Goal: Task Accomplishment & Management: Manage account settings

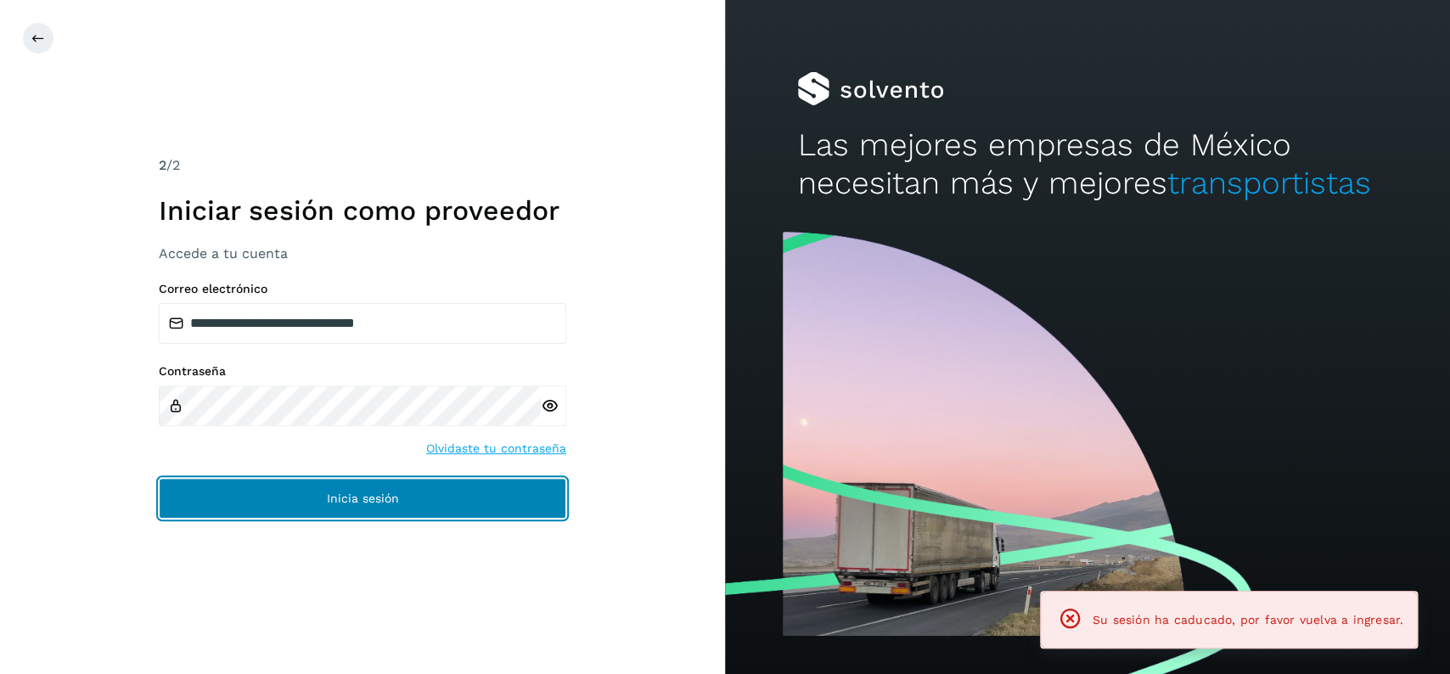
click at [466, 485] on button "Inicia sesión" at bounding box center [362, 498] width 407 height 41
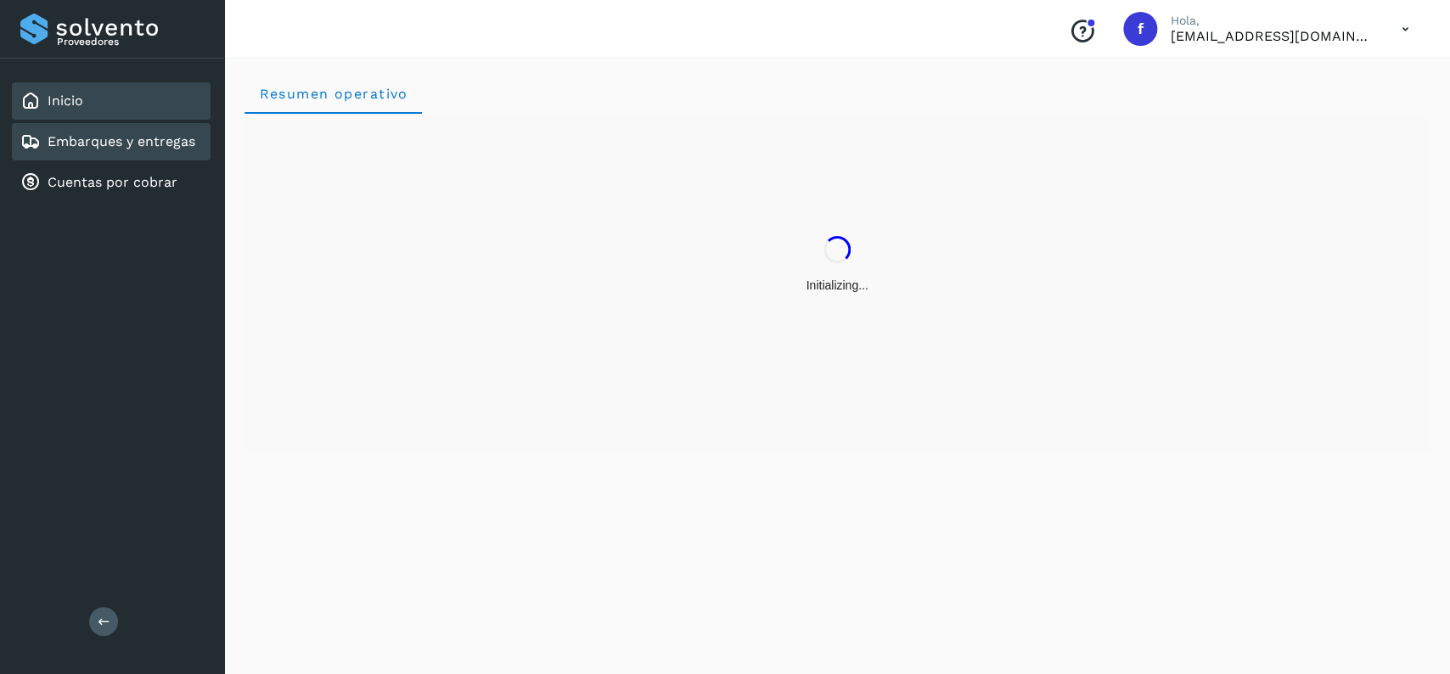
click at [183, 147] on link "Embarques y entregas" at bounding box center [122, 141] width 148 height 16
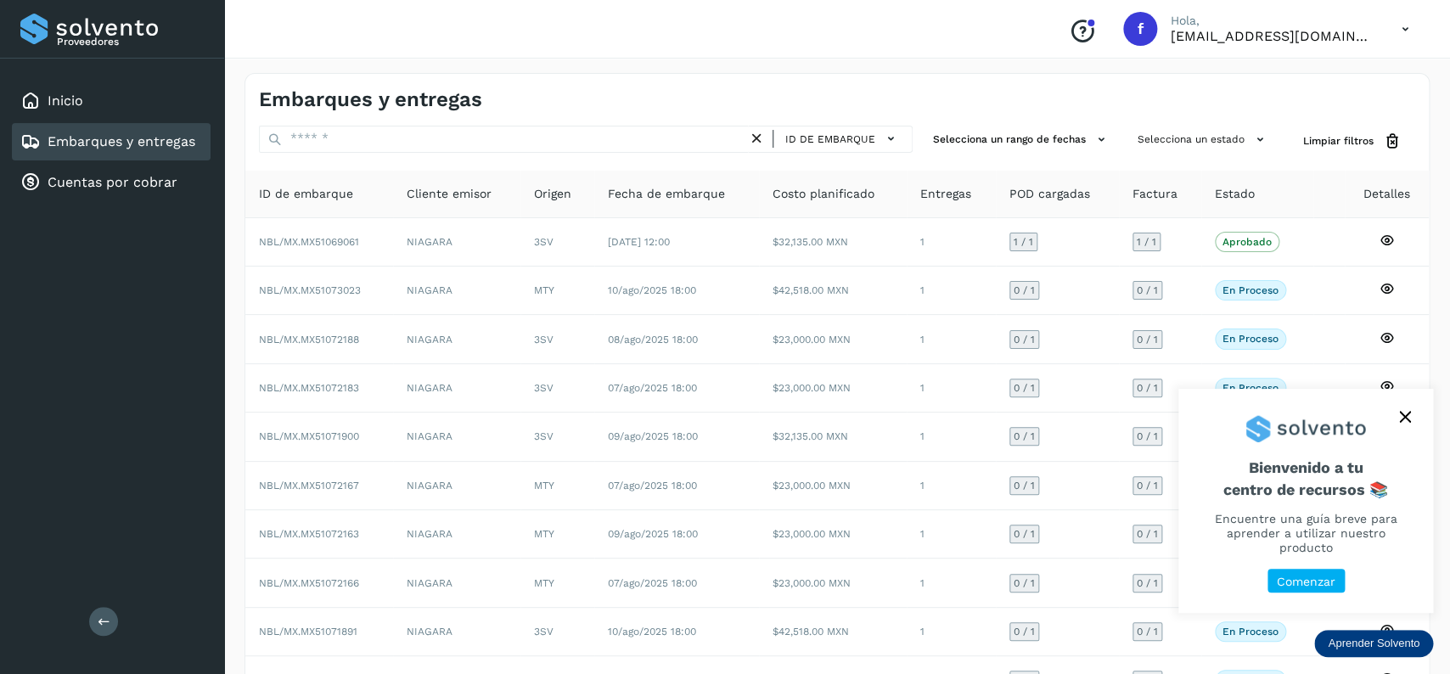
click at [1407, 423] on icon "close," at bounding box center [1405, 417] width 12 height 12
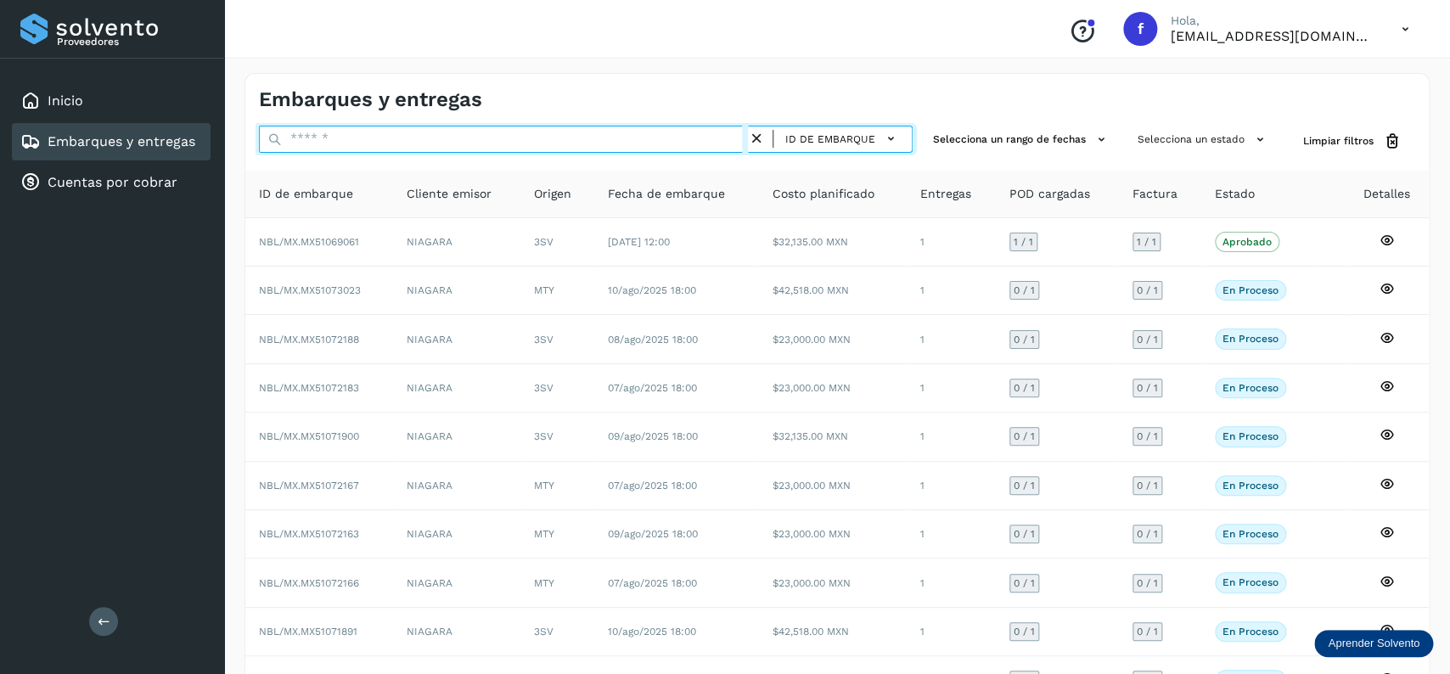
click at [419, 141] on input "text" at bounding box center [503, 139] width 489 height 27
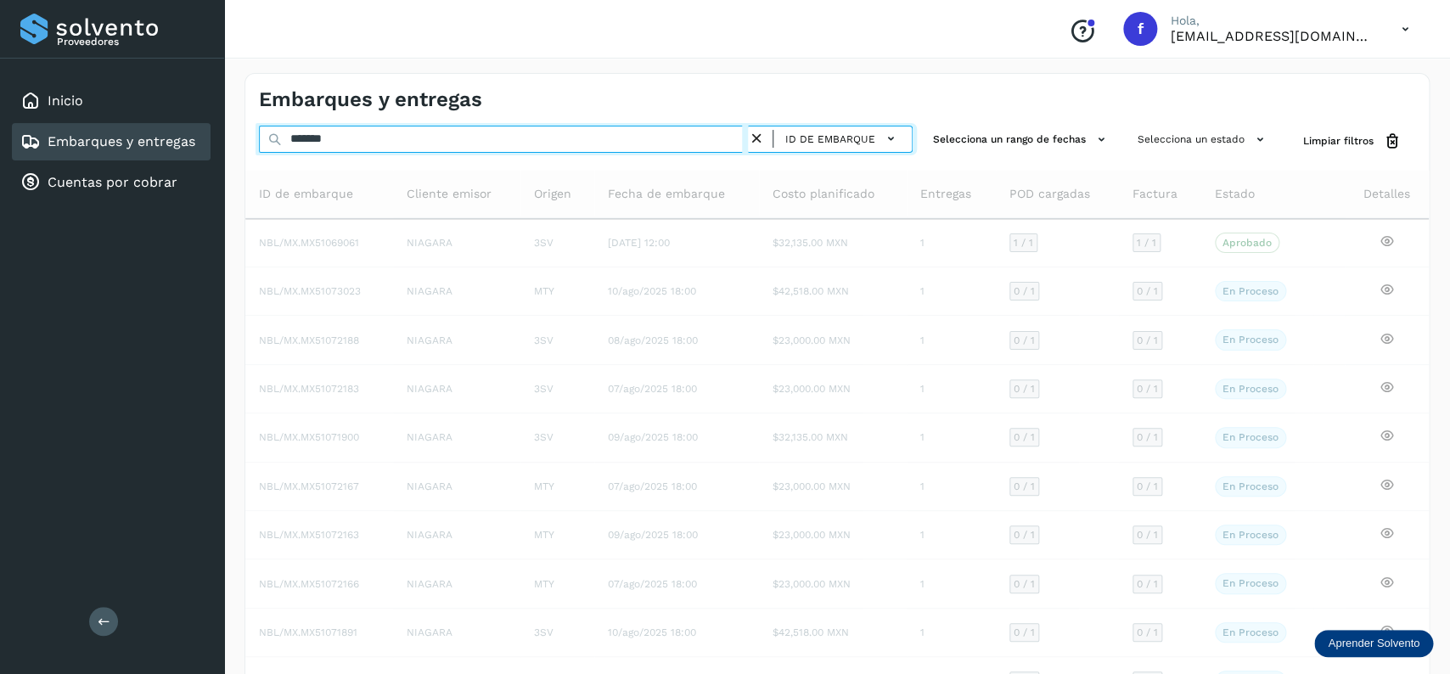
type input "********"
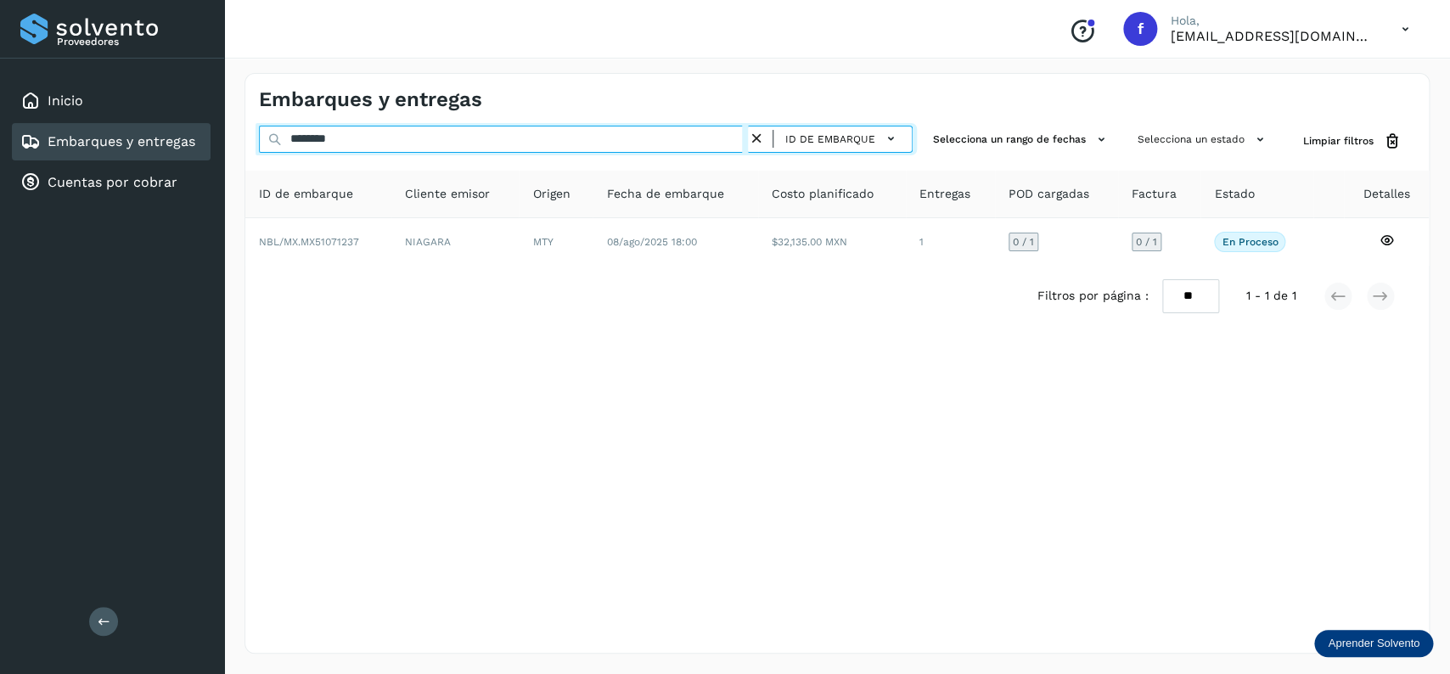
drag, startPoint x: 382, startPoint y: 132, endPoint x: 208, endPoint y: 135, distance: 174.1
click at [259, 135] on input "********" at bounding box center [503, 139] width 489 height 27
drag, startPoint x: 389, startPoint y: 128, endPoint x: 174, endPoint y: 153, distance: 216.2
click at [259, 153] on input "********" at bounding box center [503, 139] width 489 height 27
type input "*"
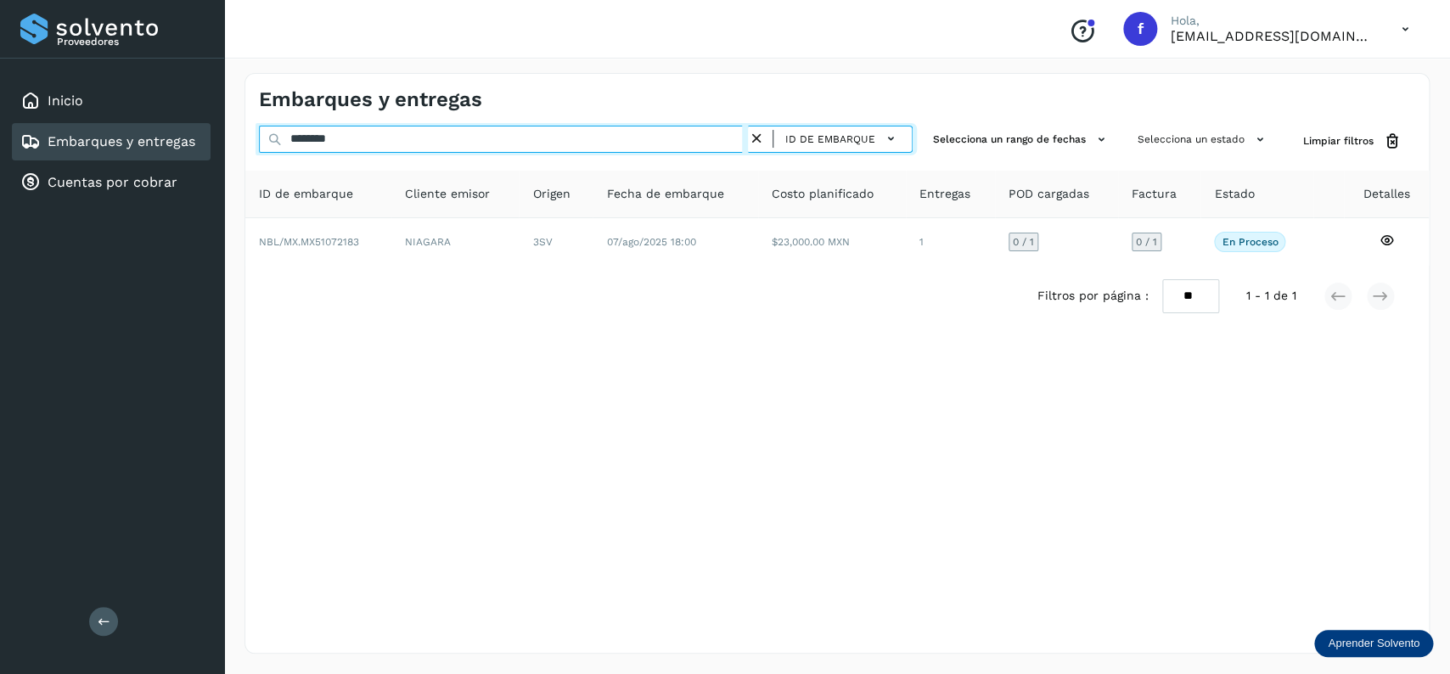
type input "********"
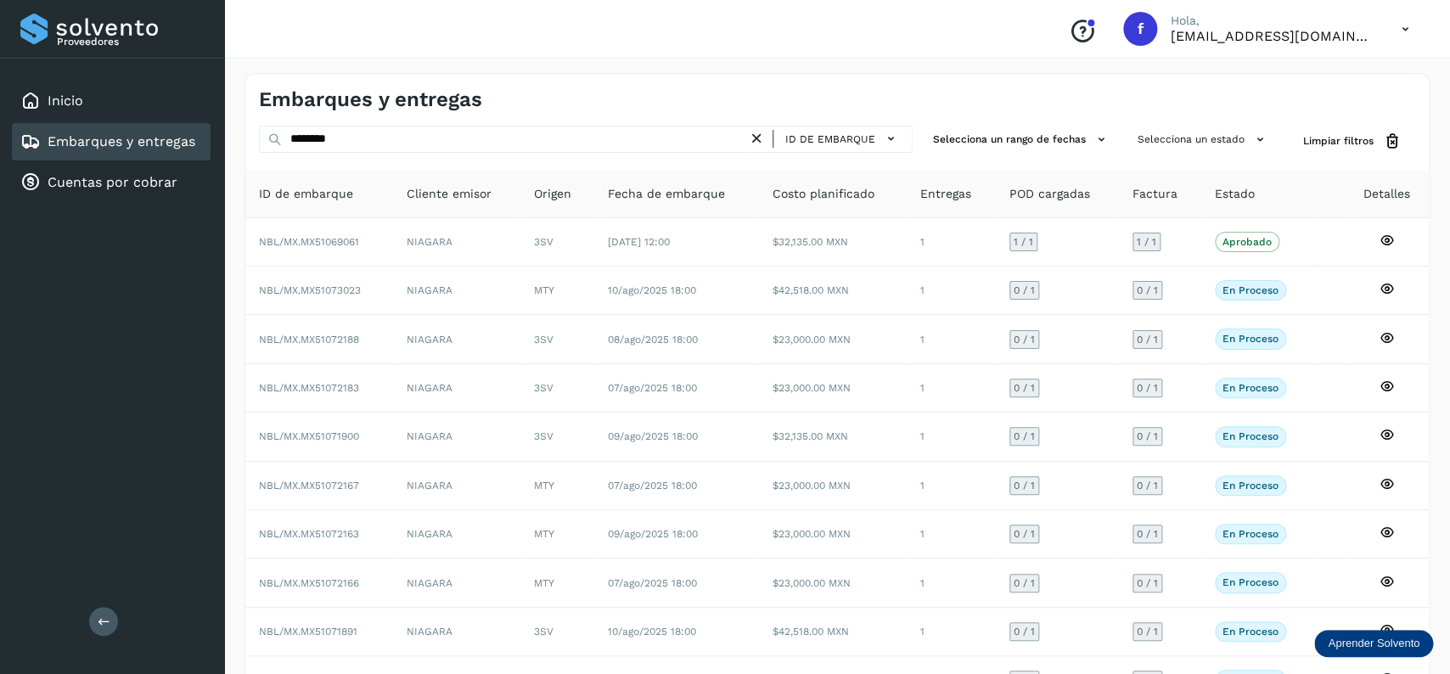
click at [106, 139] on link "Embarques y entregas" at bounding box center [122, 141] width 148 height 16
click at [760, 135] on icon at bounding box center [757, 139] width 18 height 18
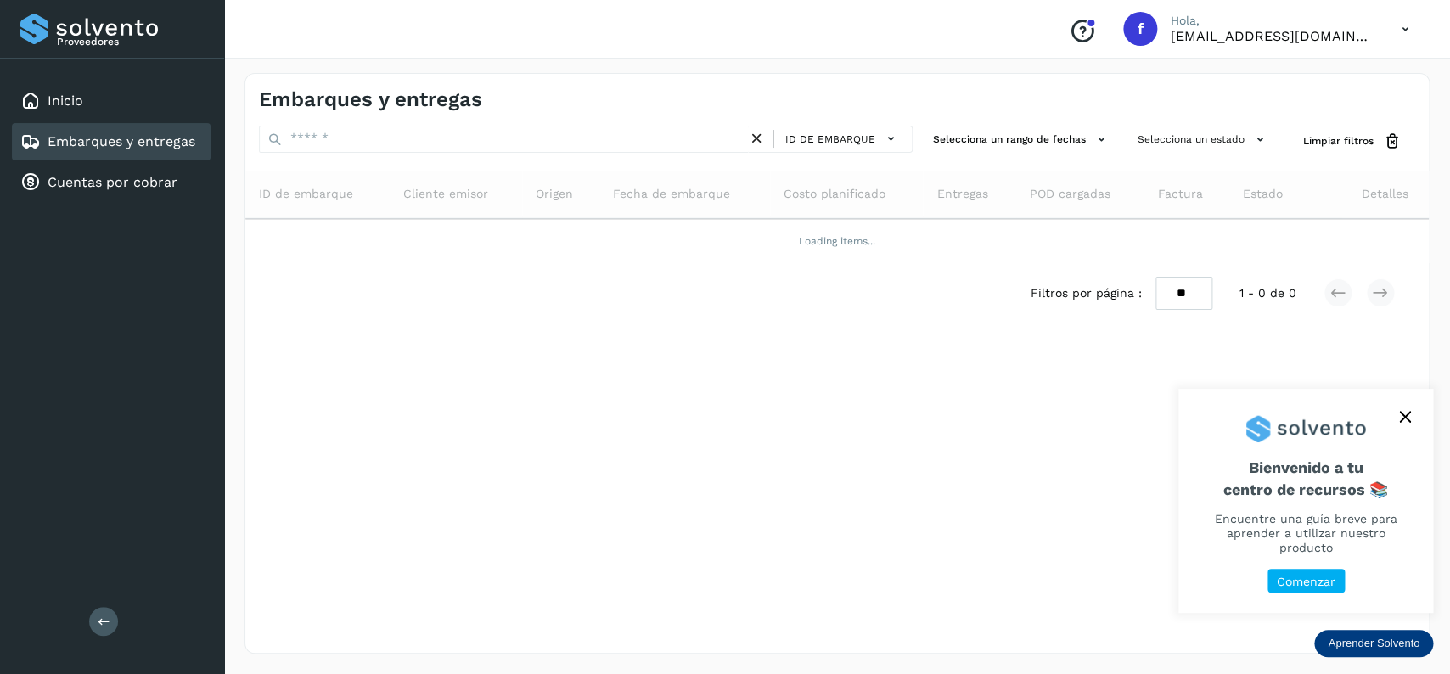
click at [1399, 423] on icon "close," at bounding box center [1405, 417] width 12 height 12
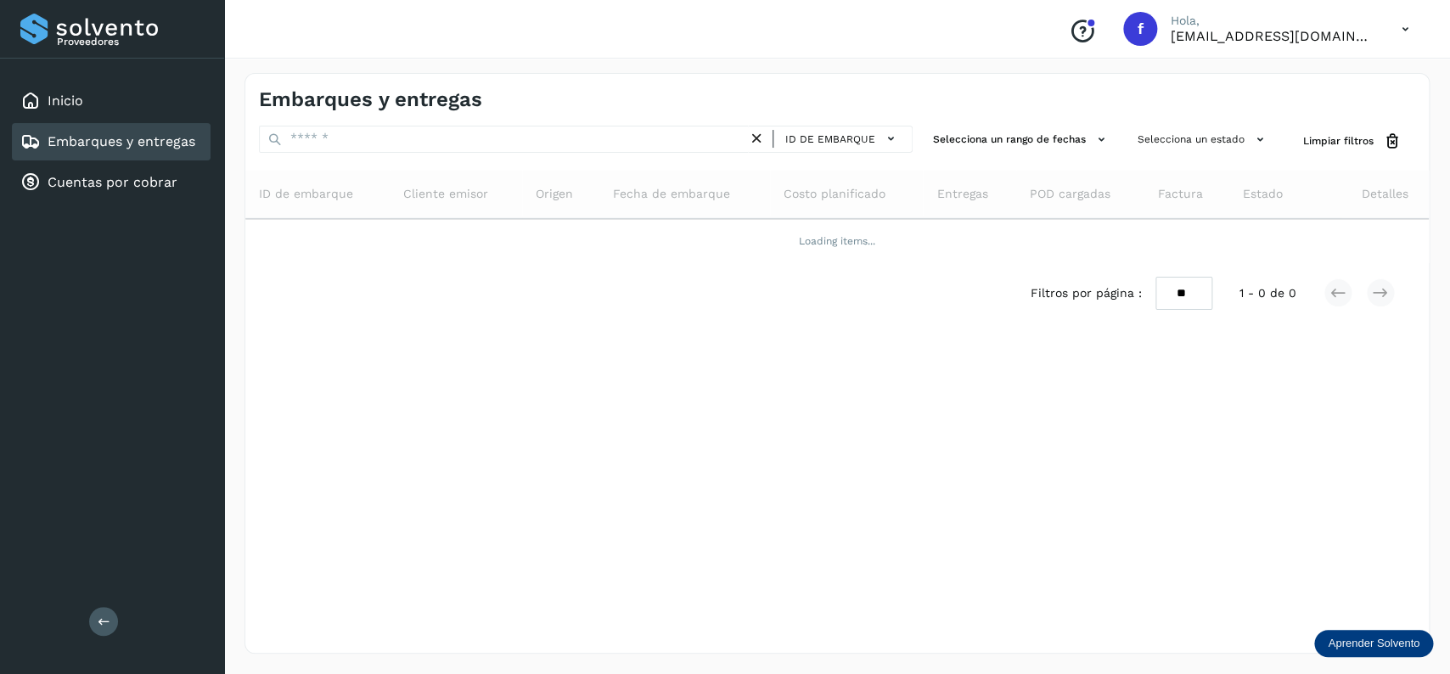
click at [1000, 432] on div "Embarques y entregas ID de embarque Selecciona un rango de fechas Selecciona un…" at bounding box center [836, 363] width 1185 height 581
click at [126, 86] on div "Inicio" at bounding box center [111, 100] width 199 height 37
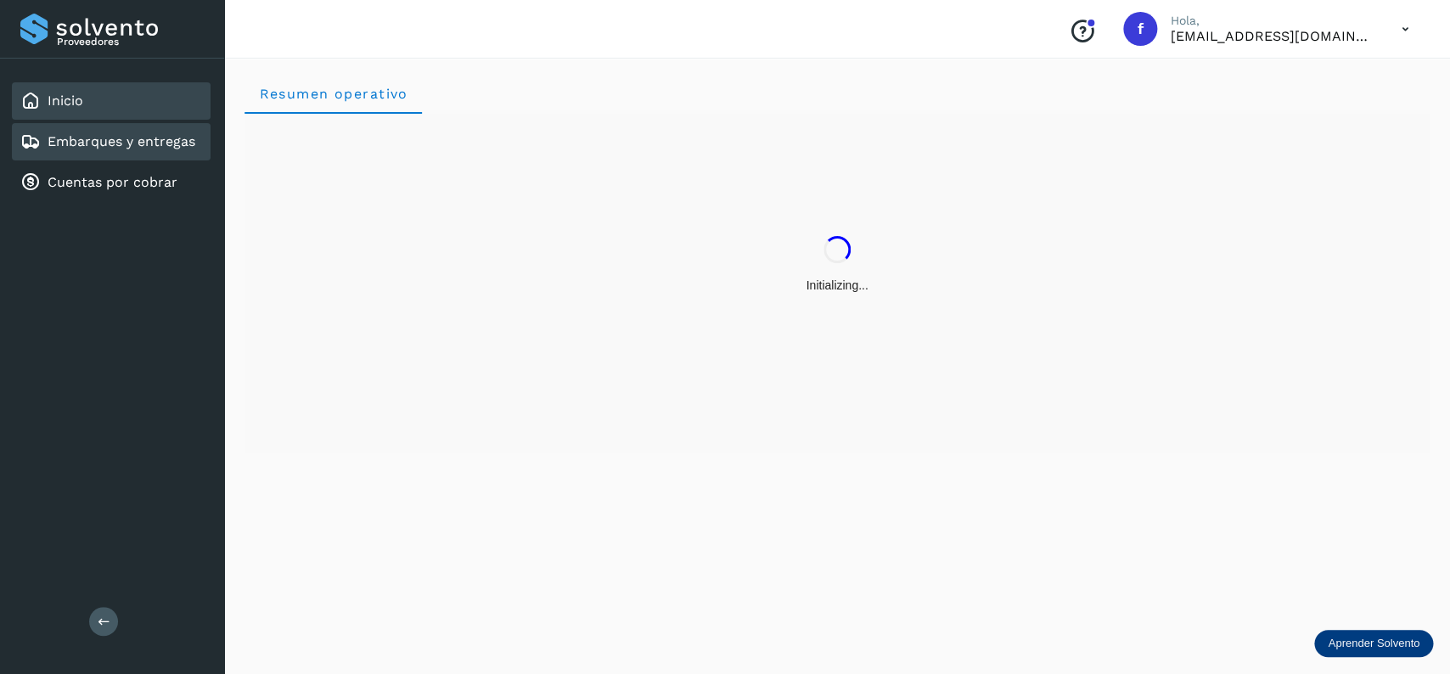
click at [177, 123] on div "Embarques y entregas" at bounding box center [111, 141] width 199 height 37
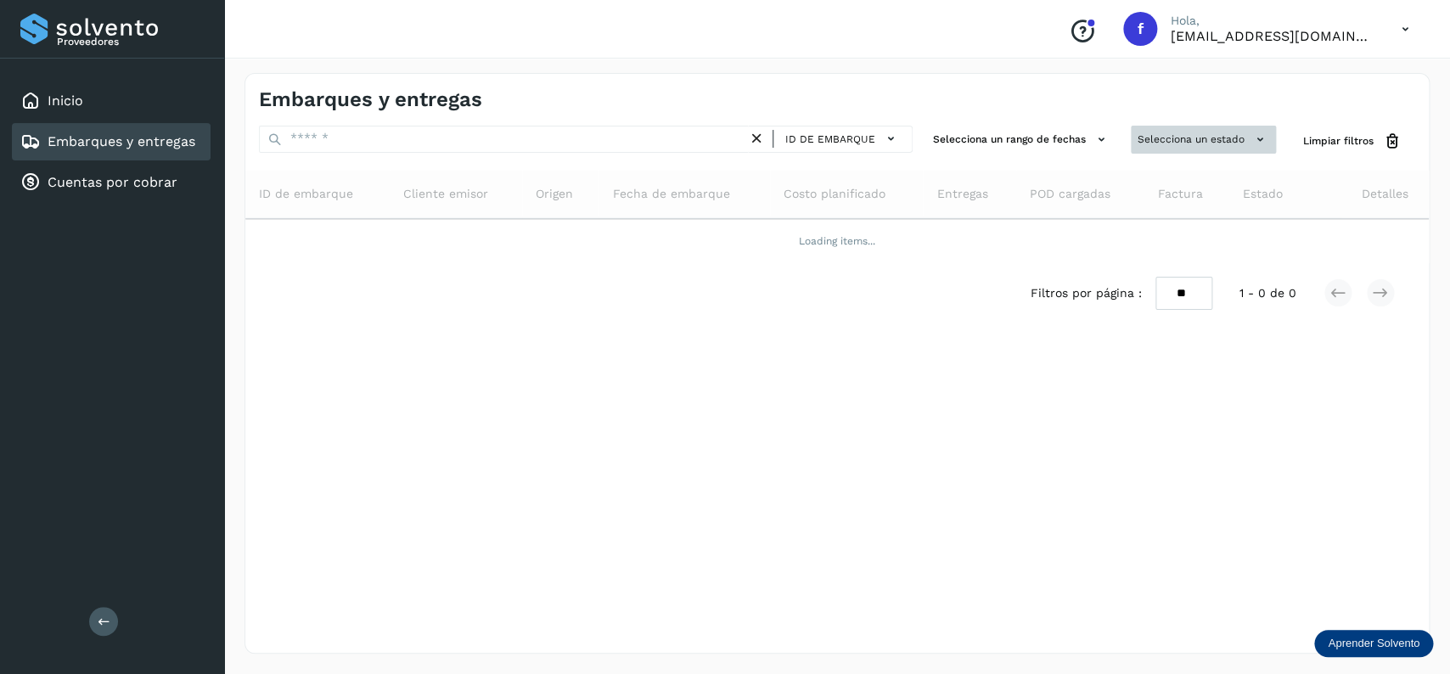
click at [1200, 143] on button "Selecciona un estado" at bounding box center [1203, 140] width 145 height 28
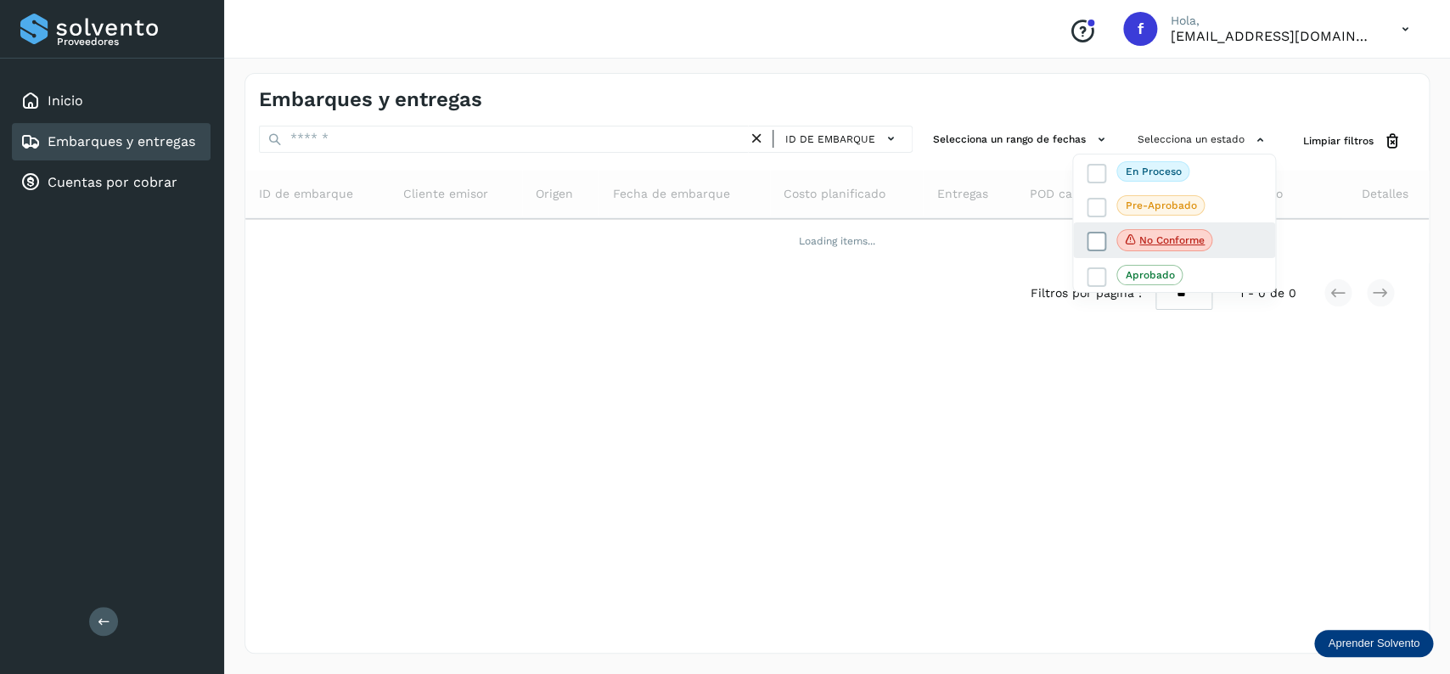
click at [1095, 245] on icon at bounding box center [1096, 241] width 17 height 17
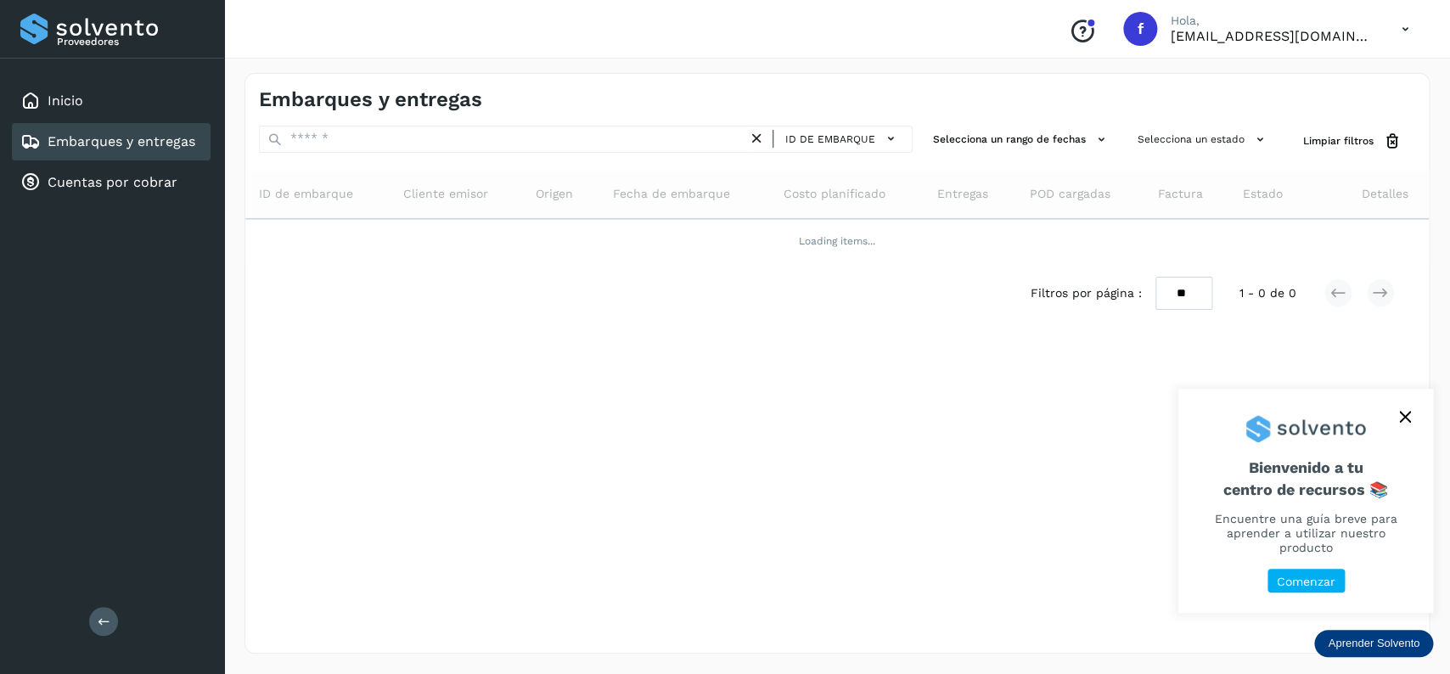
click at [1404, 423] on icon "close," at bounding box center [1405, 417] width 12 height 12
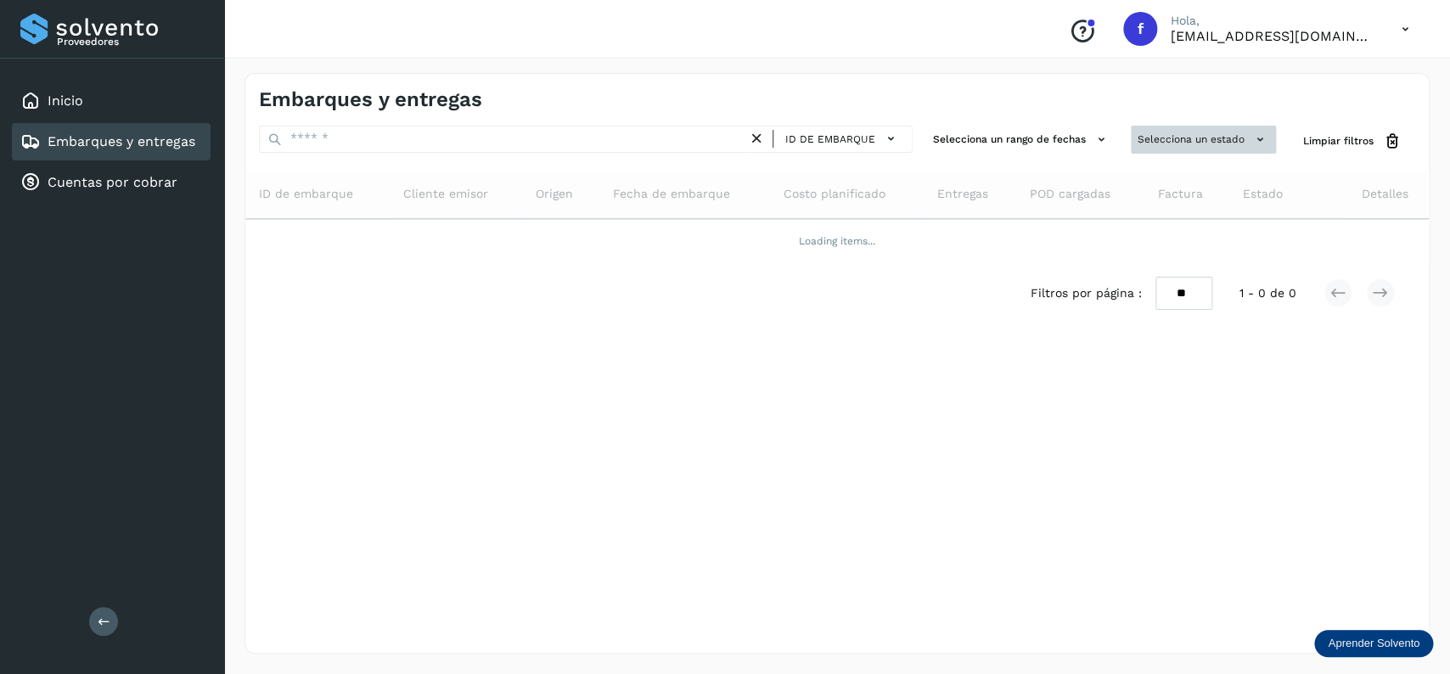
click at [1176, 149] on button "Selecciona un estado" at bounding box center [1203, 140] width 145 height 28
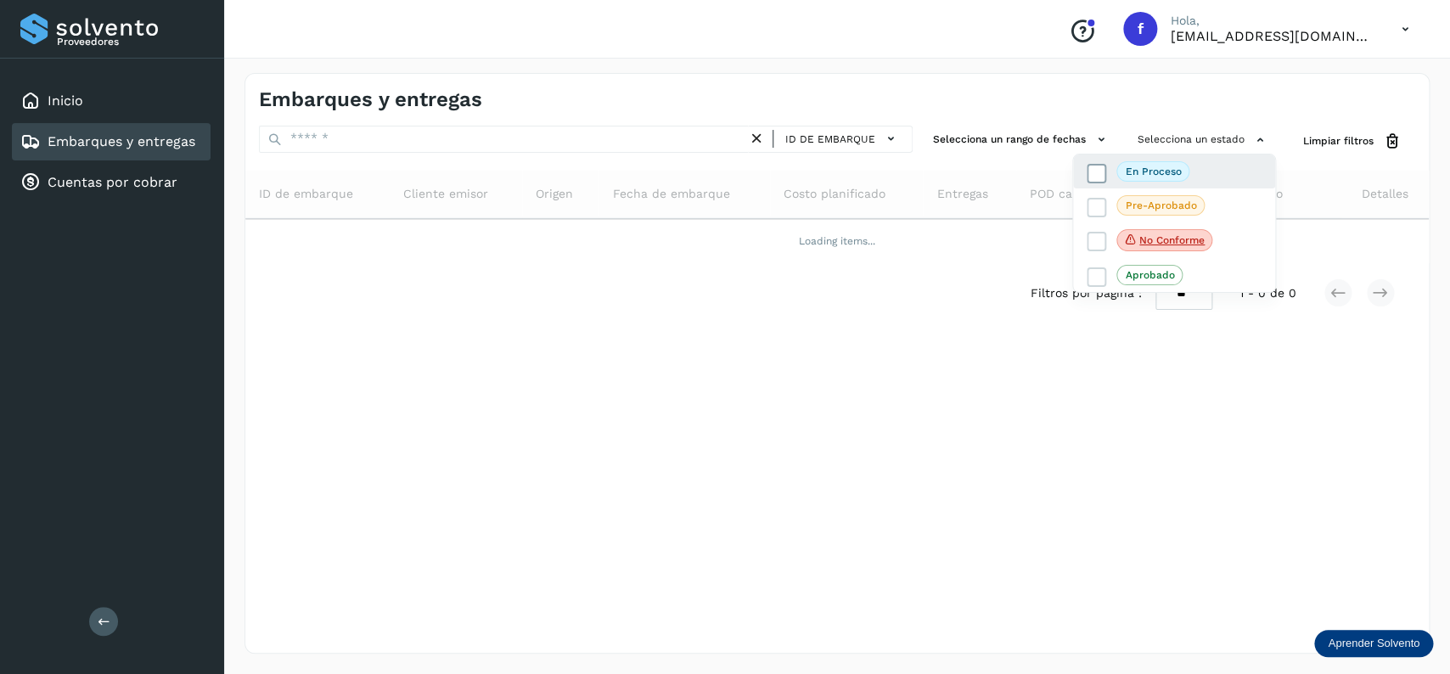
click at [1095, 169] on icon at bounding box center [1096, 173] width 17 height 17
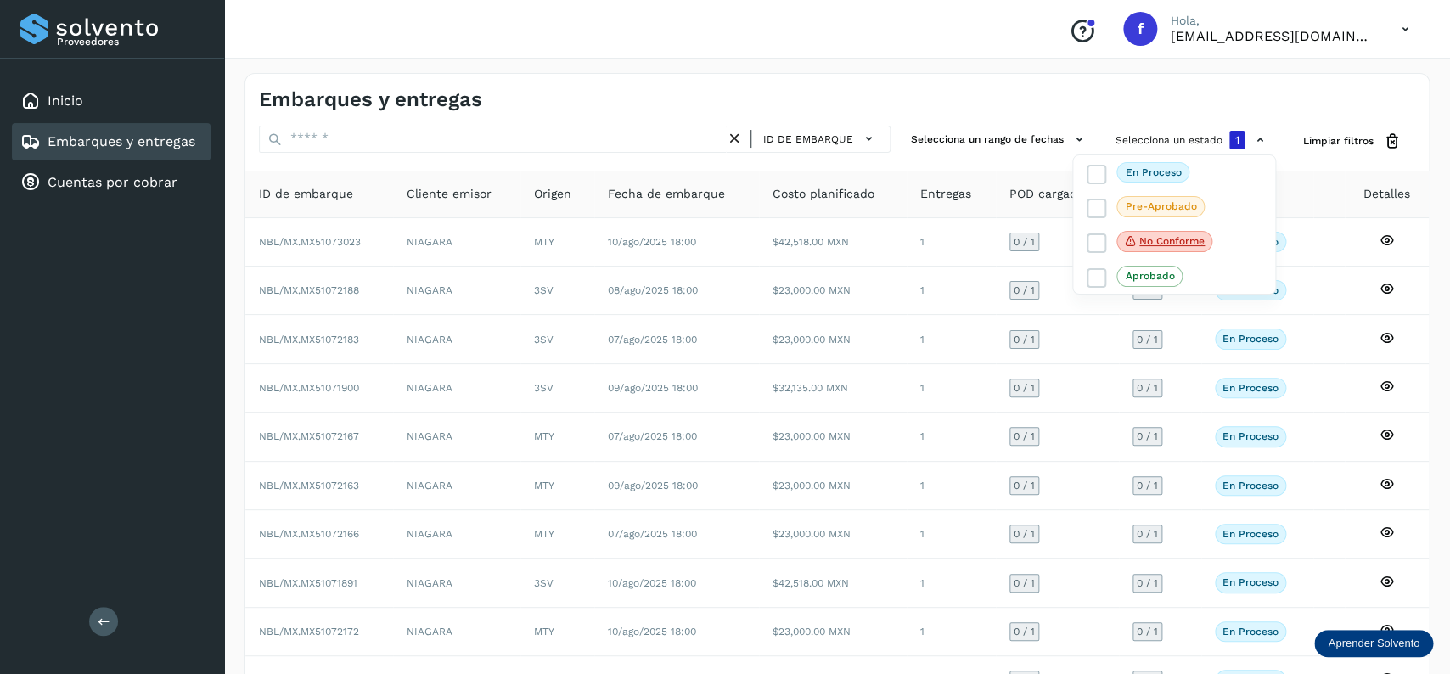
click at [911, 272] on div at bounding box center [725, 337] width 1450 height 674
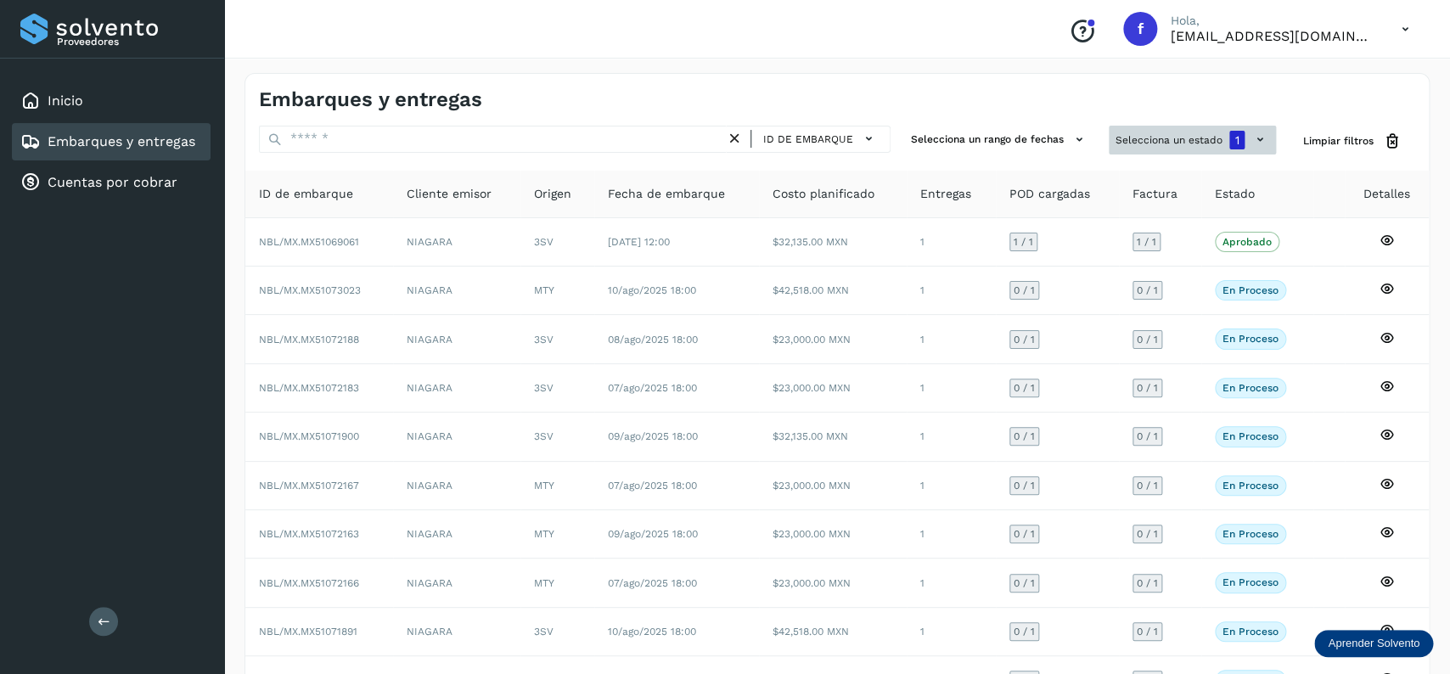
click at [1150, 148] on button "Selecciona un estado 1" at bounding box center [1192, 140] width 167 height 29
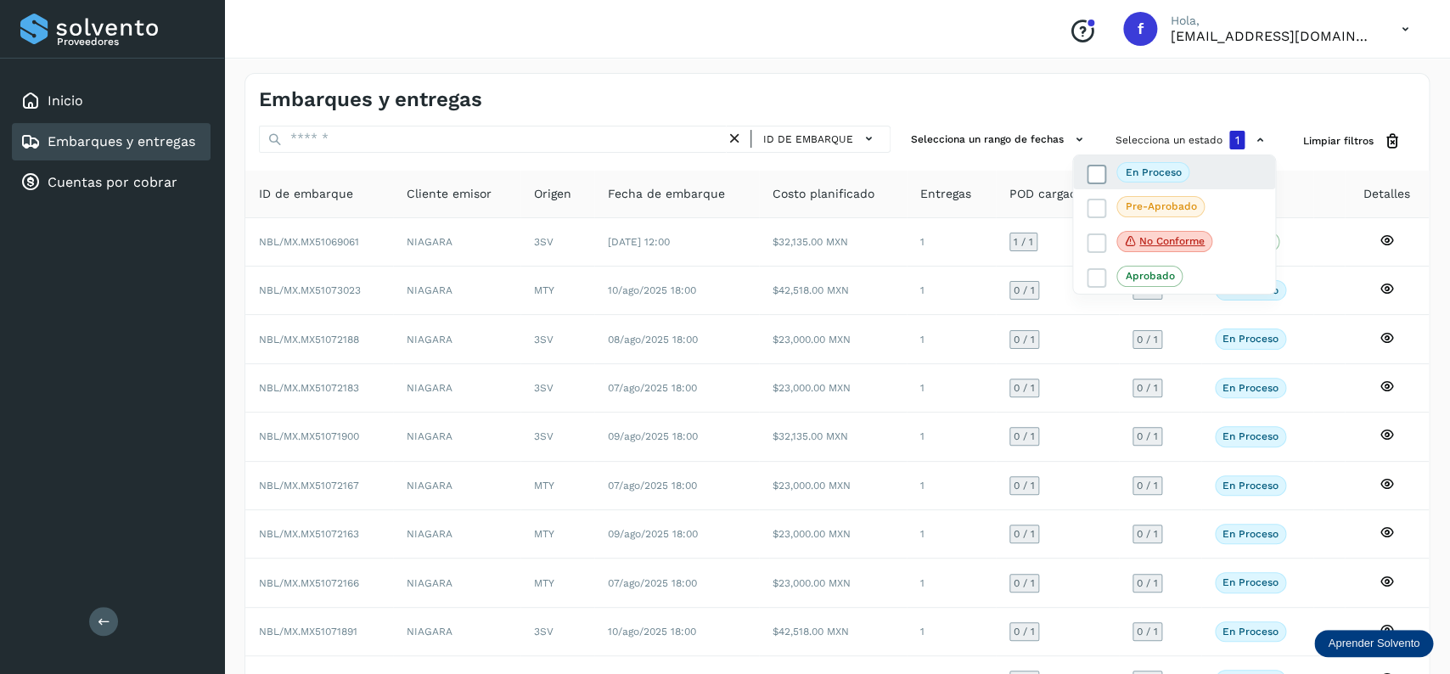
click at [1099, 168] on icon at bounding box center [1096, 174] width 17 height 17
click at [1094, 242] on icon at bounding box center [1096, 241] width 17 height 17
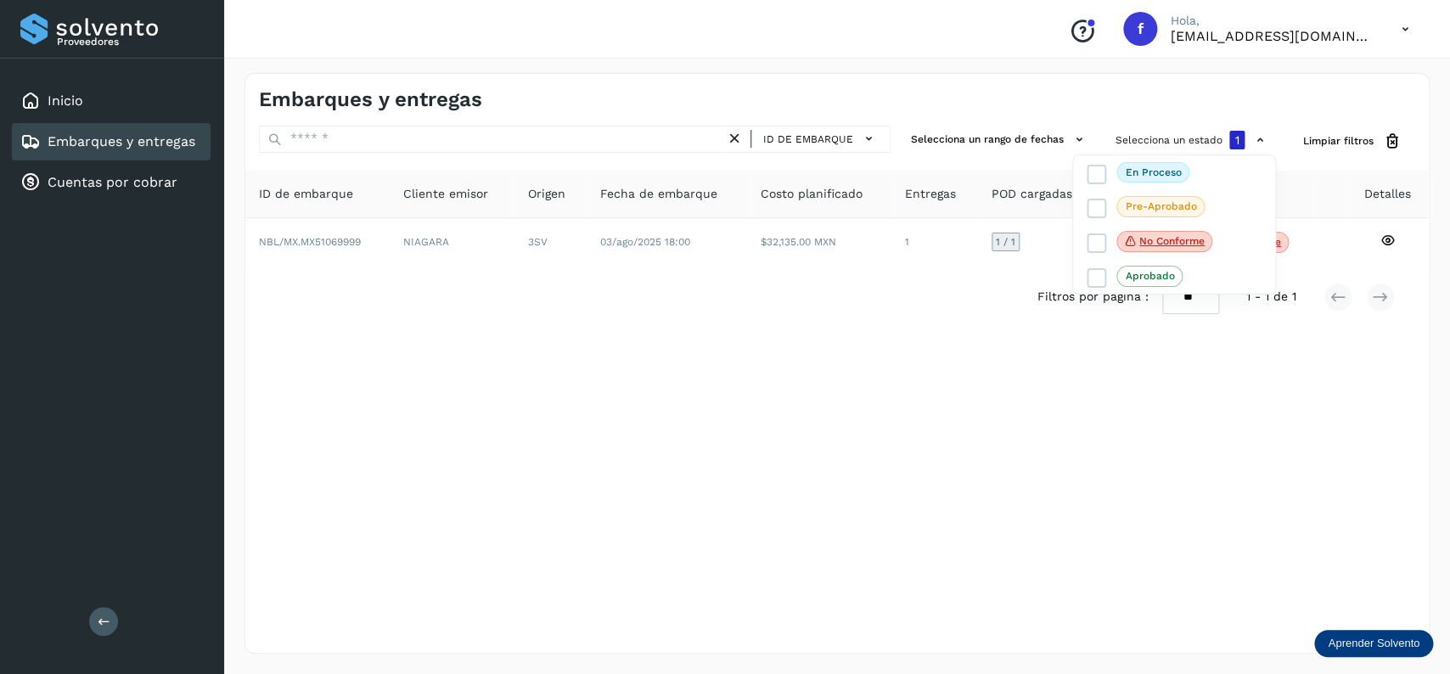
click at [879, 414] on div at bounding box center [725, 337] width 1450 height 674
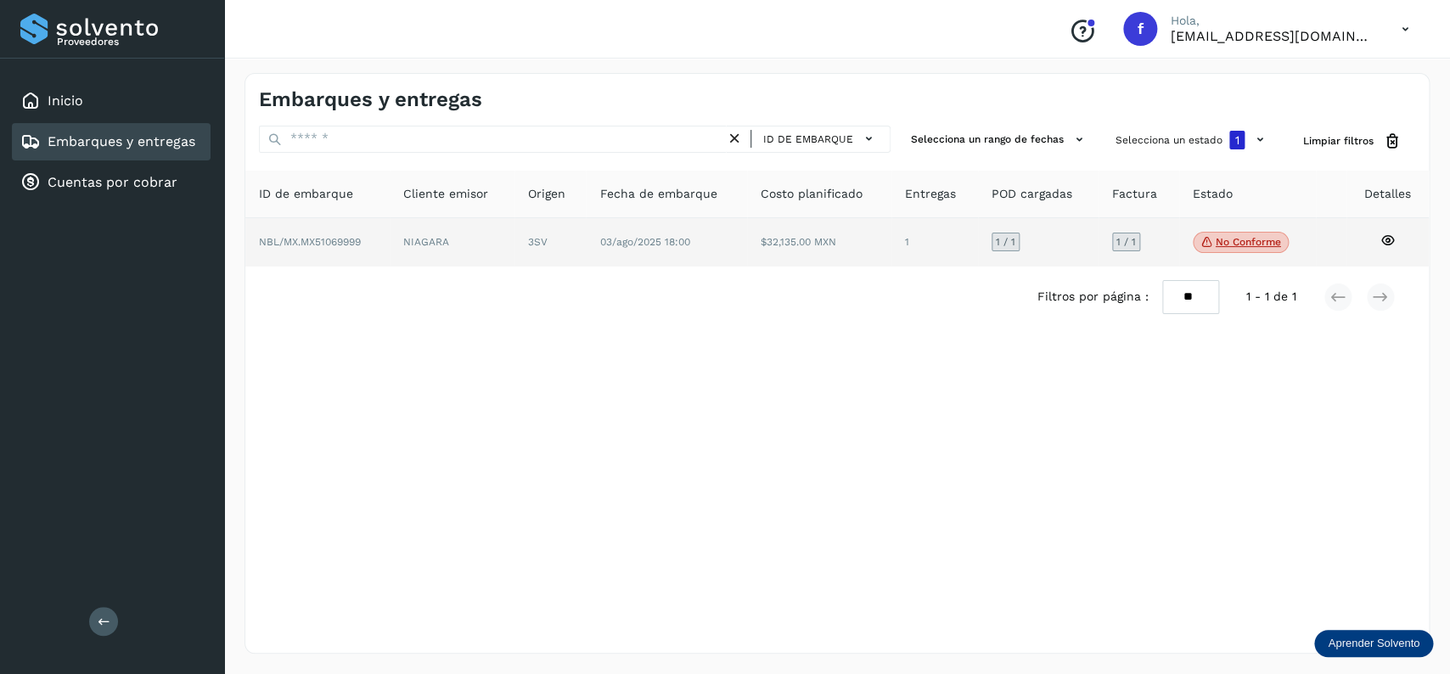
click at [1255, 240] on p "No conforme" at bounding box center [1248, 242] width 65 height 12
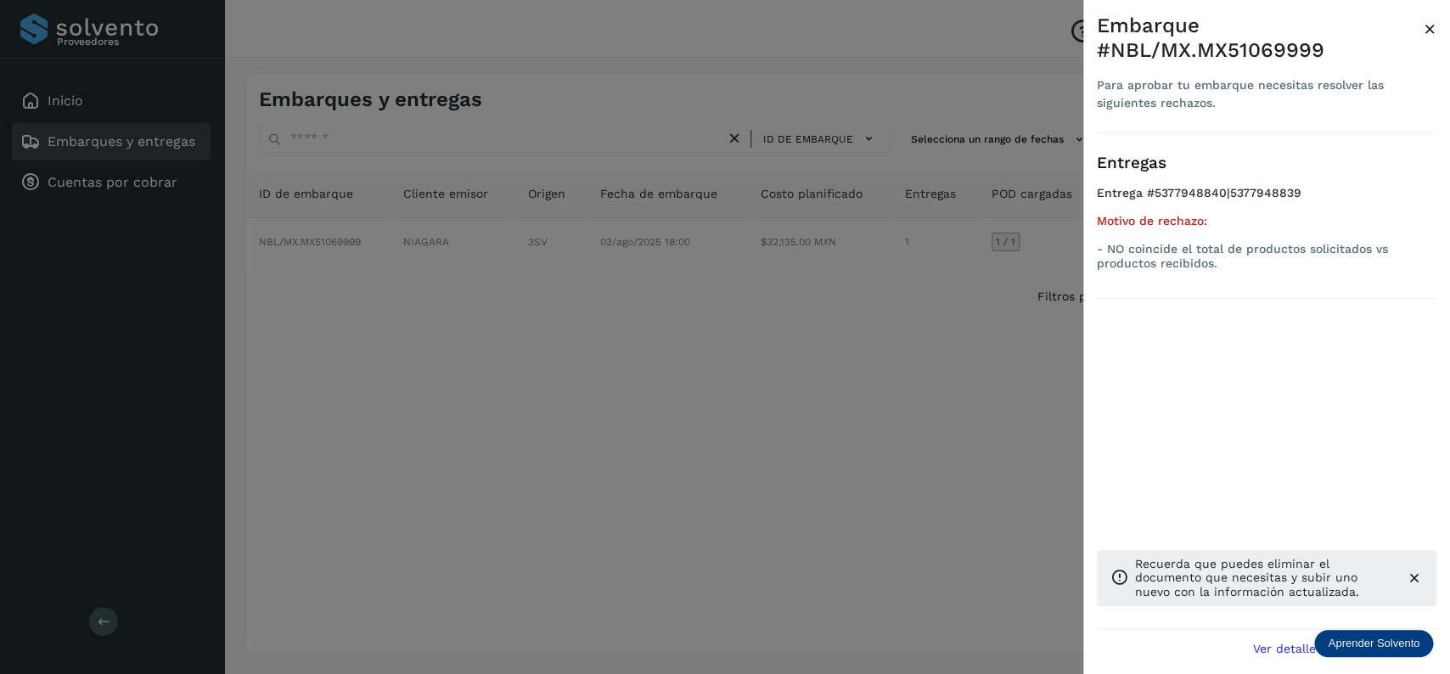
click at [627, 340] on div at bounding box center [725, 337] width 1450 height 674
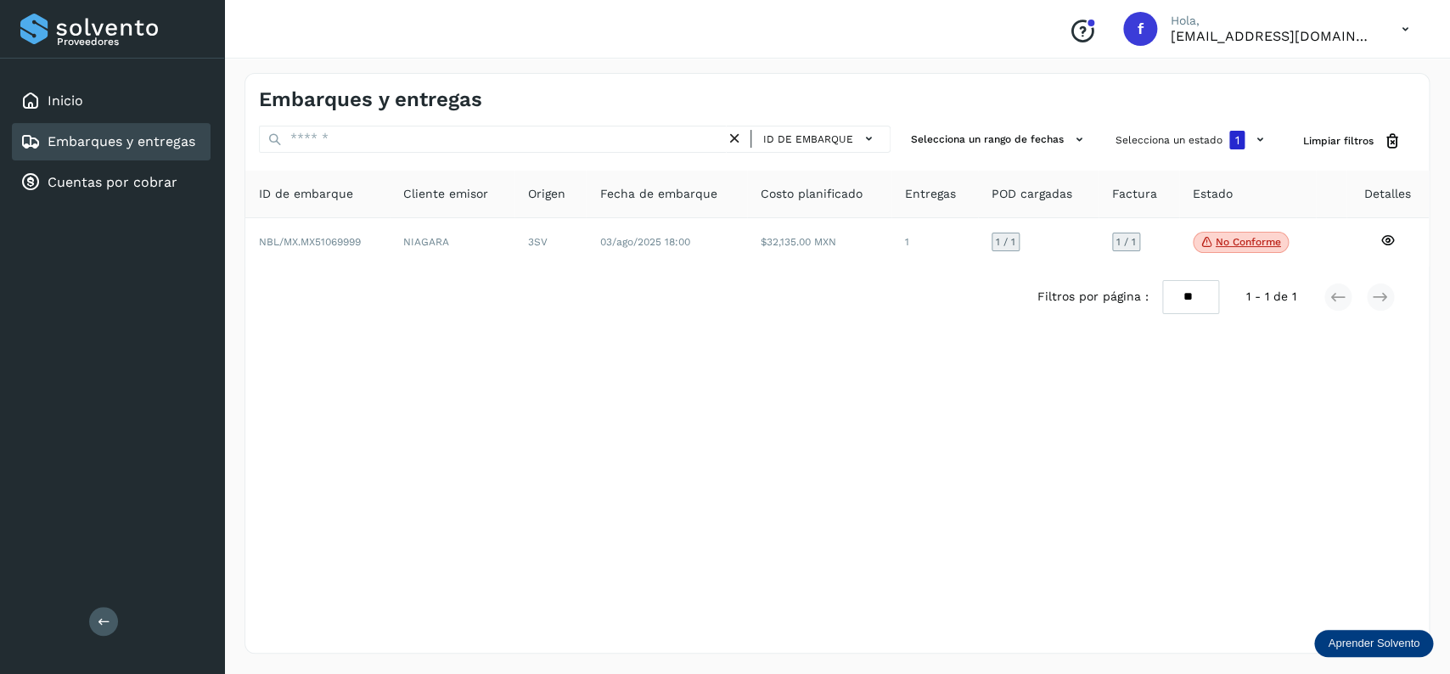
click at [514, 251] on td "NIAGARA" at bounding box center [550, 242] width 72 height 49
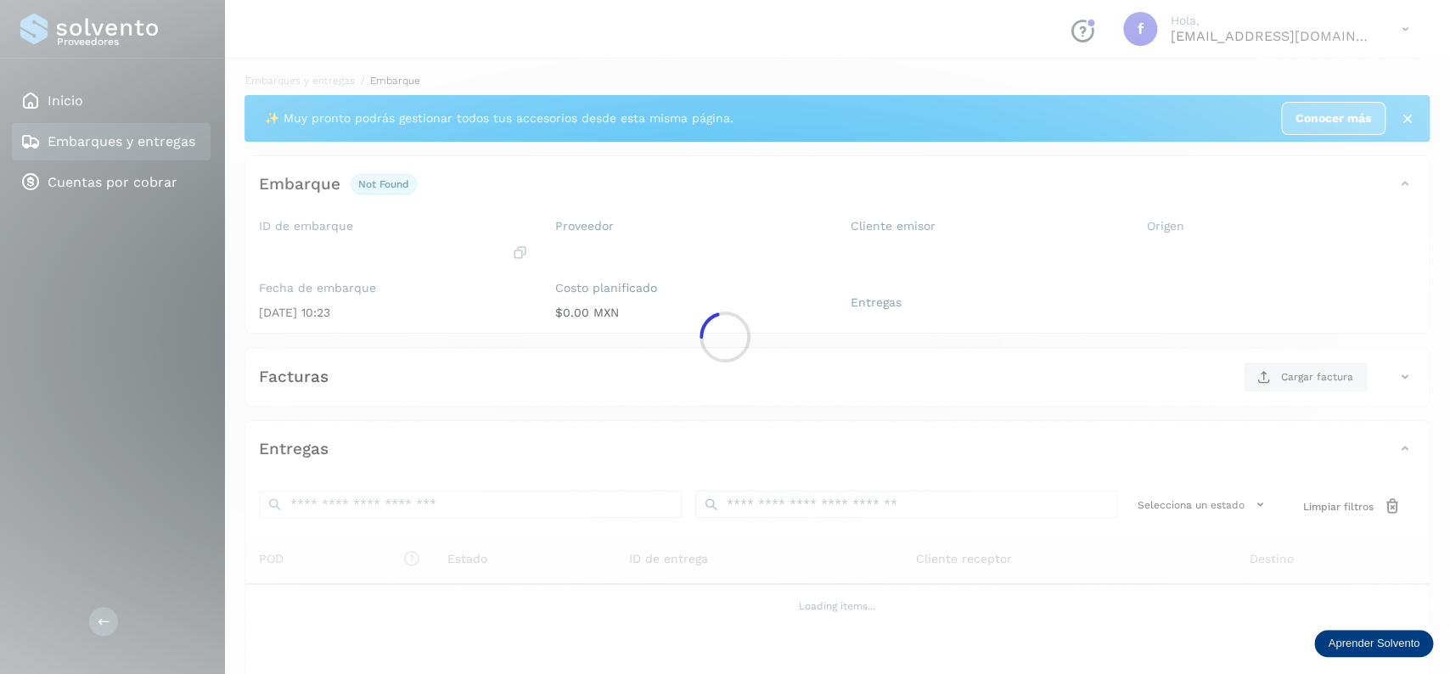
click at [390, 239] on div at bounding box center [725, 337] width 1450 height 674
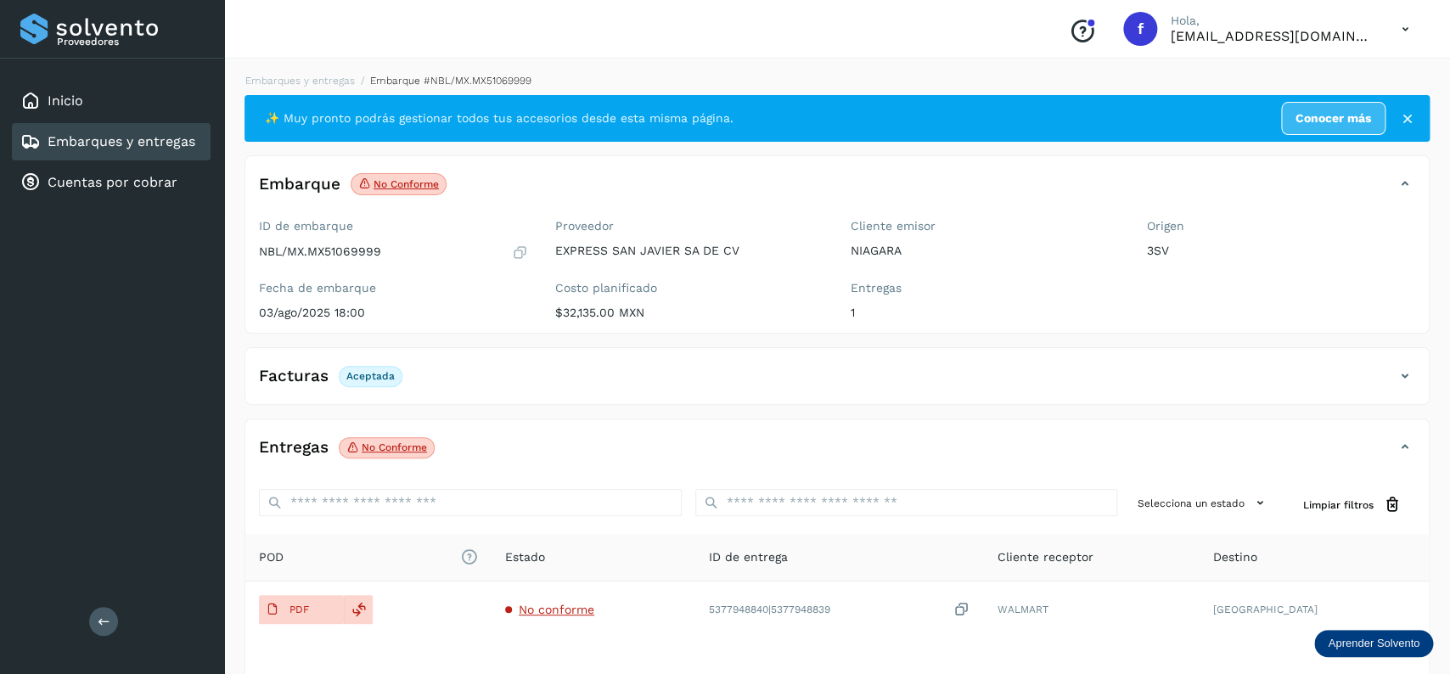
click at [403, 440] on span "No conforme" at bounding box center [387, 448] width 96 height 22
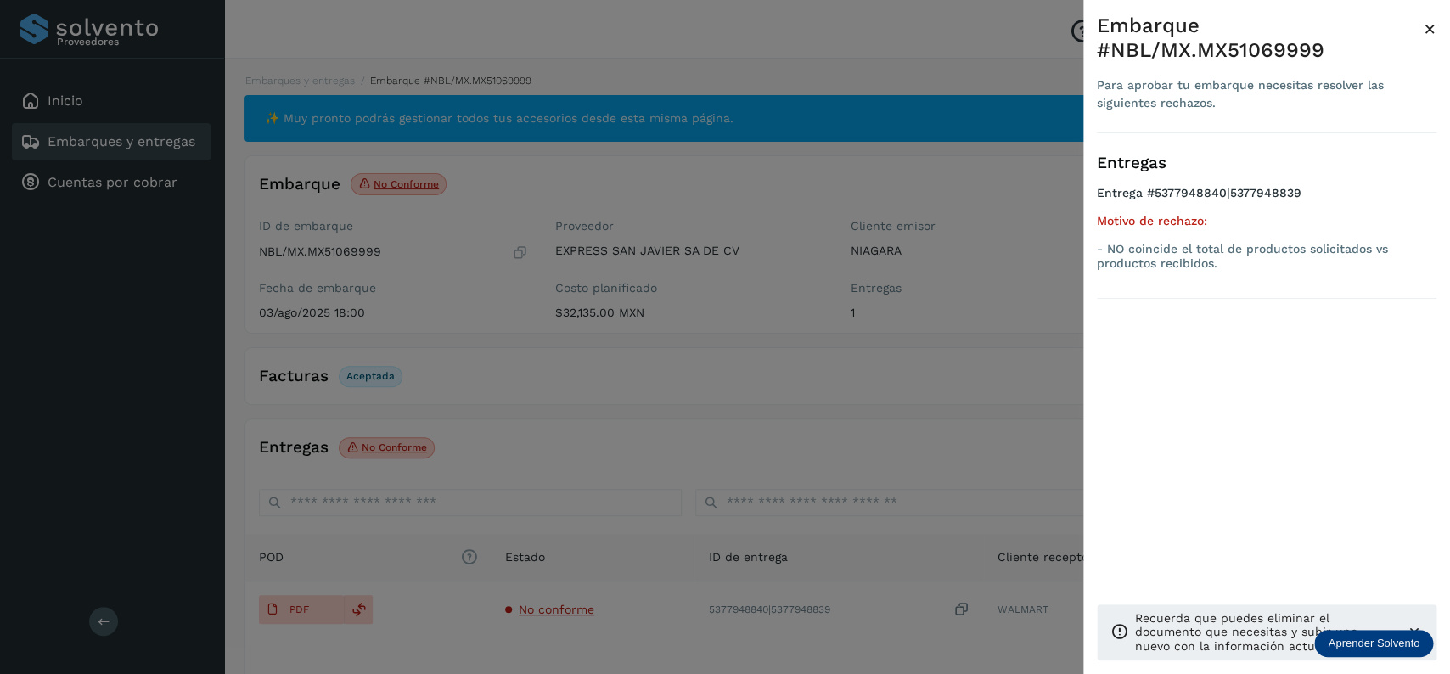
drag, startPoint x: 671, startPoint y: 126, endPoint x: 525, endPoint y: 206, distance: 166.8
click at [671, 132] on div at bounding box center [725, 337] width 1450 height 674
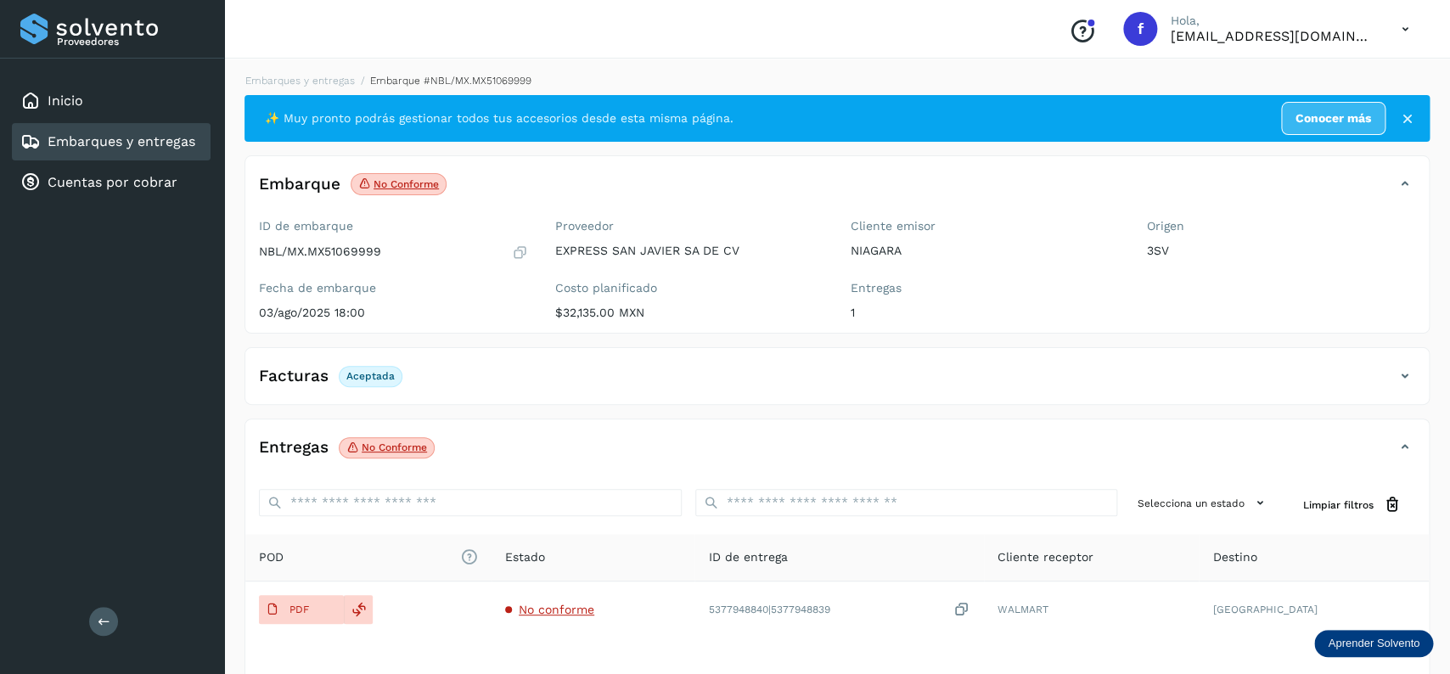
click at [149, 135] on link "Embarques y entregas" at bounding box center [122, 141] width 148 height 16
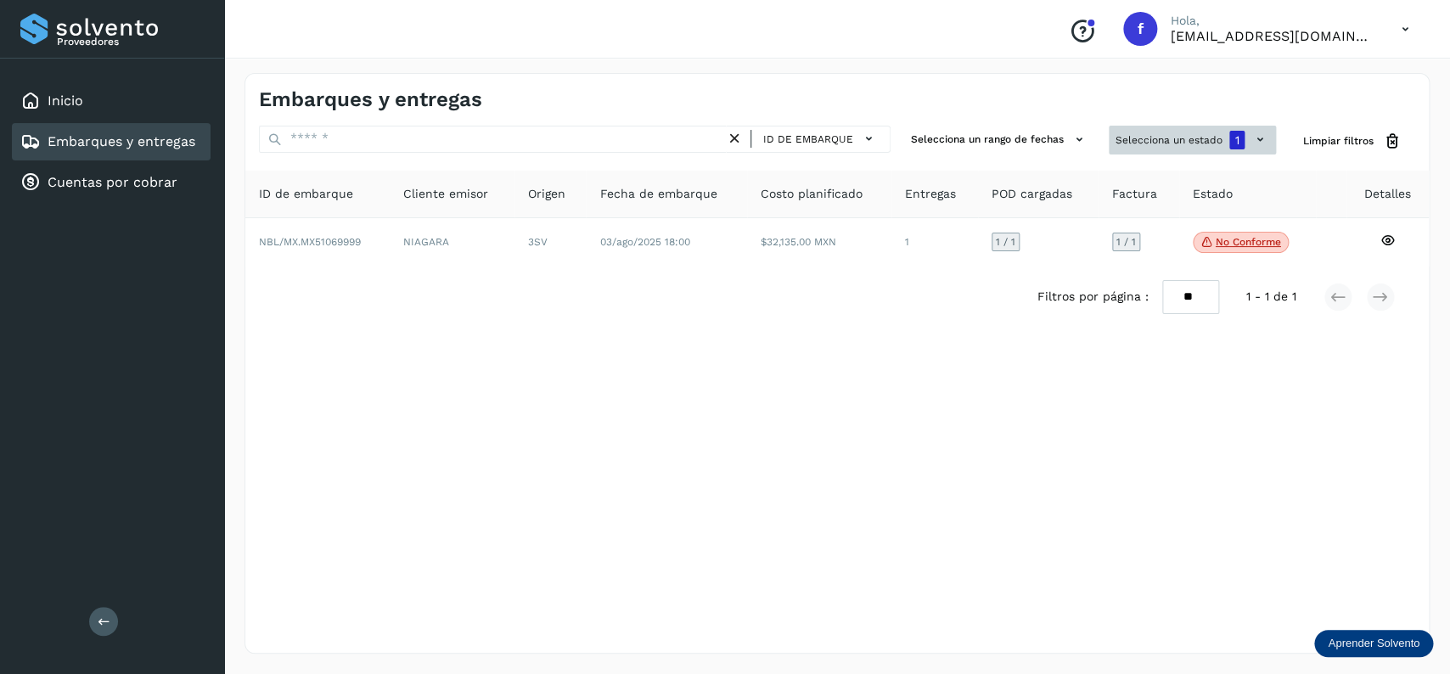
click at [1132, 147] on button "Selecciona un estado 1" at bounding box center [1192, 140] width 167 height 29
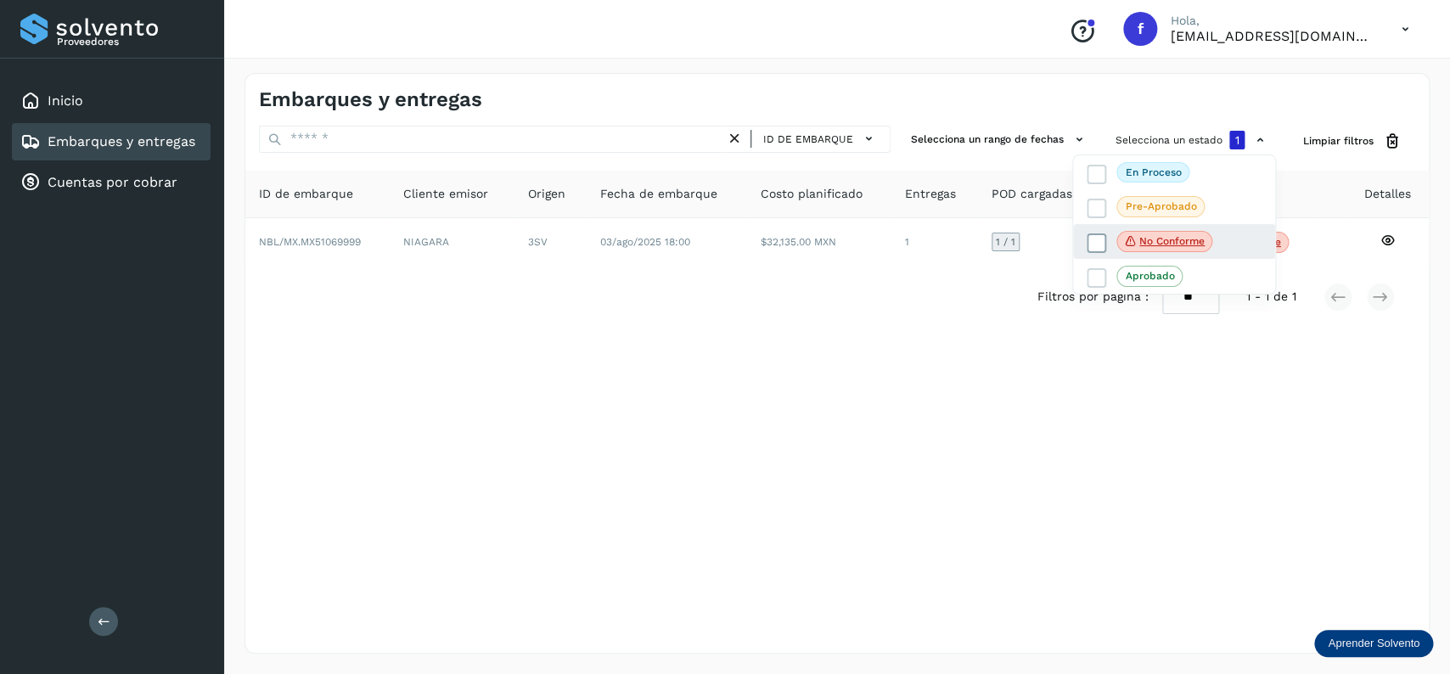
click at [1103, 243] on icon at bounding box center [1096, 242] width 17 height 17
click at [1098, 177] on icon at bounding box center [1096, 173] width 17 height 17
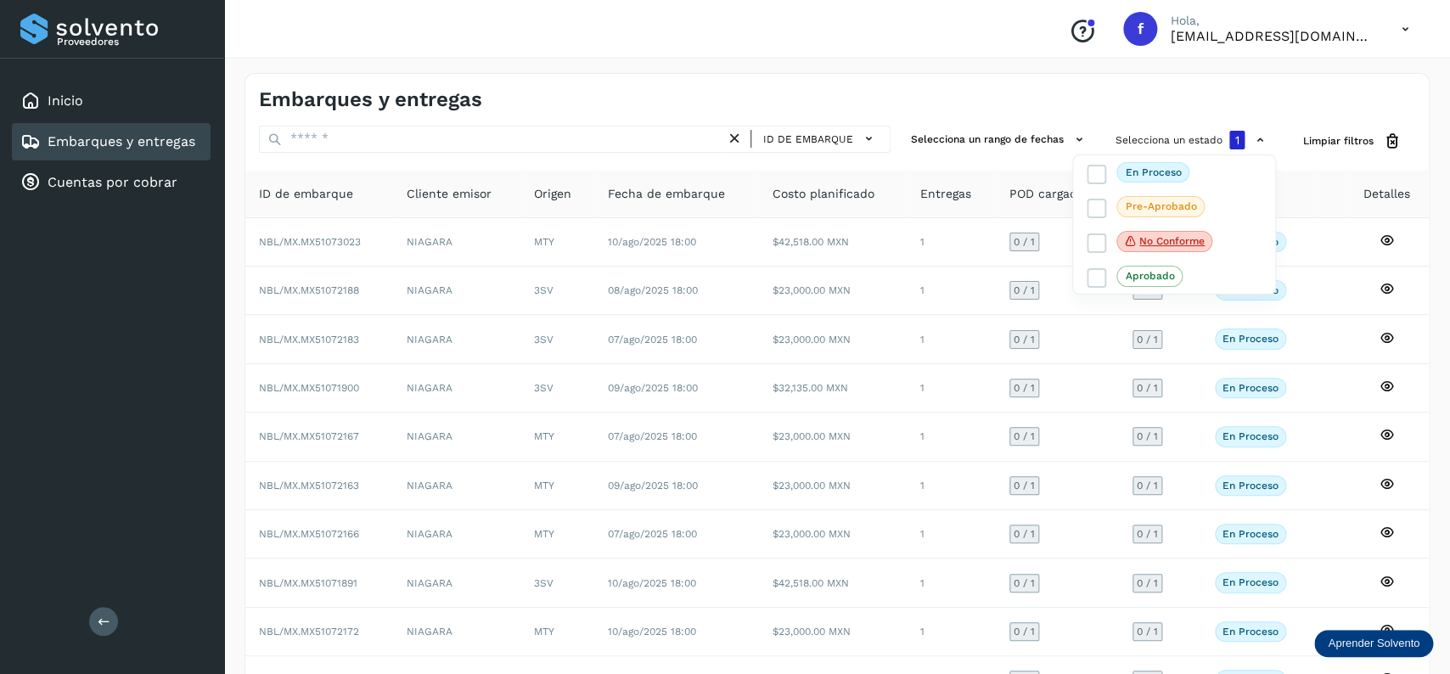
click at [794, 92] on div at bounding box center [725, 337] width 1450 height 674
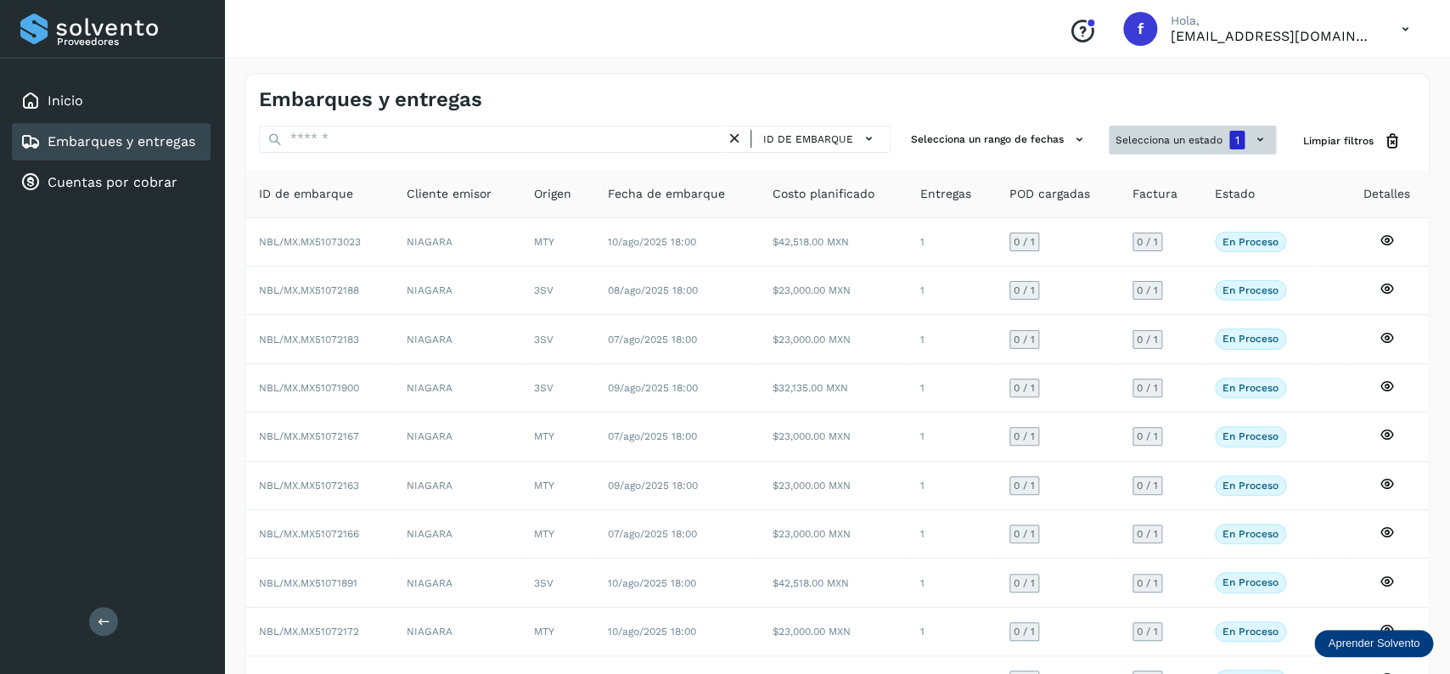
click at [1180, 131] on button "Selecciona un estado 1" at bounding box center [1192, 140] width 167 height 29
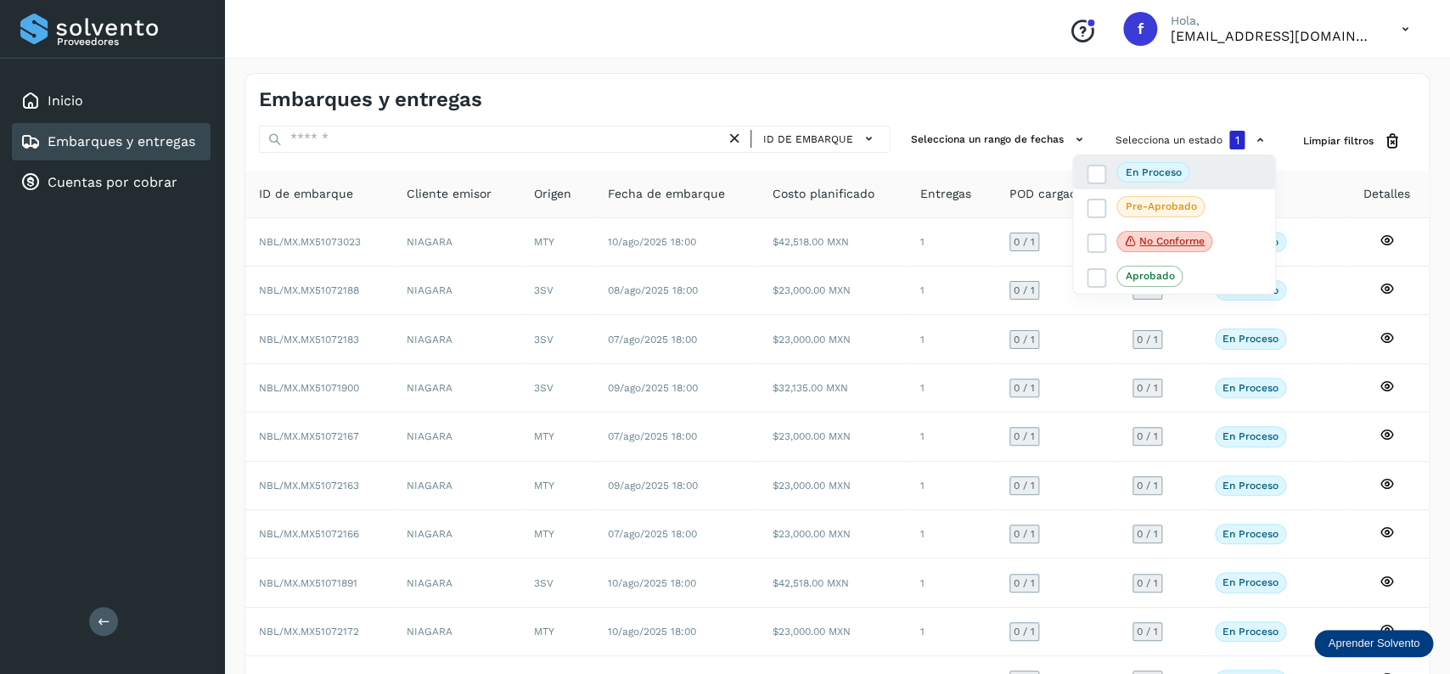
click at [1098, 224] on div "En proceso" at bounding box center [1174, 242] width 202 height 36
click at [1098, 182] on icon at bounding box center [1096, 174] width 17 height 17
click at [364, 149] on div at bounding box center [725, 337] width 1450 height 674
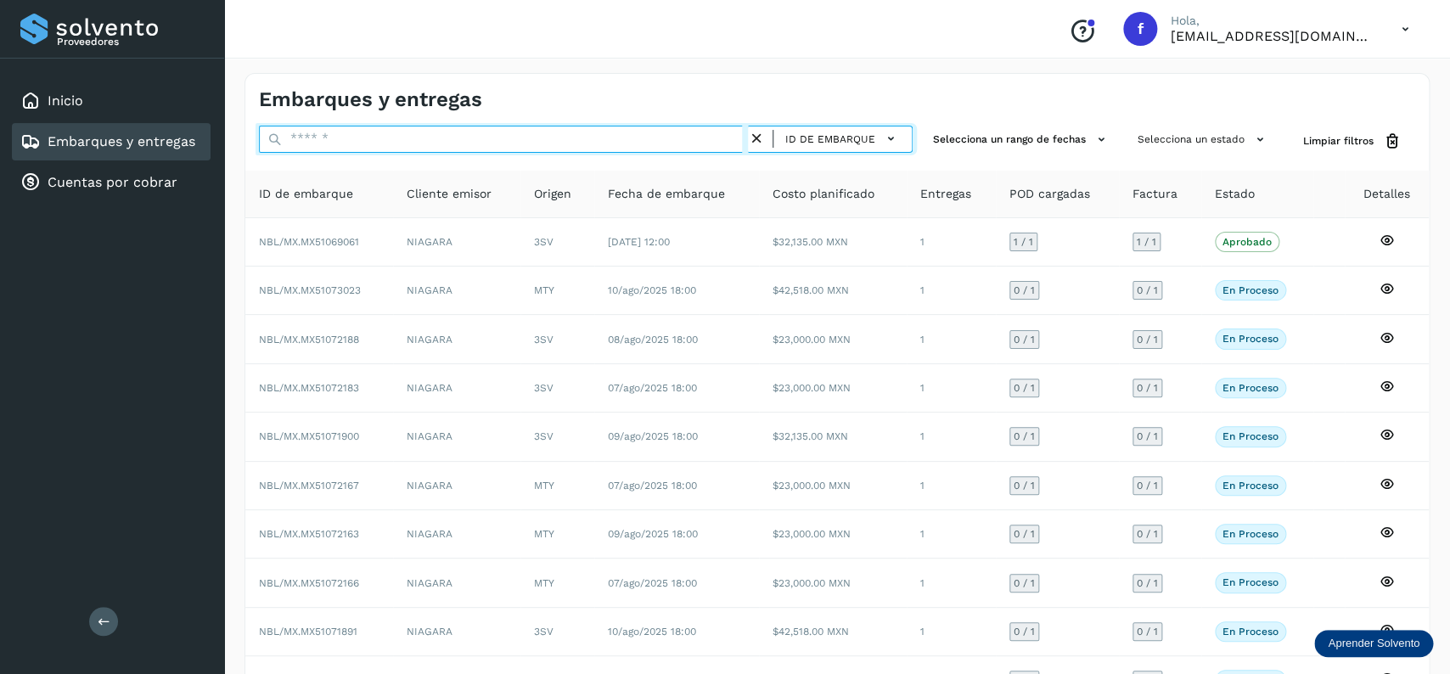
click at [374, 131] on input "text" at bounding box center [503, 139] width 489 height 27
click at [373, 137] on input "********" at bounding box center [503, 139] width 489 height 27
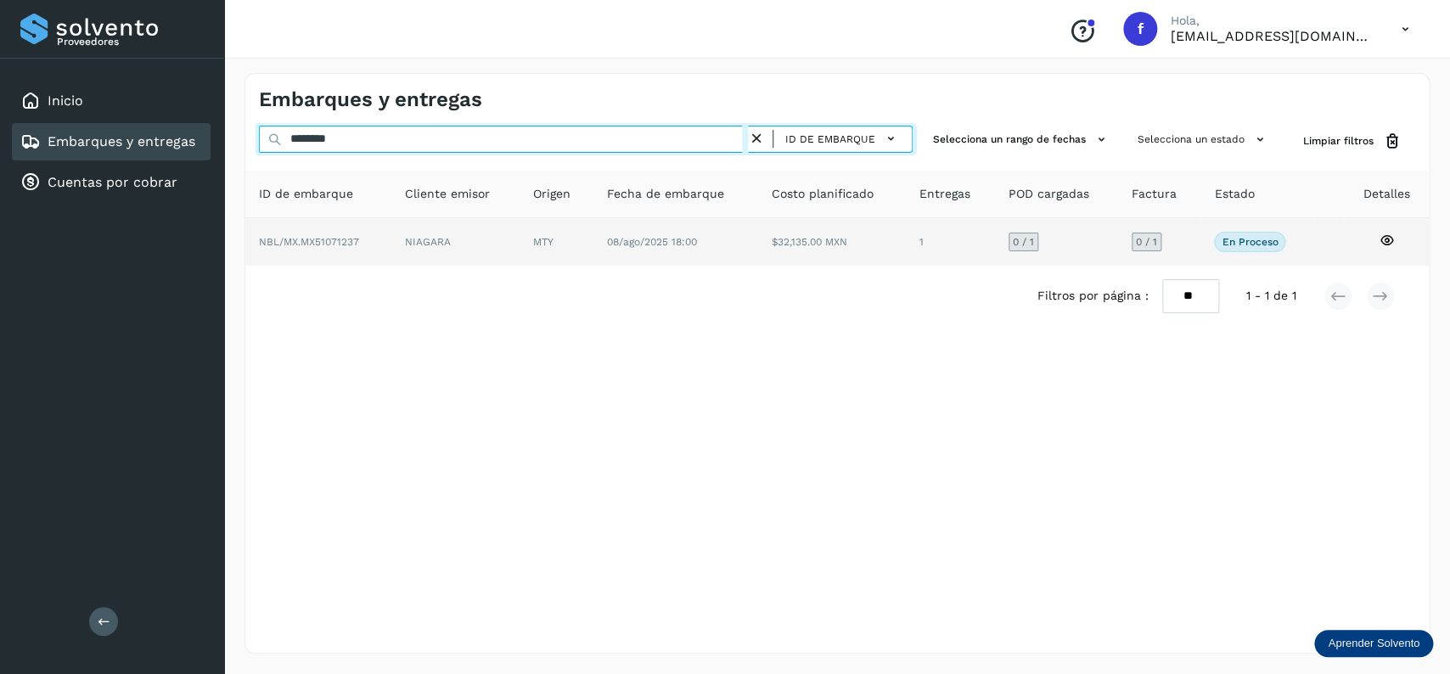
type input "********"
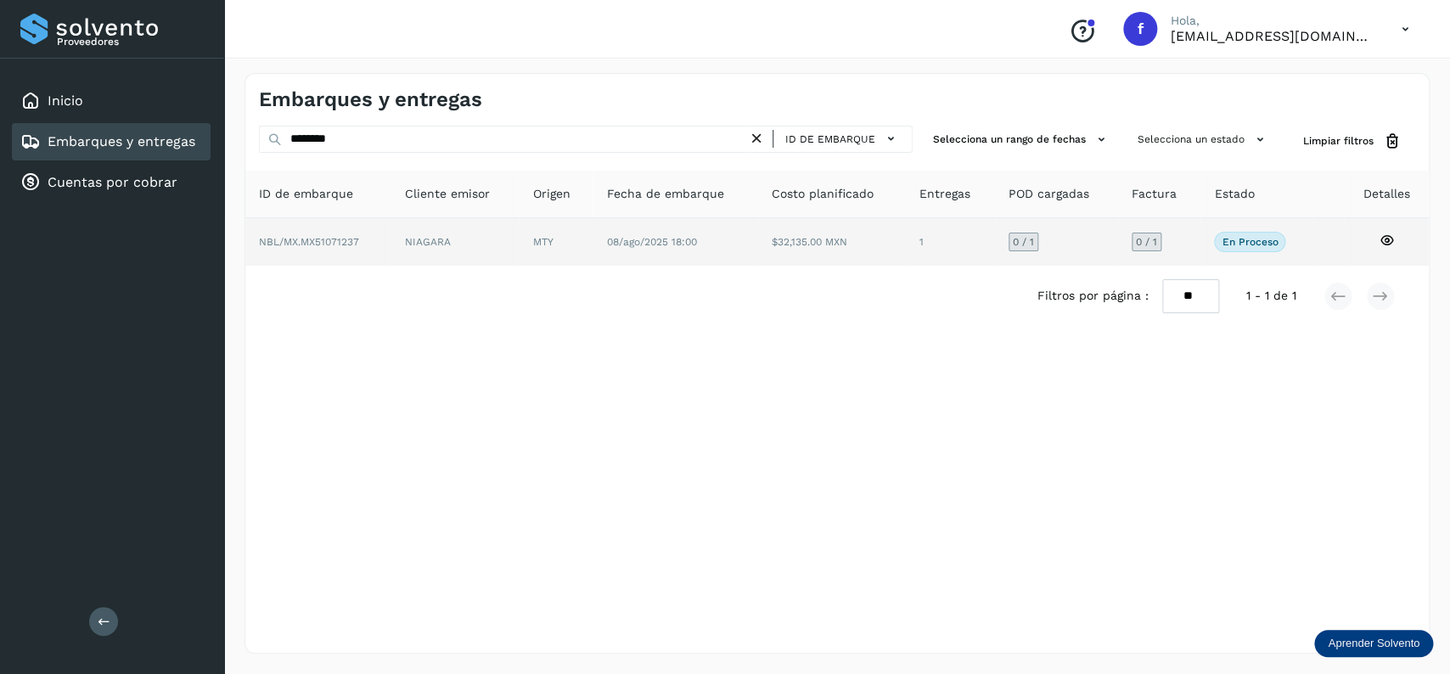
click at [906, 245] on td "$32,135.00 MXN" at bounding box center [950, 242] width 89 height 48
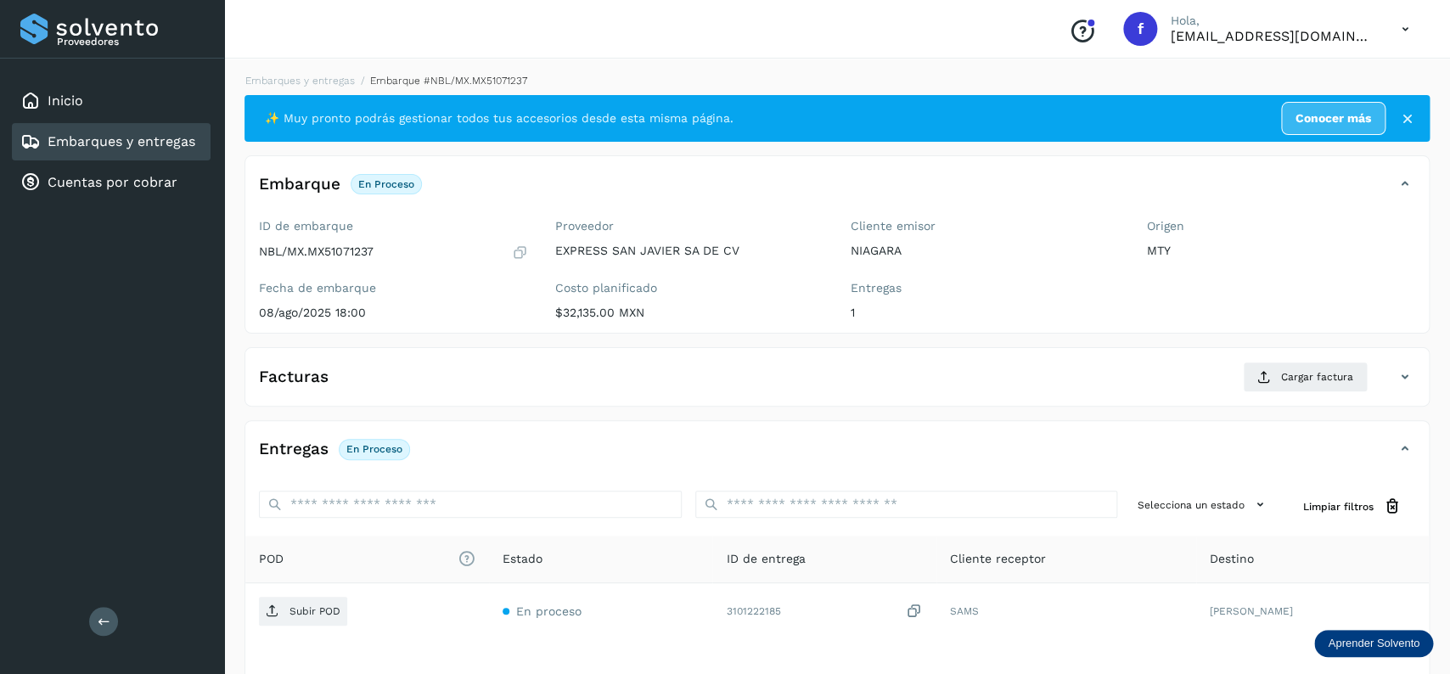
click at [1298, 356] on div "Facturas Cargar factura Aún no has subido ninguna factura" at bounding box center [836, 376] width 1185 height 59
click at [1300, 368] on button "Cargar factura" at bounding box center [1305, 377] width 125 height 31
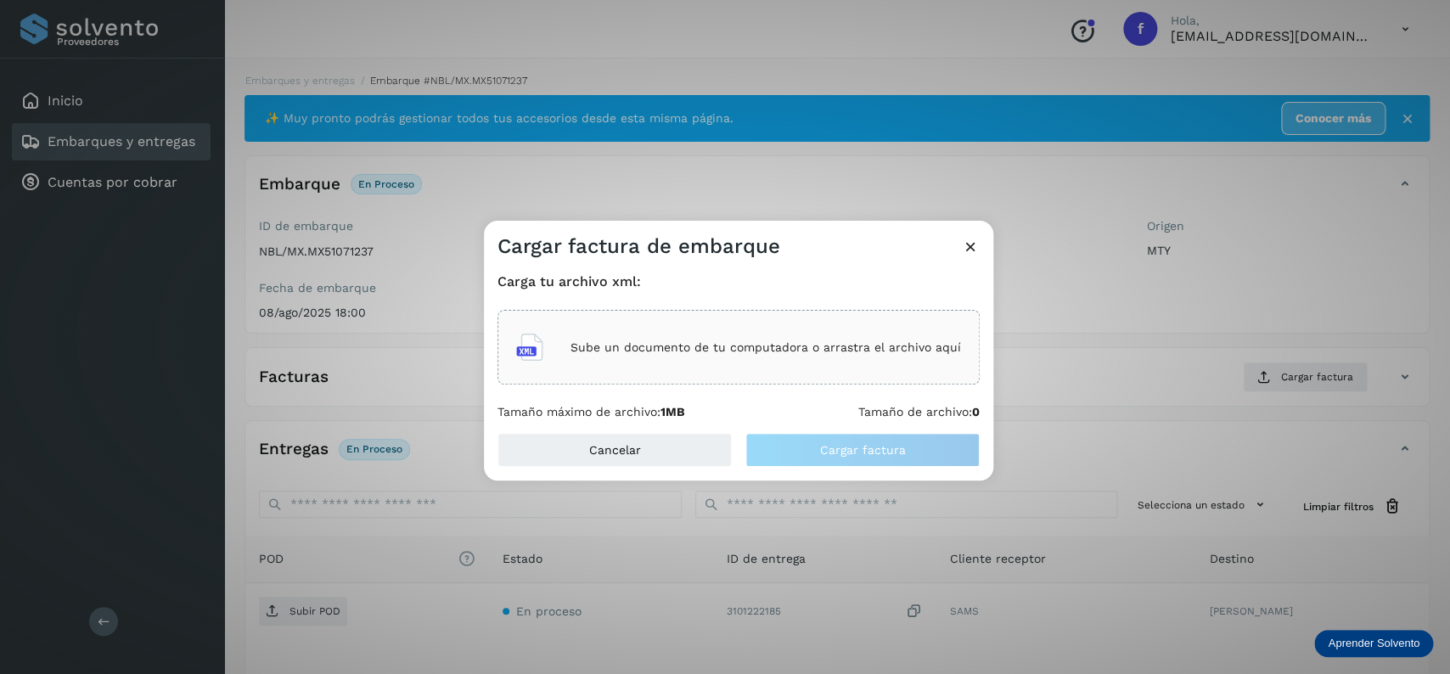
click at [755, 391] on div "Carga tu archivo xml: Sube un documento de tu computadora o arrastra el archivo…" at bounding box center [738, 346] width 482 height 146
click at [710, 363] on div "Sube un documento de tu computadora o arrastra el archivo aquí" at bounding box center [738, 347] width 445 height 46
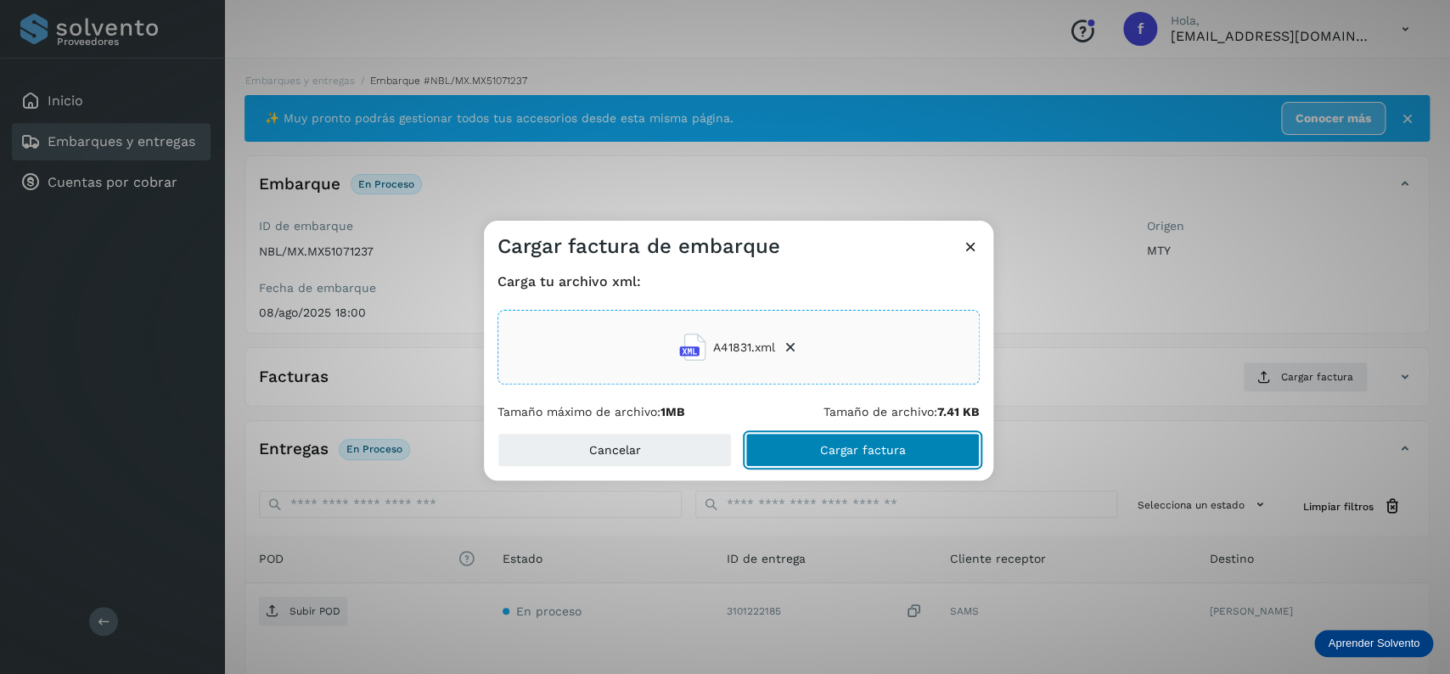
click at [837, 462] on button "Cargar factura" at bounding box center [862, 450] width 234 height 34
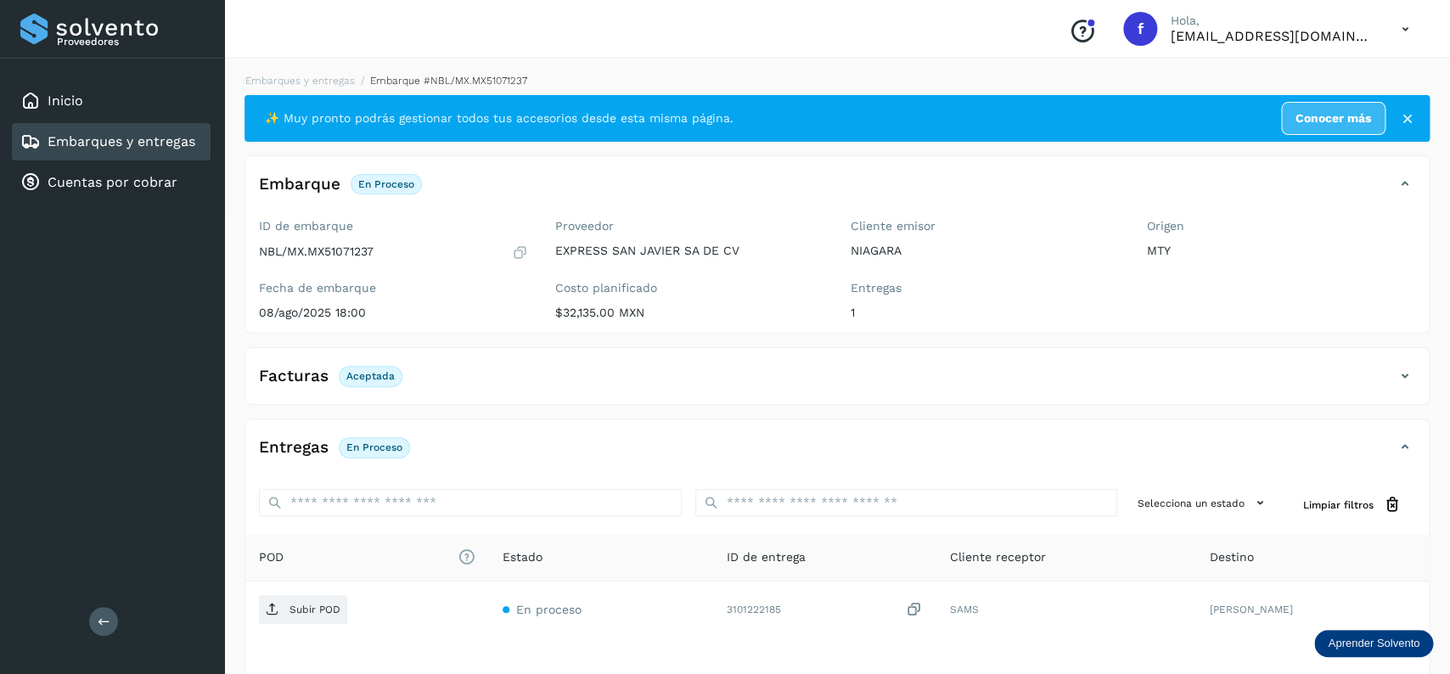
scroll to position [132, 0]
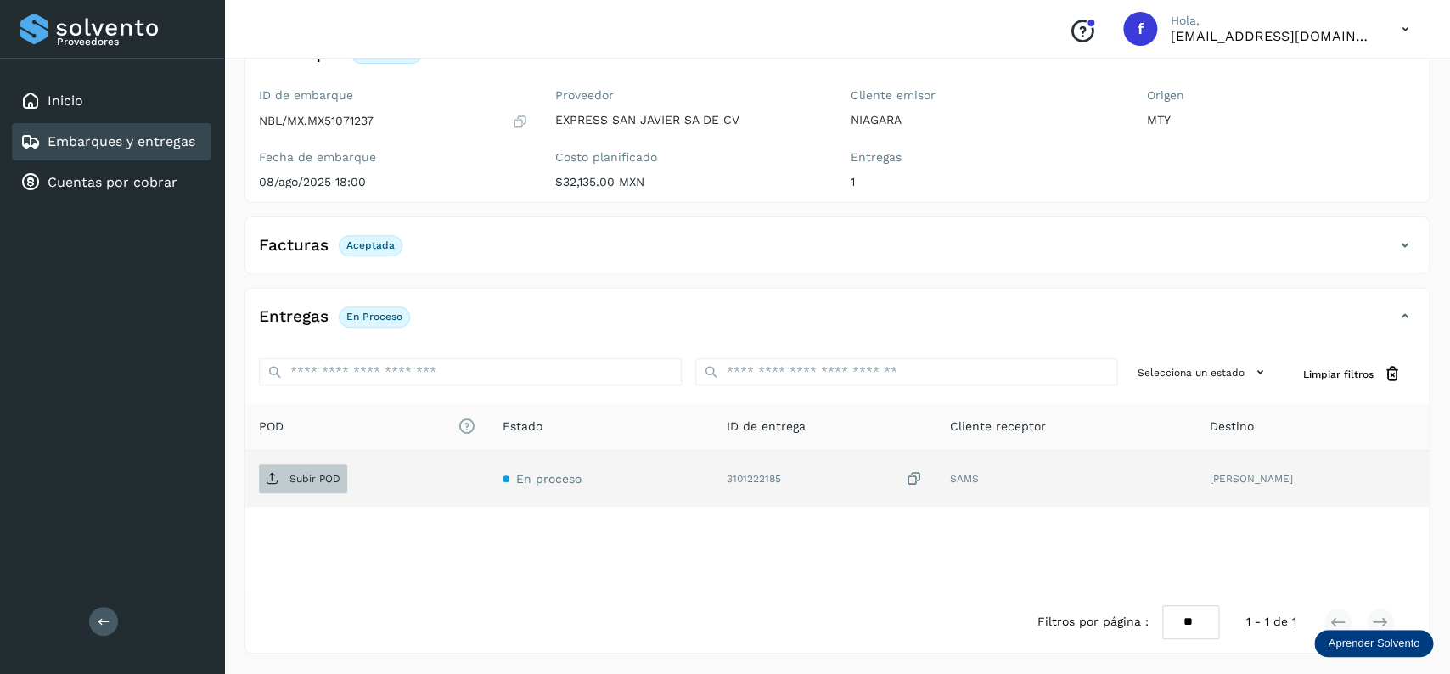
click at [336, 474] on span "Subir POD" at bounding box center [303, 478] width 88 height 27
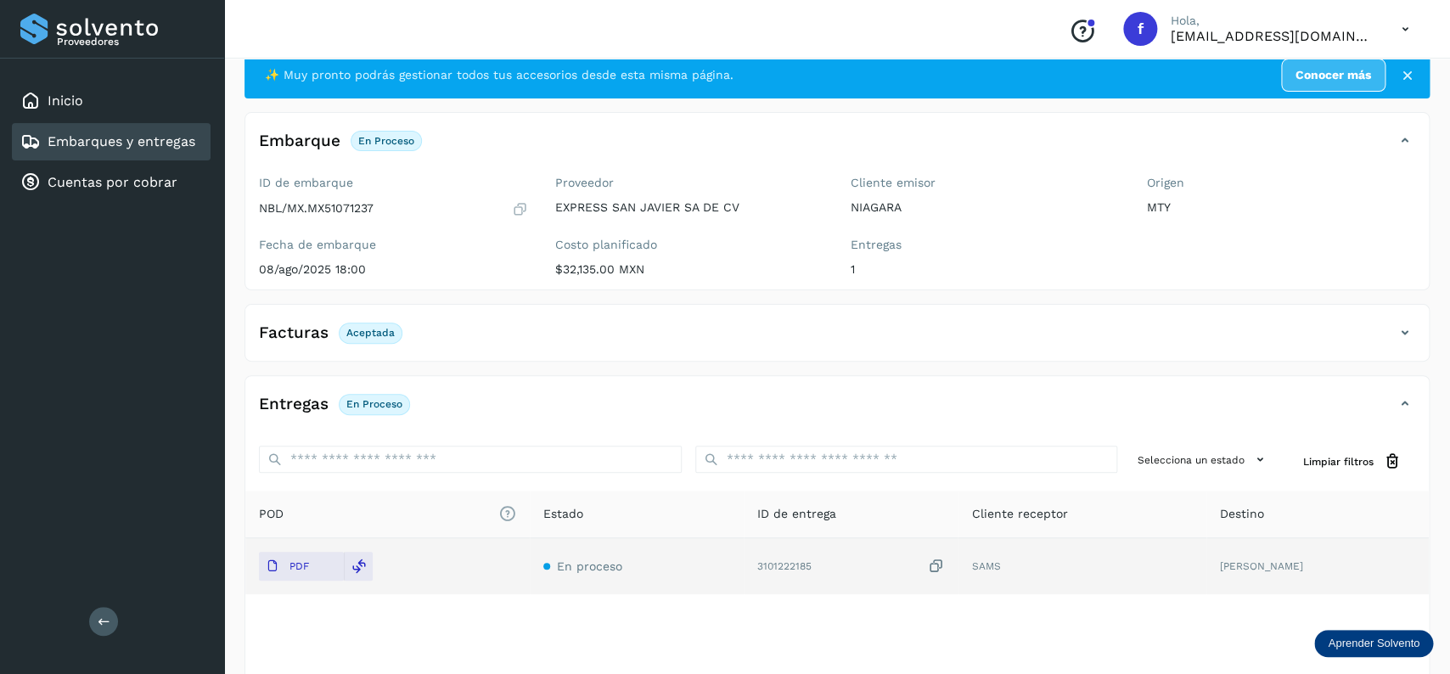
scroll to position [0, 0]
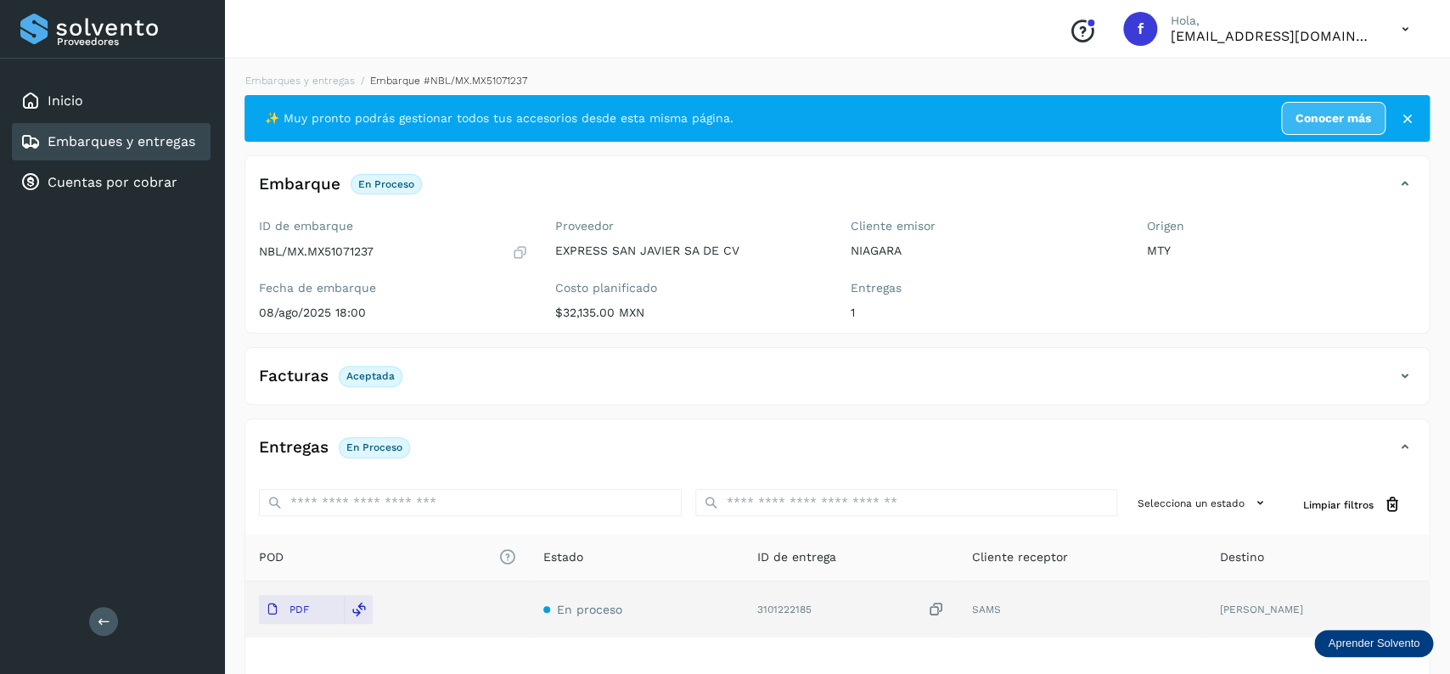
click at [190, 136] on link "Embarques y entregas" at bounding box center [122, 141] width 148 height 16
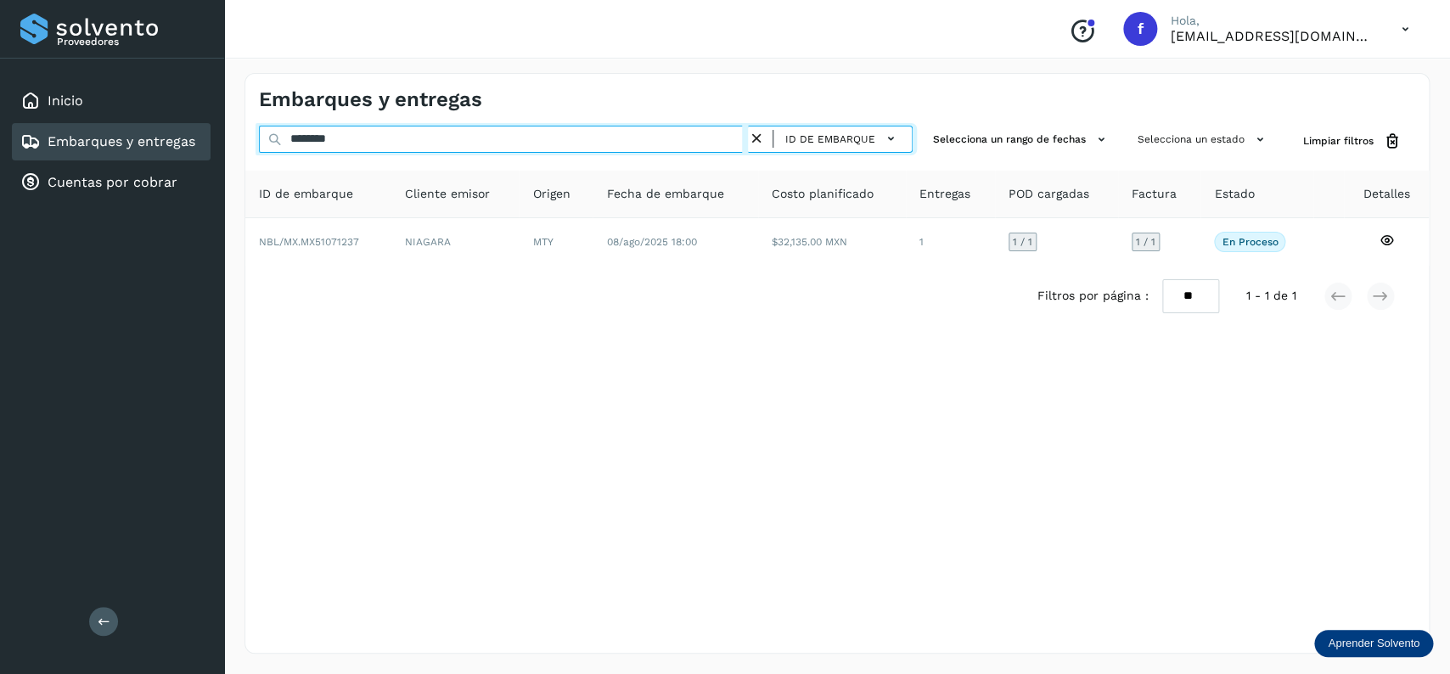
drag, startPoint x: 332, startPoint y: 134, endPoint x: 217, endPoint y: 134, distance: 114.6
click at [259, 134] on input "********" at bounding box center [503, 139] width 489 height 27
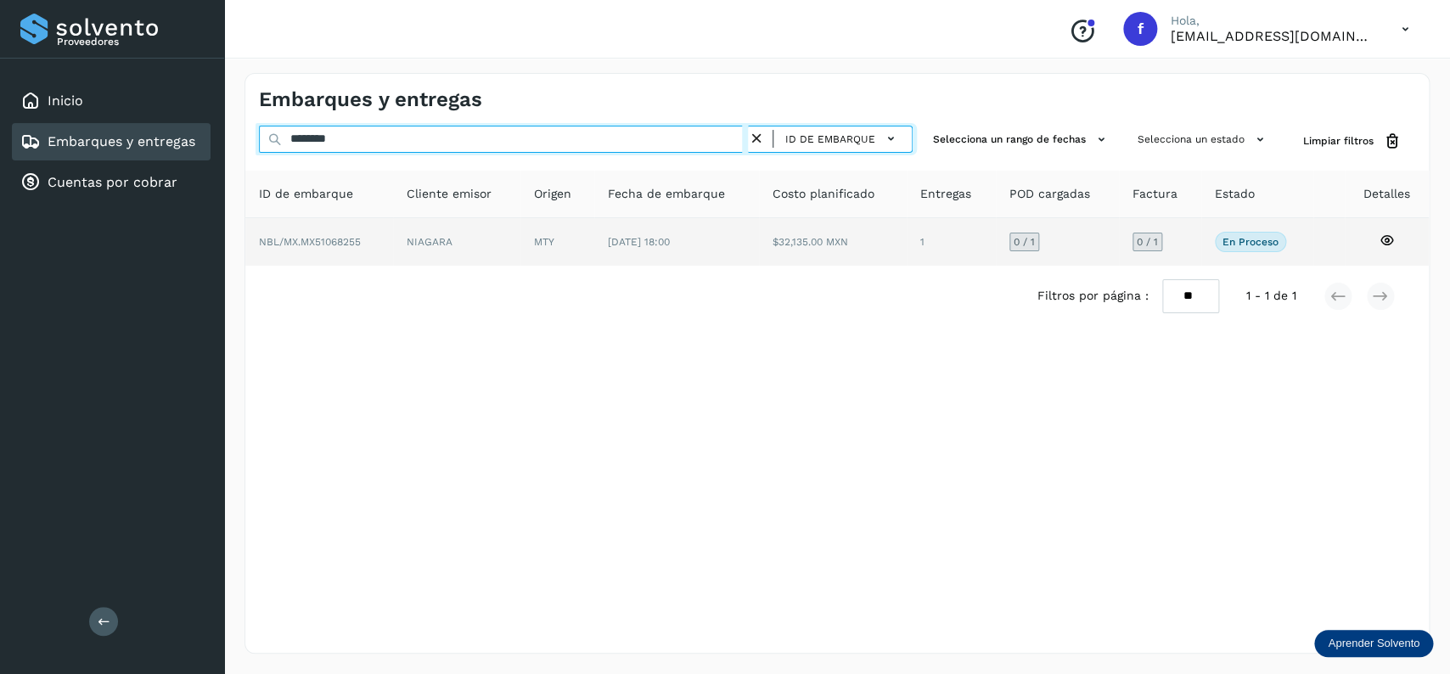
type input "********"
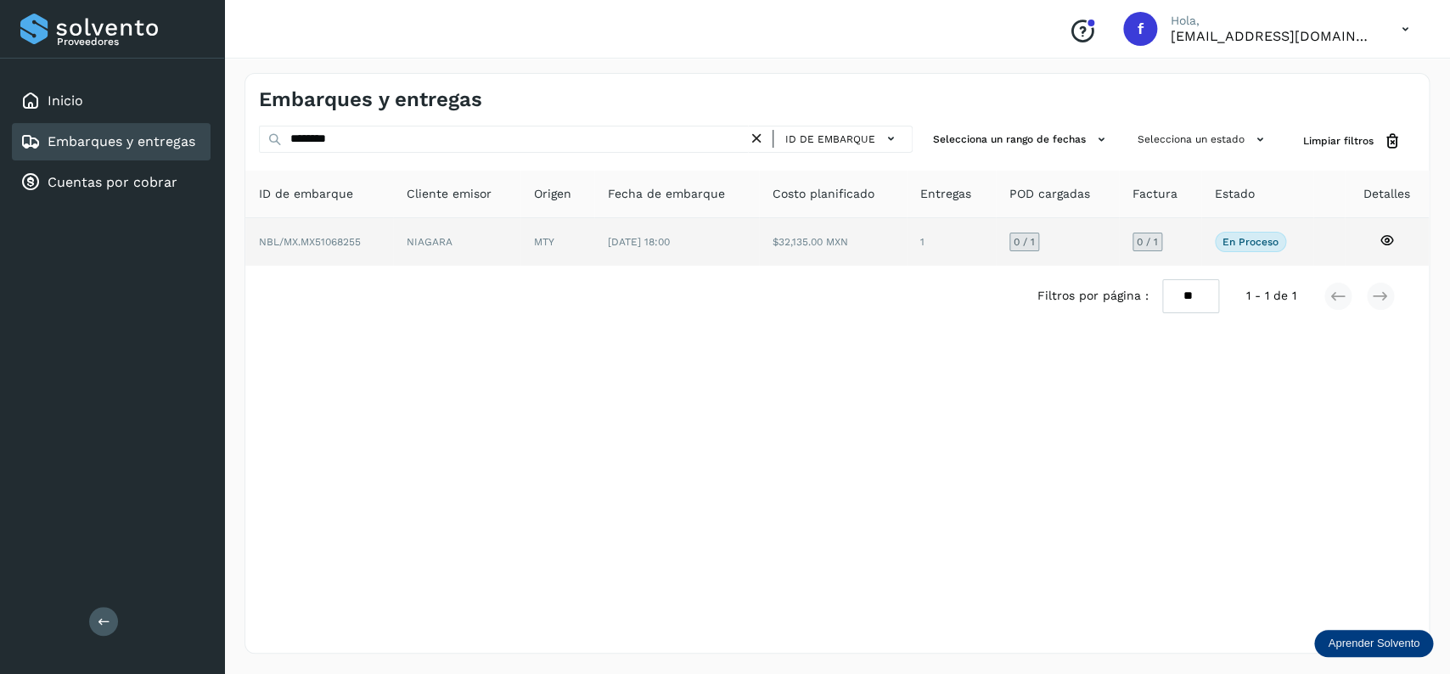
click at [759, 259] on td "28/jul/2025 18:00" at bounding box center [833, 242] width 148 height 48
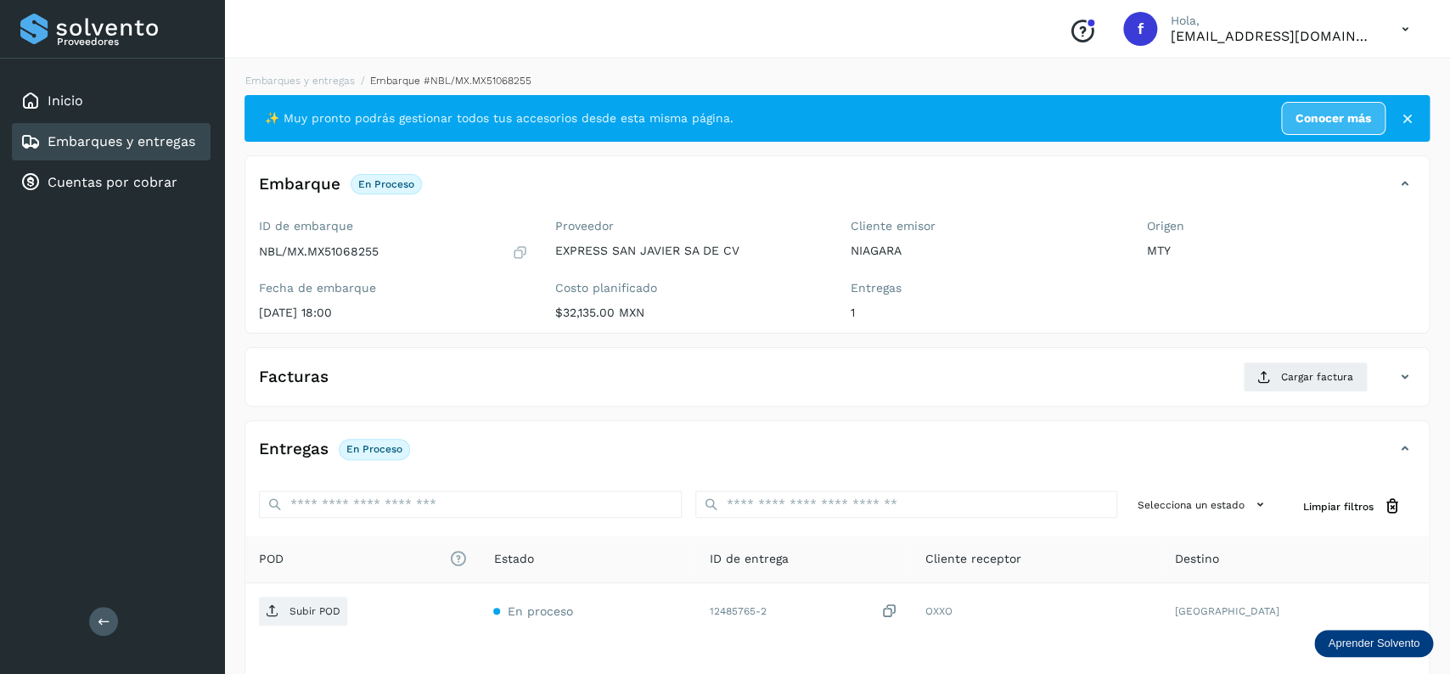
scroll to position [134, 0]
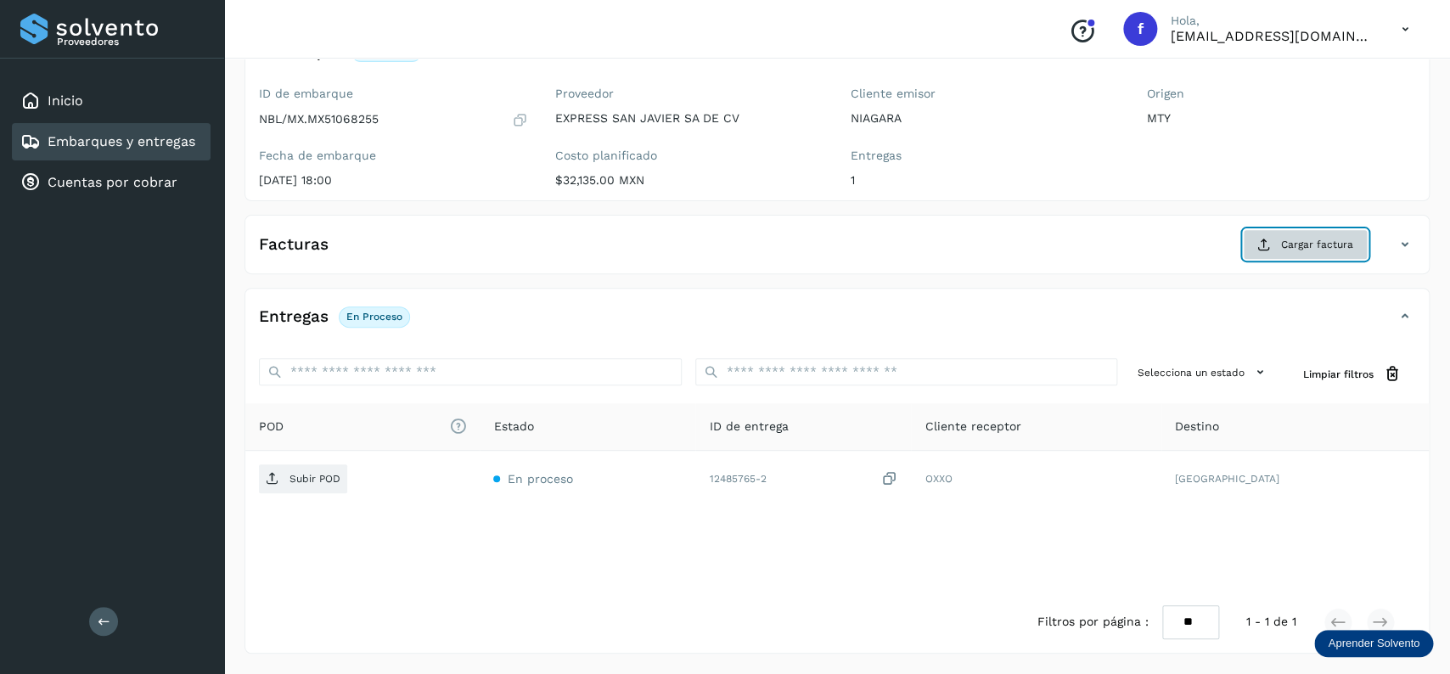
click at [1306, 239] on span "Cargar factura" at bounding box center [1317, 244] width 72 height 15
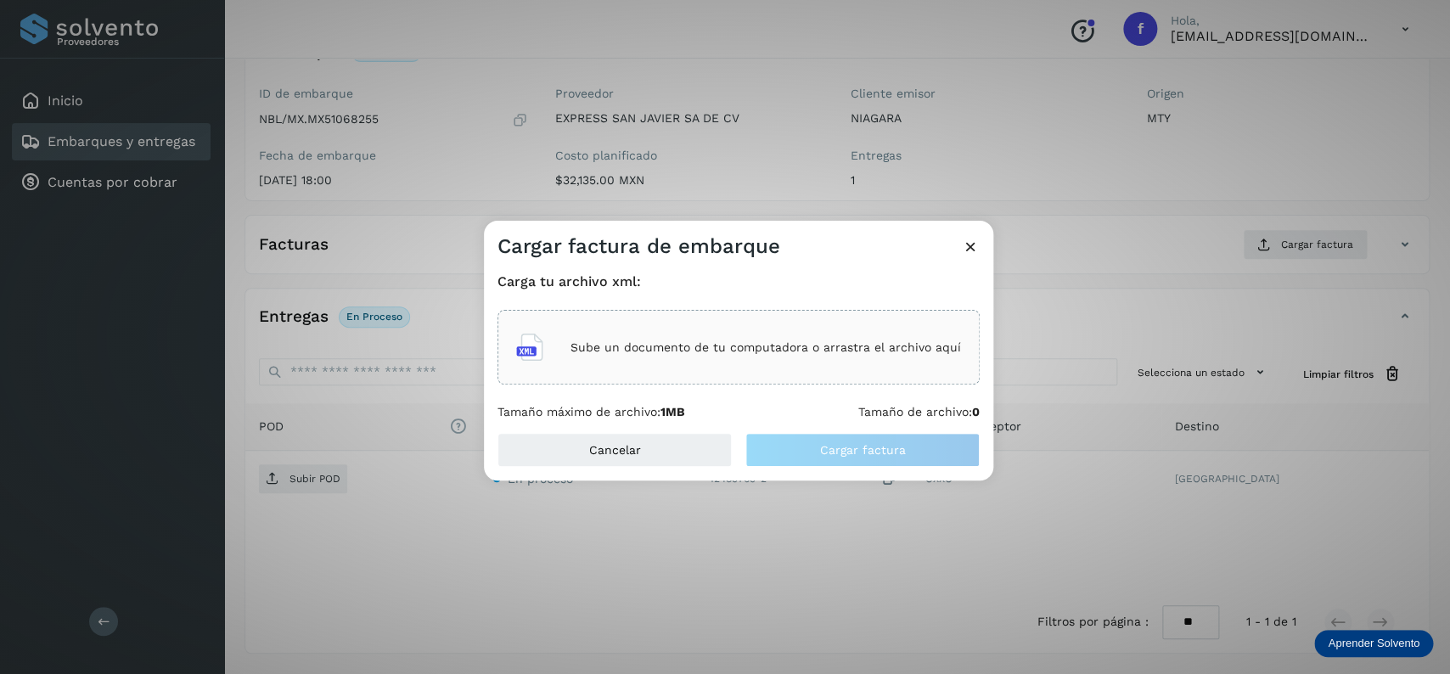
click at [565, 323] on div "Sube un documento de tu computadora o arrastra el archivo aquí" at bounding box center [738, 347] width 482 height 75
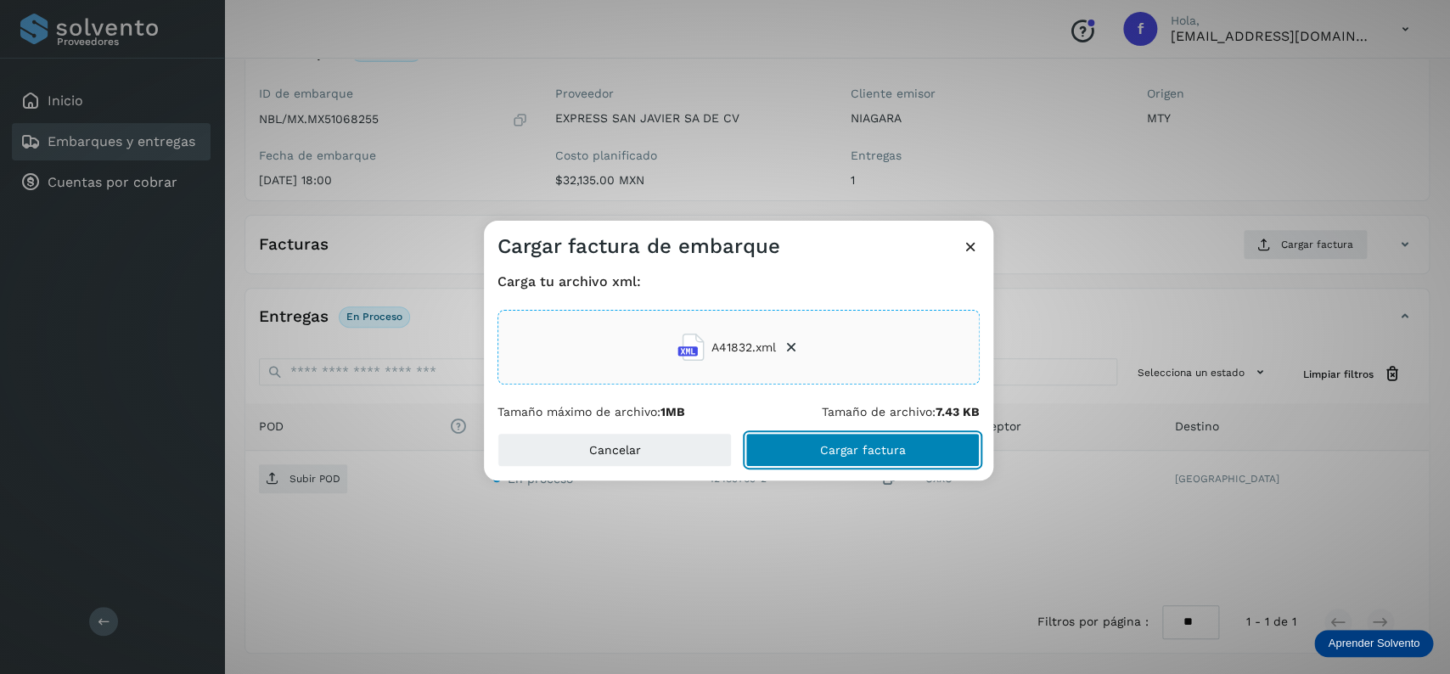
click at [824, 456] on span "Cargar factura" at bounding box center [863, 450] width 86 height 12
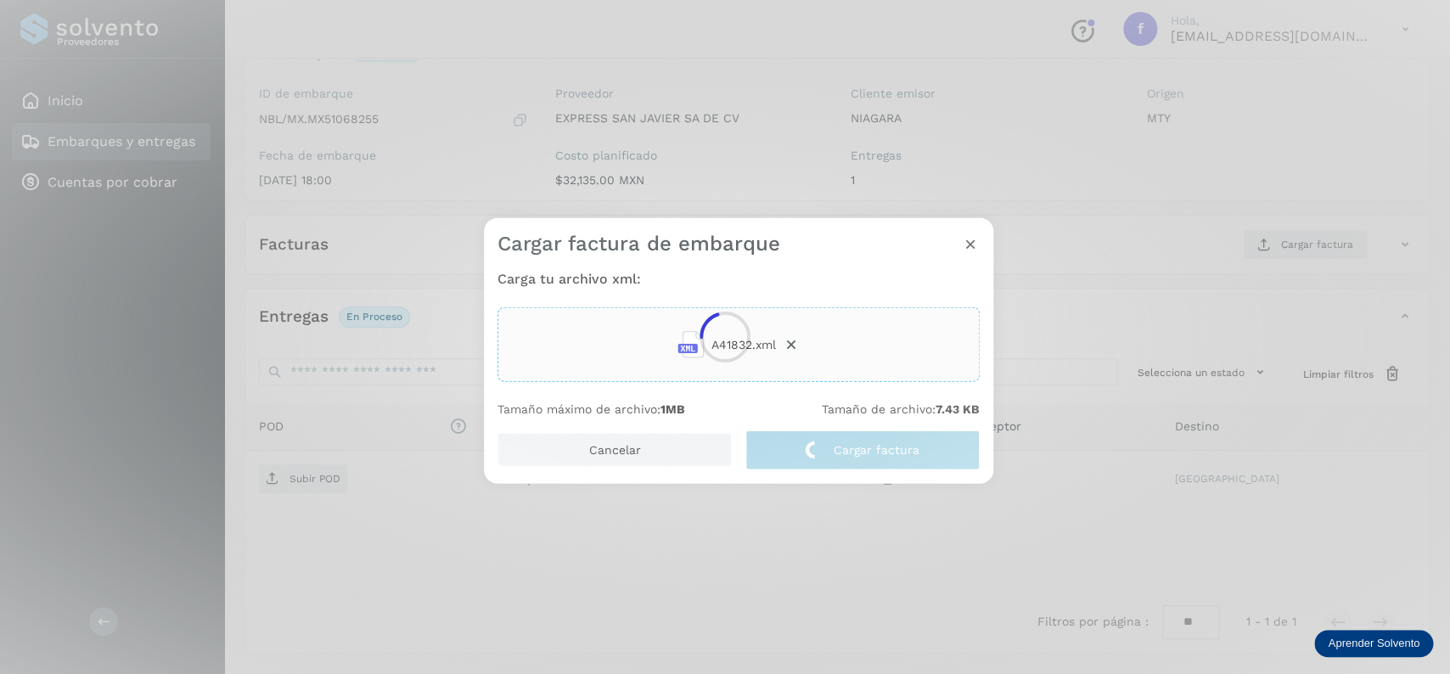
scroll to position [132, 0]
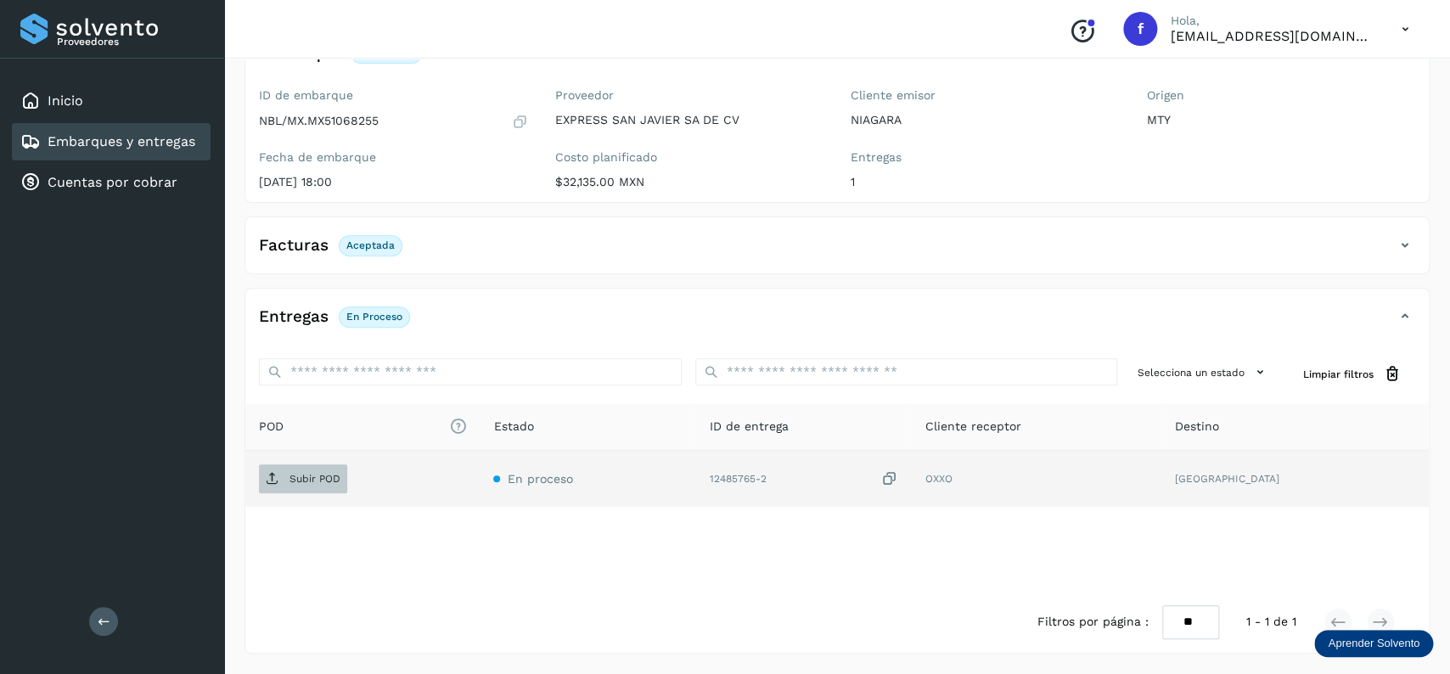
click at [262, 474] on span "Subir POD" at bounding box center [303, 478] width 88 height 27
click at [175, 140] on link "Embarques y entregas" at bounding box center [122, 141] width 148 height 16
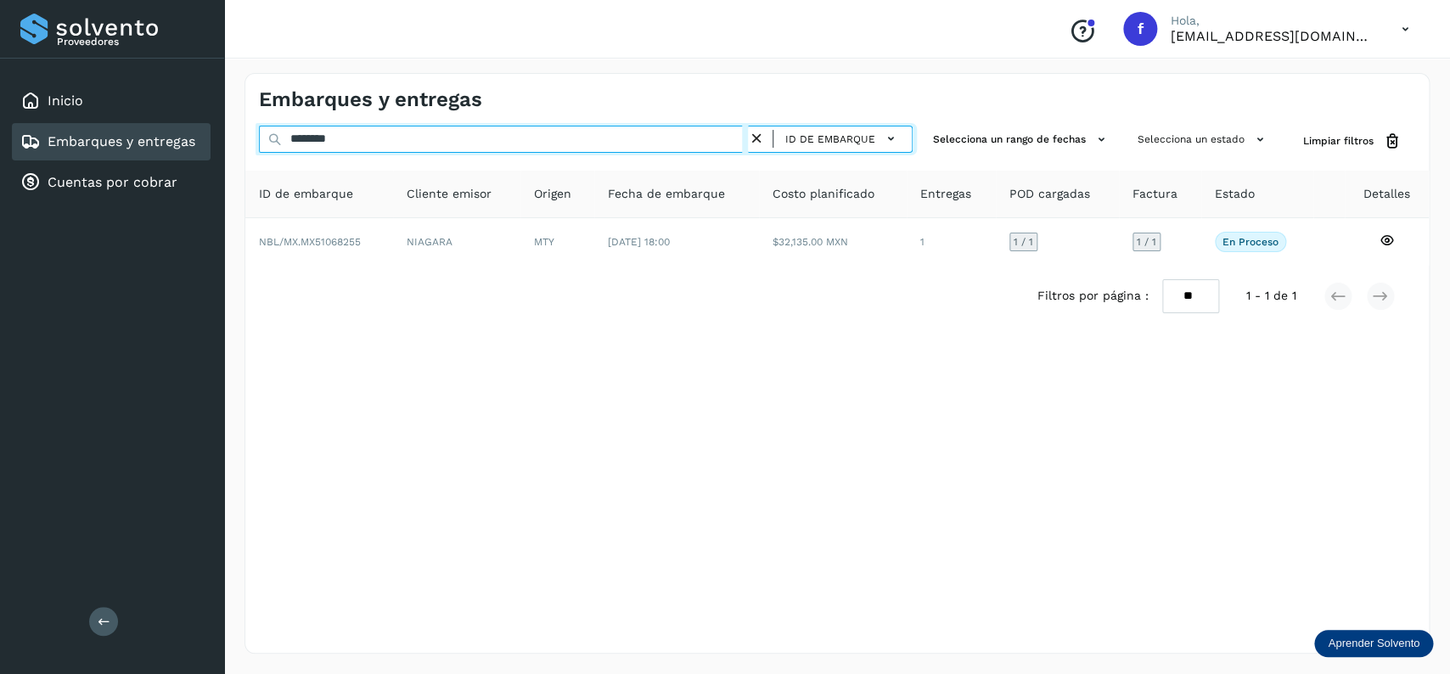
drag, startPoint x: 386, startPoint y: 141, endPoint x: 195, endPoint y: 143, distance: 191.0
click at [259, 143] on input "********" at bounding box center [503, 139] width 489 height 27
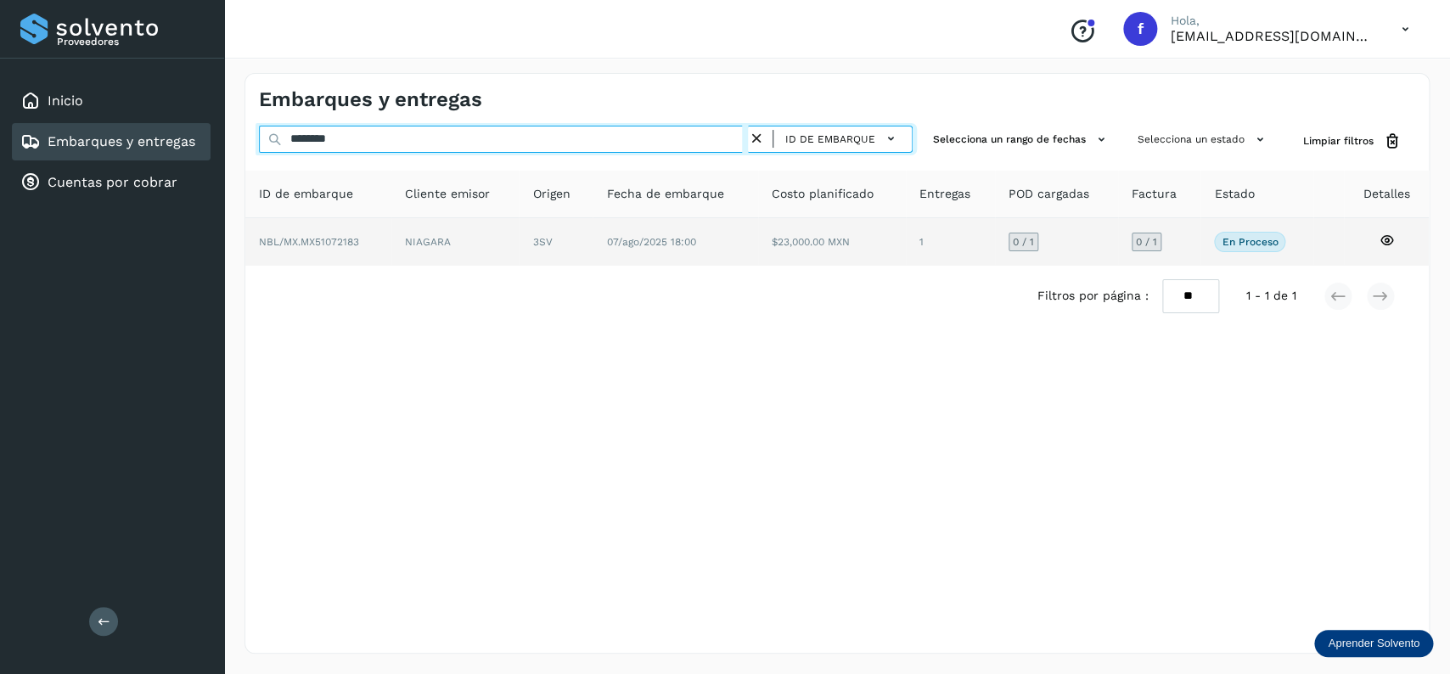
type input "********"
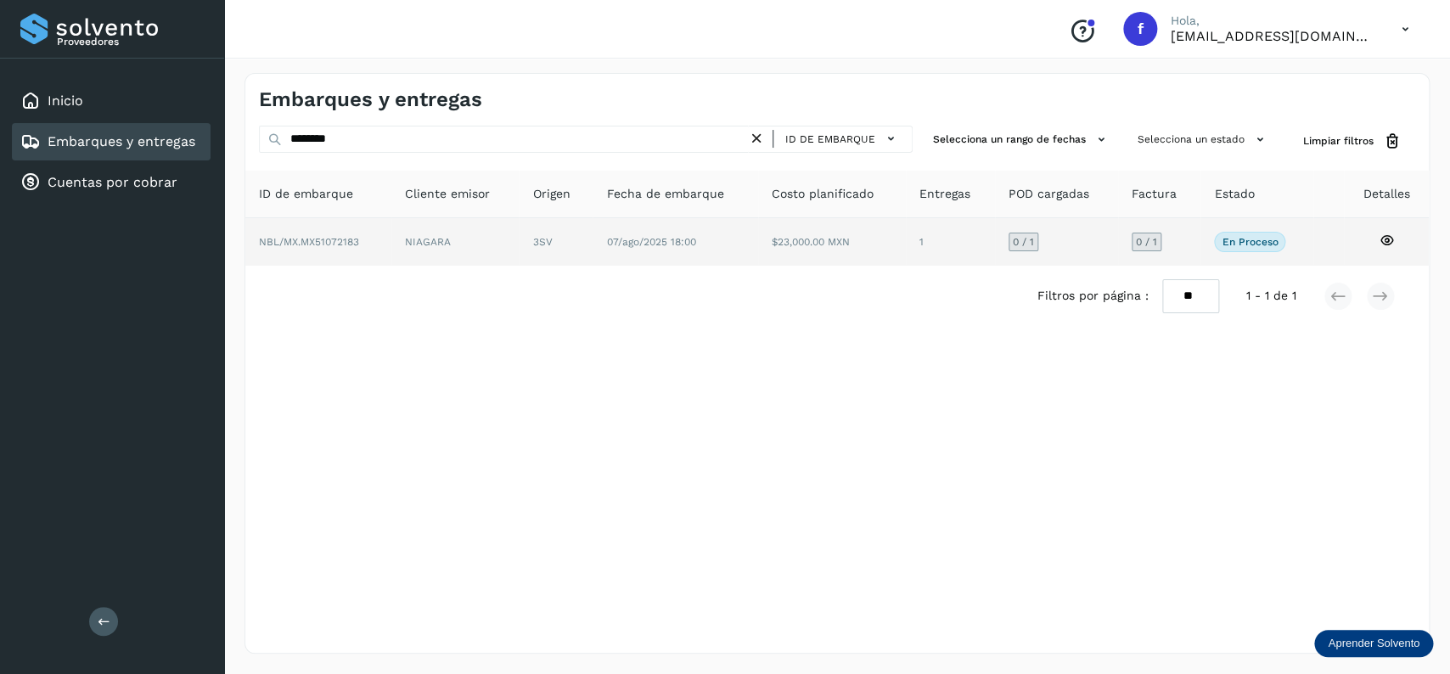
click at [593, 247] on td "3SV" at bounding box center [675, 242] width 165 height 48
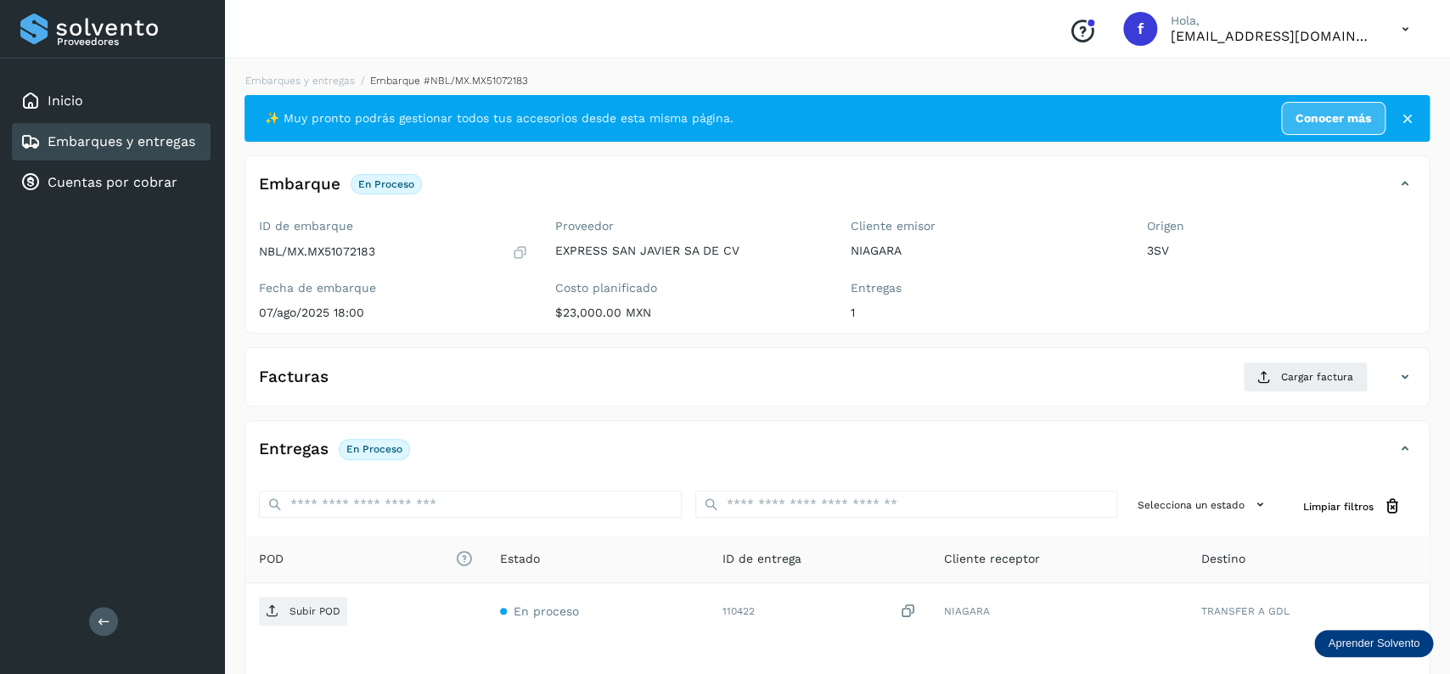
scroll to position [134, 0]
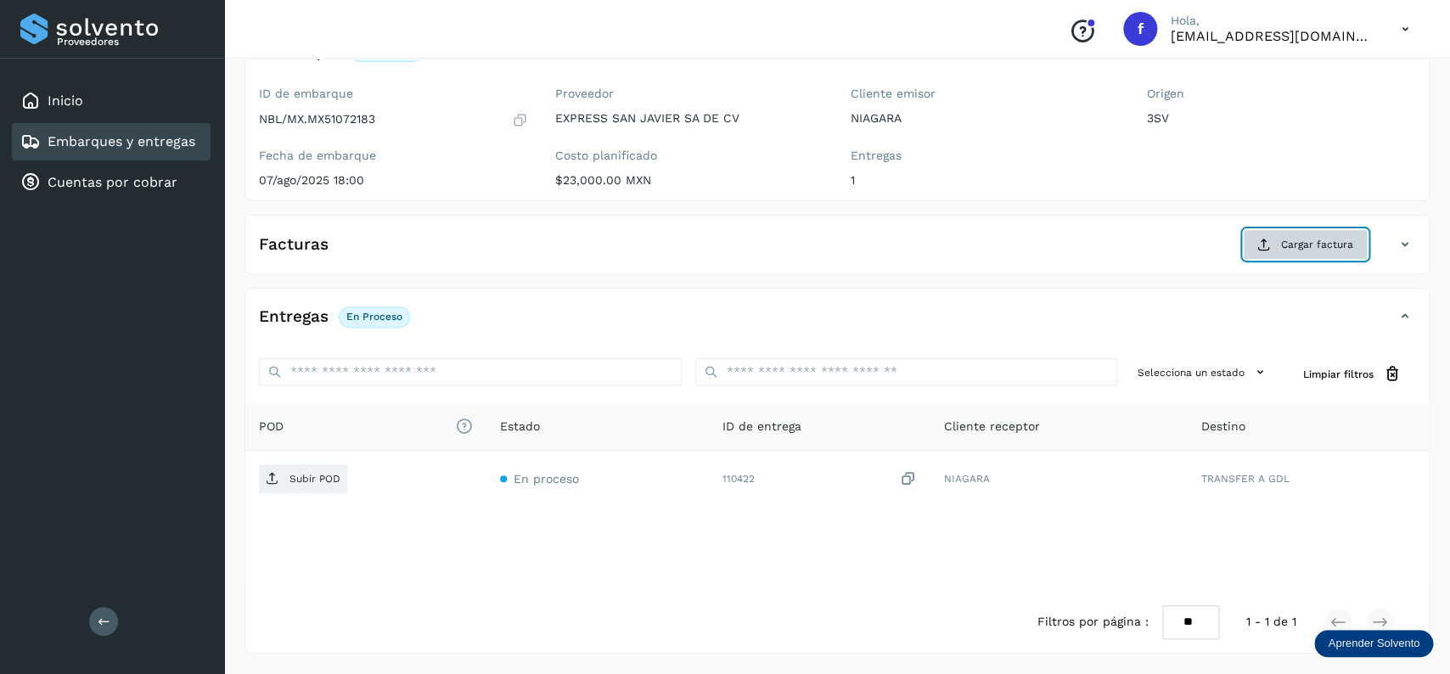
click at [1256, 254] on button "Cargar factura" at bounding box center [1305, 244] width 125 height 31
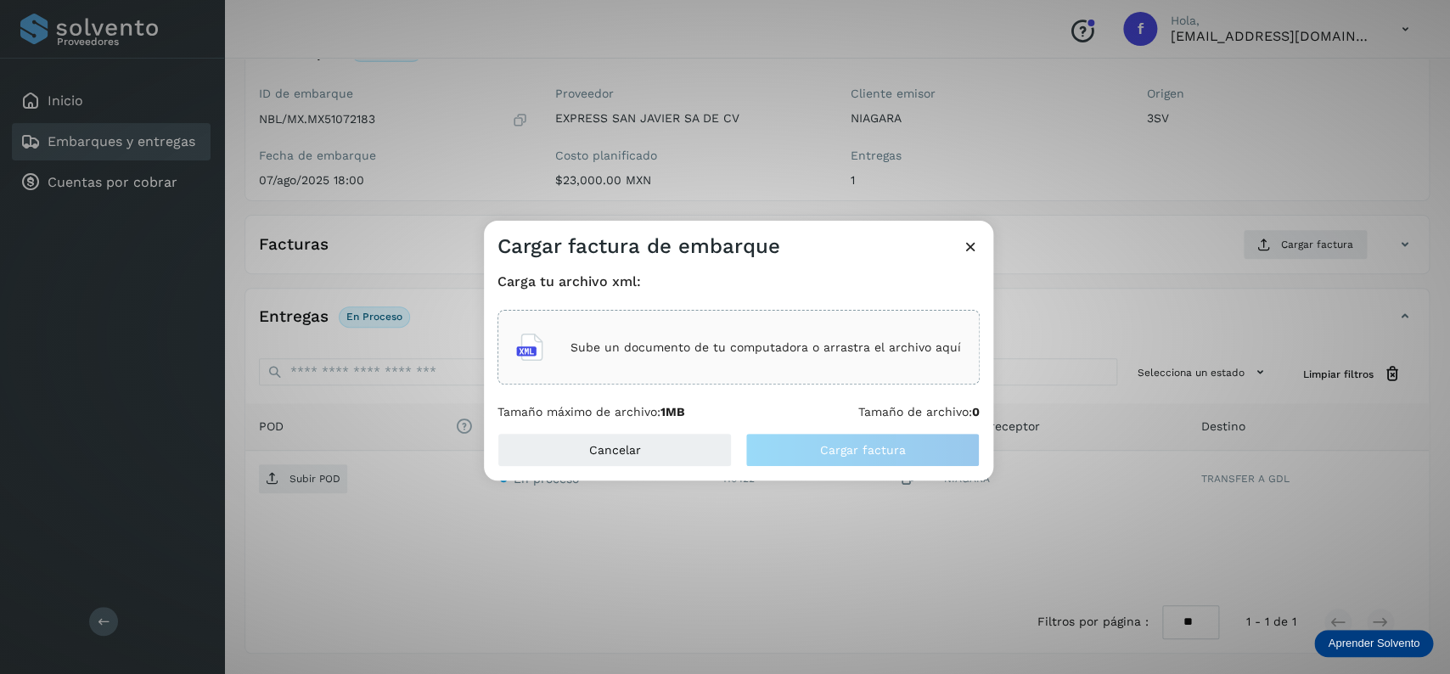
click at [641, 351] on p "Sube un documento de tu computadora o arrastra el archivo aquí" at bounding box center [765, 347] width 390 height 14
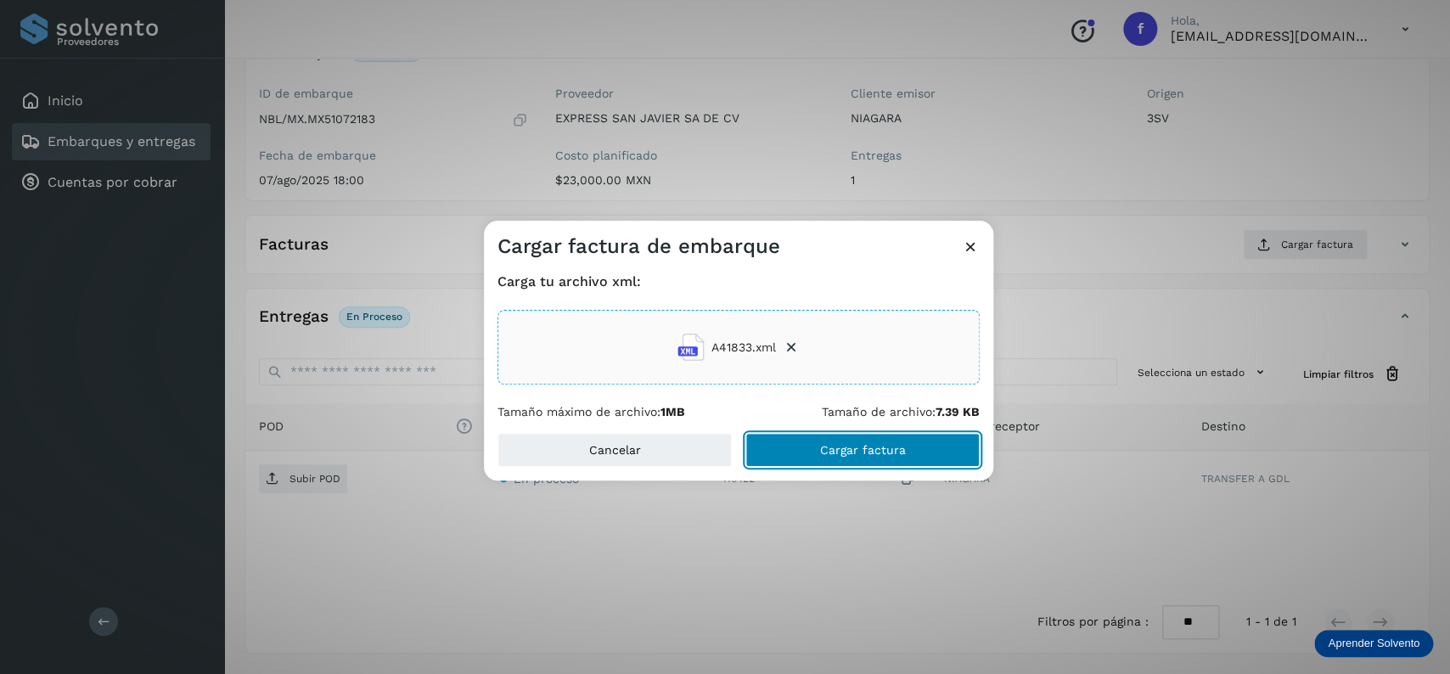
click at [806, 463] on button "Cargar factura" at bounding box center [862, 450] width 234 height 34
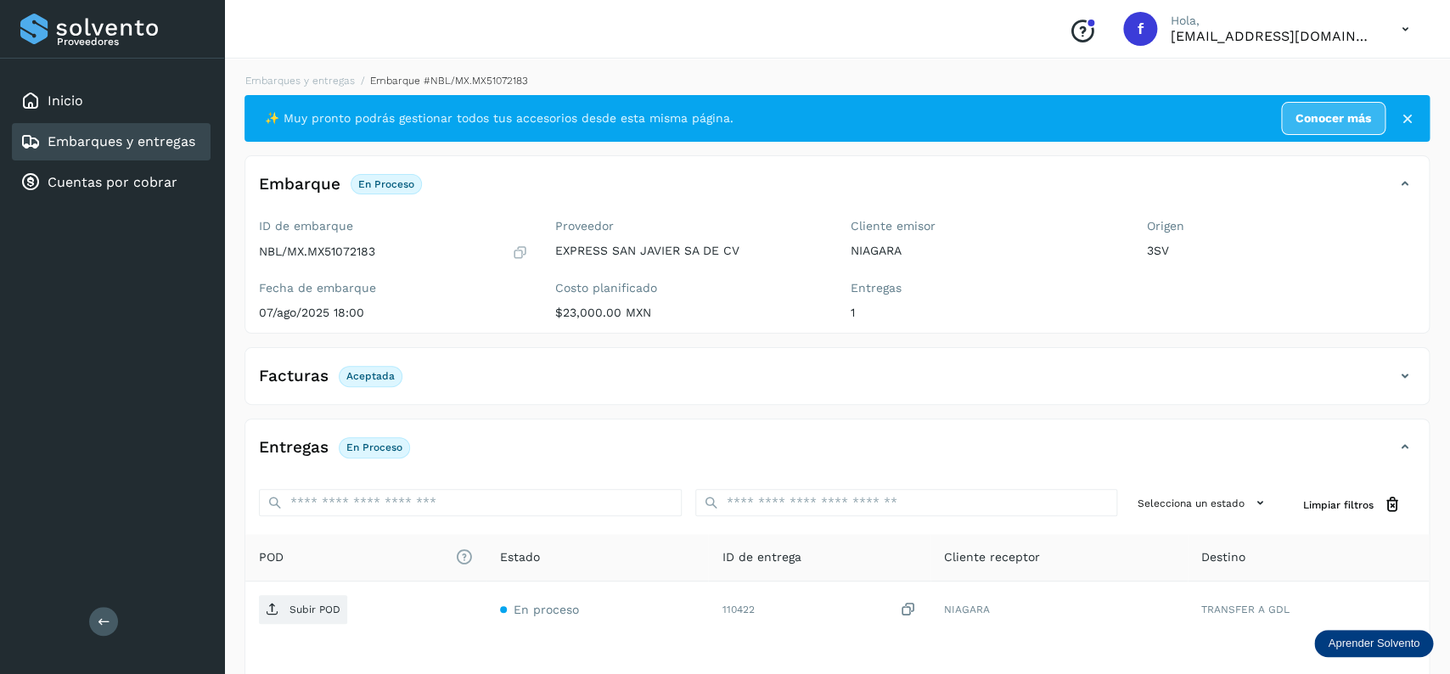
scroll to position [132, 0]
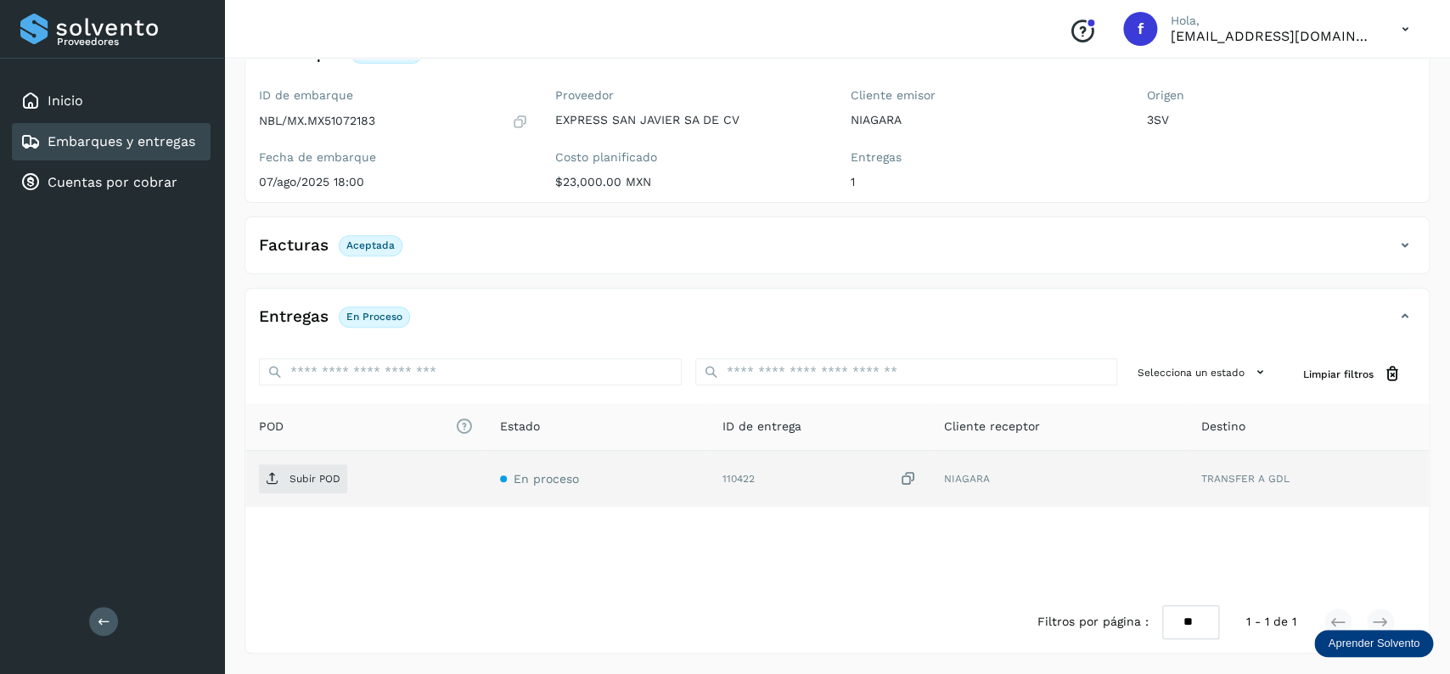
click at [486, 496] on td "Subir POD" at bounding box center [597, 479] width 222 height 56
click at [301, 478] on p "Subir POD" at bounding box center [314, 479] width 51 height 12
click at [118, 130] on div "Embarques y entregas" at bounding box center [111, 141] width 199 height 37
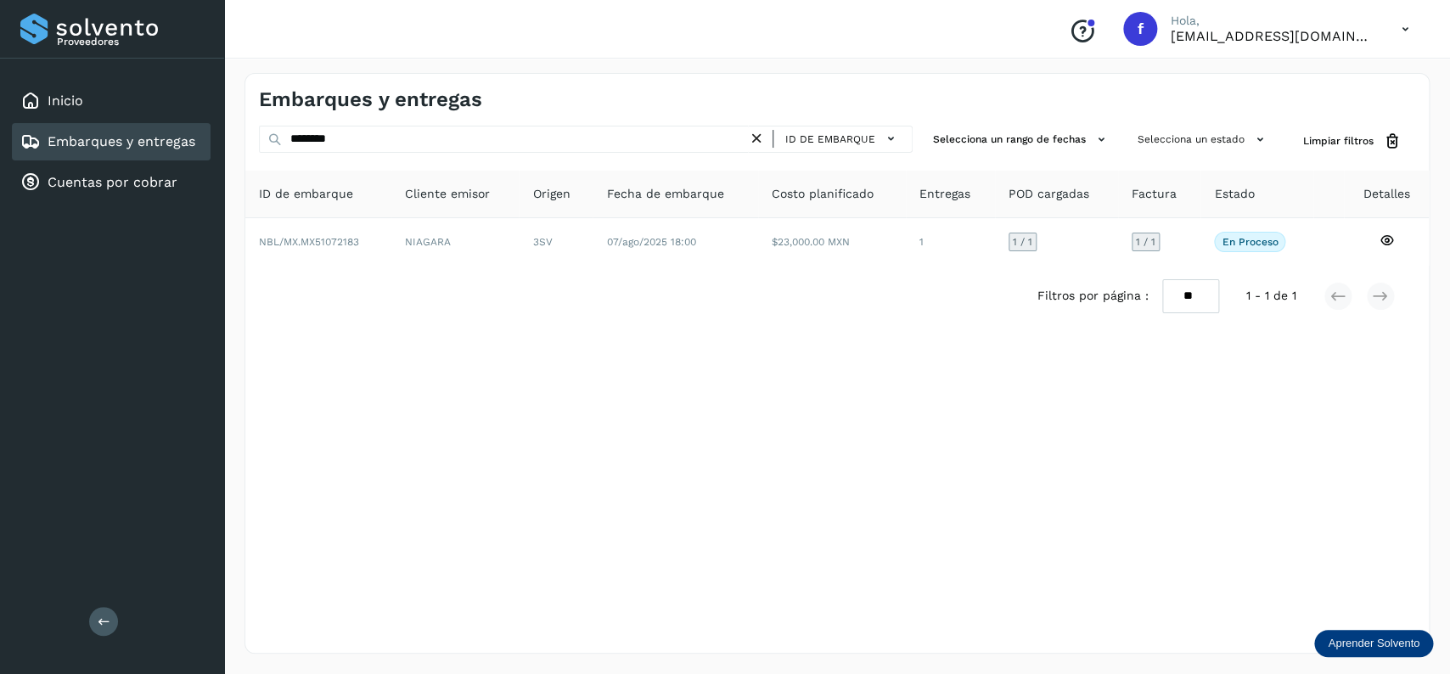
drag, startPoint x: 385, startPoint y: 126, endPoint x: 284, endPoint y: 152, distance: 104.2
click at [284, 152] on div "Embarques y entregas ******** ID de embarque Selecciona un rango de fechas Sele…" at bounding box center [836, 363] width 1185 height 581
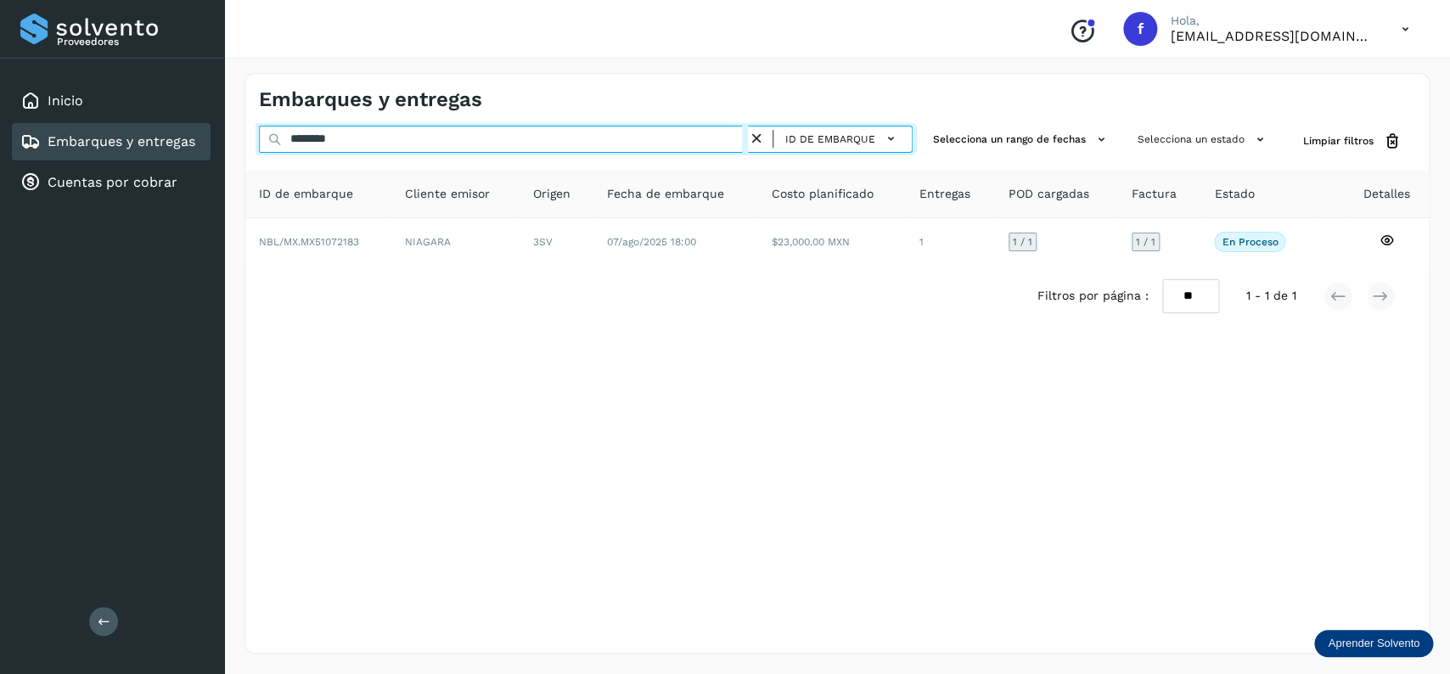
drag, startPoint x: 364, startPoint y: 131, endPoint x: 202, endPoint y: 149, distance: 163.1
click at [259, 149] on input "********" at bounding box center [503, 139] width 489 height 27
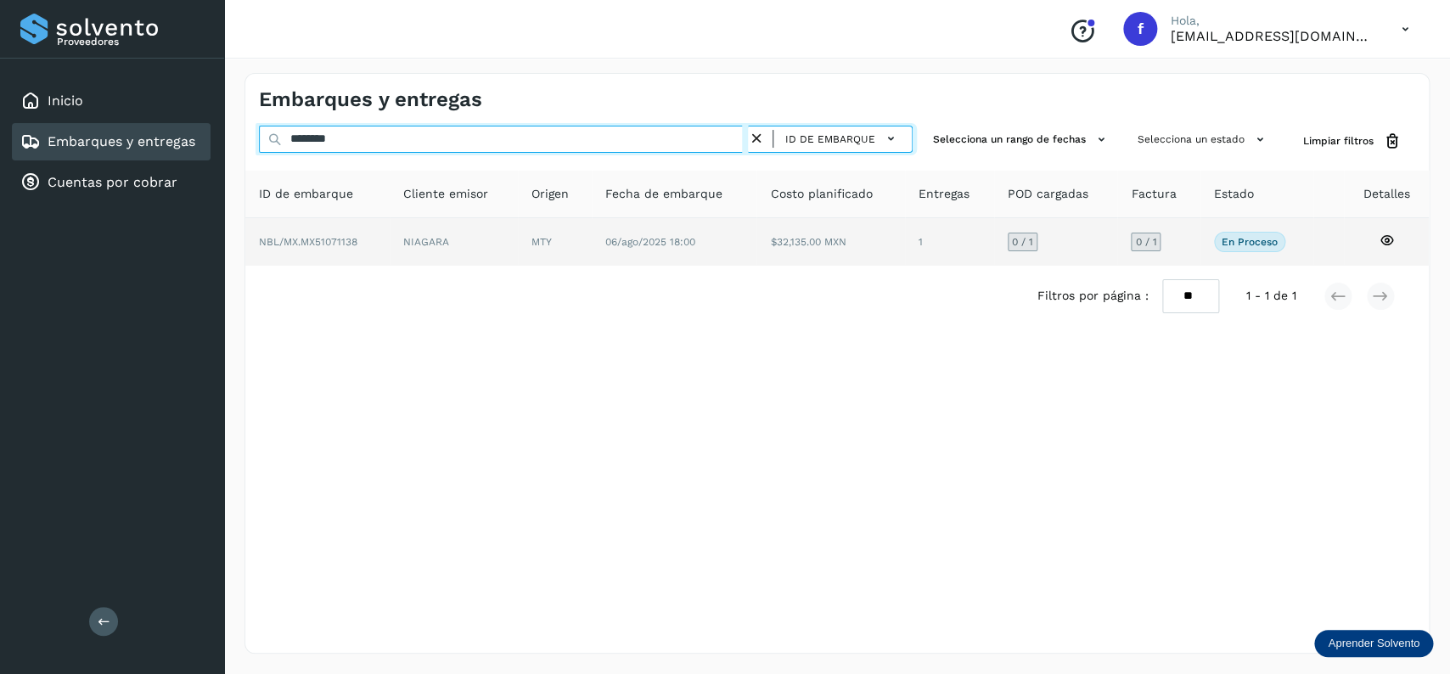
type input "********"
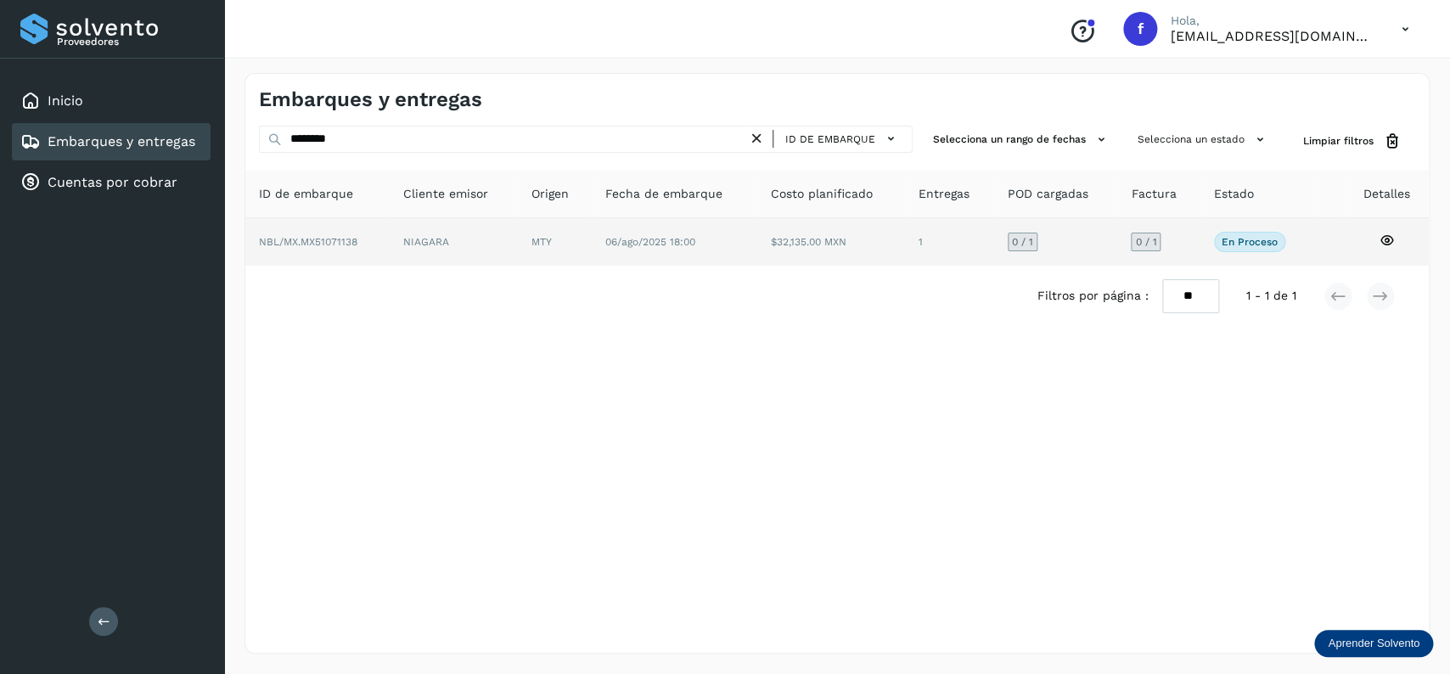
click at [756, 226] on td "06/ago/2025 18:00" at bounding box center [830, 242] width 148 height 48
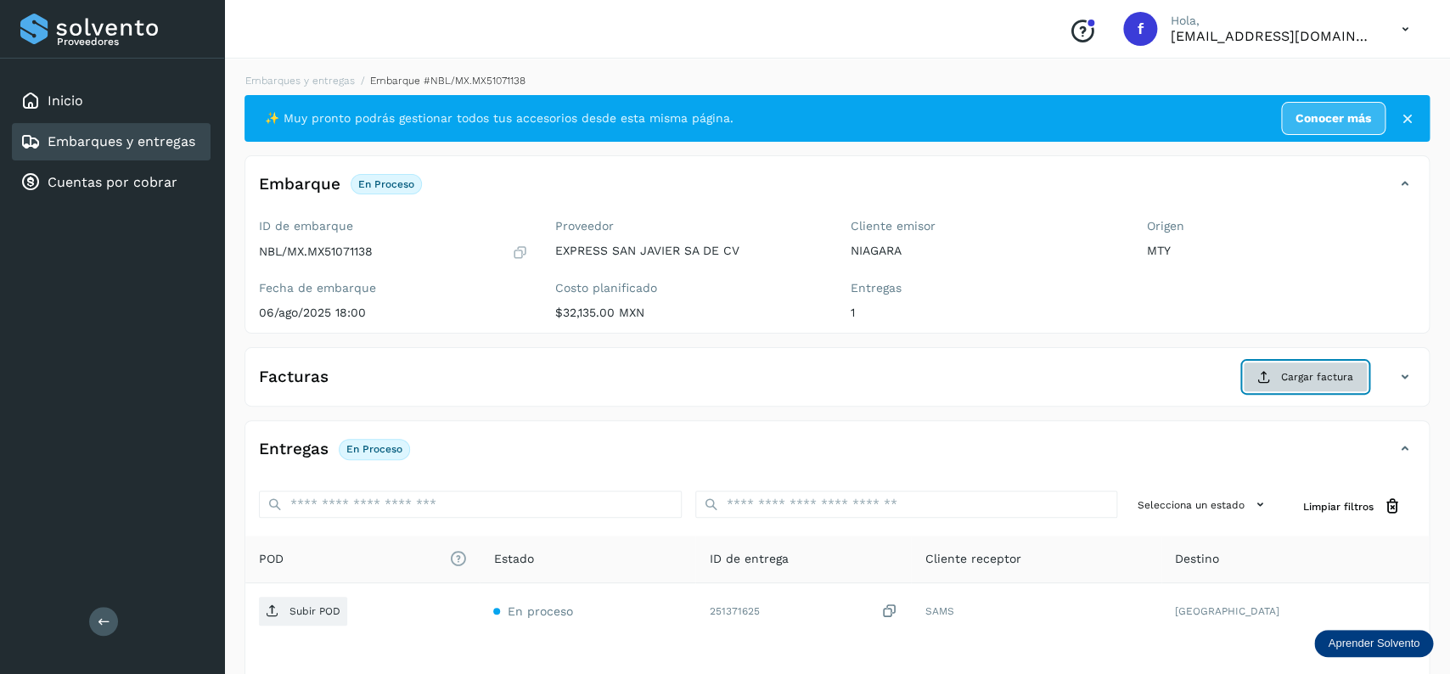
click at [1294, 387] on button "Cargar factura" at bounding box center [1305, 377] width 125 height 31
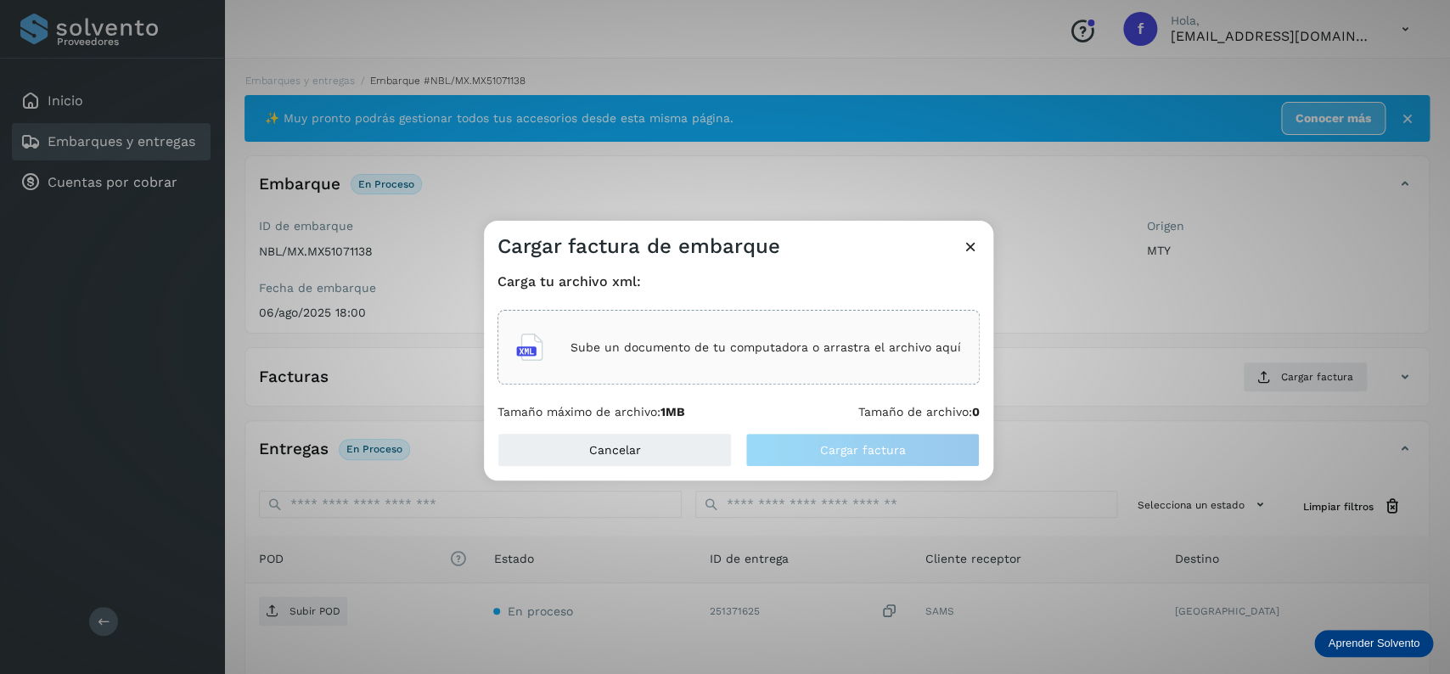
click at [704, 368] on div "Sube un documento de tu computadora o arrastra el archivo aquí" at bounding box center [738, 347] width 445 height 46
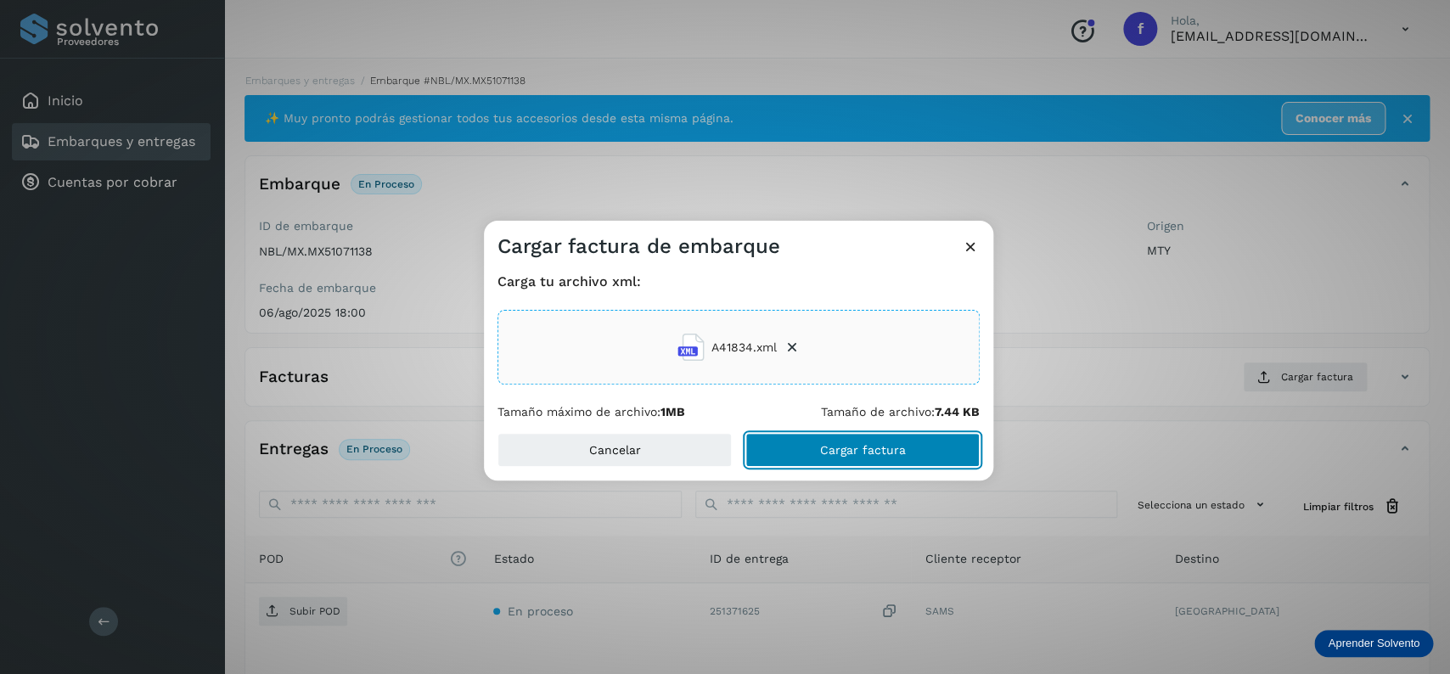
click at [820, 452] on button "Cargar factura" at bounding box center [862, 450] width 234 height 34
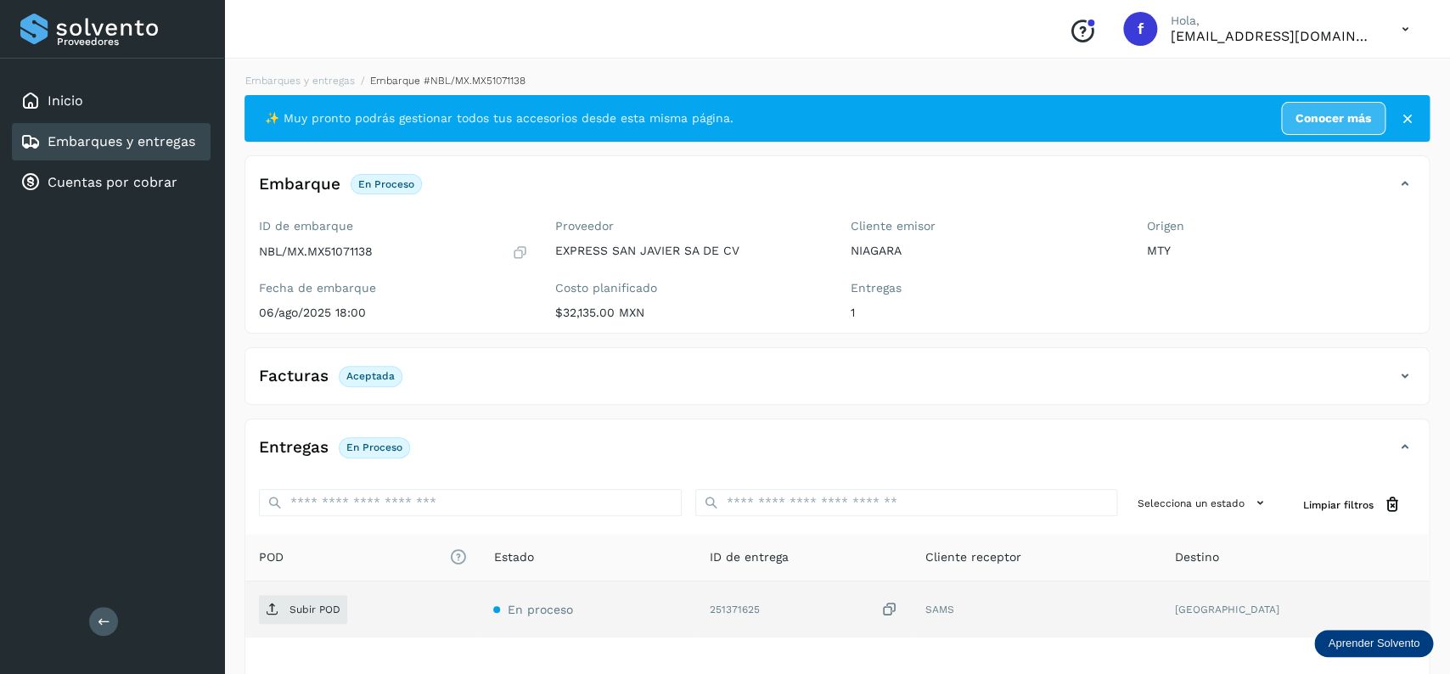
scroll to position [132, 0]
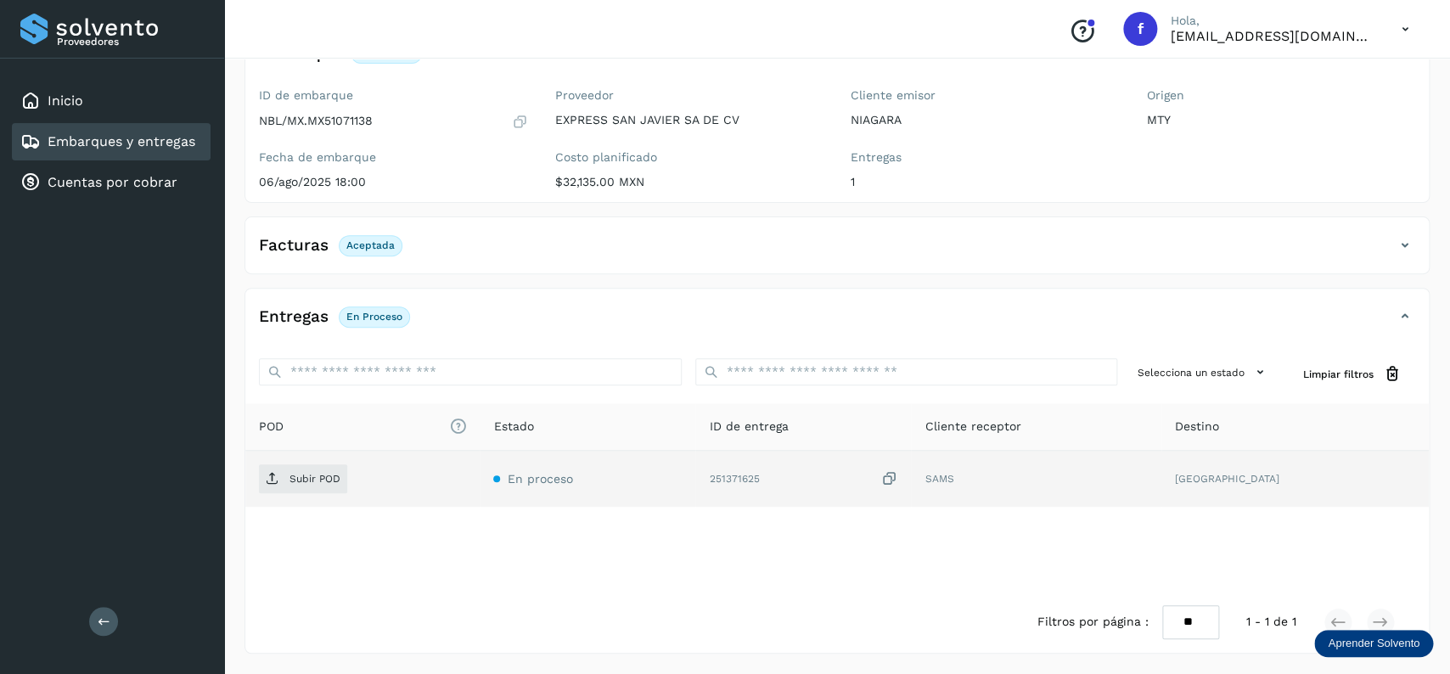
click at [480, 475] on td "Subir POD" at bounding box center [588, 479] width 216 height 56
click at [276, 475] on icon at bounding box center [273, 479] width 14 height 14
click at [121, 133] on link "Embarques y entregas" at bounding box center [122, 141] width 148 height 16
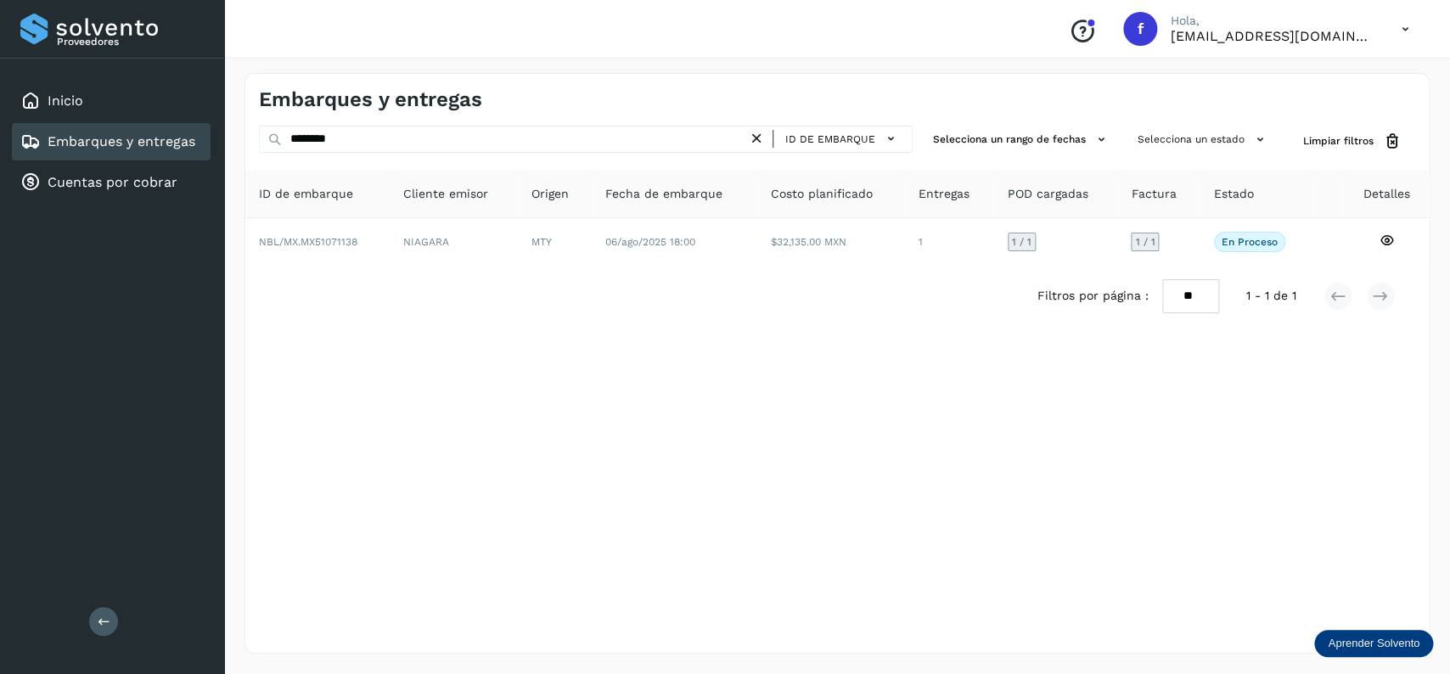
click at [756, 145] on icon at bounding box center [757, 139] width 18 height 18
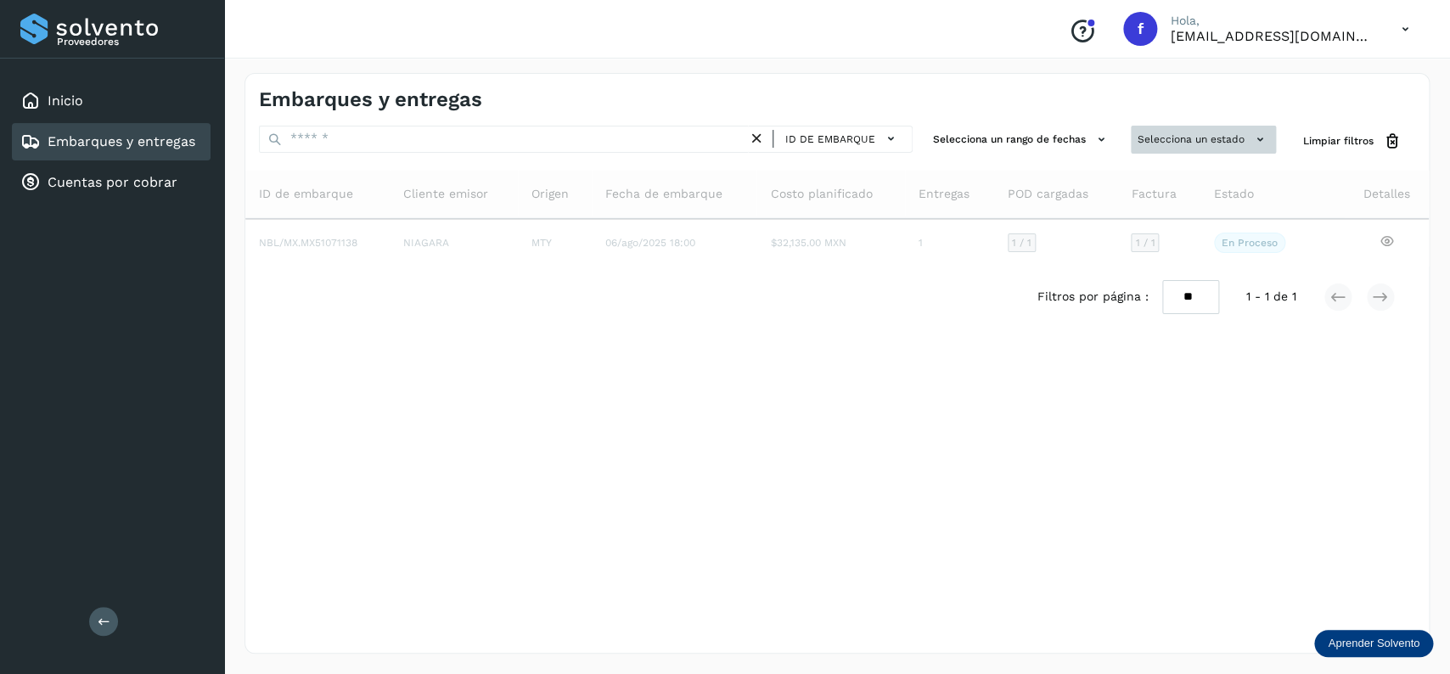
click at [1242, 143] on button "Selecciona un estado" at bounding box center [1203, 140] width 145 height 28
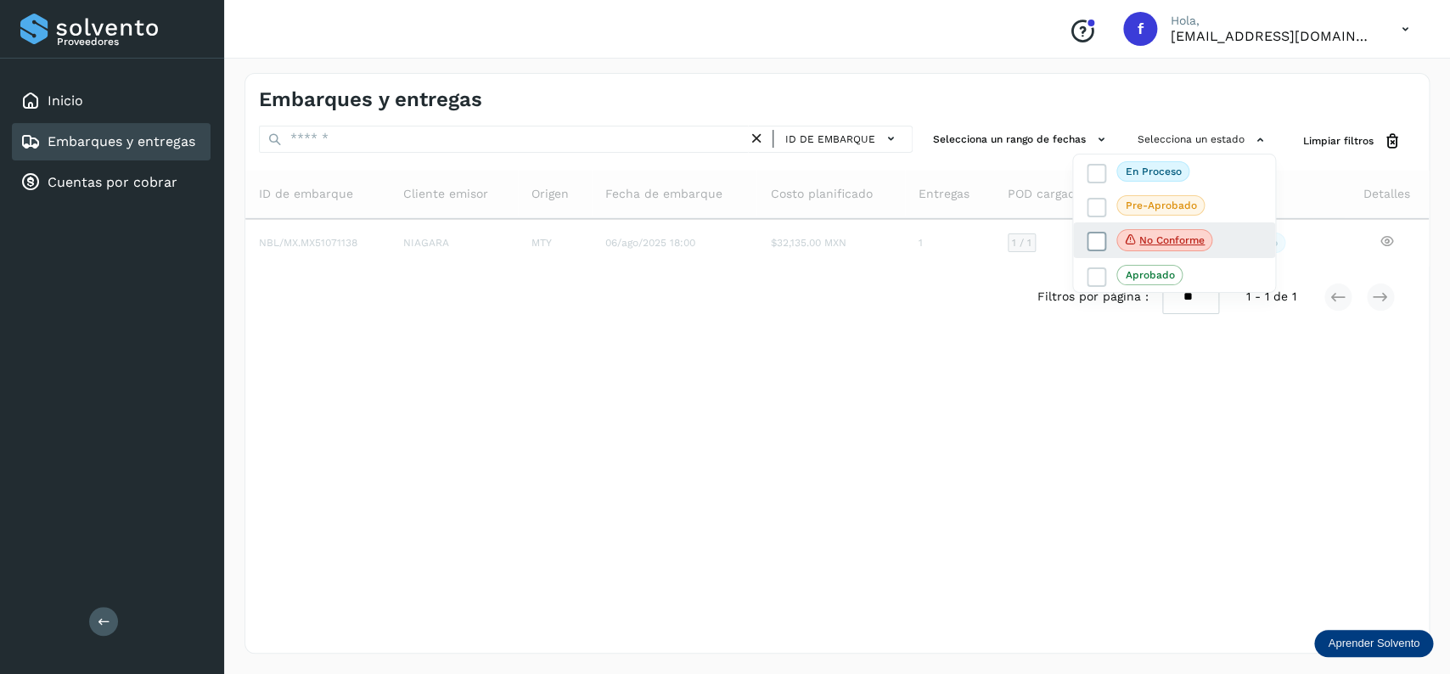
click at [1096, 245] on icon at bounding box center [1096, 241] width 17 height 17
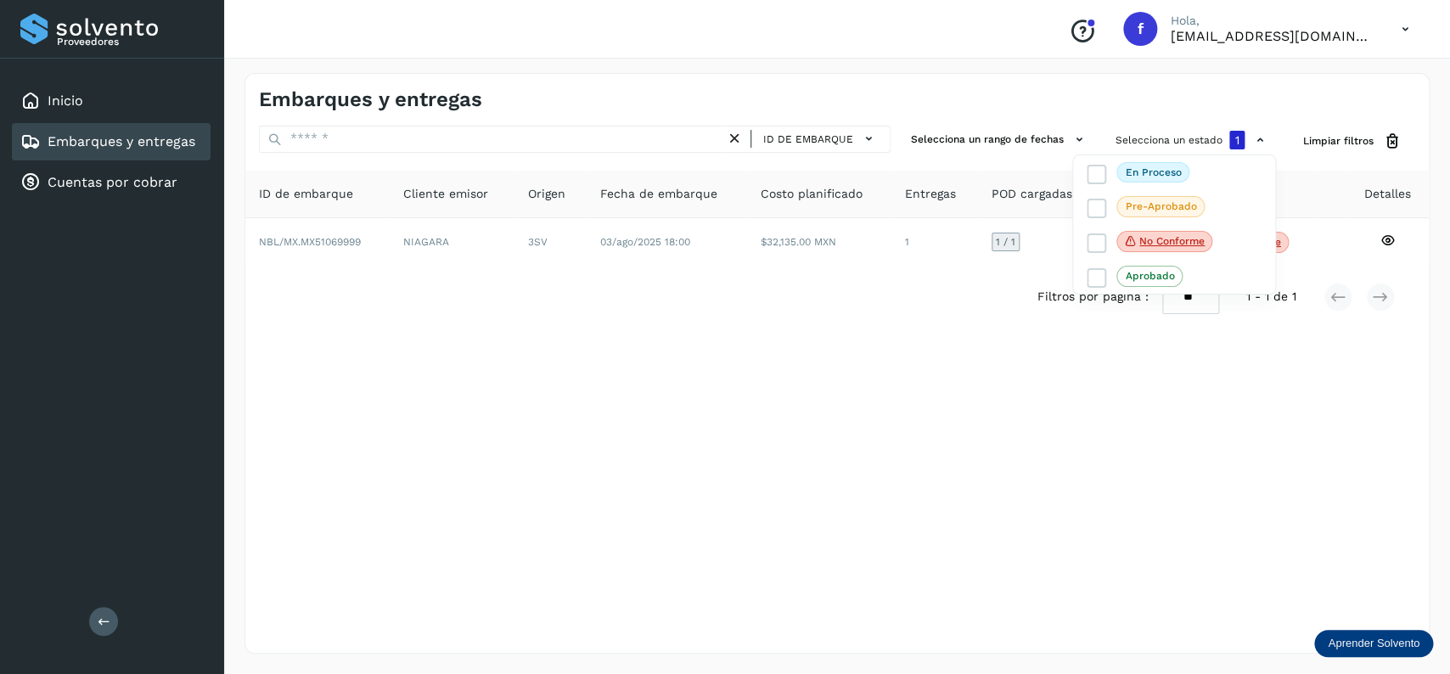
click at [847, 325] on div at bounding box center [725, 337] width 1450 height 674
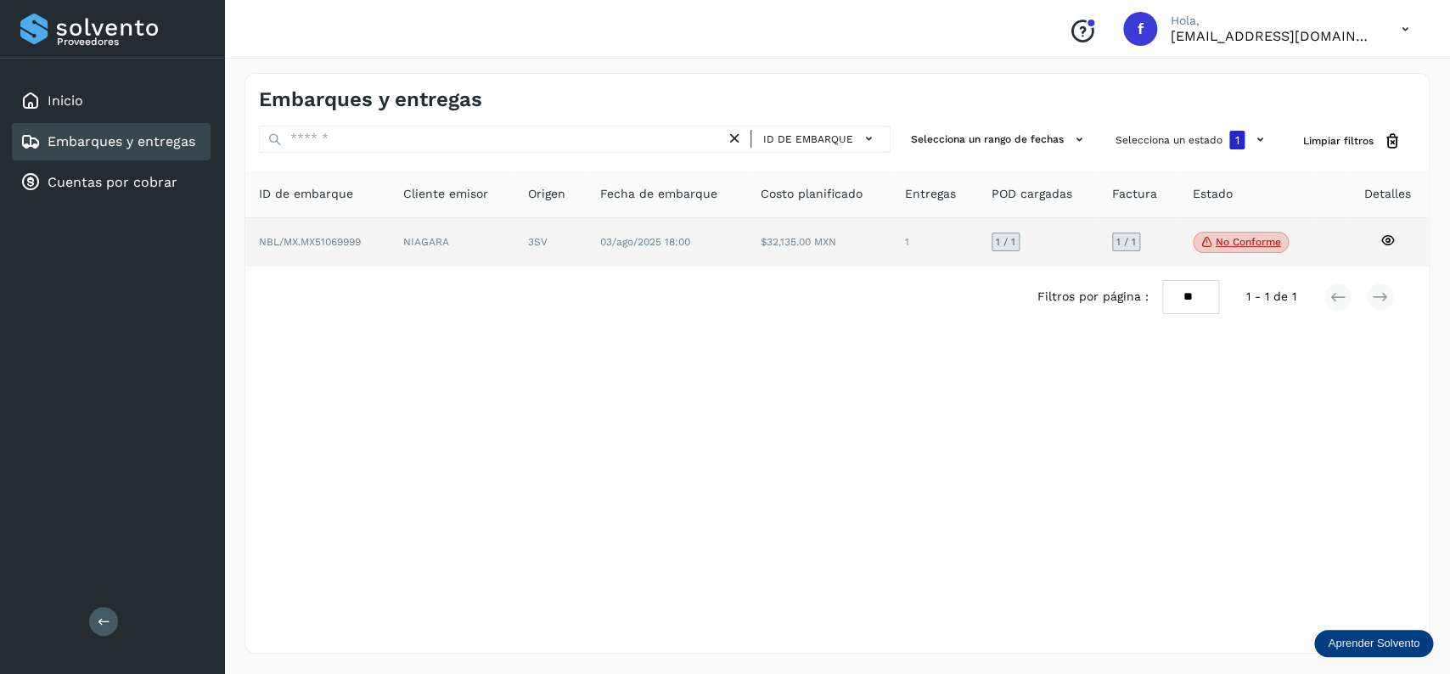
click at [1222, 239] on p "No conforme" at bounding box center [1248, 242] width 65 height 12
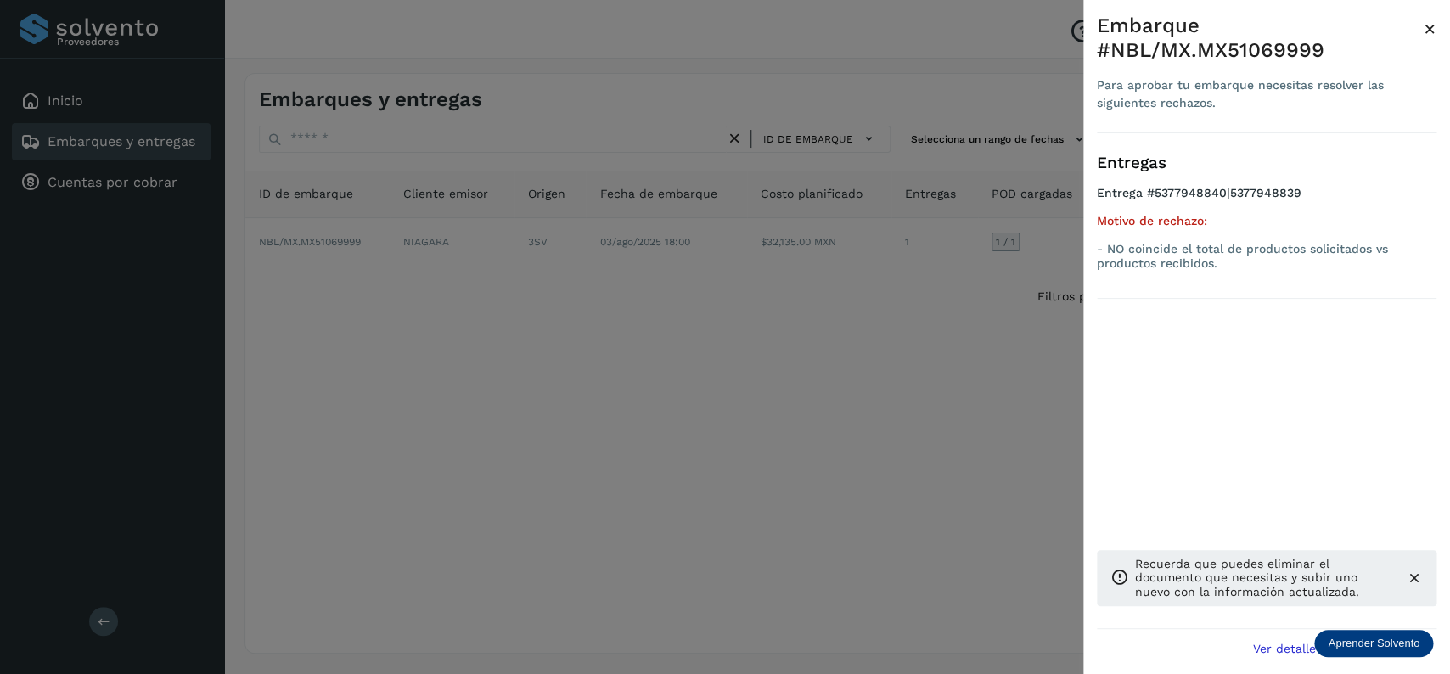
click at [655, 406] on div at bounding box center [725, 337] width 1450 height 674
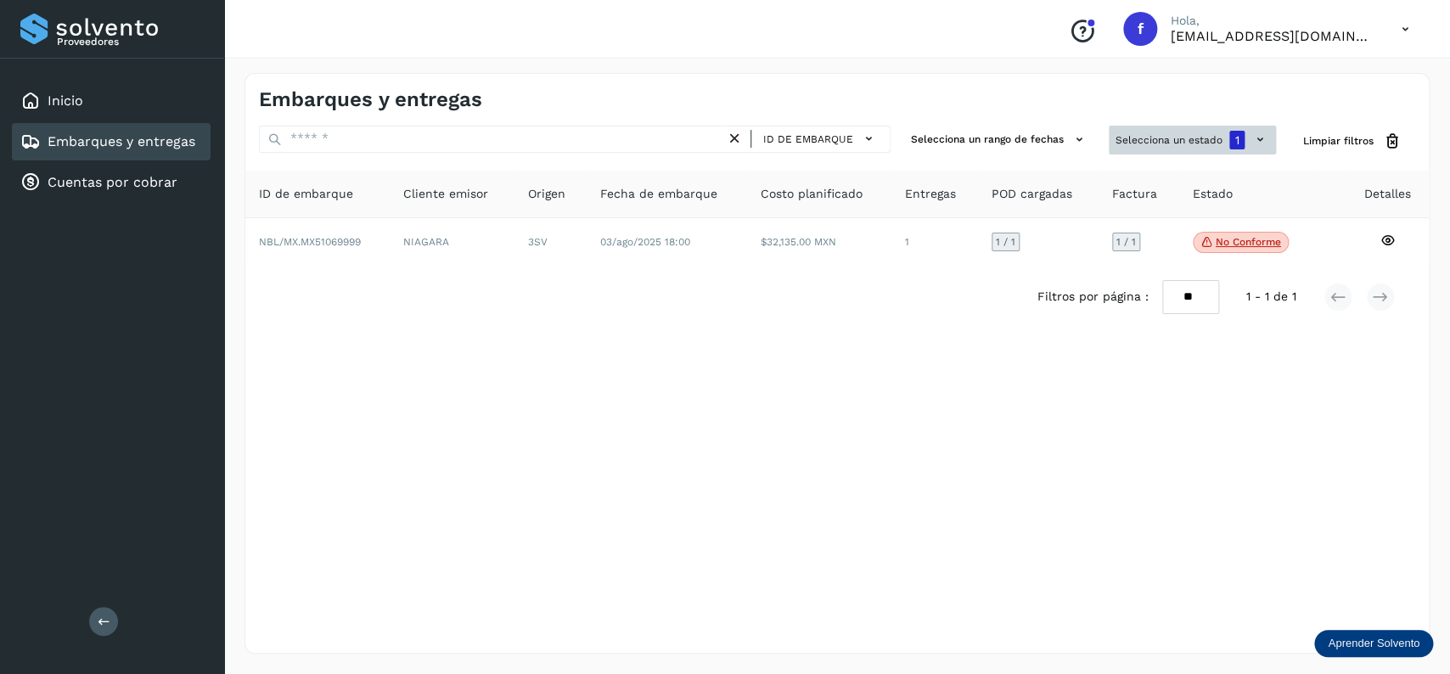
click at [1132, 151] on button "Selecciona un estado 1" at bounding box center [1192, 140] width 167 height 29
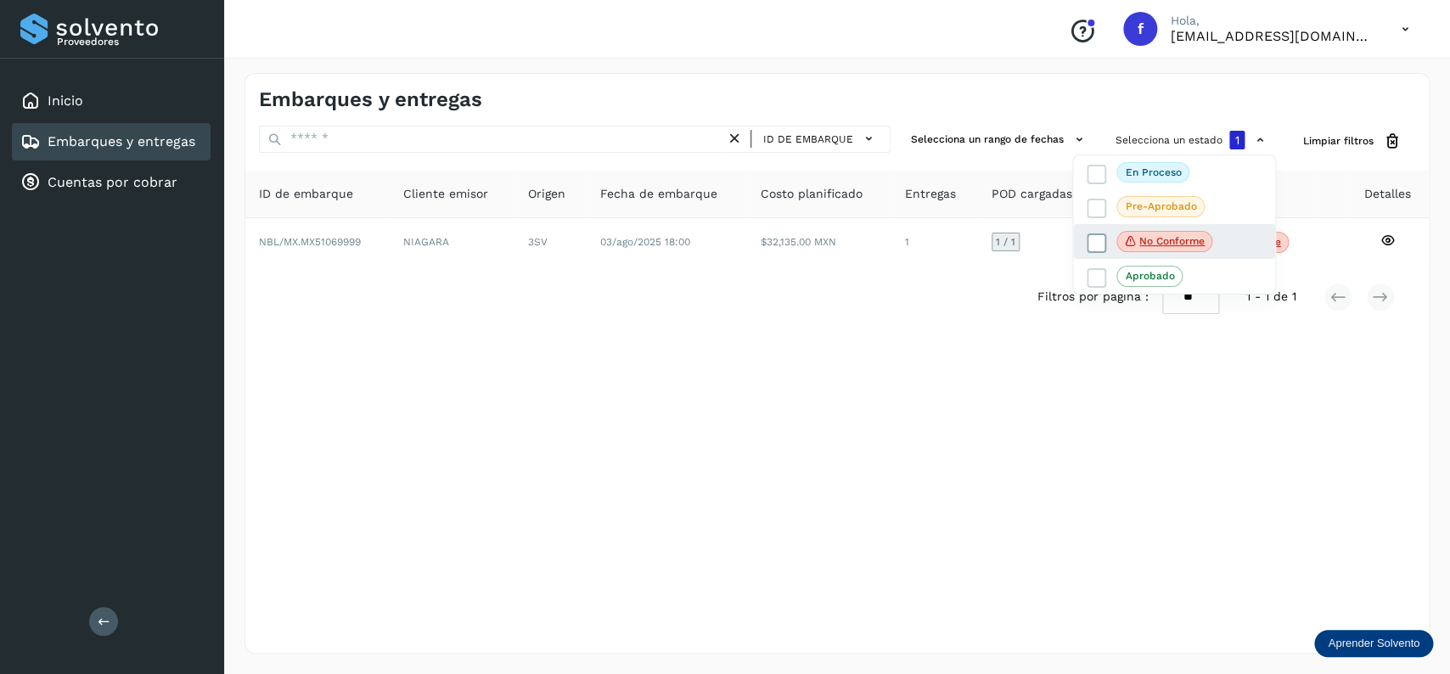
click at [1098, 243] on icon at bounding box center [1096, 242] width 17 height 17
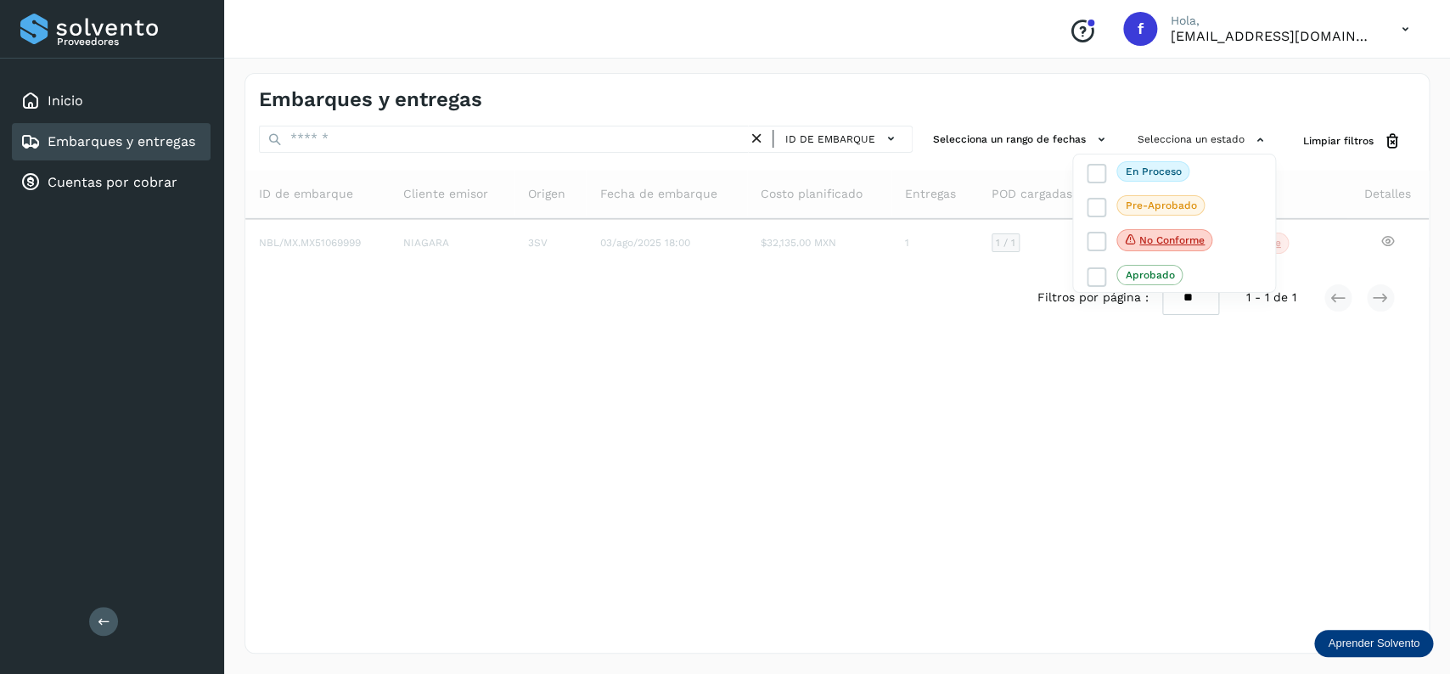
click at [739, 332] on div at bounding box center [725, 337] width 1450 height 674
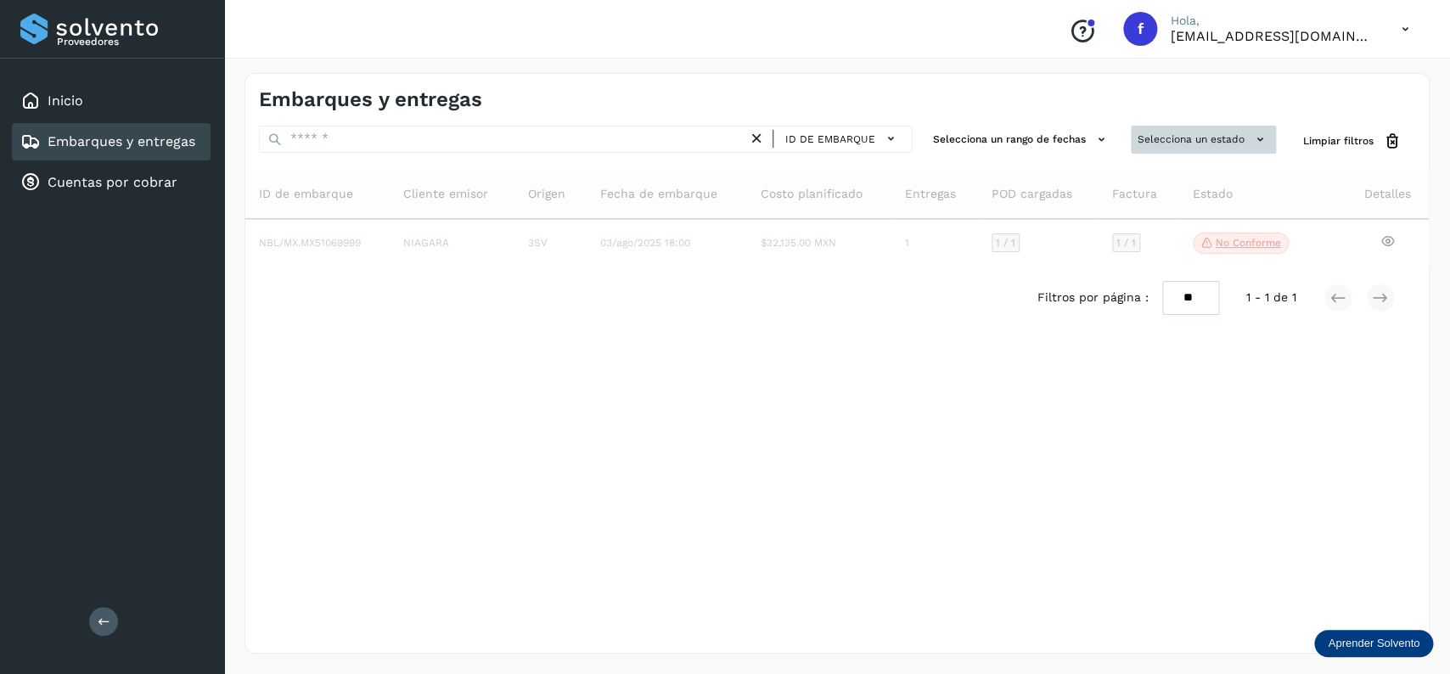
click at [1143, 140] on button "Selecciona un estado" at bounding box center [1203, 140] width 145 height 28
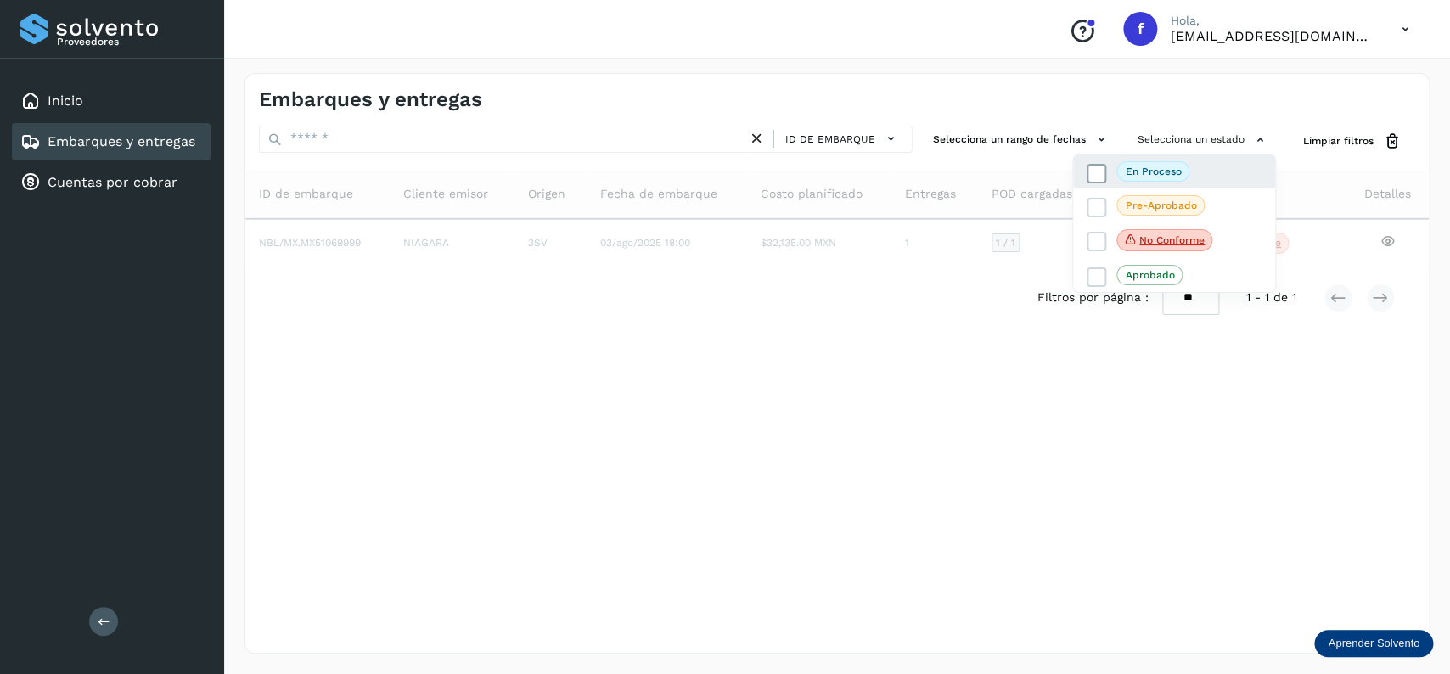
click at [1090, 177] on icon at bounding box center [1096, 173] width 17 height 17
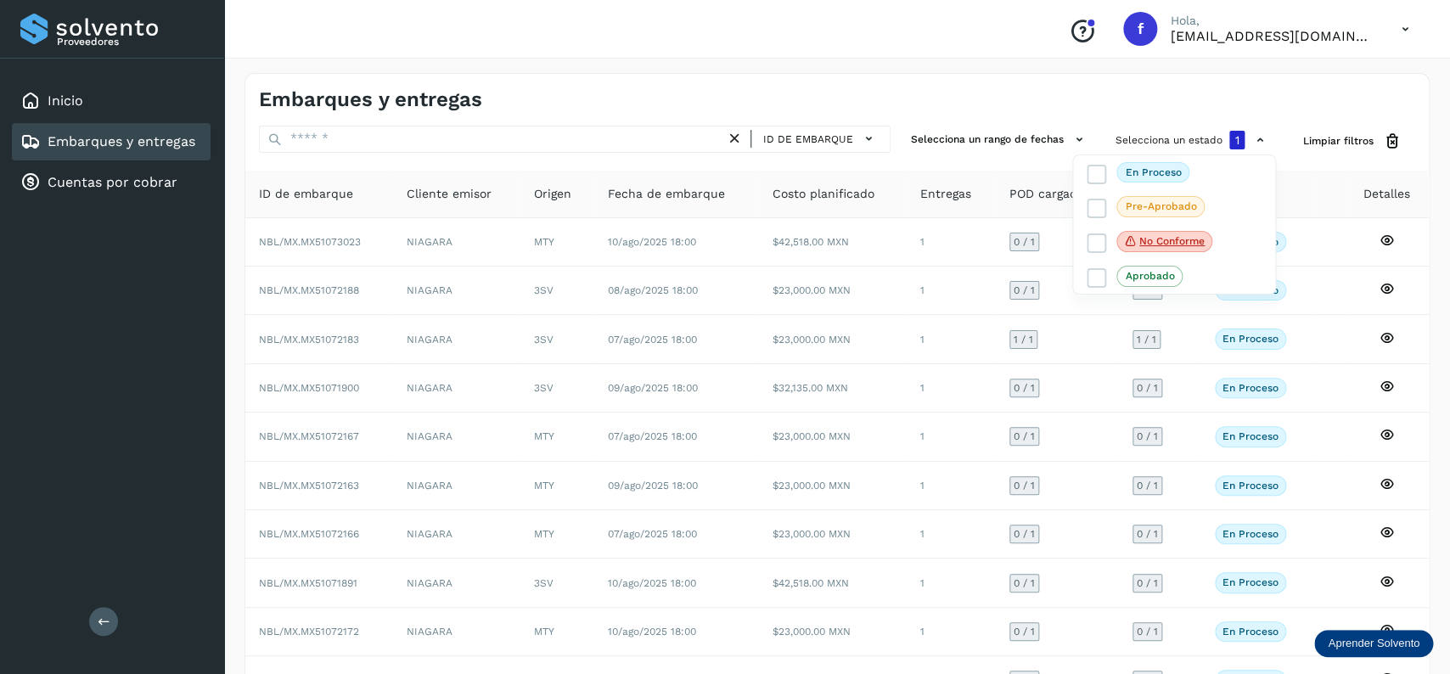
click at [655, 387] on div at bounding box center [725, 337] width 1450 height 674
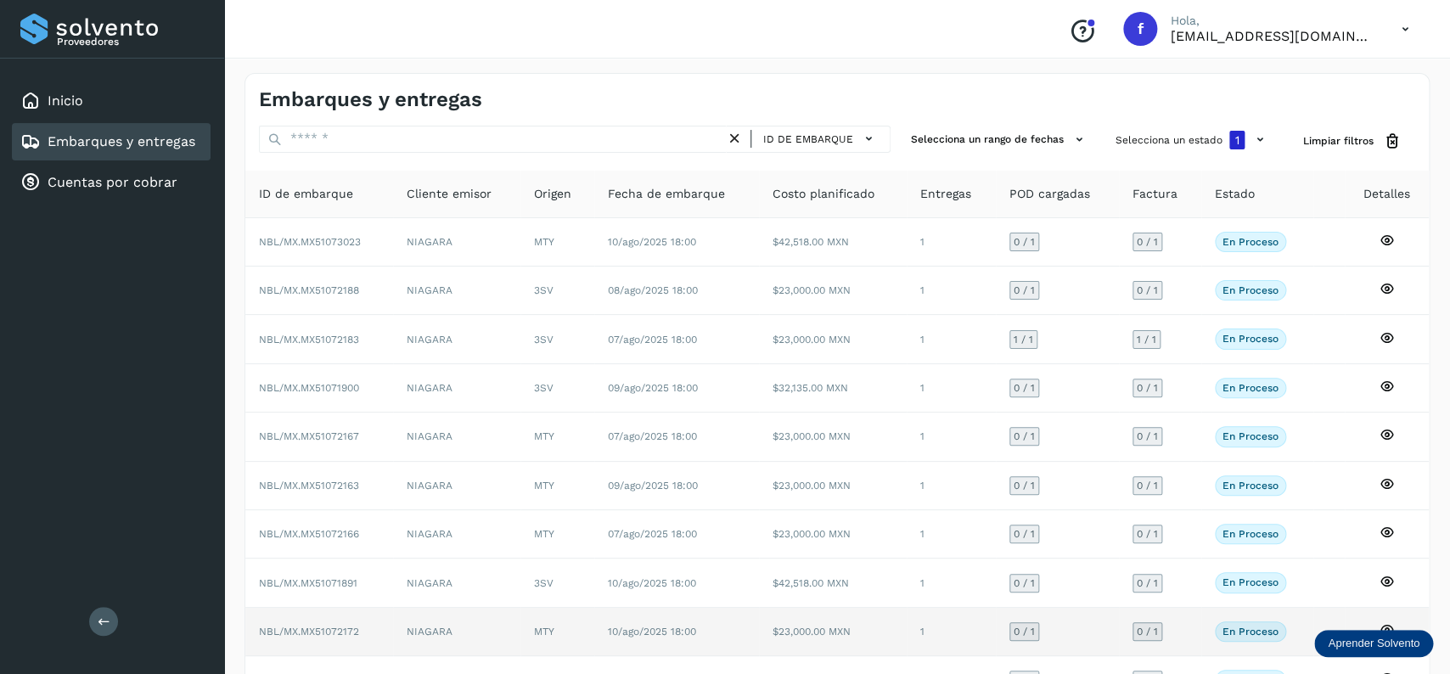
scroll to position [119, 0]
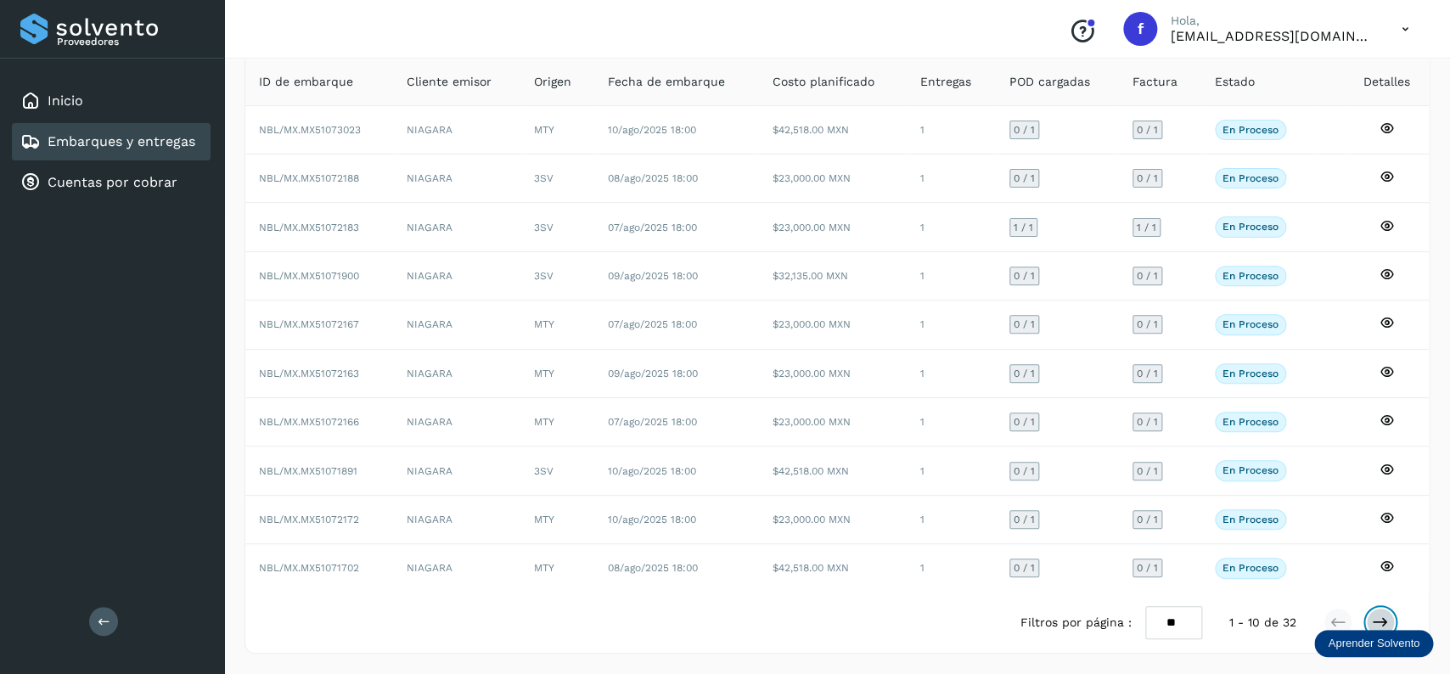
click at [1379, 622] on icon at bounding box center [1380, 622] width 17 height 17
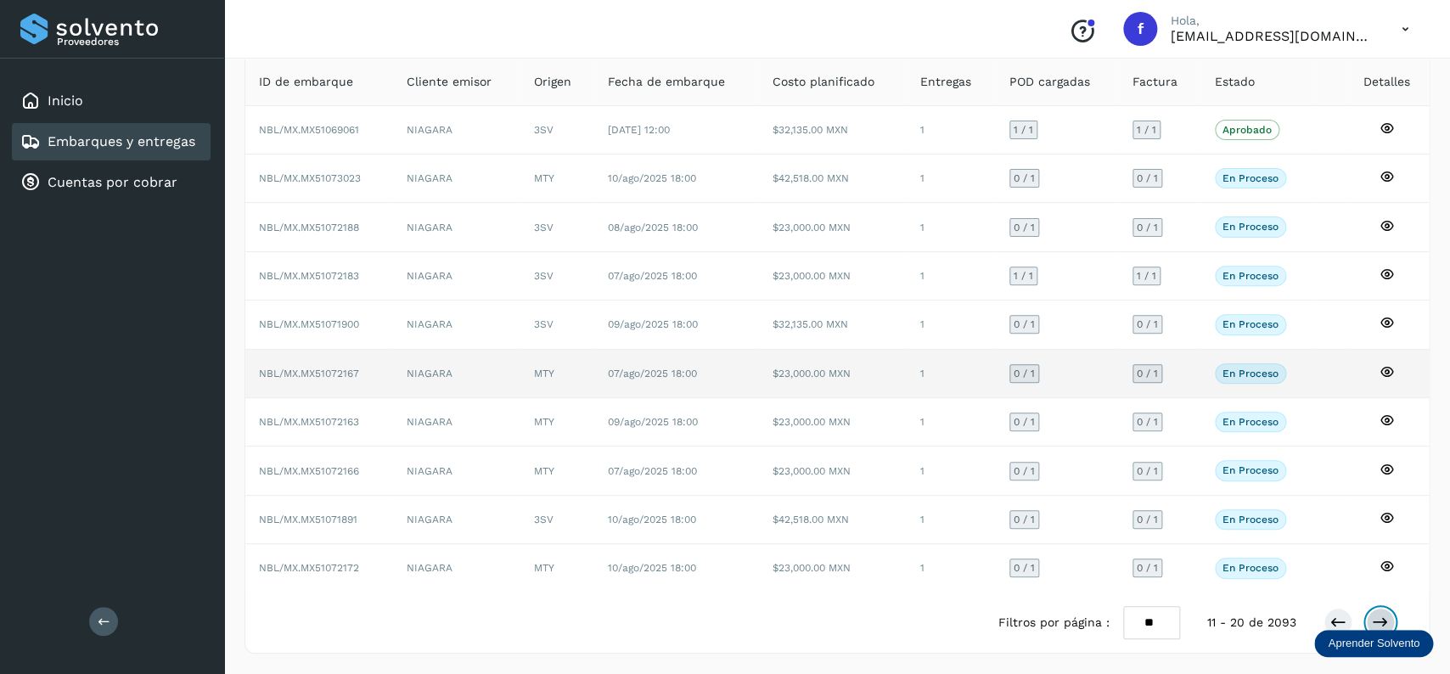
scroll to position [0, 0]
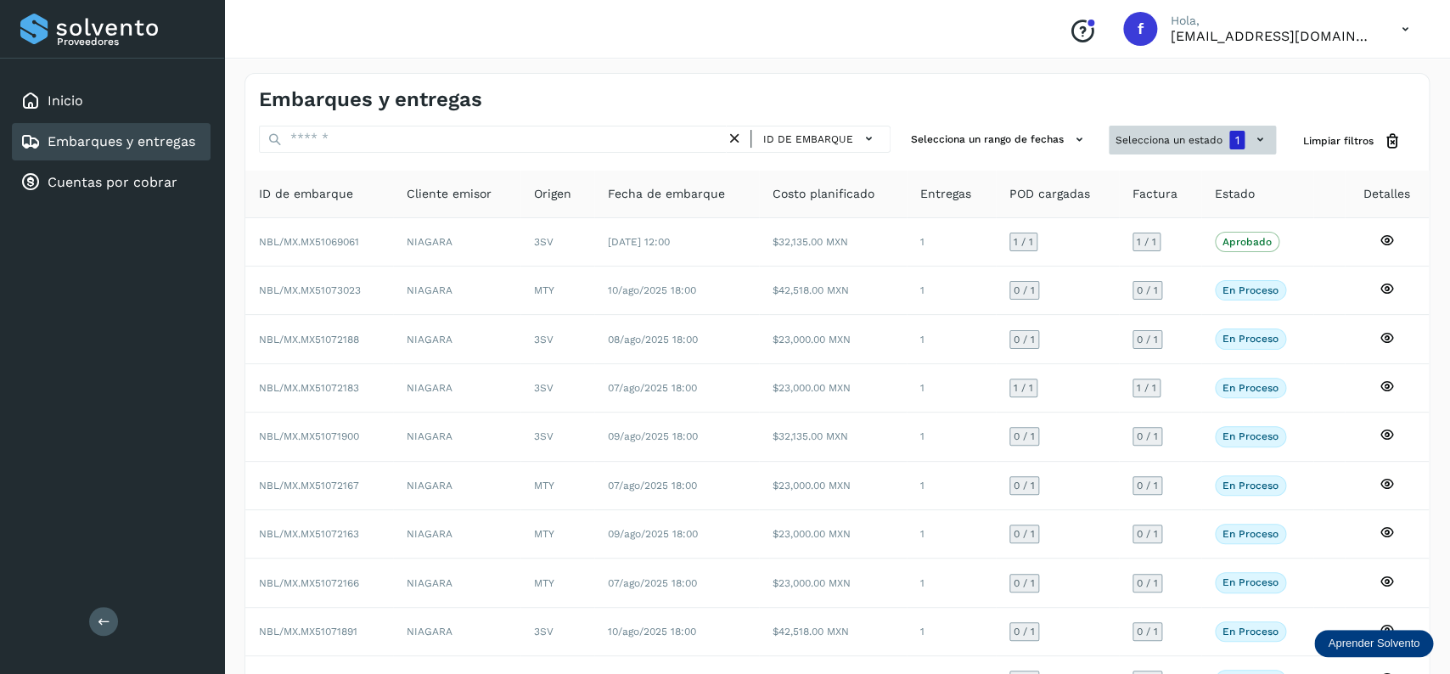
click at [1132, 141] on button "Selecciona un estado 1" at bounding box center [1192, 140] width 167 height 29
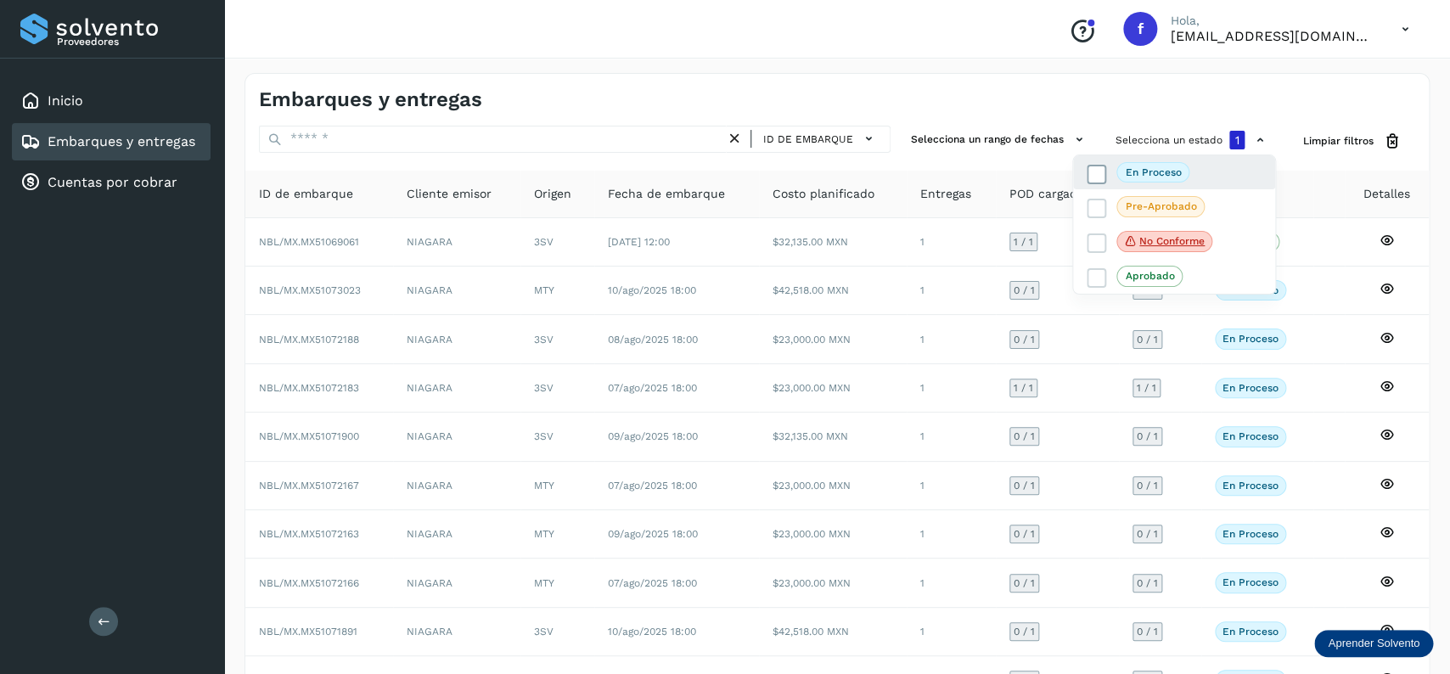
click at [1090, 169] on icon at bounding box center [1096, 174] width 17 height 17
click at [1090, 169] on icon at bounding box center [1096, 173] width 17 height 17
click at [860, 86] on div at bounding box center [725, 337] width 1450 height 674
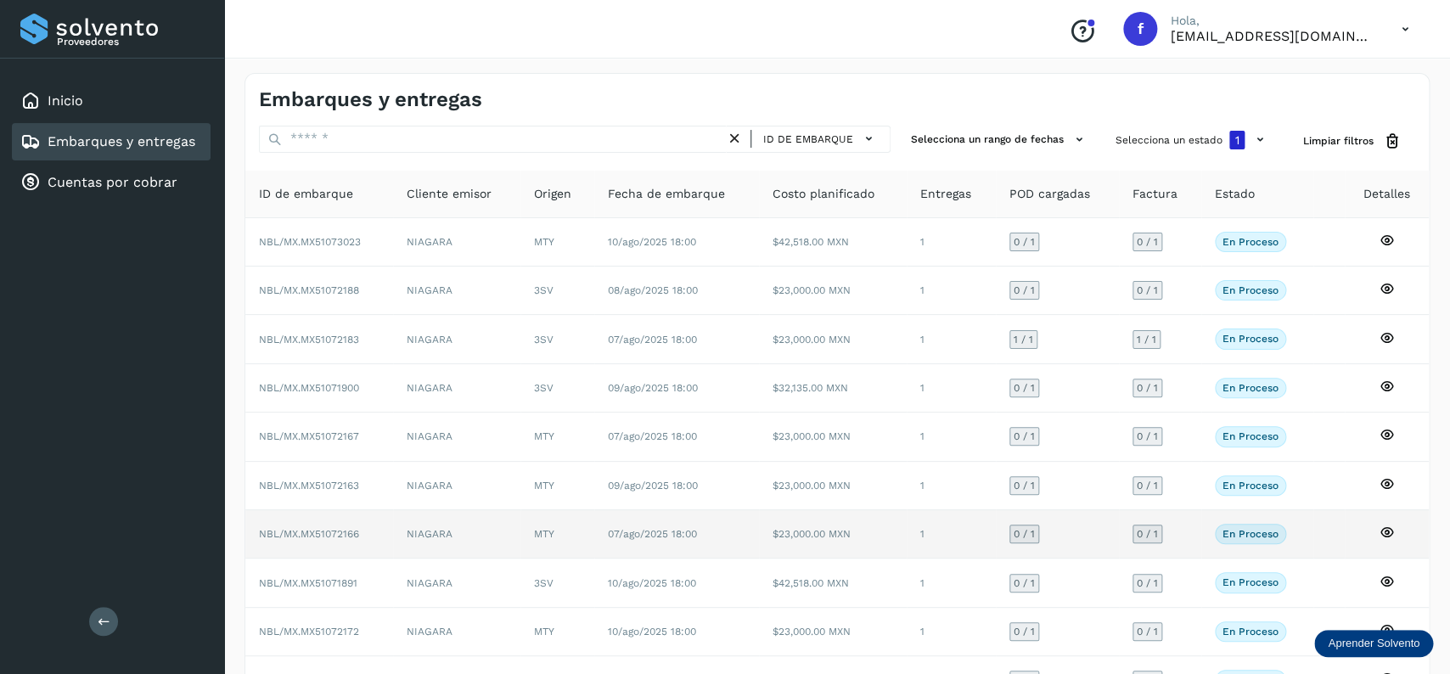
scroll to position [119, 0]
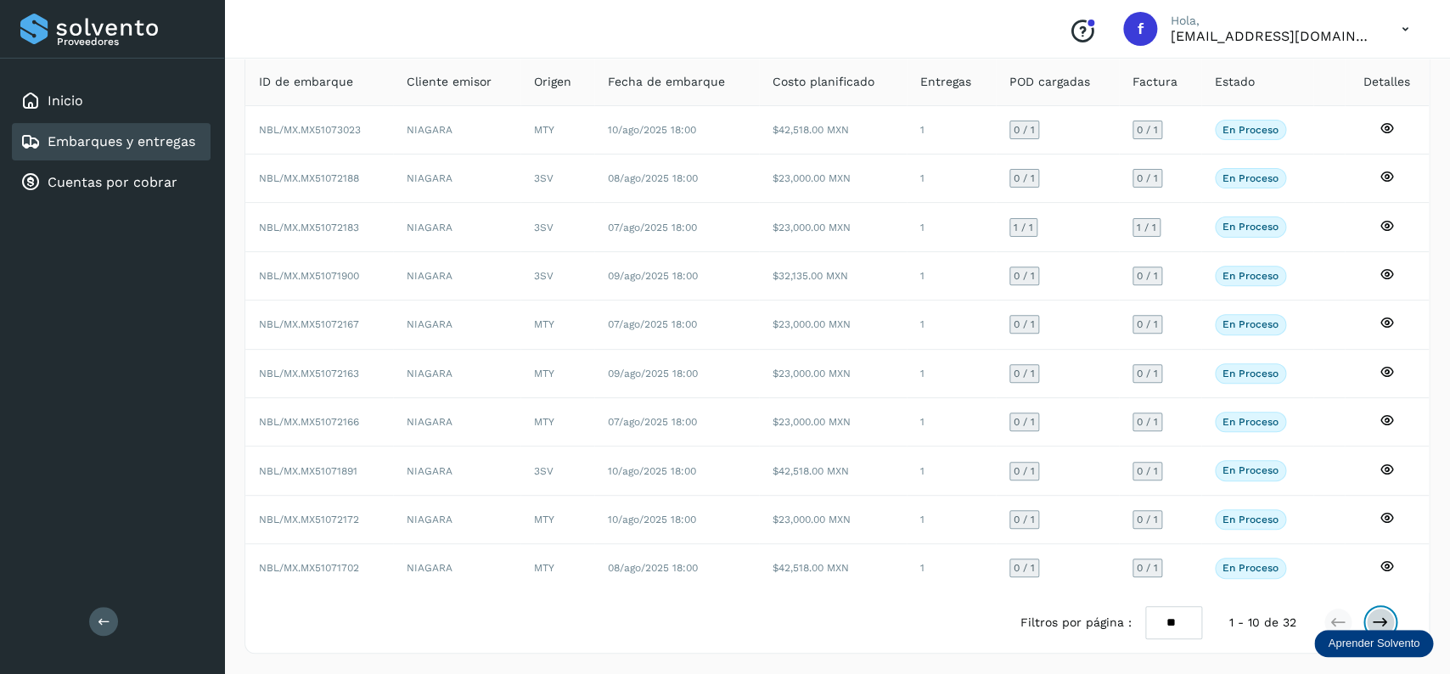
click at [1375, 614] on button at bounding box center [1380, 622] width 29 height 29
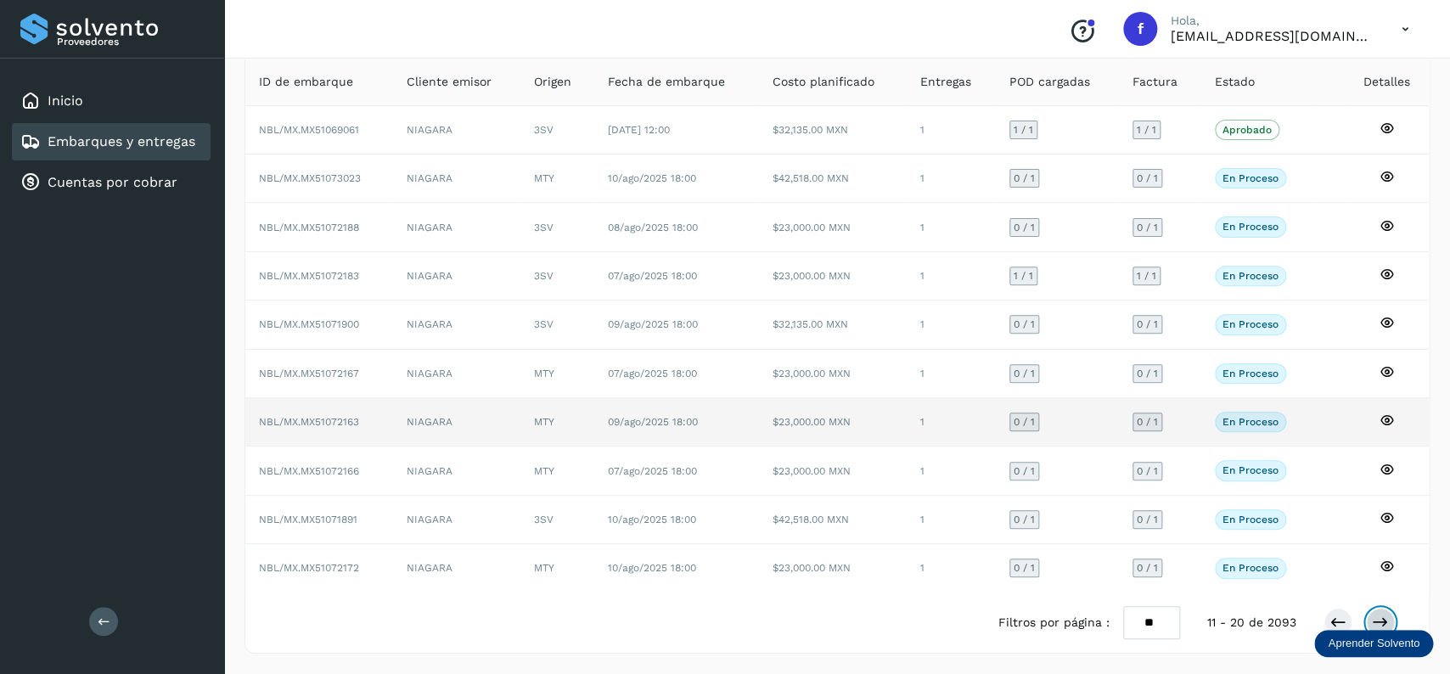
scroll to position [0, 0]
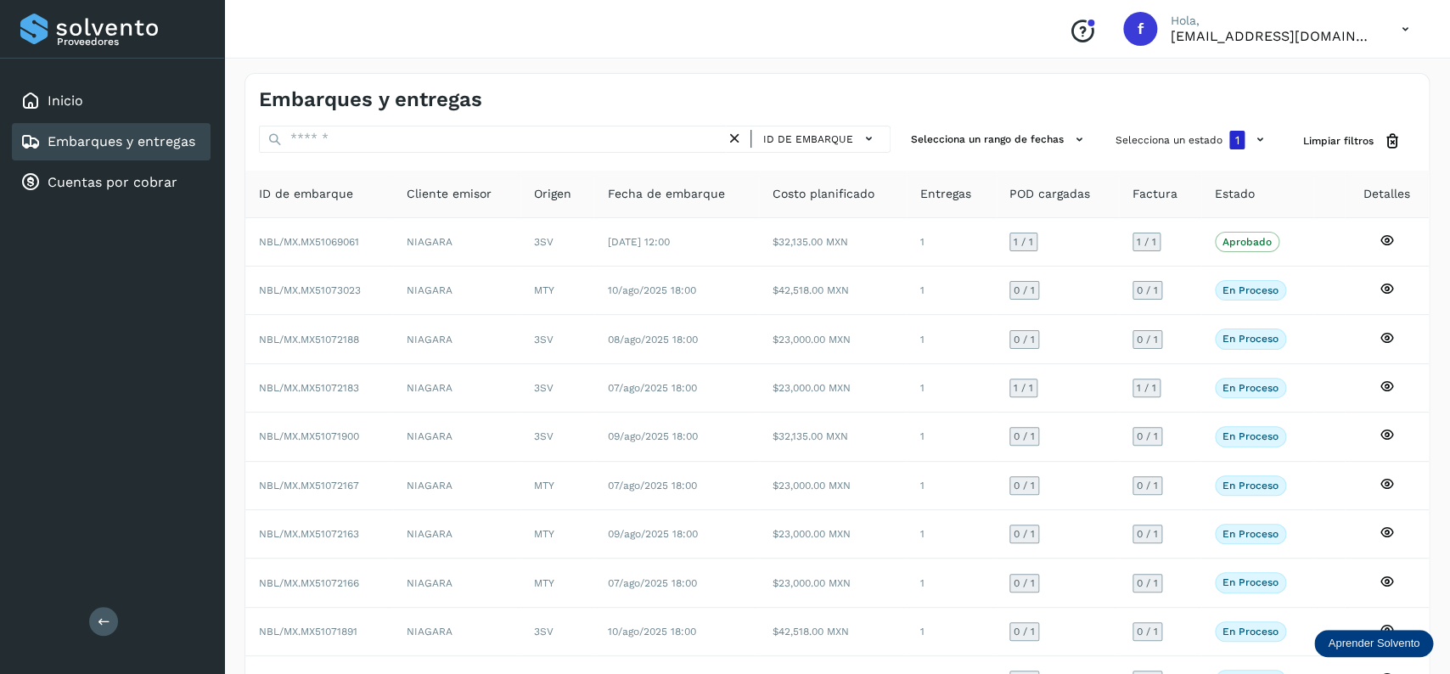
click at [1121, 156] on div "Selecciona un estado 1" at bounding box center [1192, 141] width 167 height 31
click at [1127, 153] on button "Selecciona un estado 1" at bounding box center [1192, 140] width 167 height 29
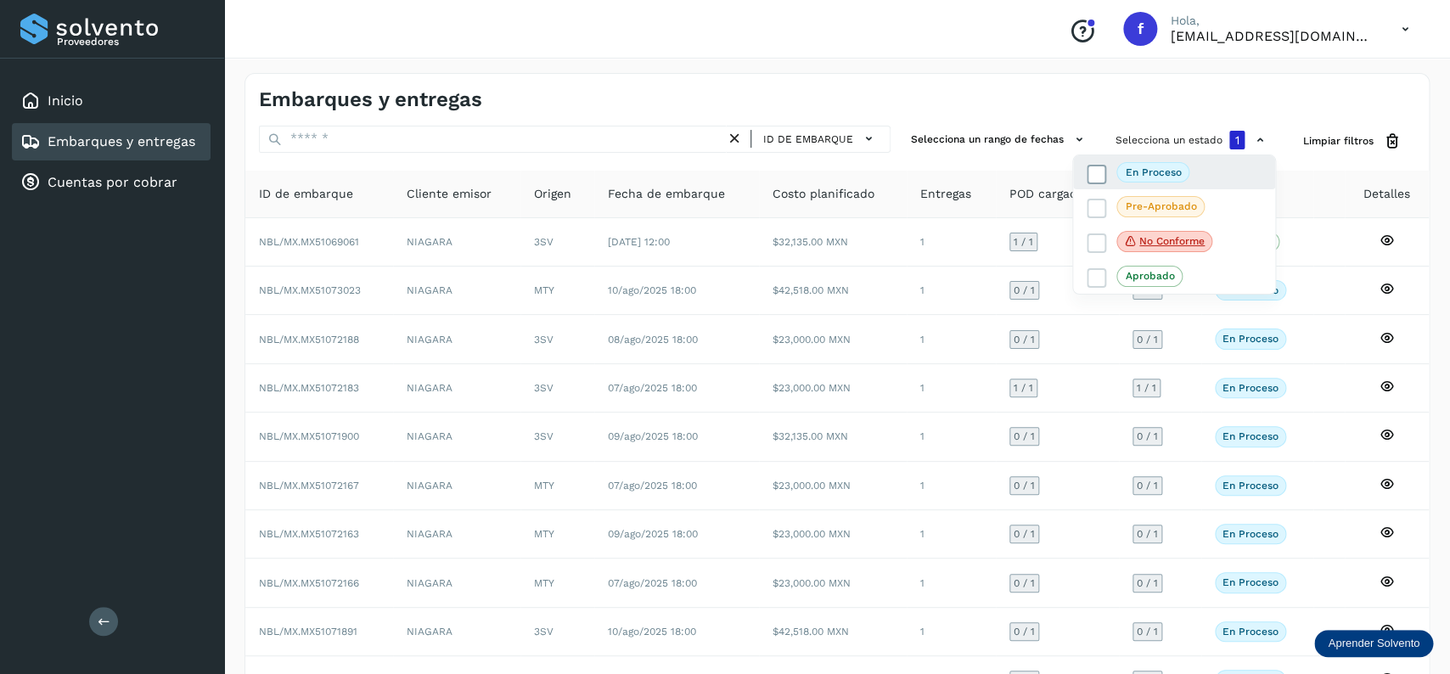
click at [1096, 177] on icon at bounding box center [1096, 174] width 17 height 17
click at [182, 141] on link "Embarques y entregas" at bounding box center [122, 141] width 148 height 16
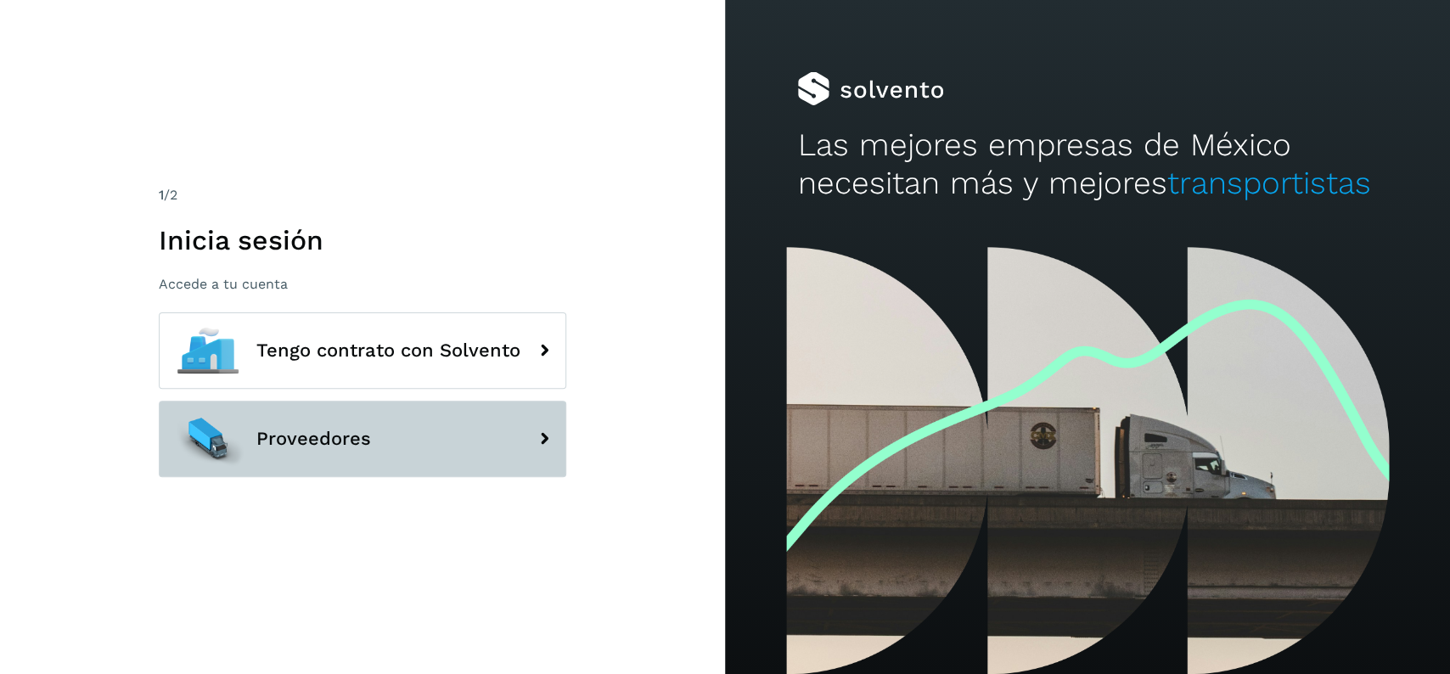
click at [382, 415] on button "Proveedores" at bounding box center [362, 439] width 407 height 76
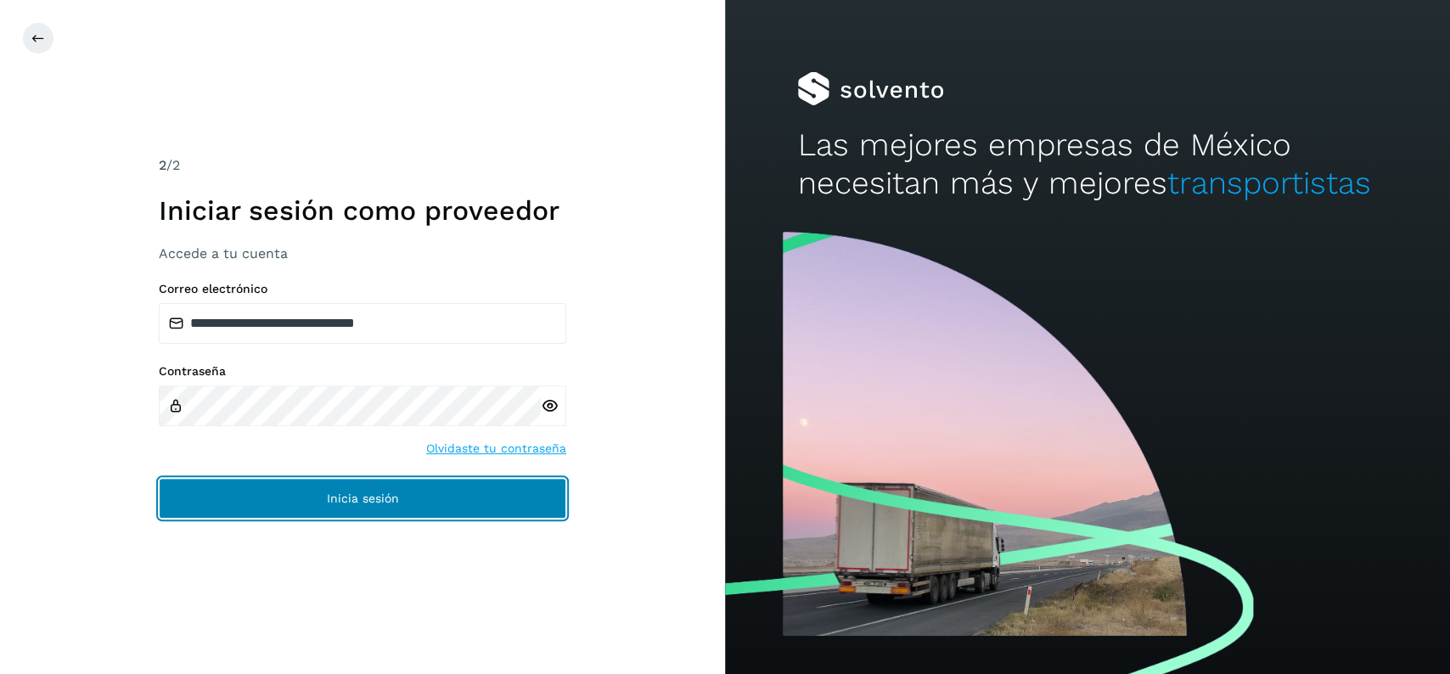
click at [389, 493] on span "Inicia sesión" at bounding box center [363, 498] width 72 height 12
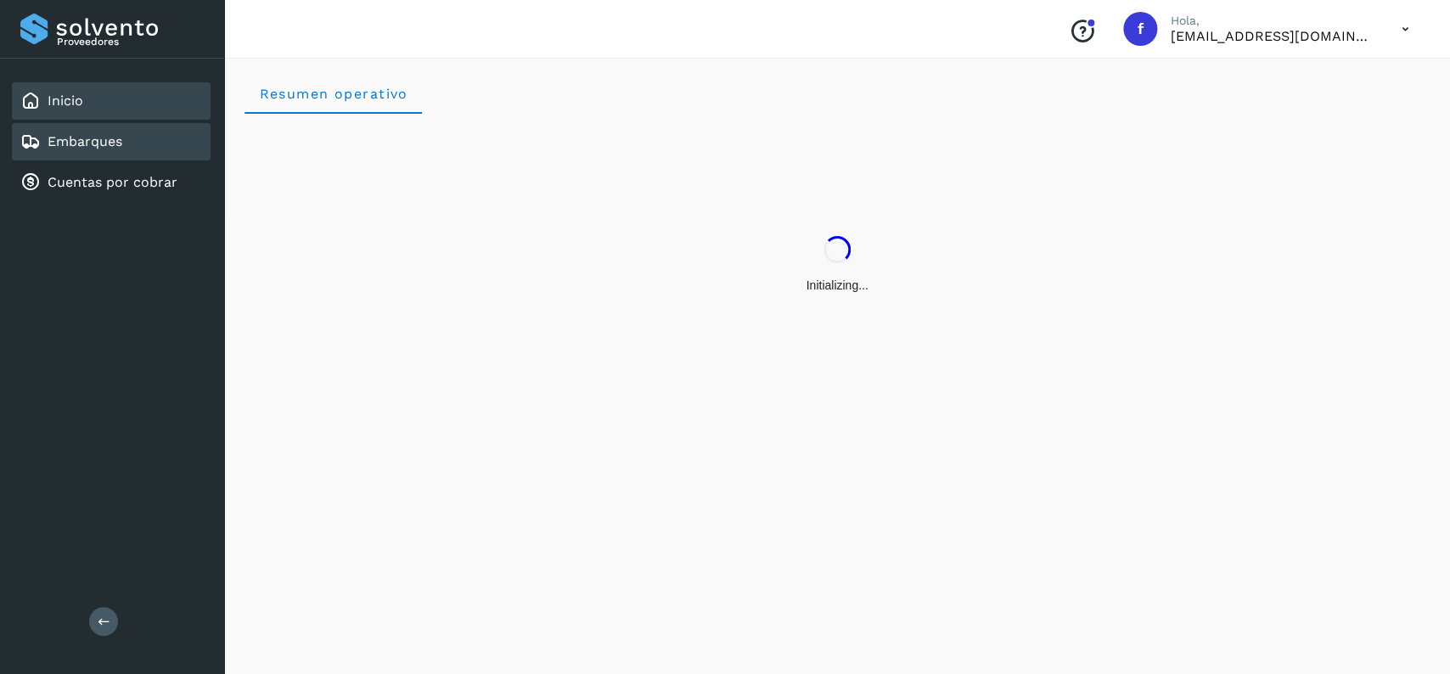
click at [131, 138] on div "Embarques" at bounding box center [111, 141] width 199 height 37
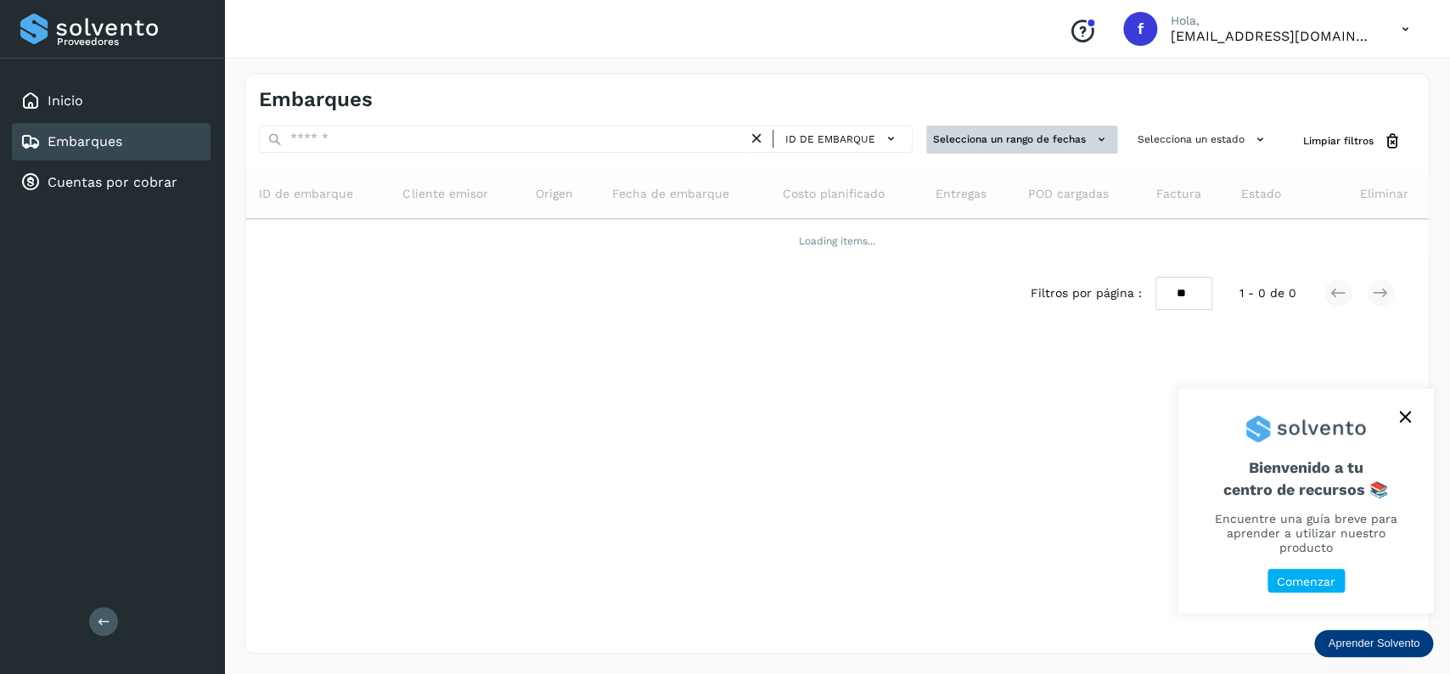
click at [1065, 141] on button "Selecciona un rango de fechas" at bounding box center [1021, 140] width 191 height 28
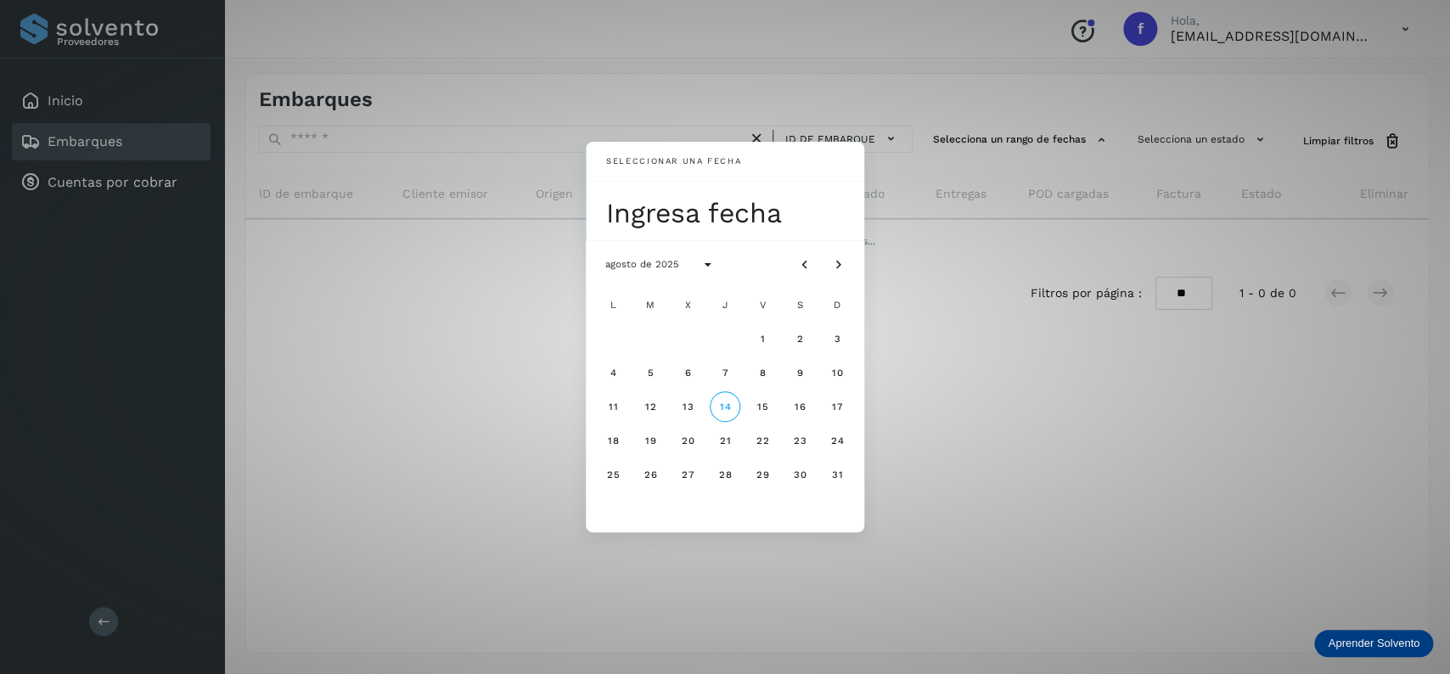
click at [977, 244] on div "Seleccionar una fecha Ingresa fecha agosto de 2025 L M X J V S D 1 2 3 4 5 6 7 …" at bounding box center [725, 337] width 1450 height 674
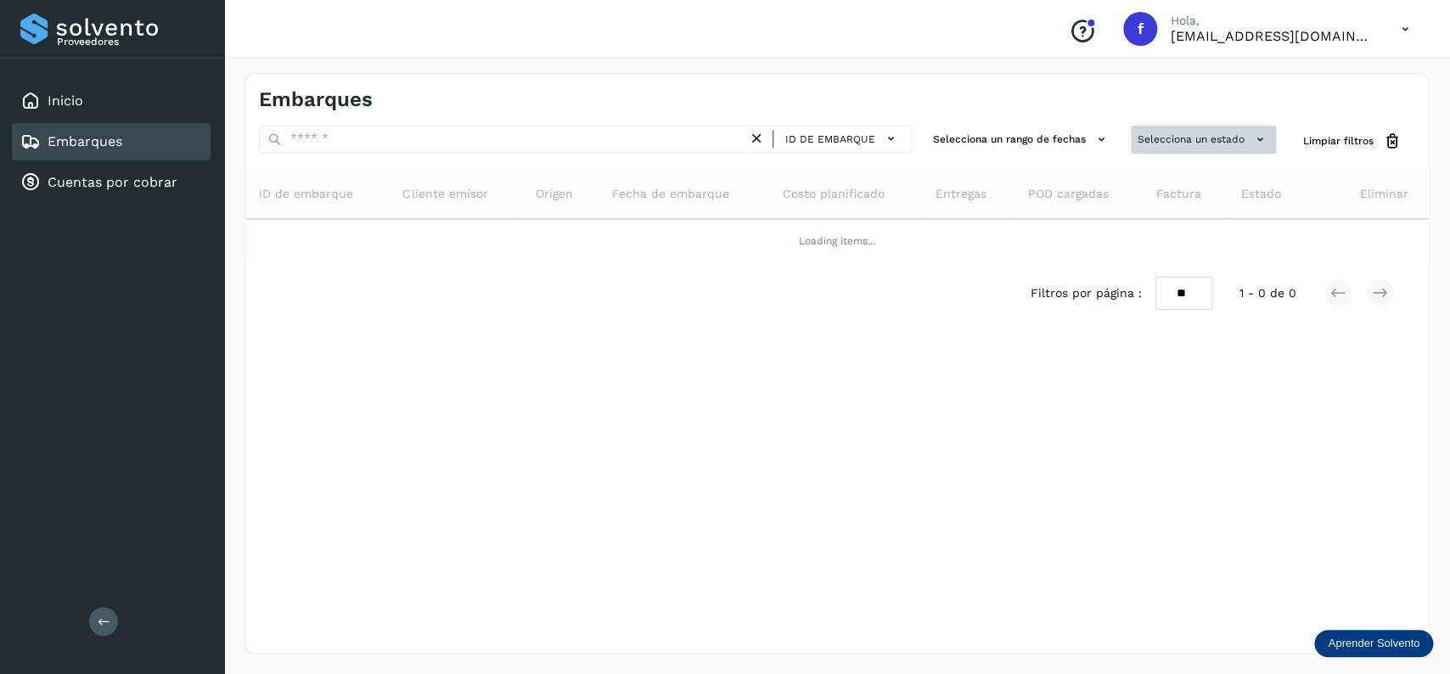
click at [1214, 148] on button "Selecciona un estado" at bounding box center [1203, 140] width 145 height 28
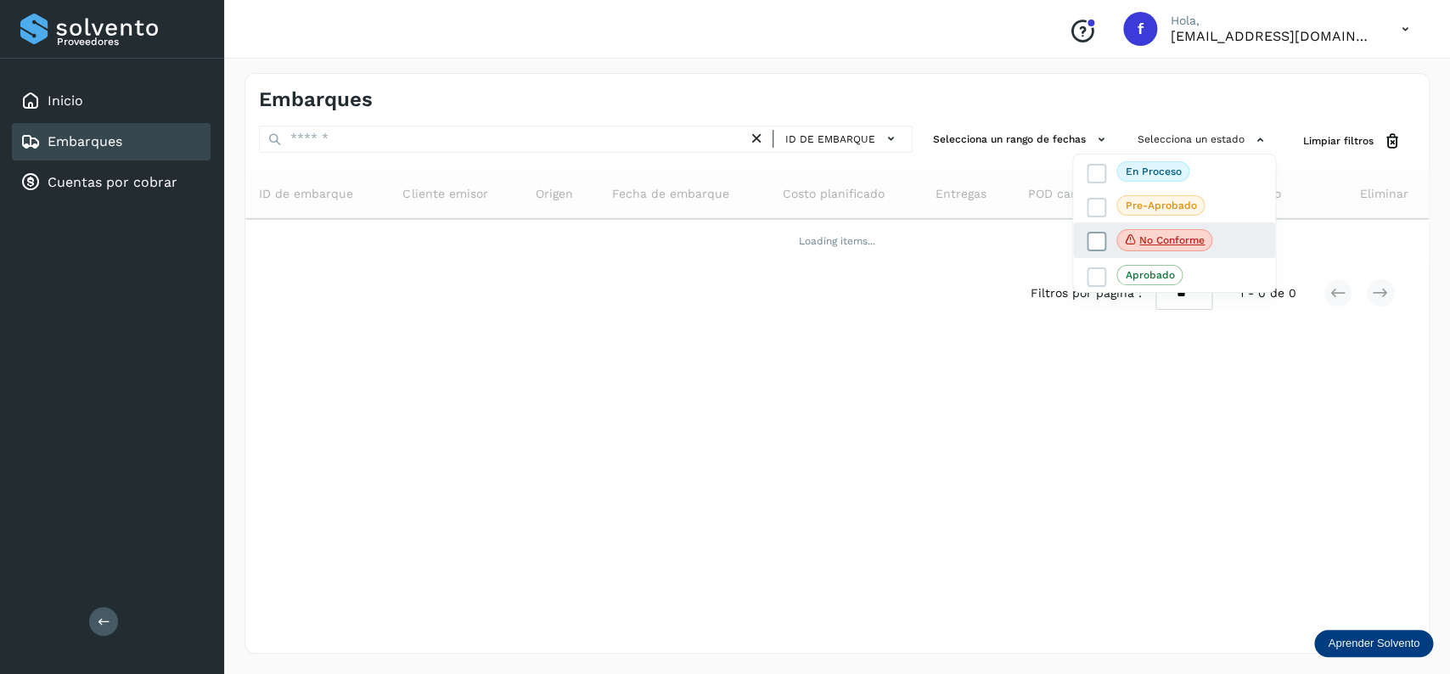
click at [1090, 240] on icon at bounding box center [1096, 241] width 17 height 17
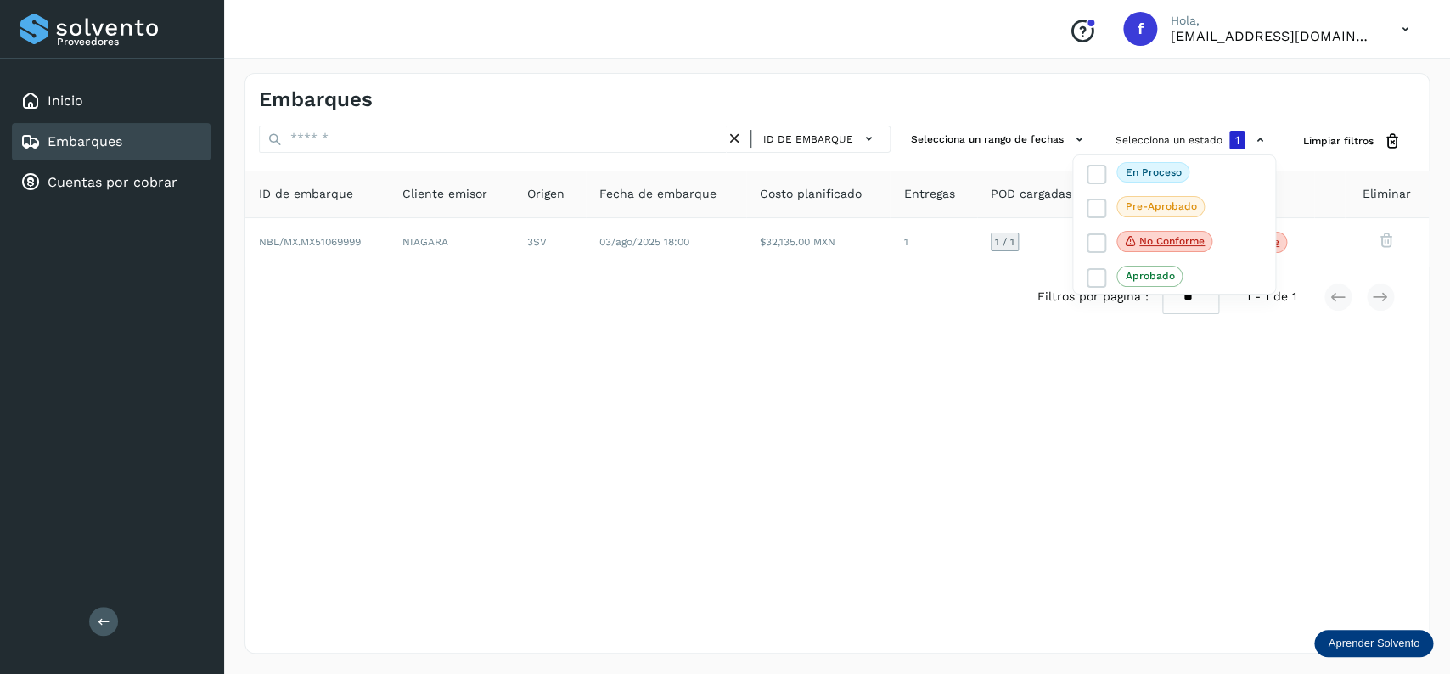
click at [624, 267] on div at bounding box center [725, 337] width 1450 height 674
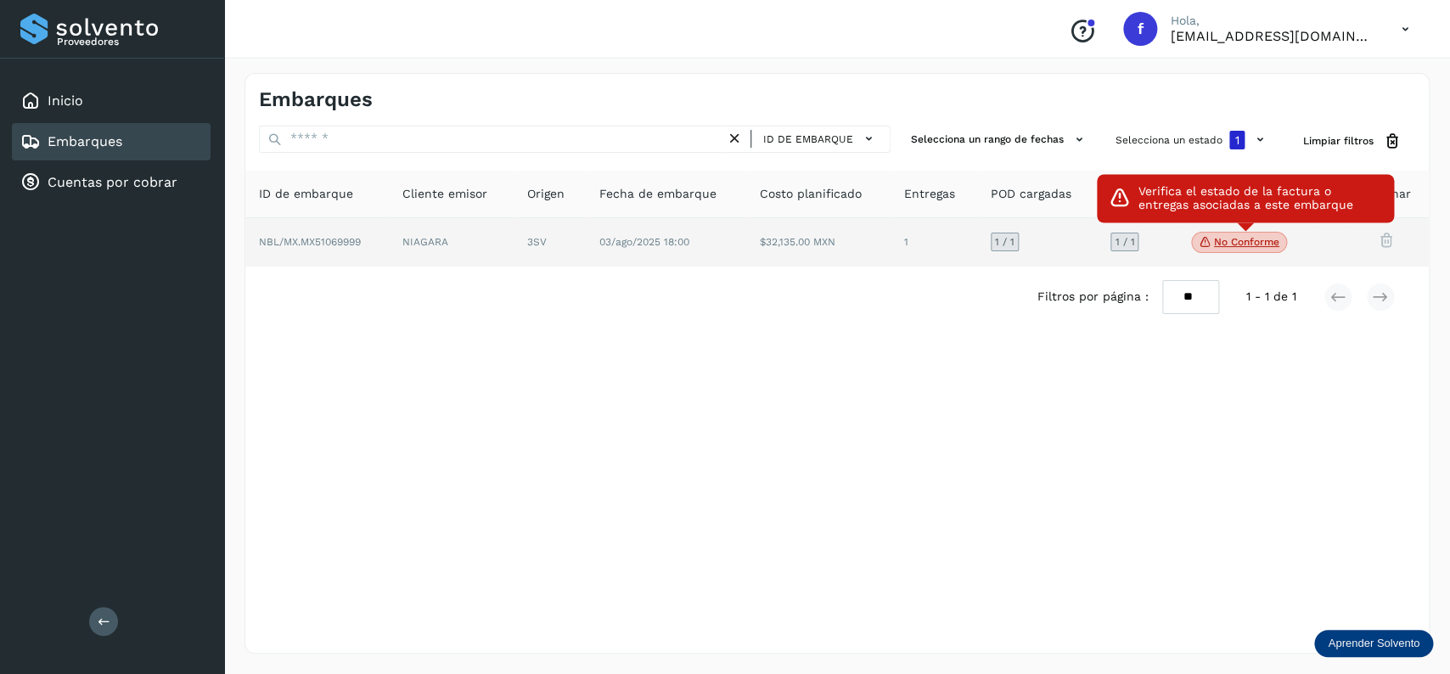
click at [1228, 233] on span "No conforme" at bounding box center [1239, 243] width 96 height 22
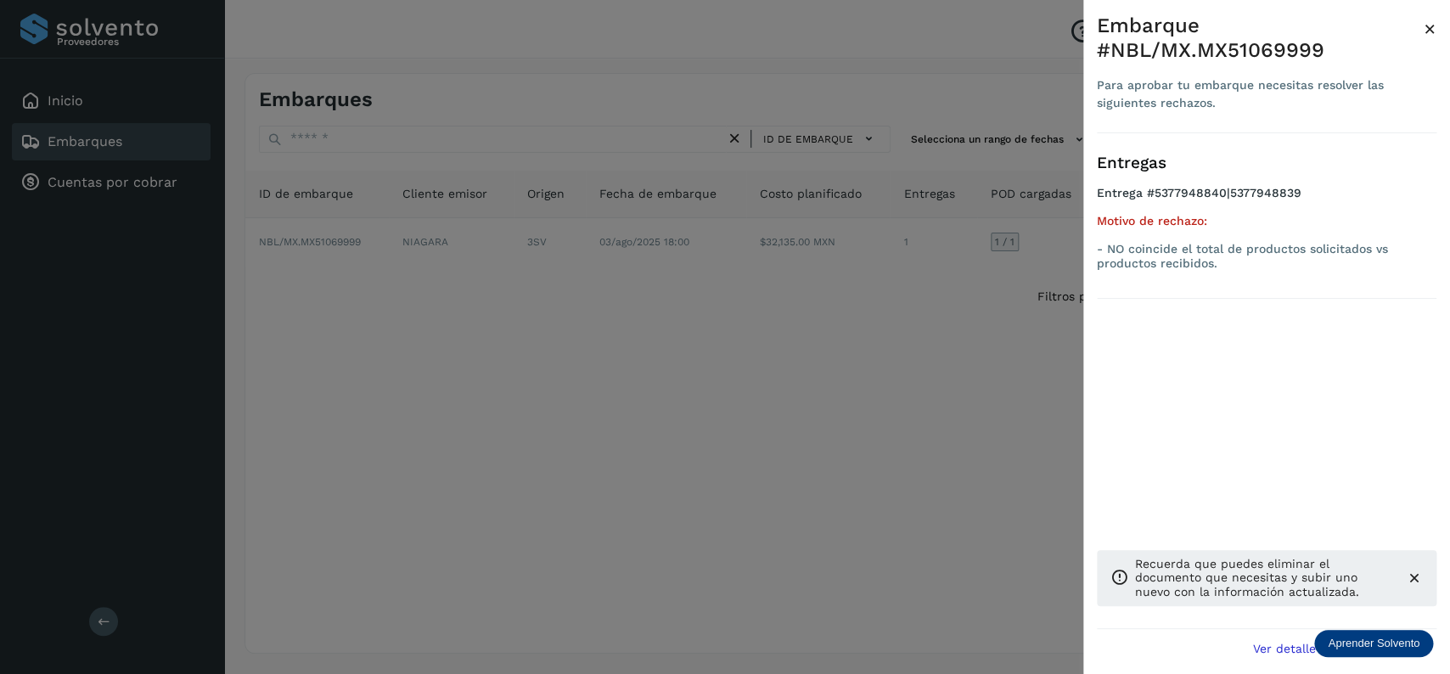
click at [763, 327] on div at bounding box center [725, 337] width 1450 height 674
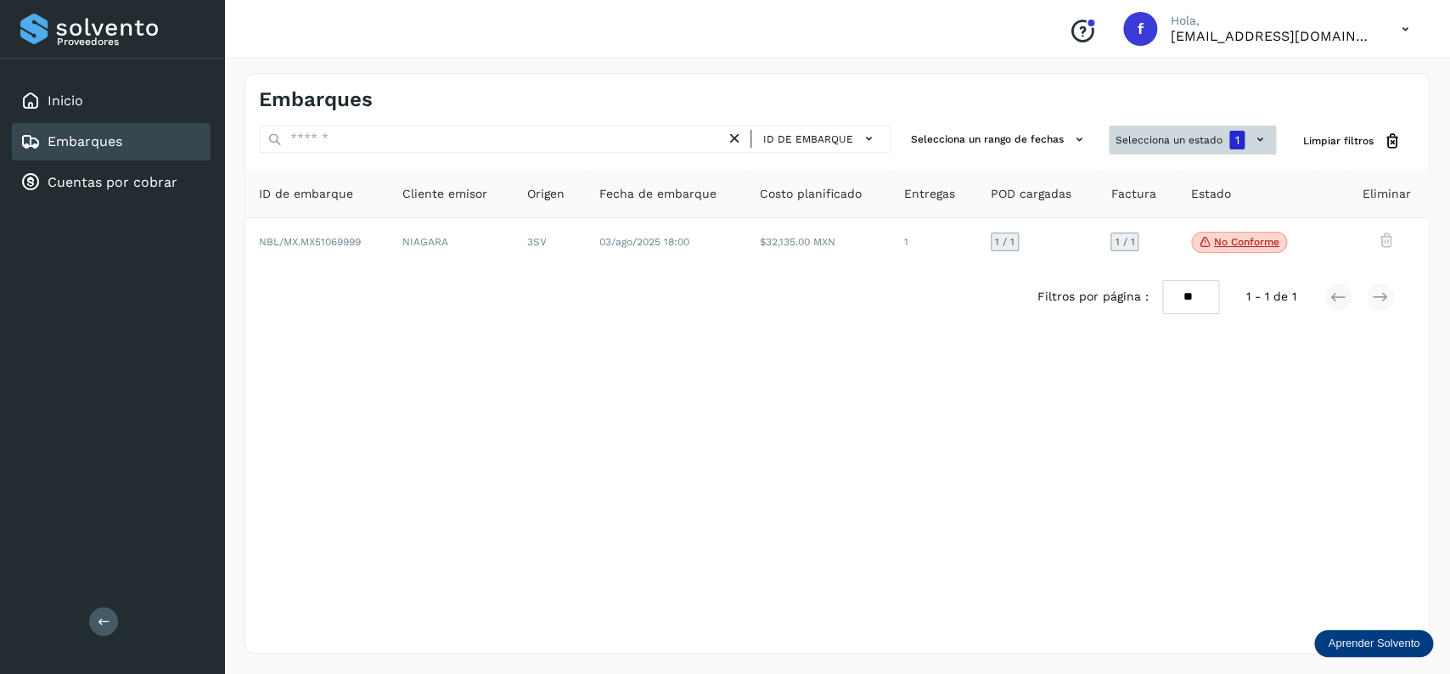
click at [1210, 147] on button "Selecciona un estado 1" at bounding box center [1192, 140] width 167 height 29
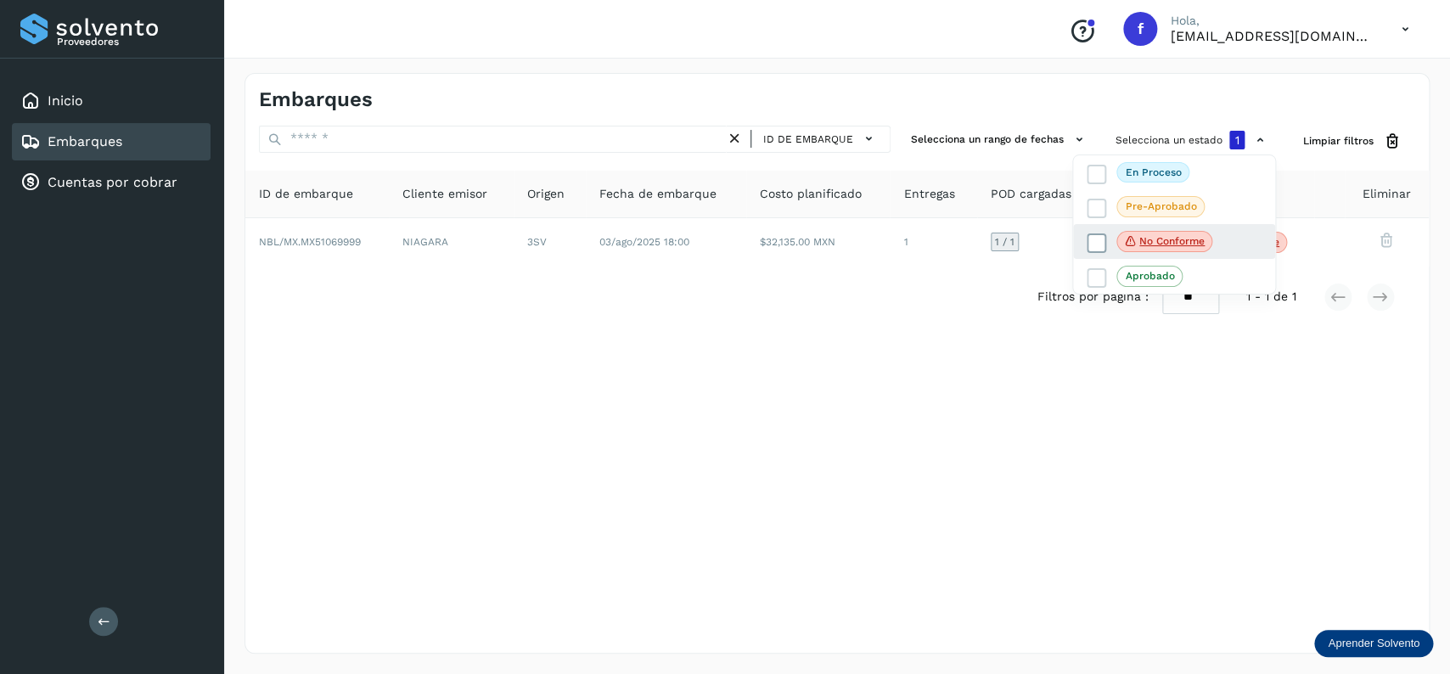
click at [1092, 246] on icon at bounding box center [1096, 242] width 17 height 17
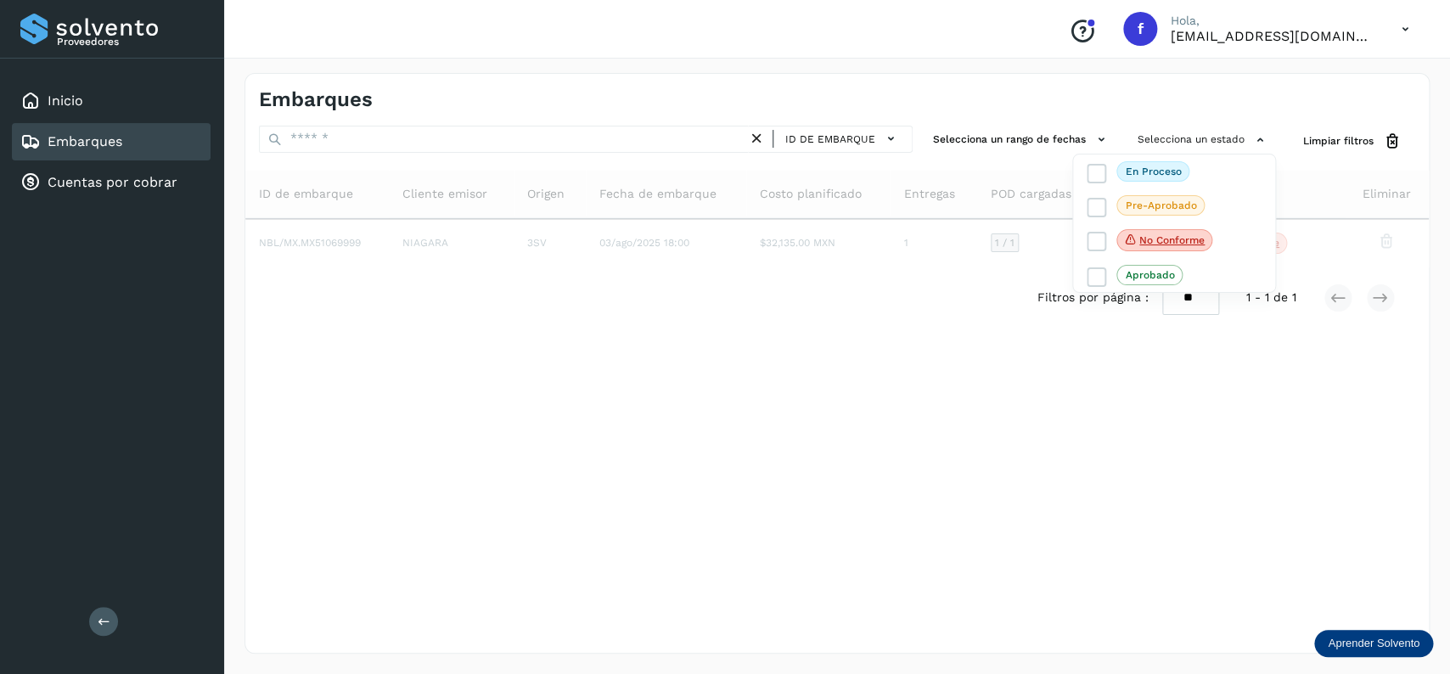
click at [967, 274] on div at bounding box center [725, 337] width 1450 height 674
click at [1159, 161] on div "ID de embarque Selecciona un rango de fechas Selecciona un estado Limpiar filtr…" at bounding box center [836, 227] width 1183 height 203
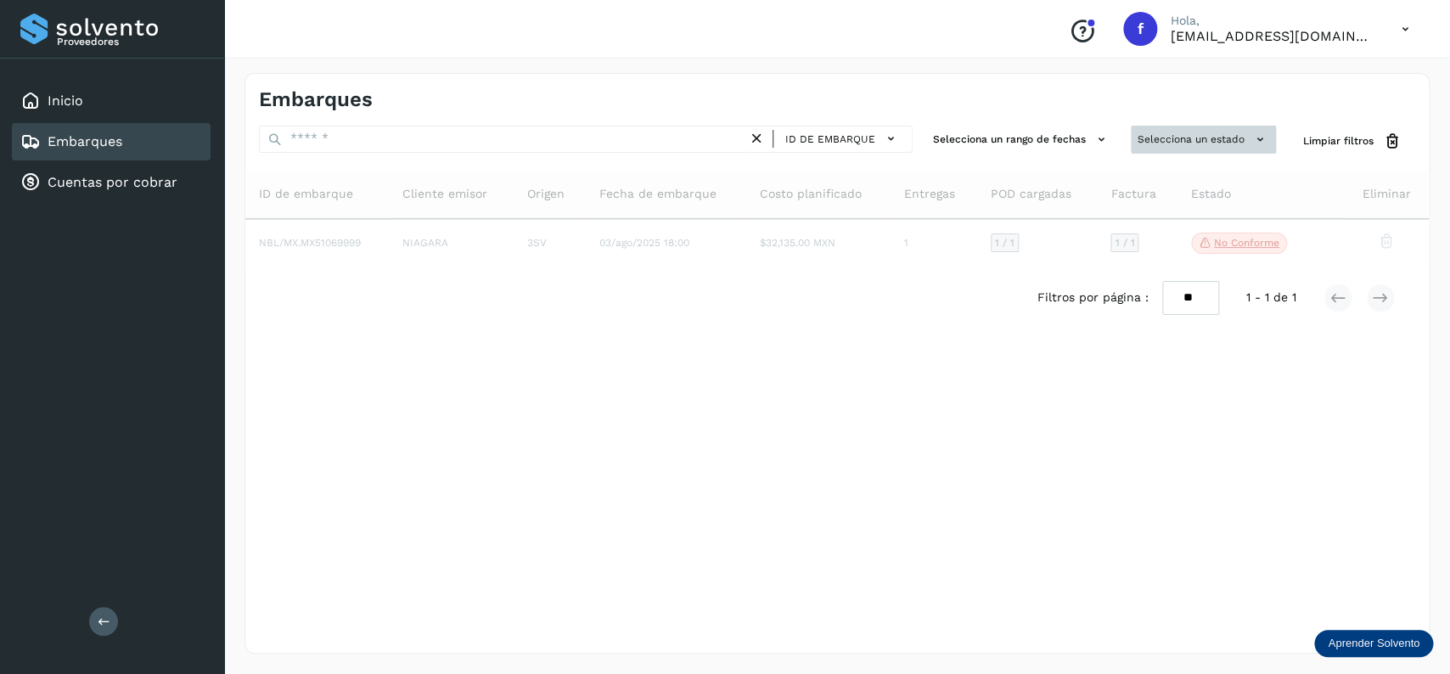
click at [1174, 147] on button "Selecciona un estado" at bounding box center [1203, 140] width 145 height 28
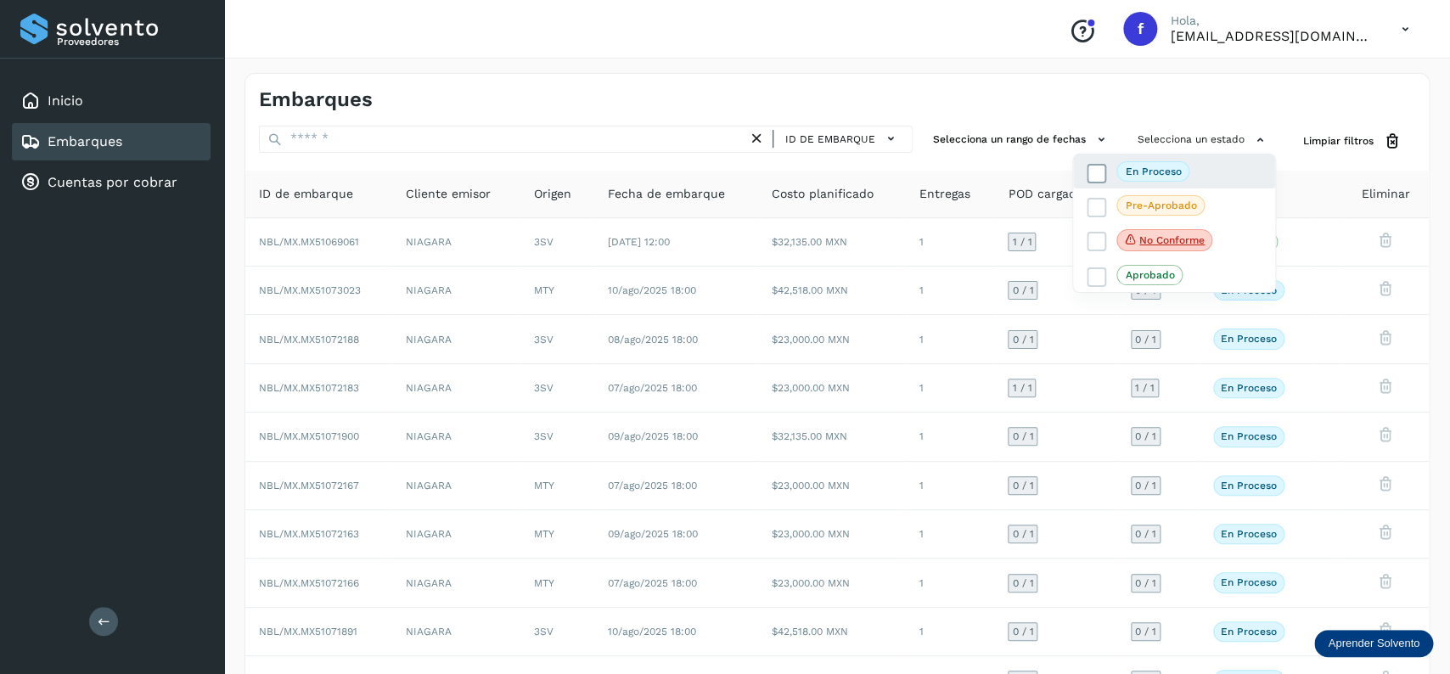
click at [1100, 174] on icon at bounding box center [1096, 173] width 17 height 17
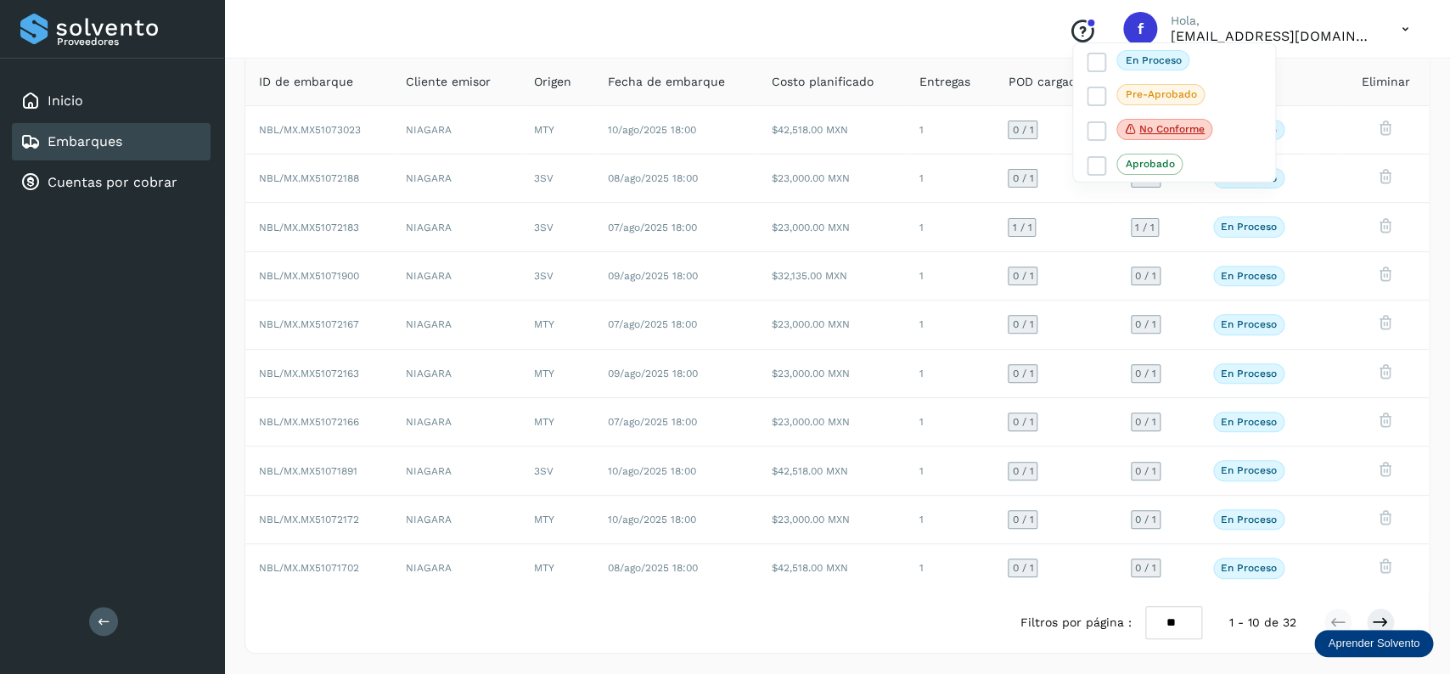
click at [1384, 615] on div at bounding box center [725, 337] width 1450 height 674
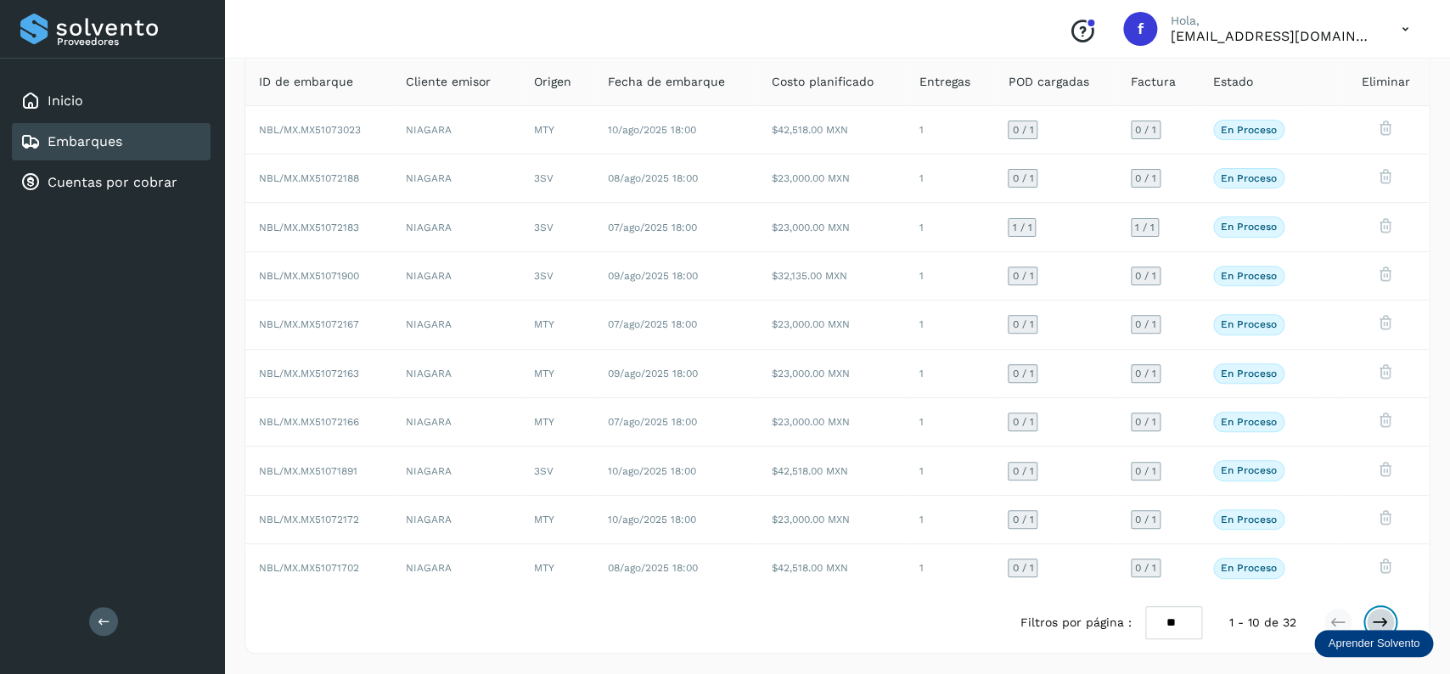
click at [1382, 615] on icon at bounding box center [1380, 622] width 17 height 17
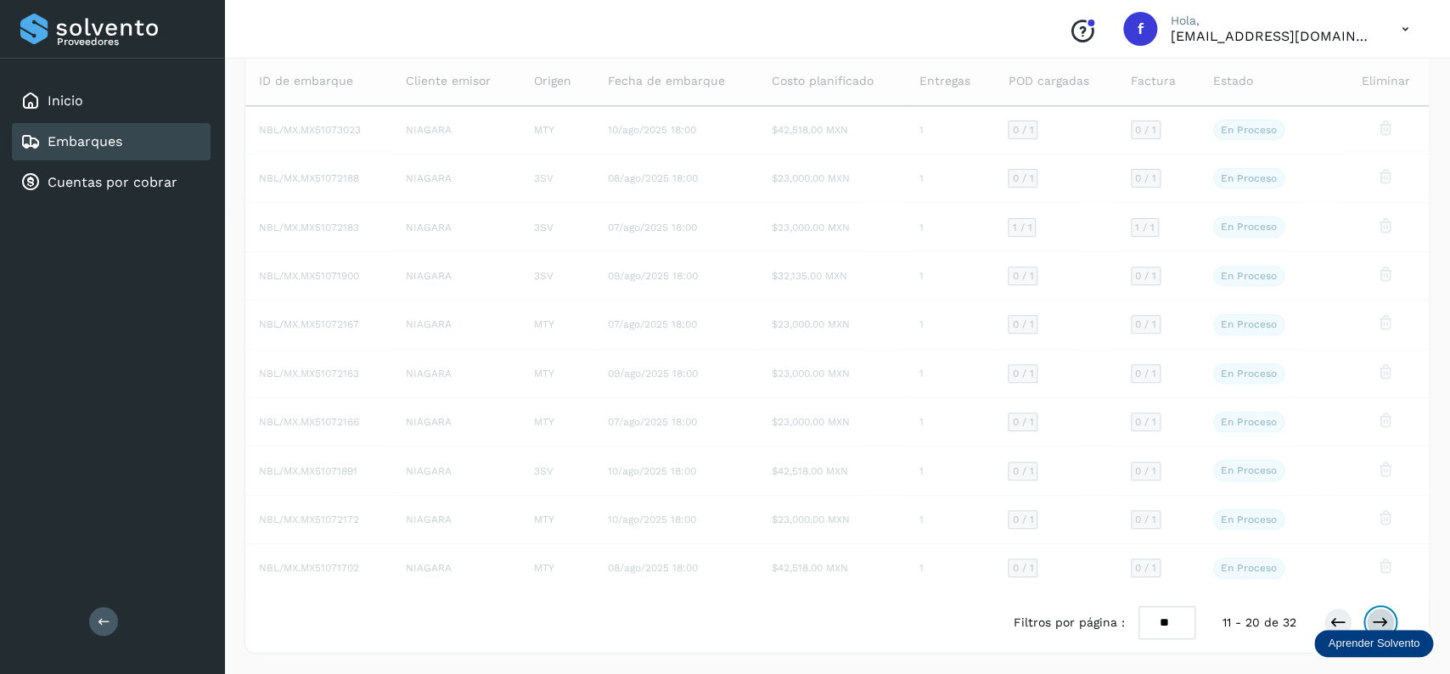
click at [1382, 615] on button at bounding box center [1380, 622] width 29 height 29
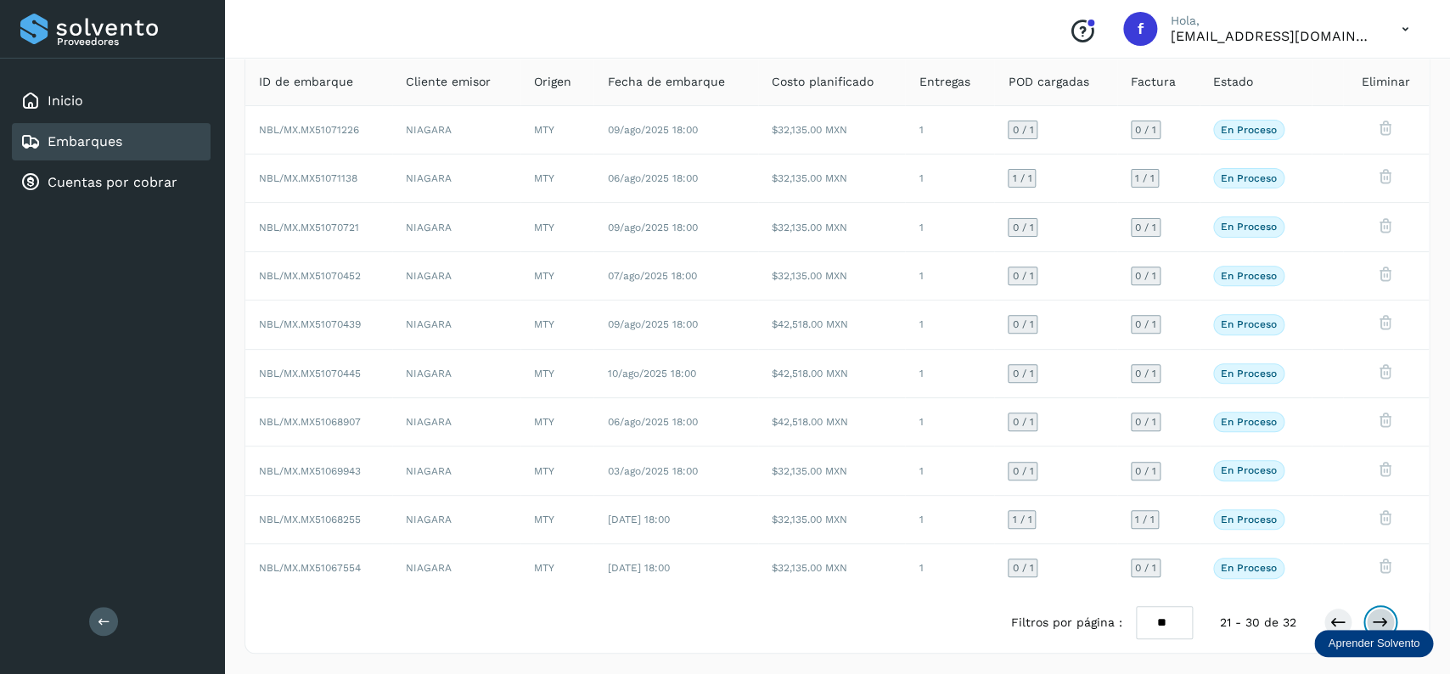
click at [1382, 615] on icon at bounding box center [1380, 622] width 17 height 17
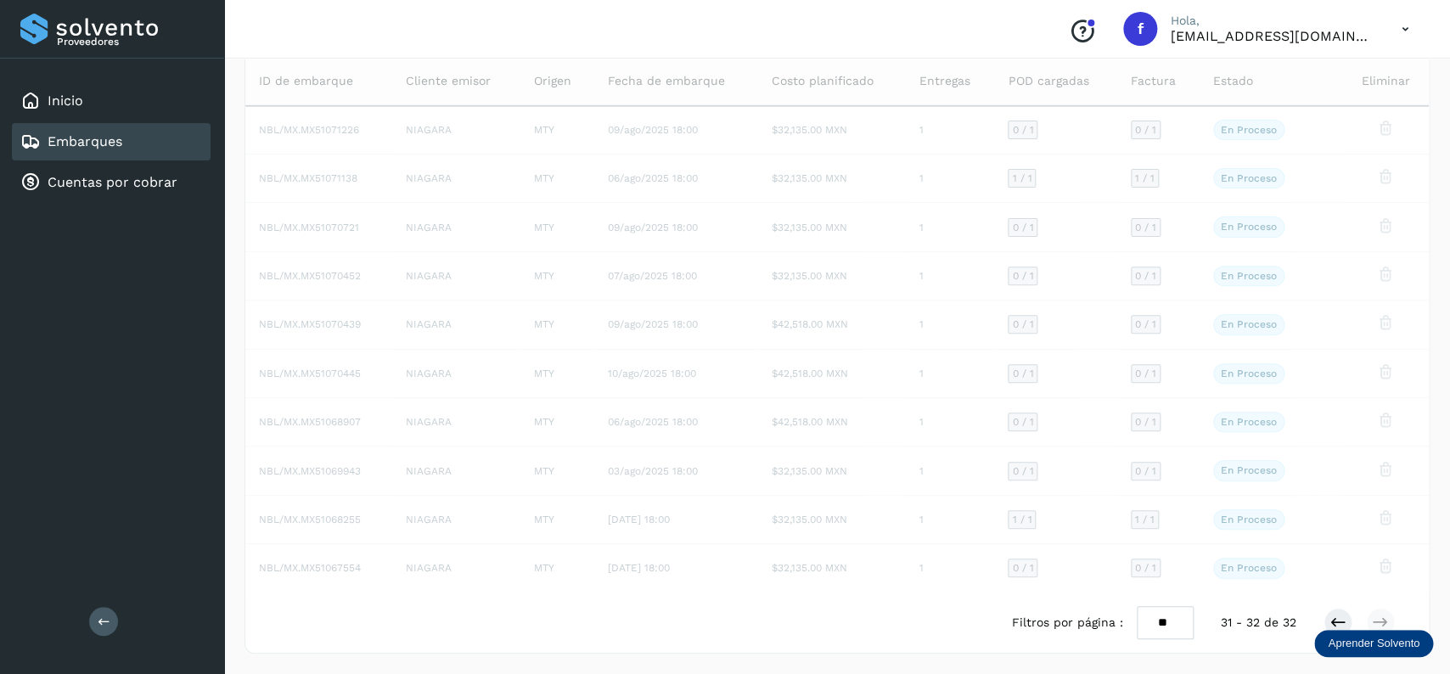
scroll to position [0, 0]
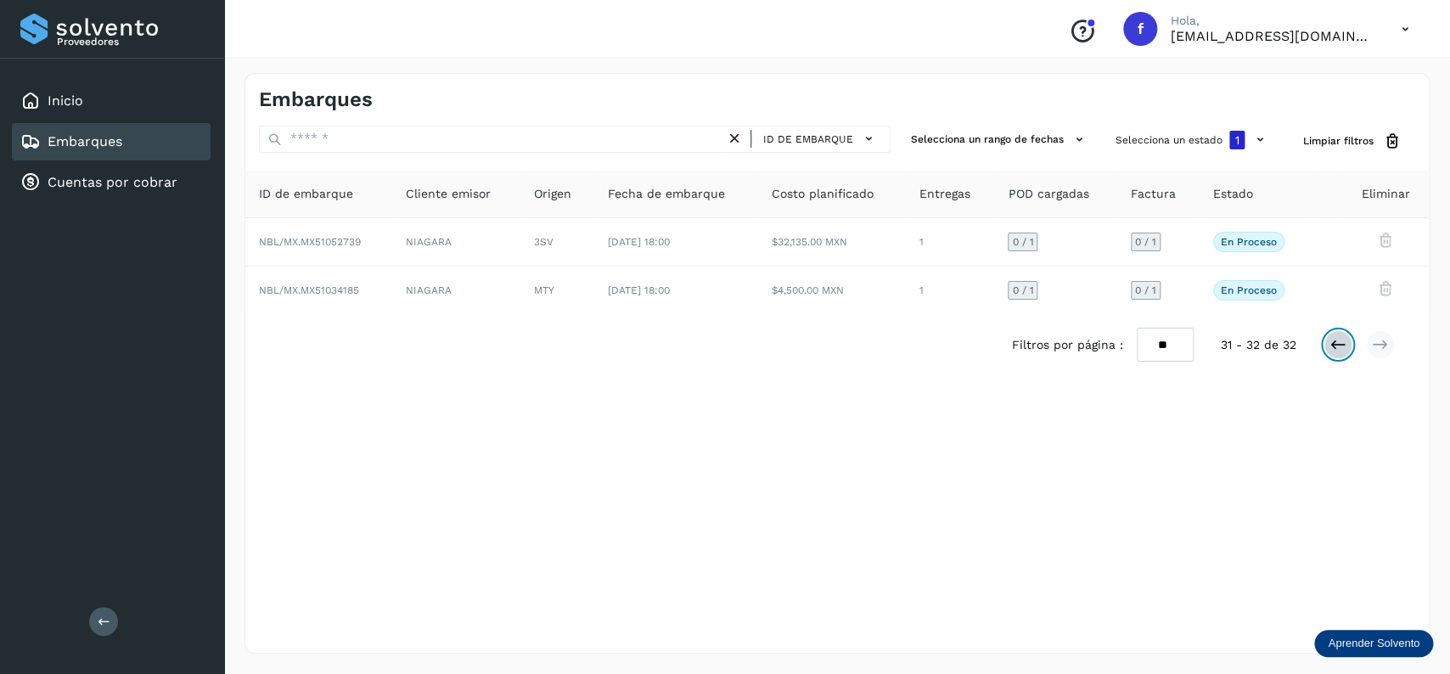
click at [1335, 343] on icon at bounding box center [1337, 344] width 17 height 17
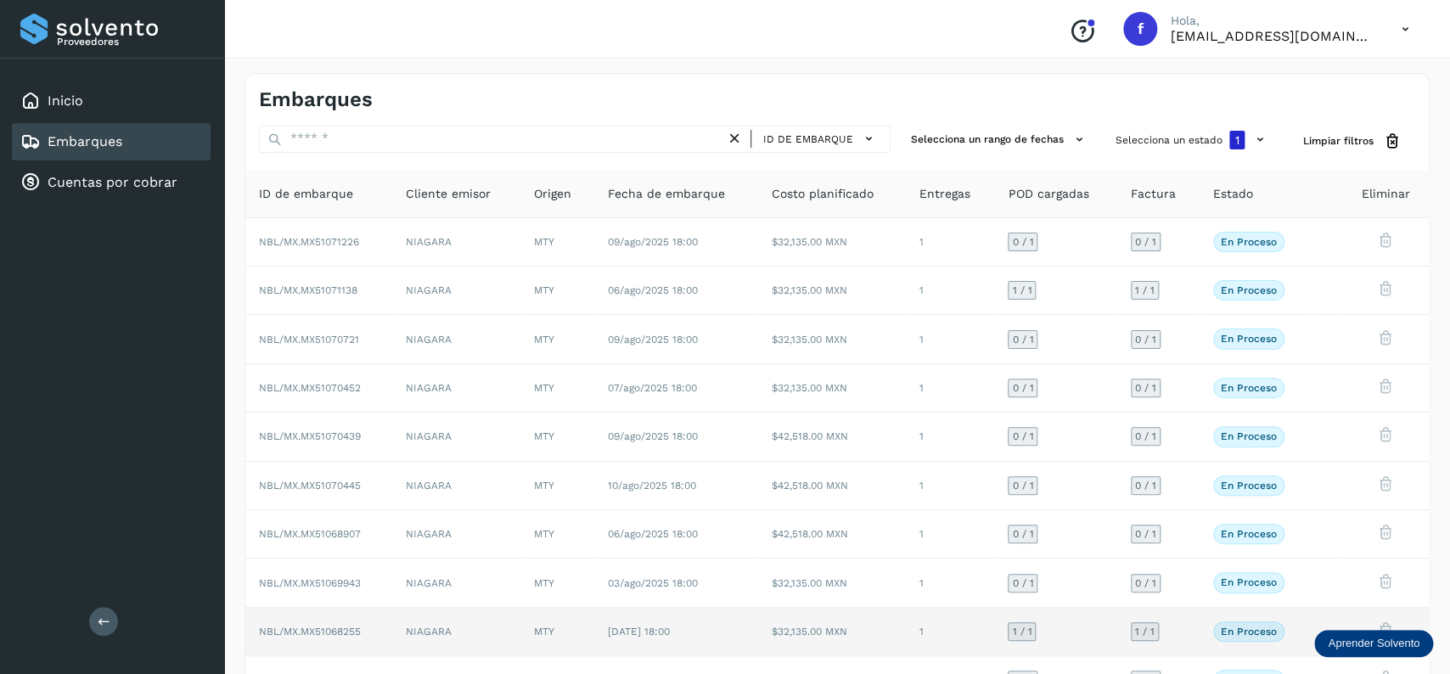
scroll to position [119, 0]
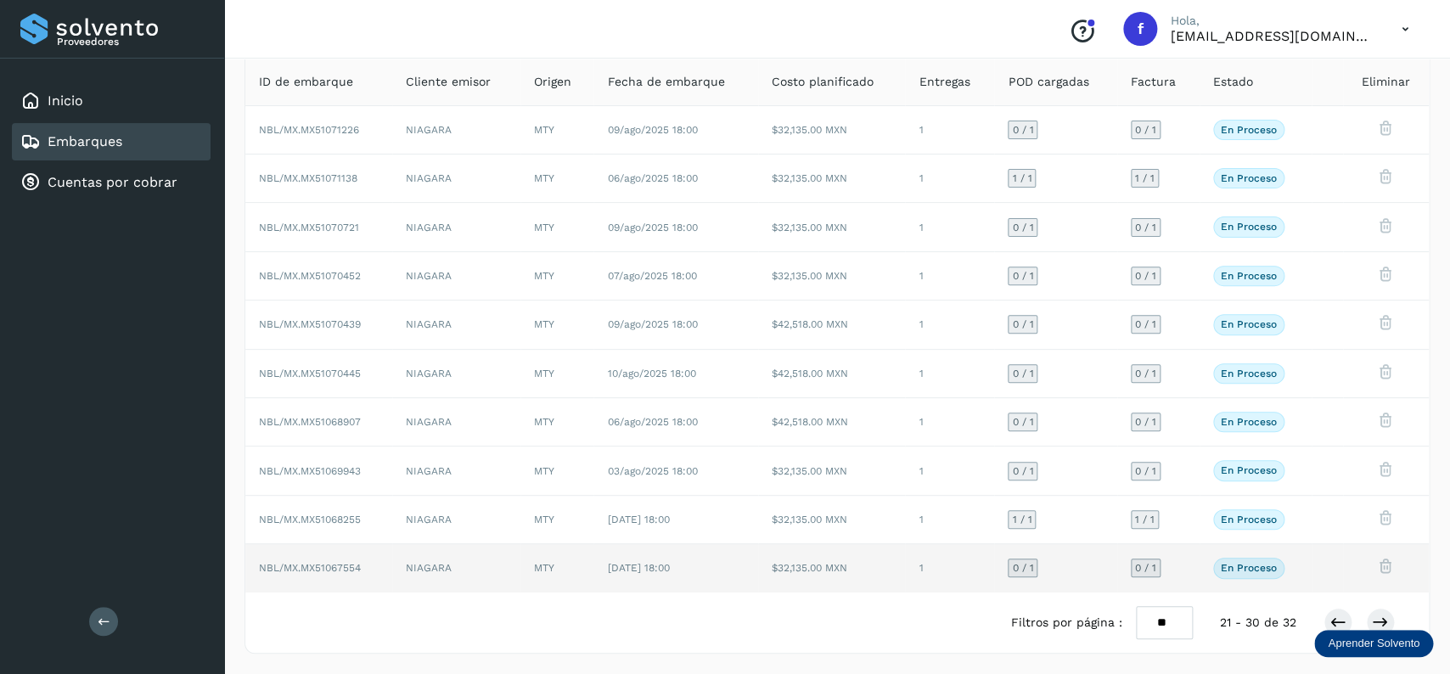
click at [799, 577] on td "$32,135.00 MXN" at bounding box center [831, 568] width 147 height 48
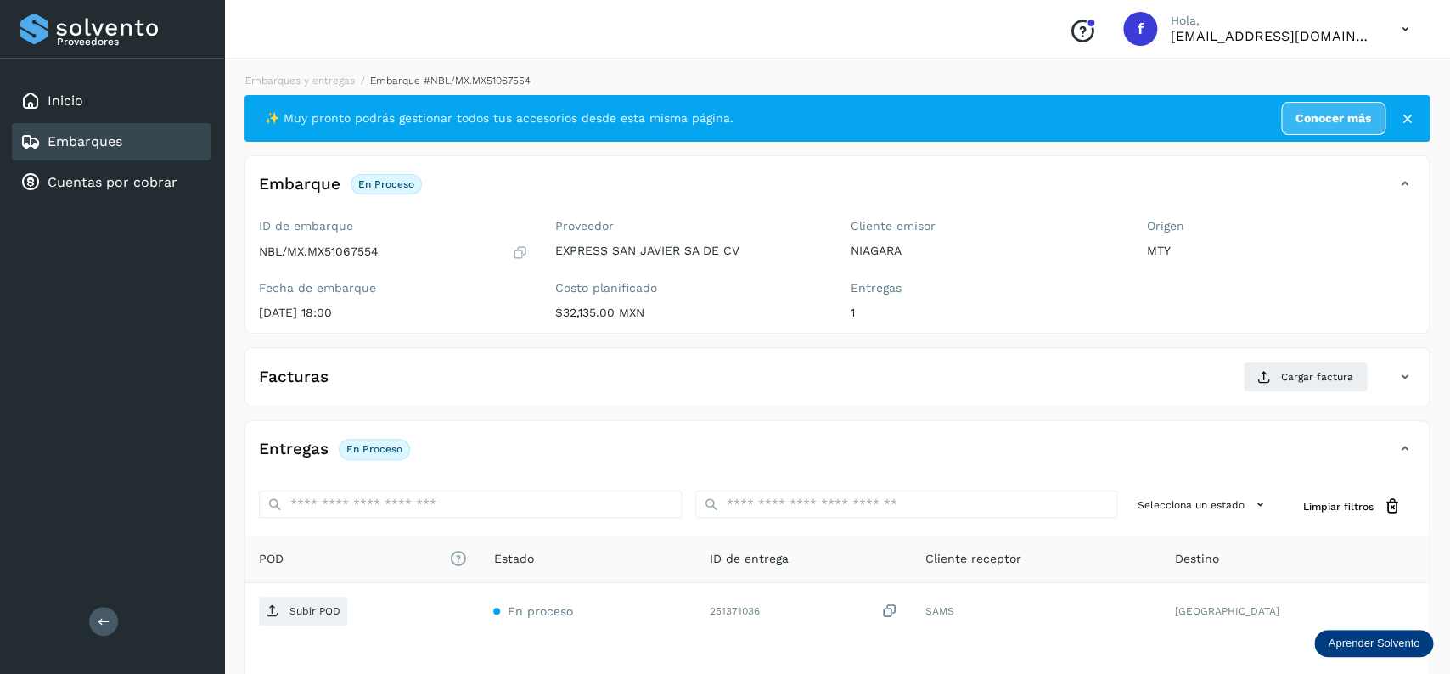
scroll to position [134, 0]
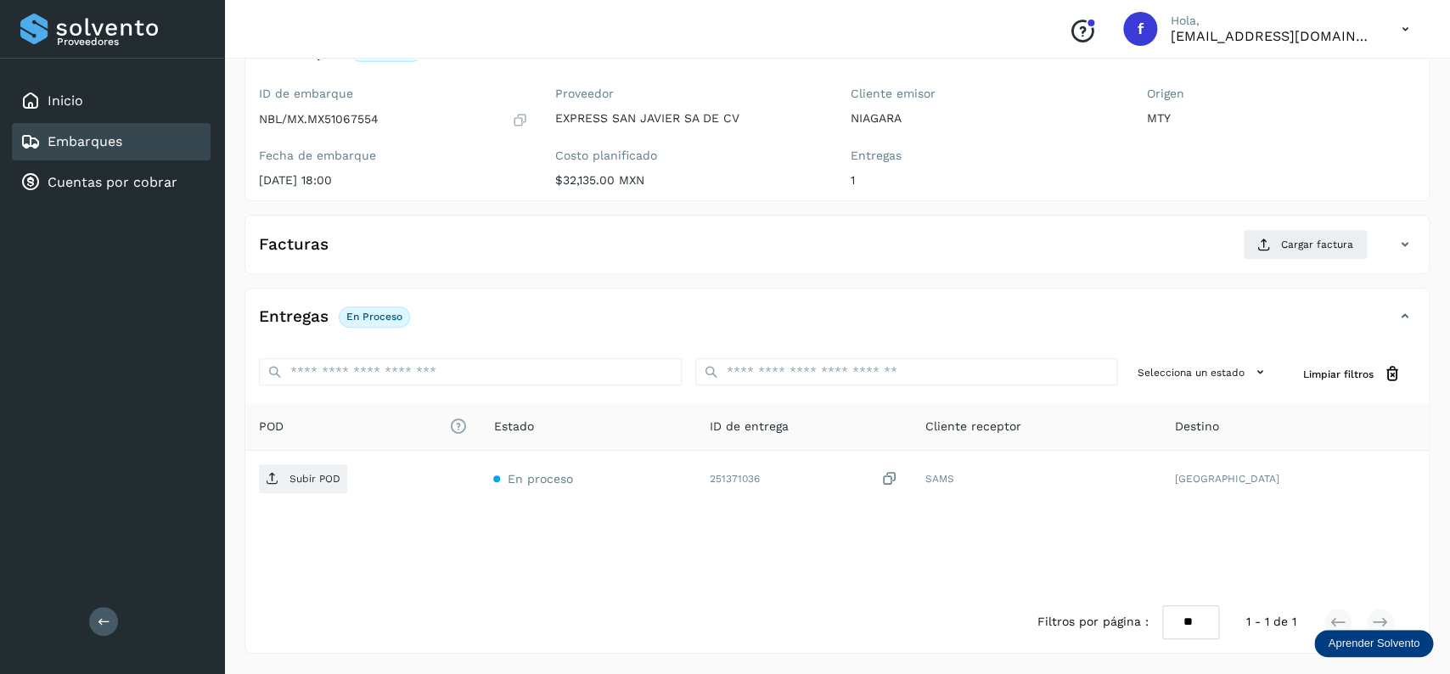
click at [525, 114] on icon at bounding box center [520, 119] width 16 height 17
click at [522, 123] on icon at bounding box center [520, 119] width 16 height 17
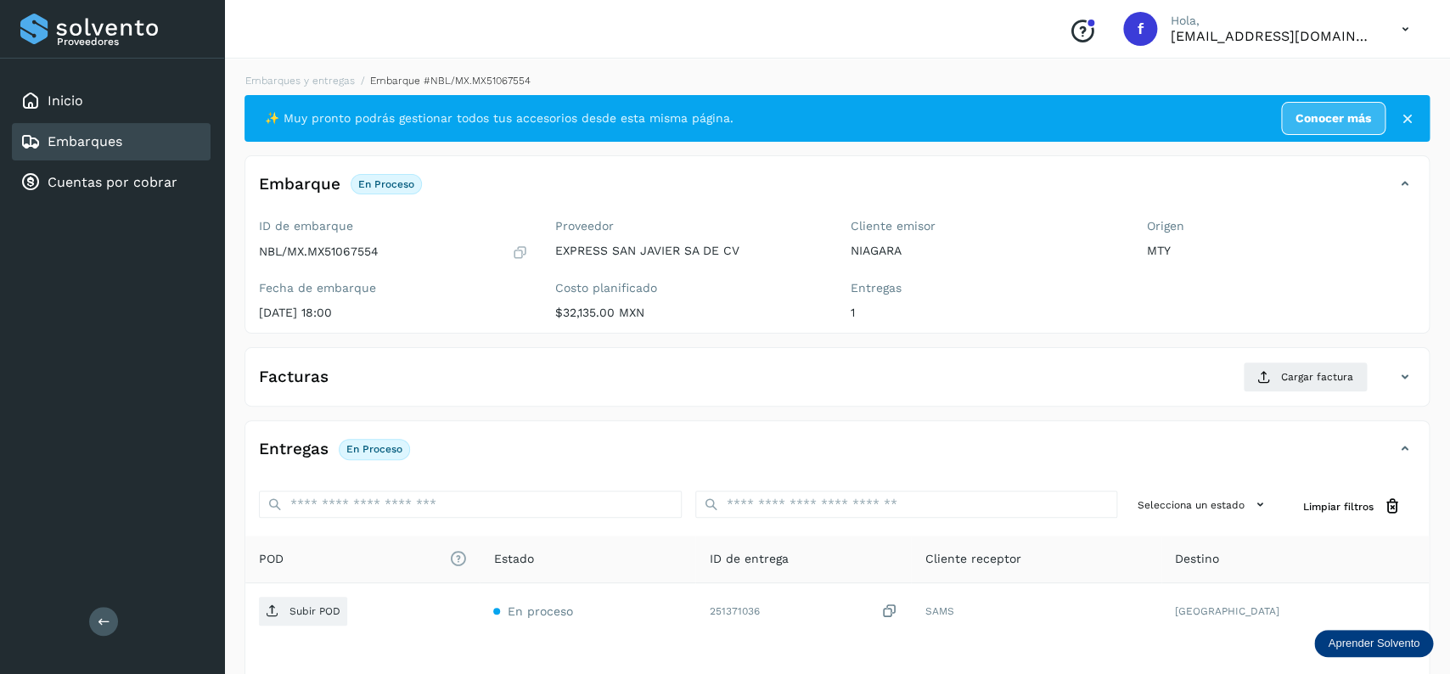
click at [525, 250] on icon at bounding box center [520, 252] width 16 height 17
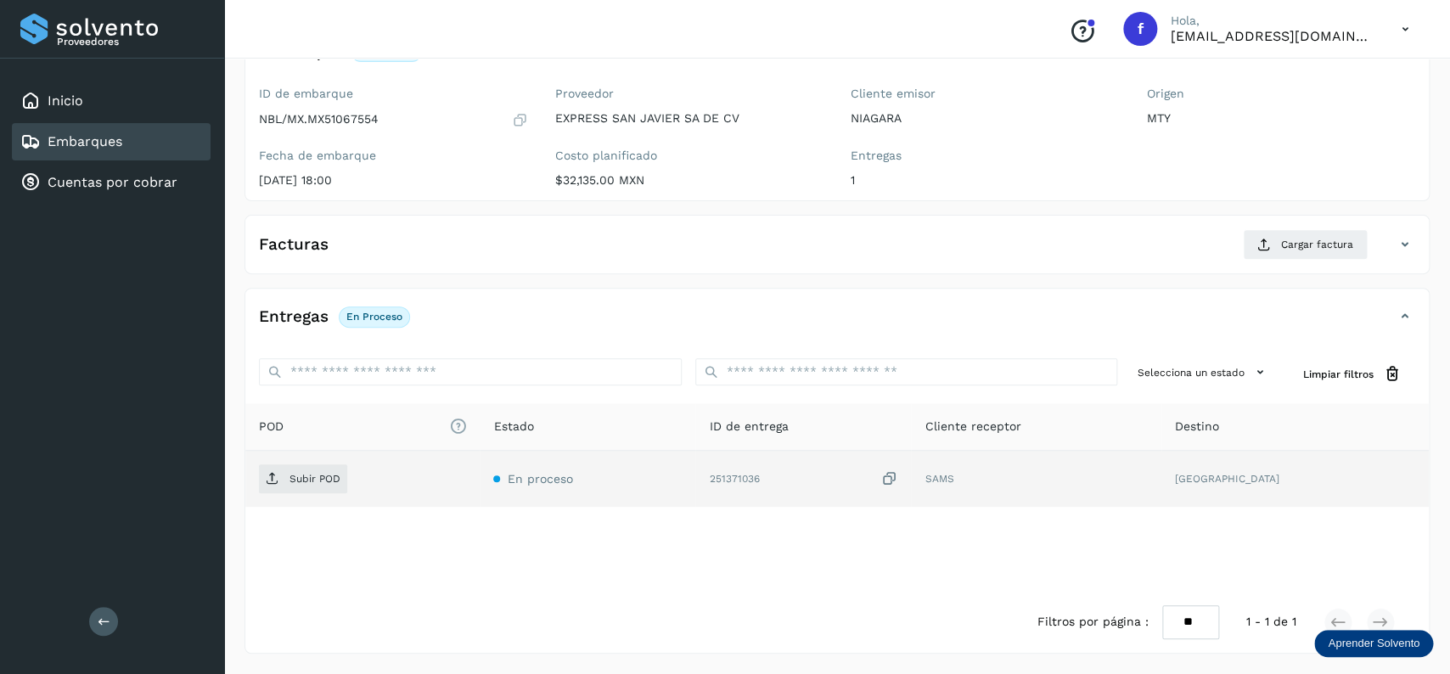
click at [897, 480] on div "251371036" at bounding box center [803, 479] width 188 height 18
click at [897, 480] on icon at bounding box center [888, 479] width 17 height 18
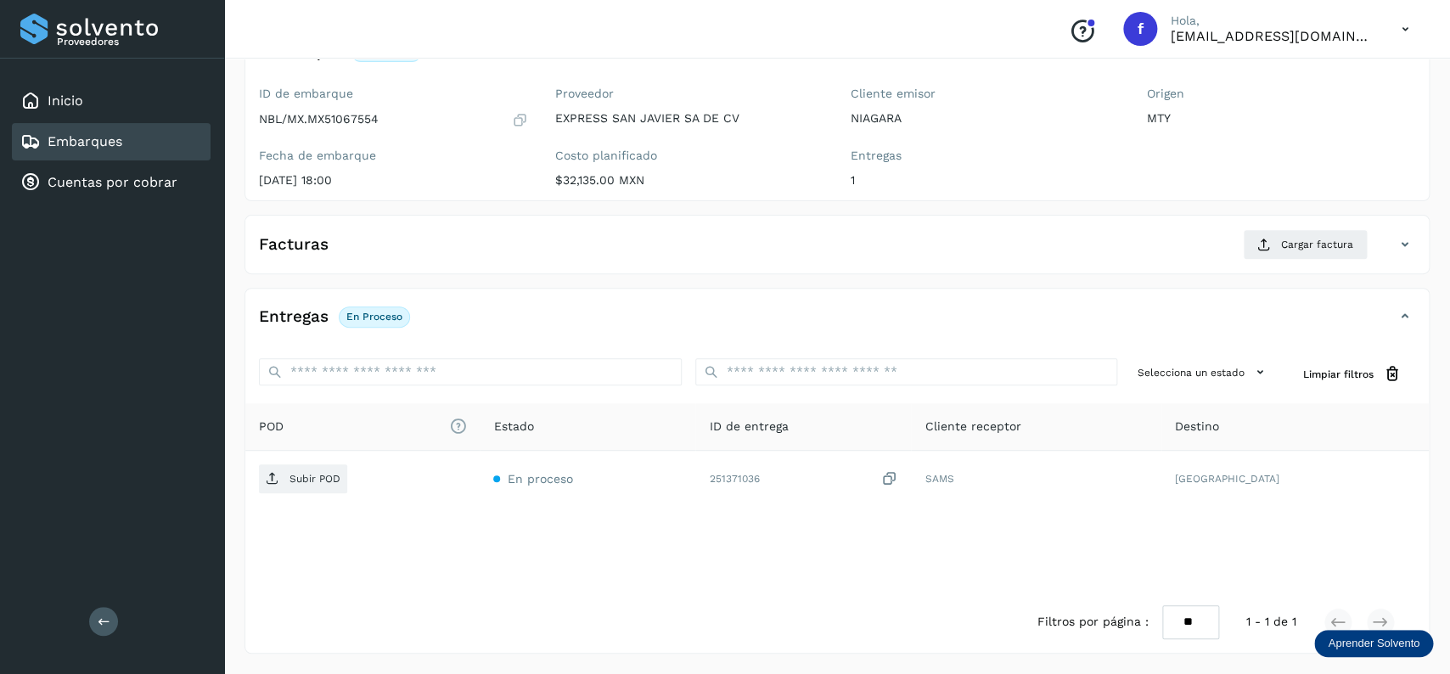
click at [516, 118] on icon at bounding box center [520, 119] width 16 height 17
click at [351, 120] on p "NBL/MX.MX51067554" at bounding box center [319, 119] width 120 height 14
copy p "MX51067554"
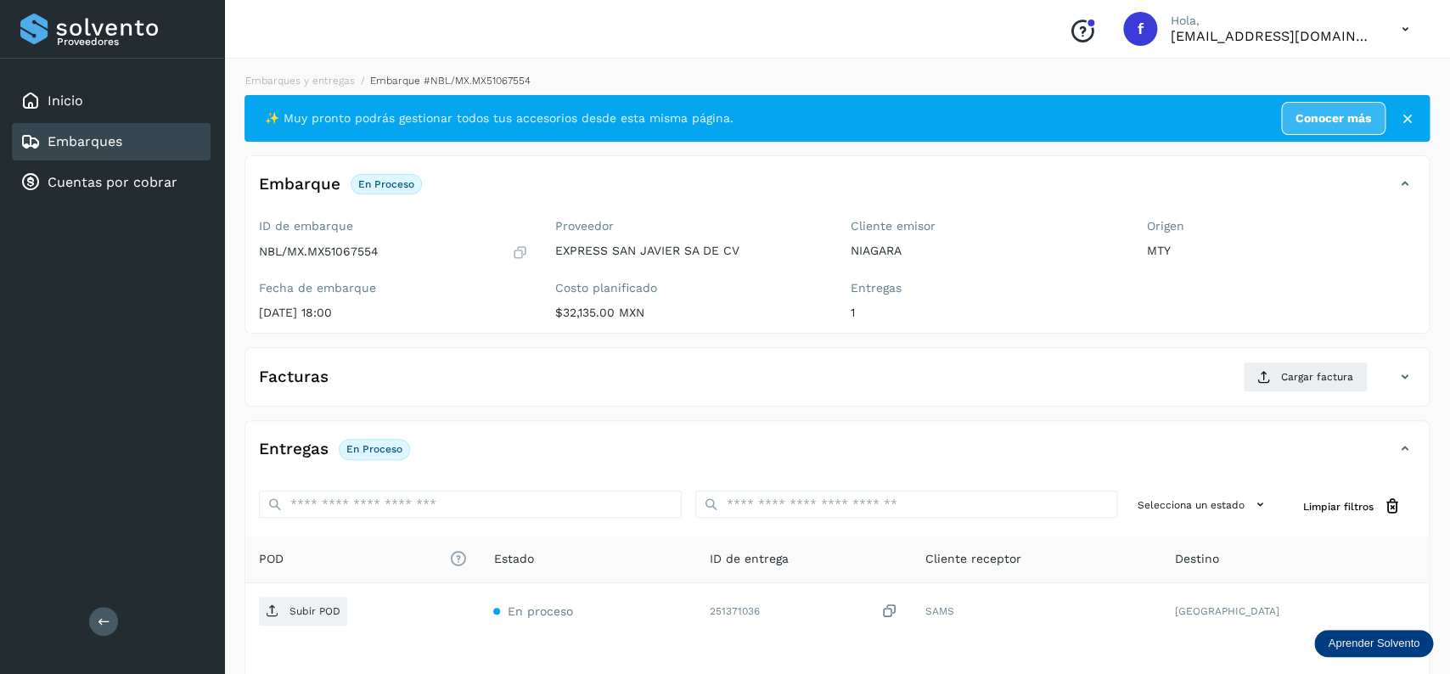
click at [153, 134] on div "Embarques" at bounding box center [111, 141] width 199 height 37
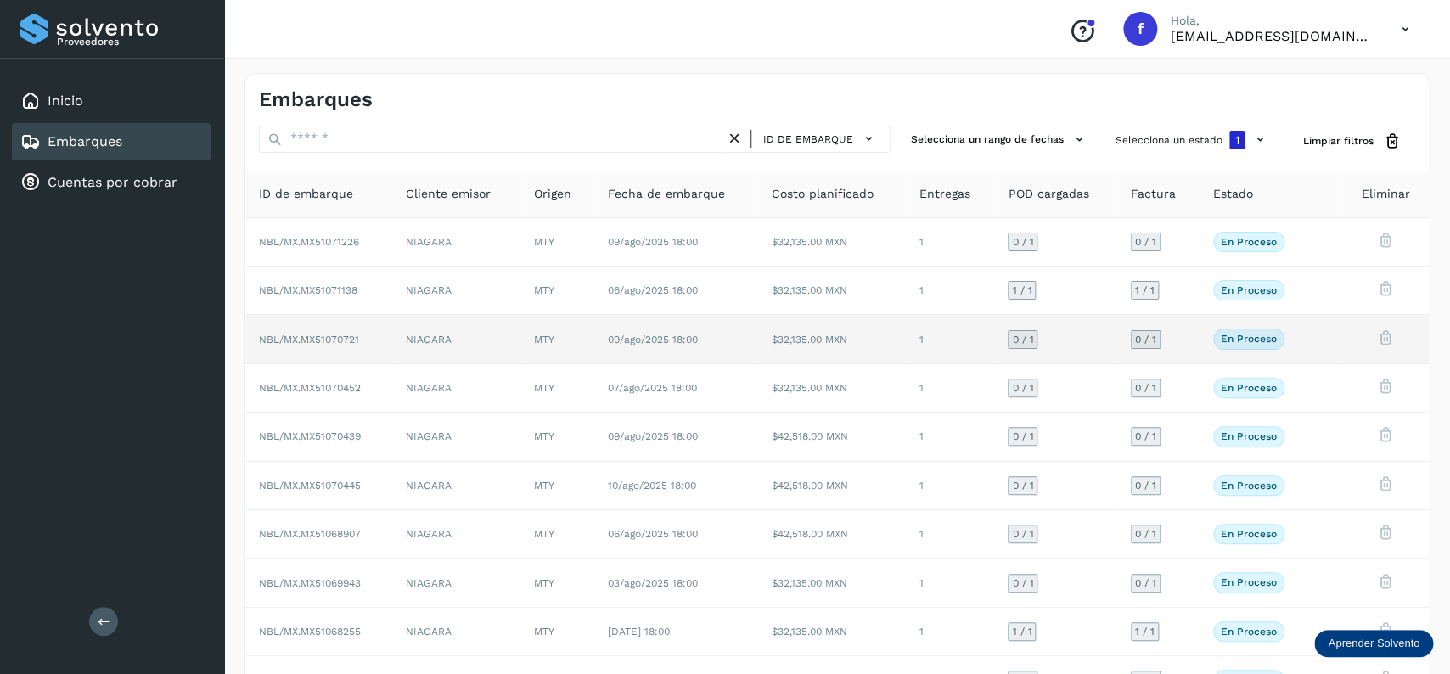
scroll to position [119, 0]
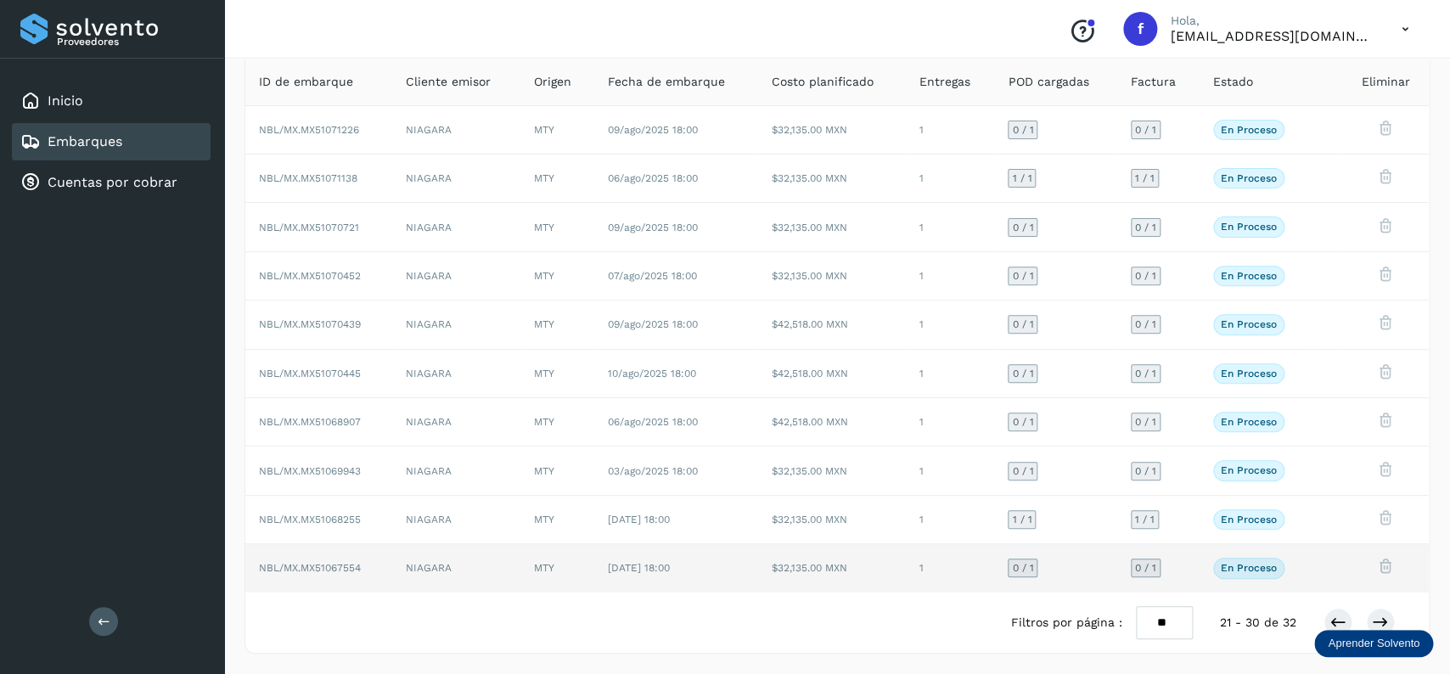
click at [680, 554] on td "22/jul/2025 18:00" at bounding box center [675, 568] width 165 height 48
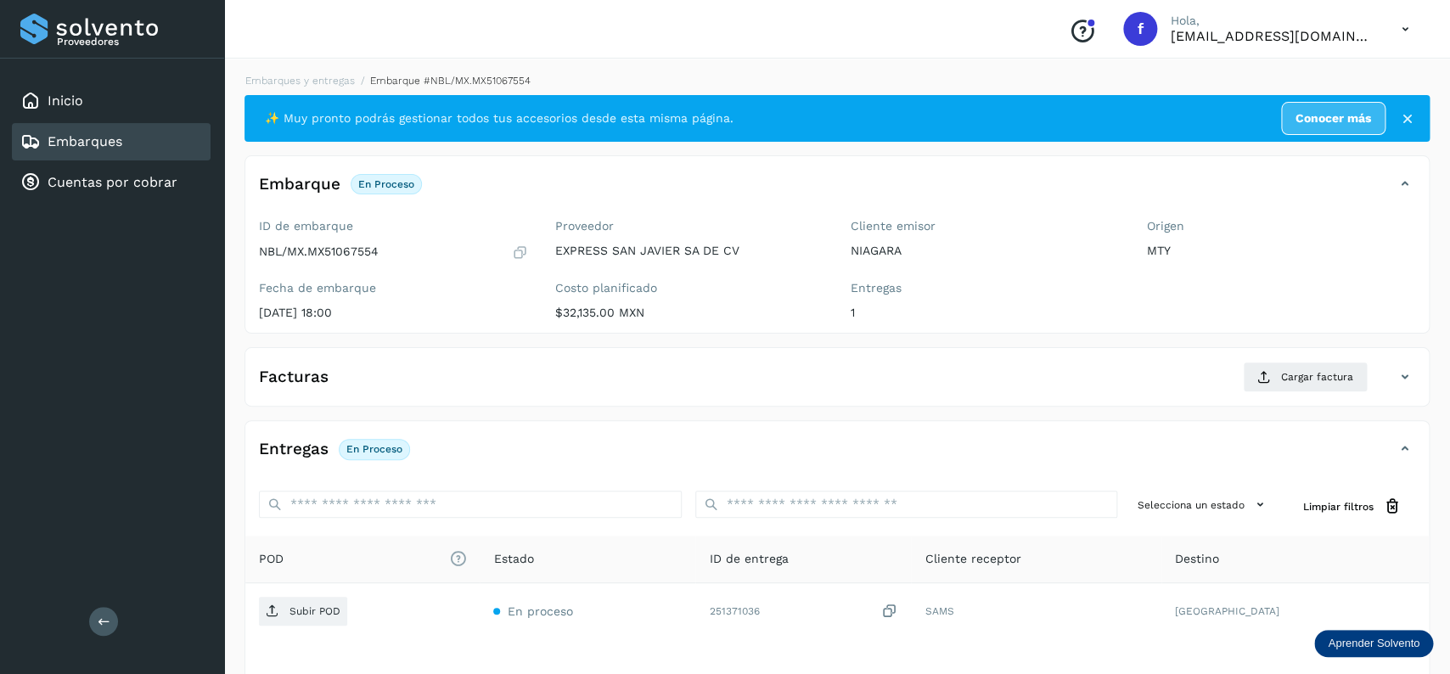
click at [137, 149] on div "Embarques" at bounding box center [111, 141] width 199 height 37
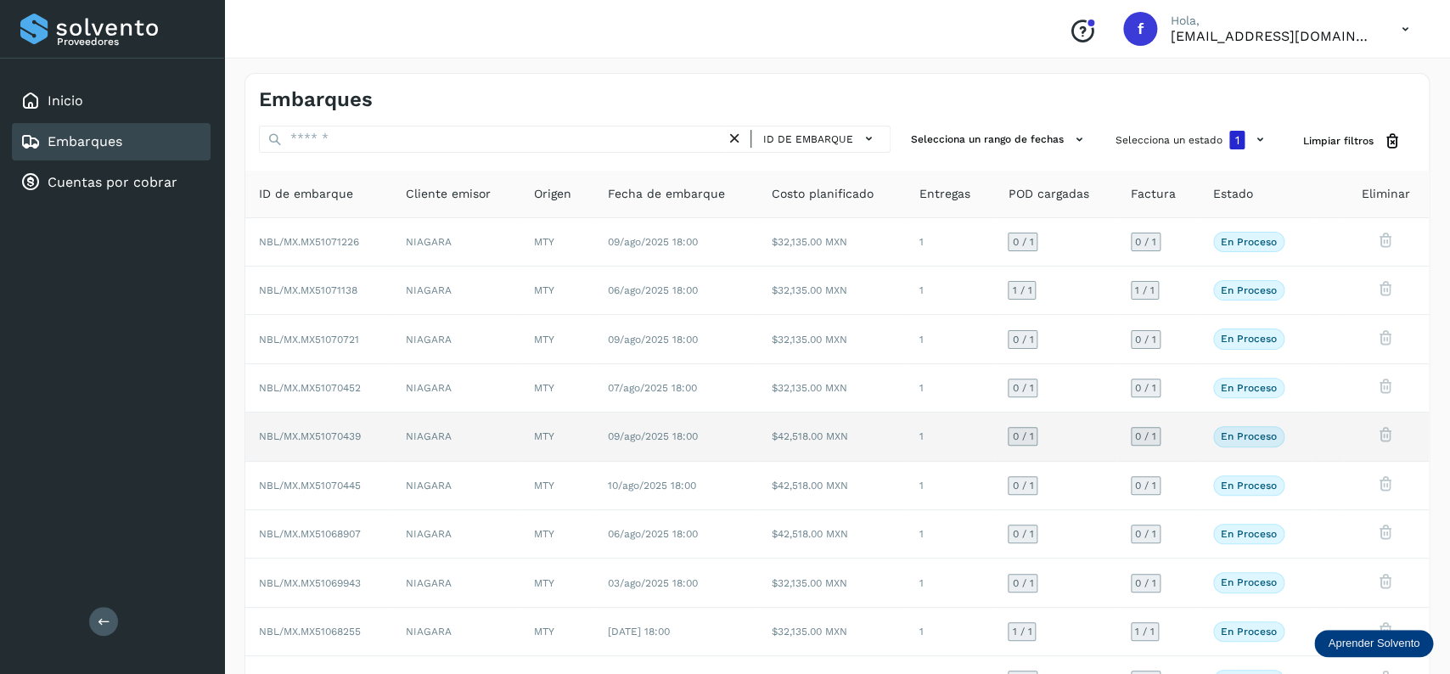
scroll to position [119, 0]
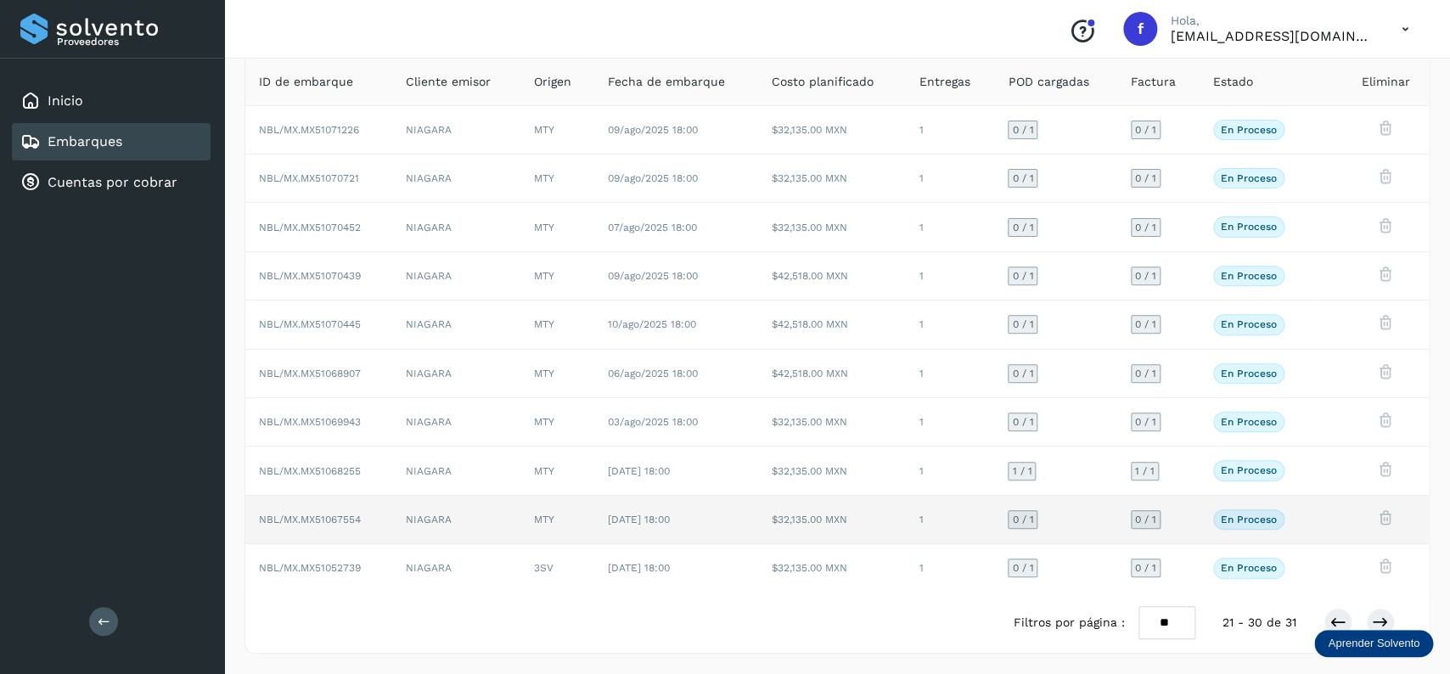
click at [645, 508] on td "22/jul/2025 18:00" at bounding box center [675, 520] width 165 height 48
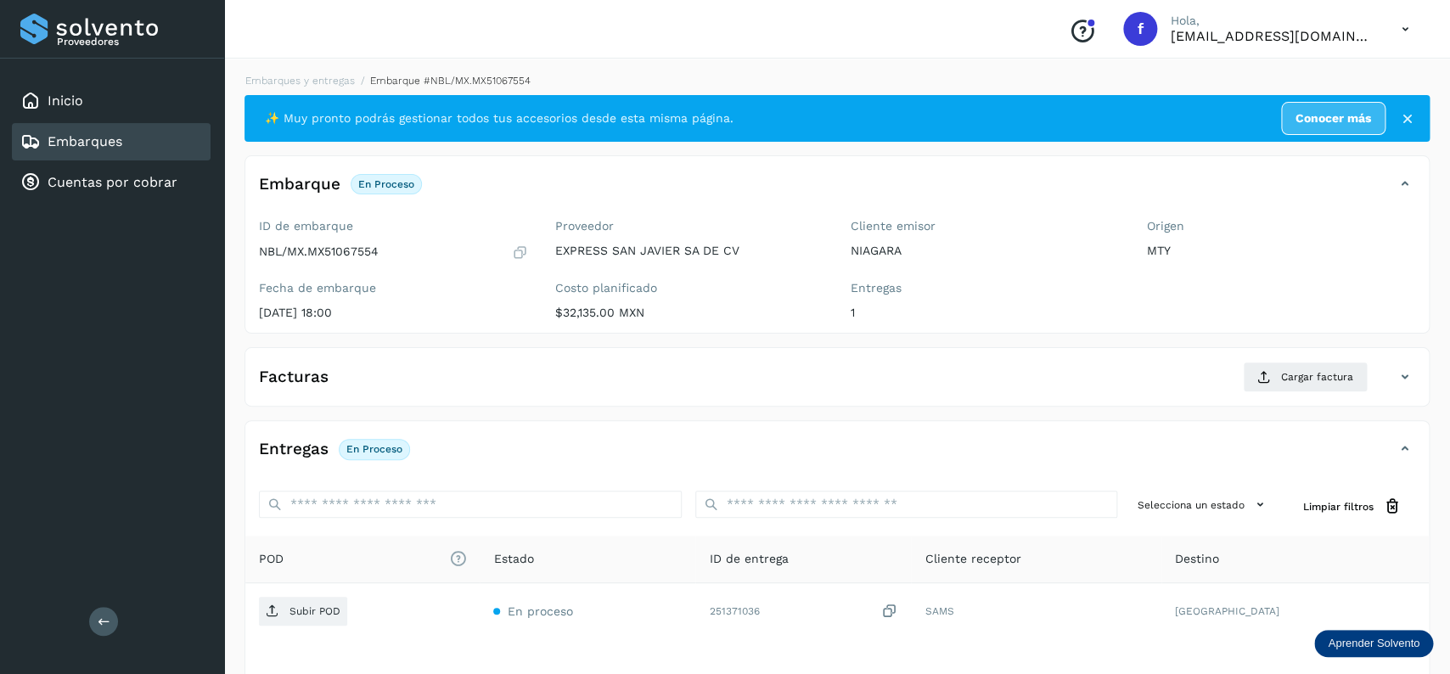
click at [716, 377] on div "Facturas Cargar factura" at bounding box center [819, 377] width 1149 height 31
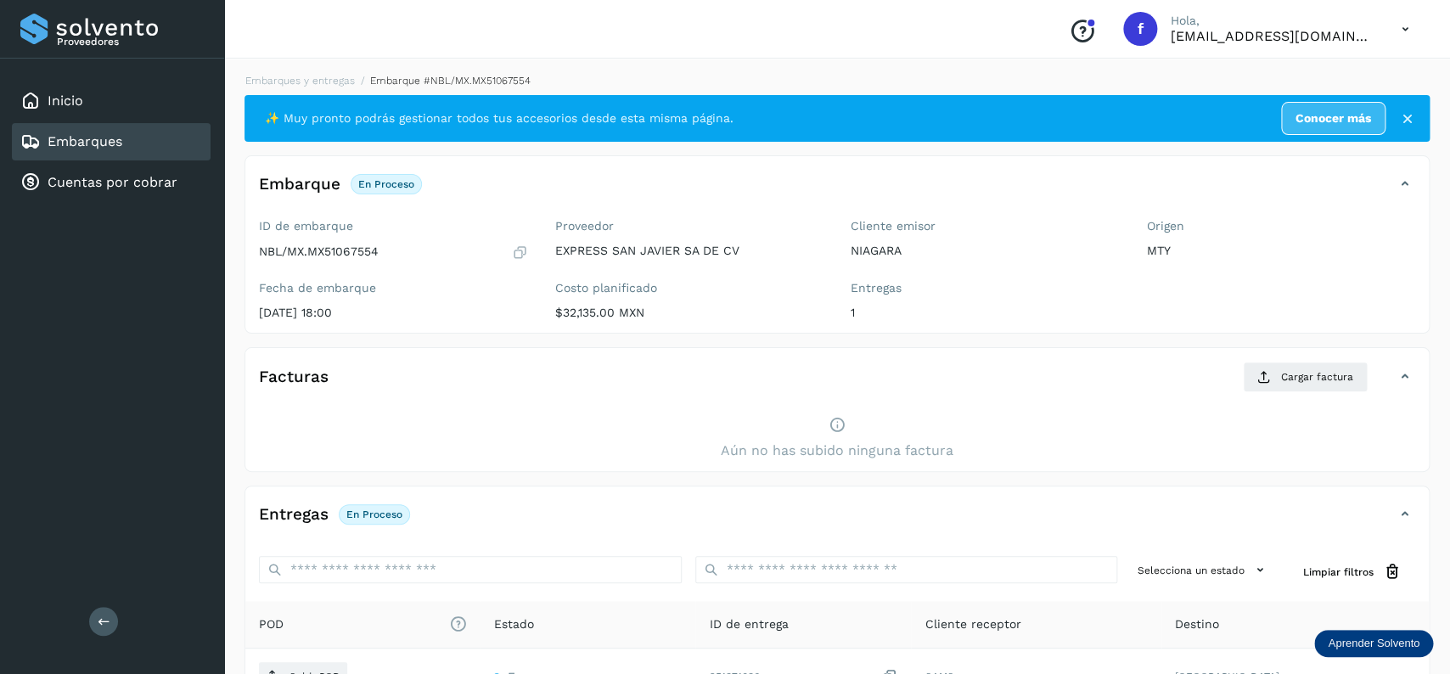
click at [716, 377] on div "Facturas Cargar factura" at bounding box center [819, 377] width 1149 height 31
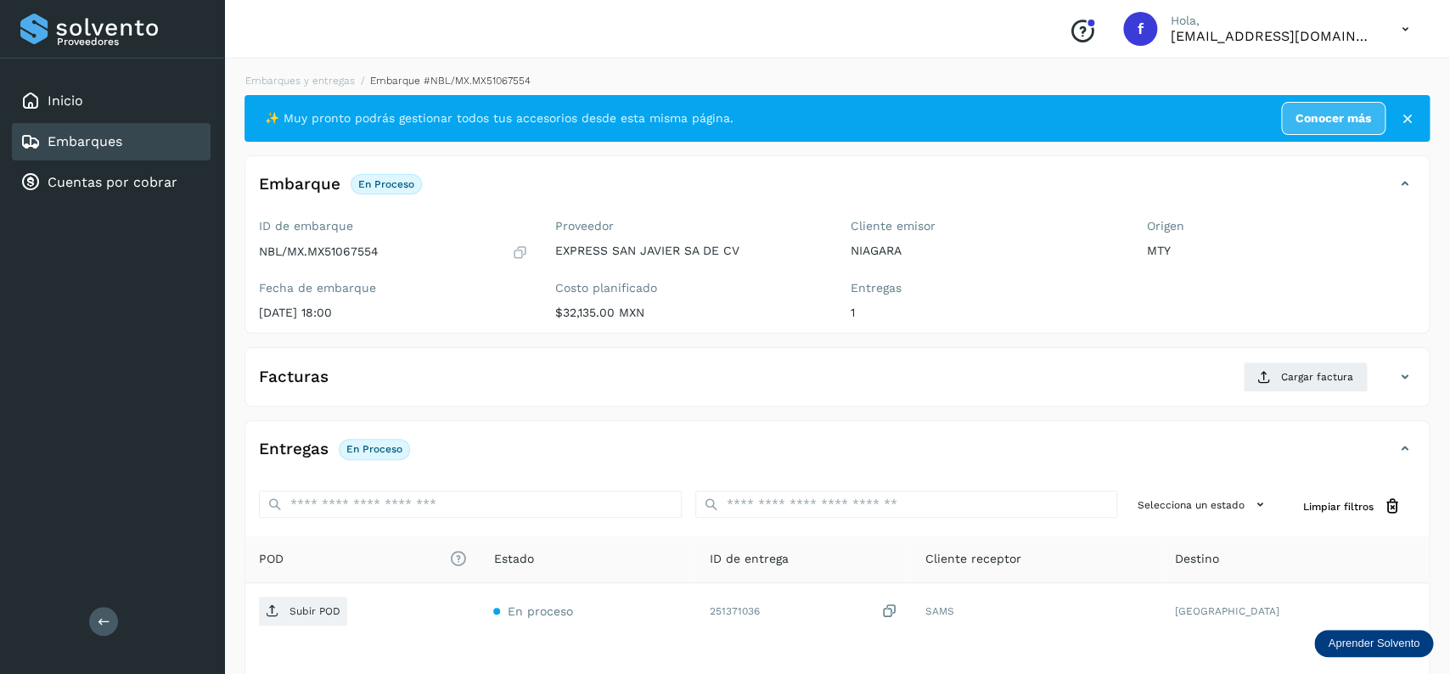
scroll to position [134, 0]
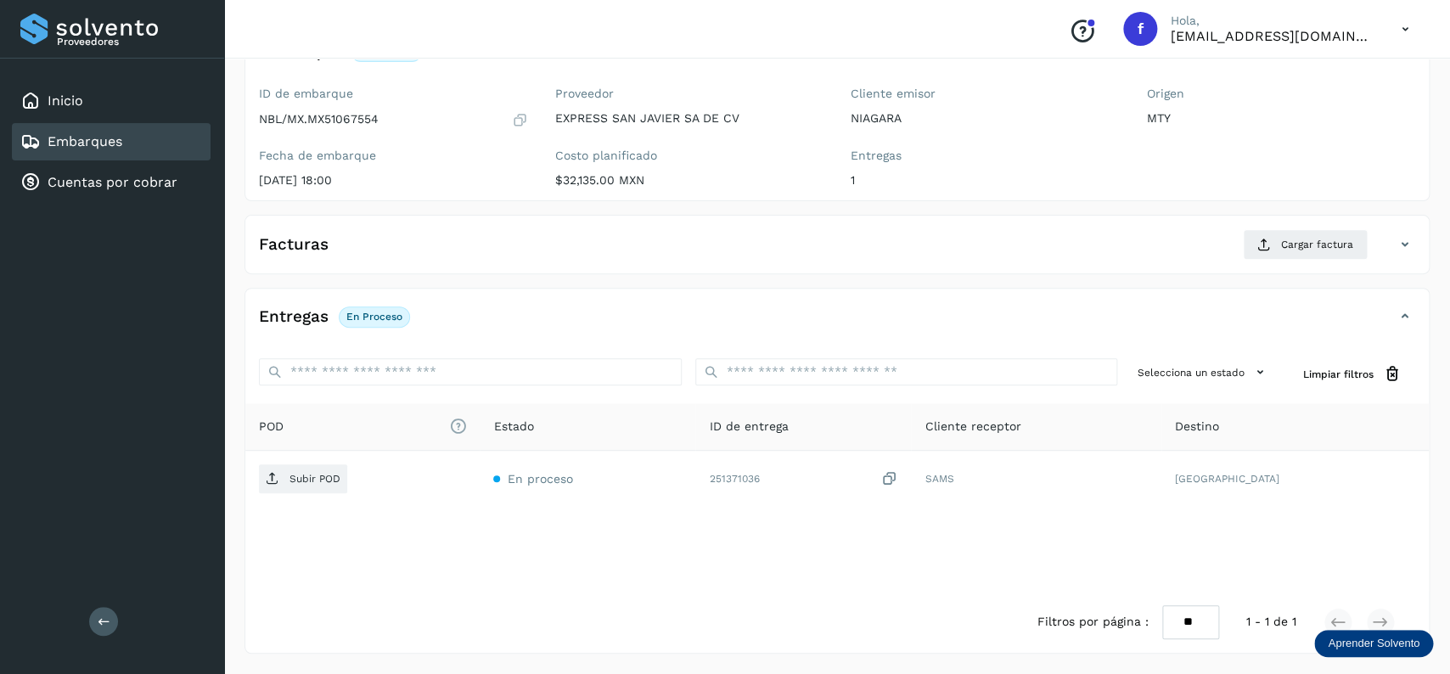
click at [806, 671] on div "Embarques y entregas Embarque #NBL/MX.MX51067554 ✨ Muy pronto podrás gestionar …" at bounding box center [837, 297] width 1226 height 754
click at [593, 233] on div "Facturas Cargar factura" at bounding box center [819, 244] width 1149 height 31
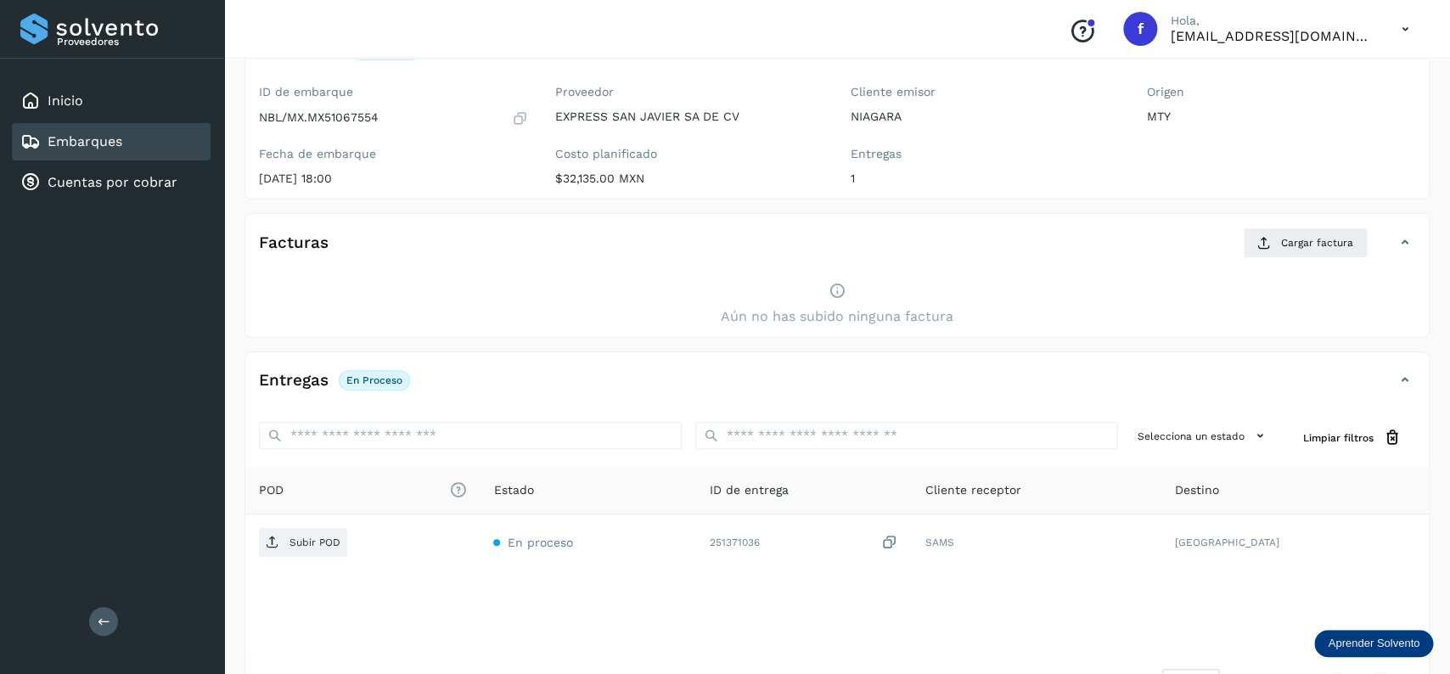
click at [593, 233] on div "Facturas Cargar factura" at bounding box center [819, 243] width 1149 height 31
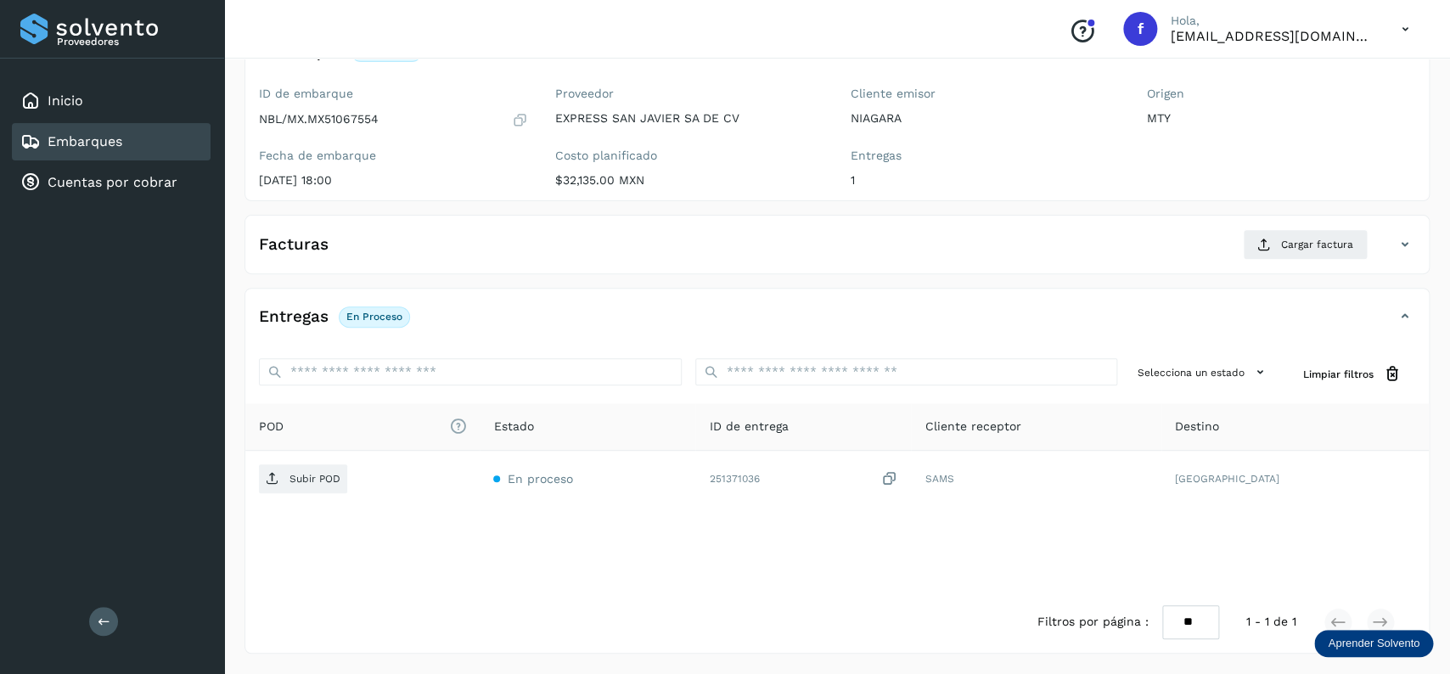
scroll to position [0, 0]
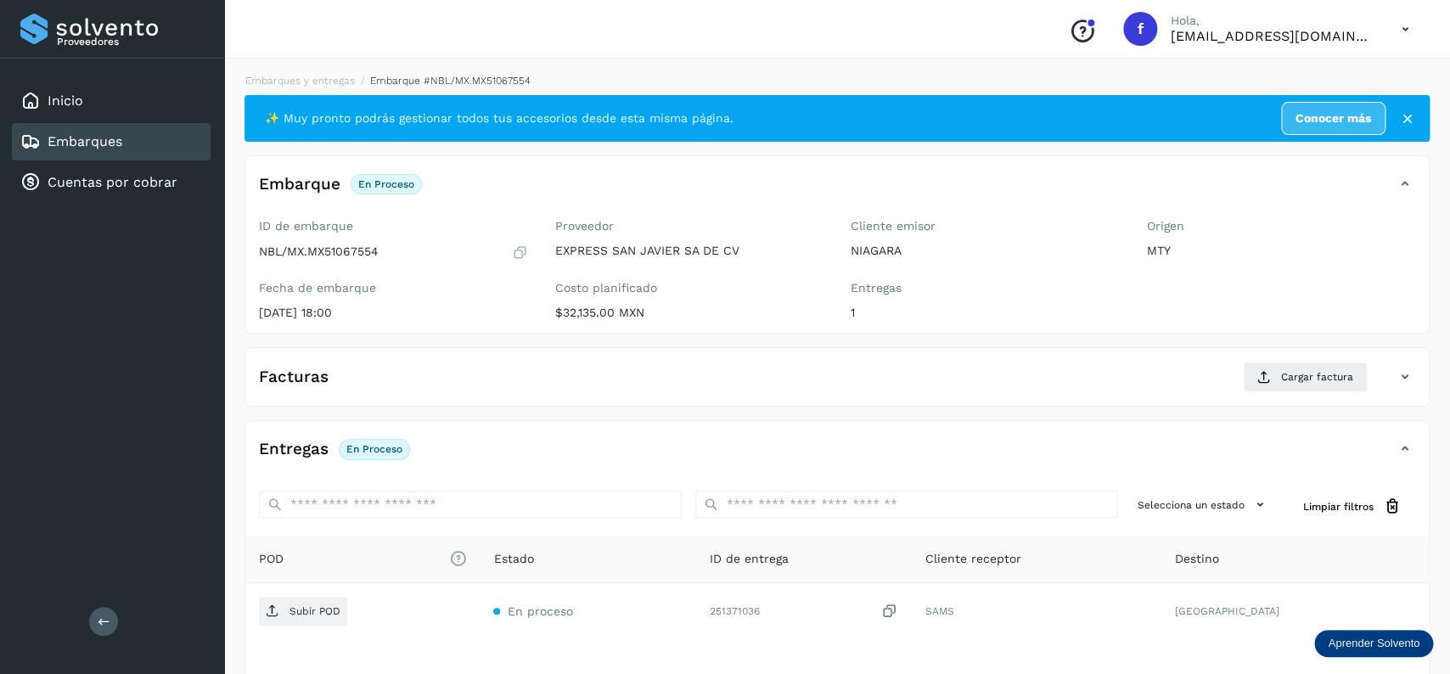
click at [206, 144] on div "Embarques" at bounding box center [111, 141] width 199 height 37
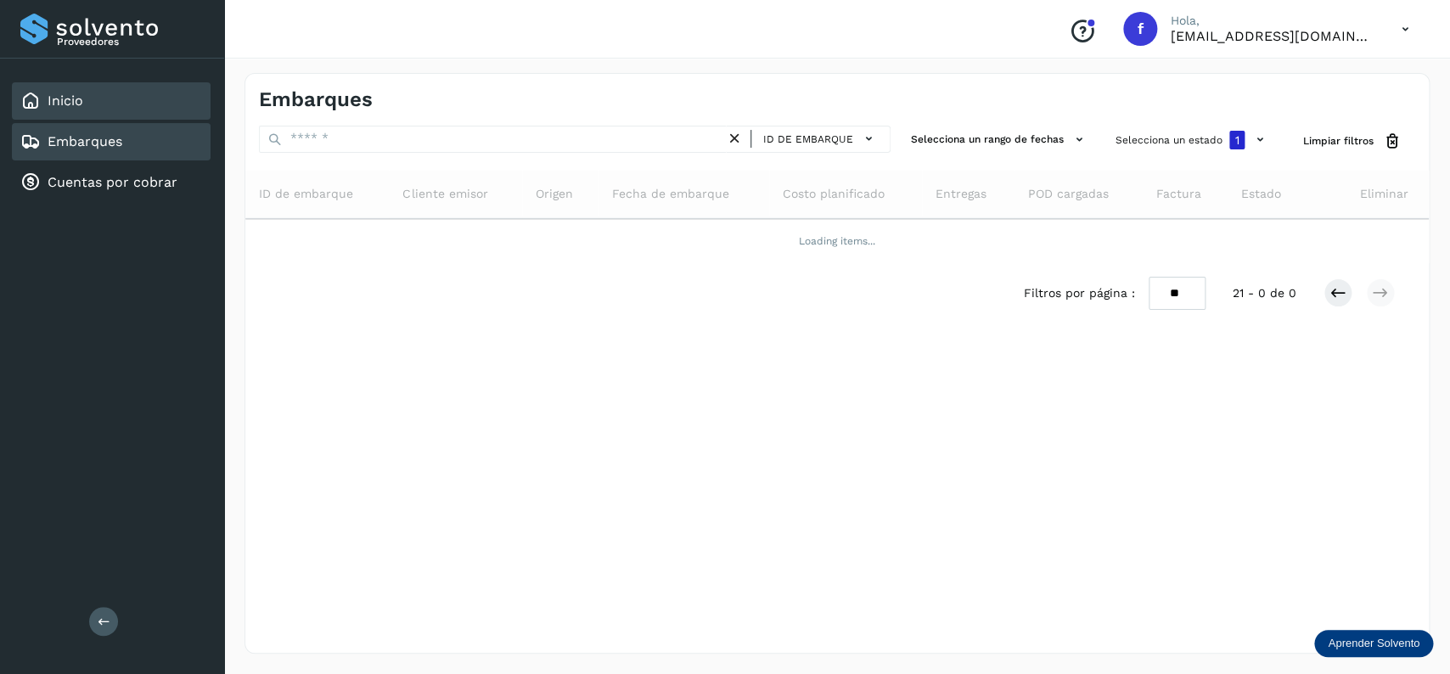
click at [109, 96] on div "Inicio" at bounding box center [111, 100] width 199 height 37
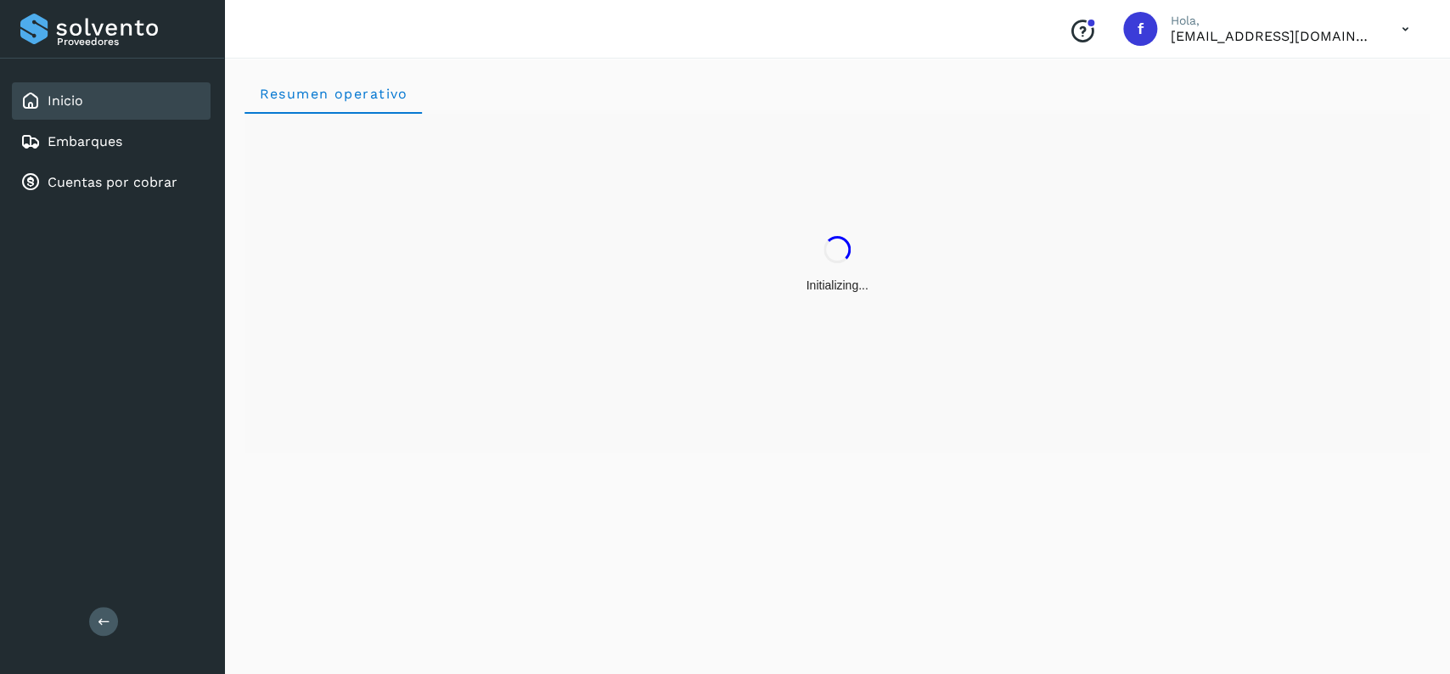
click at [194, 120] on div "Inicio Embarques Cuentas por cobrar" at bounding box center [112, 142] width 224 height 166
click at [181, 135] on div "Embarques" at bounding box center [111, 141] width 199 height 37
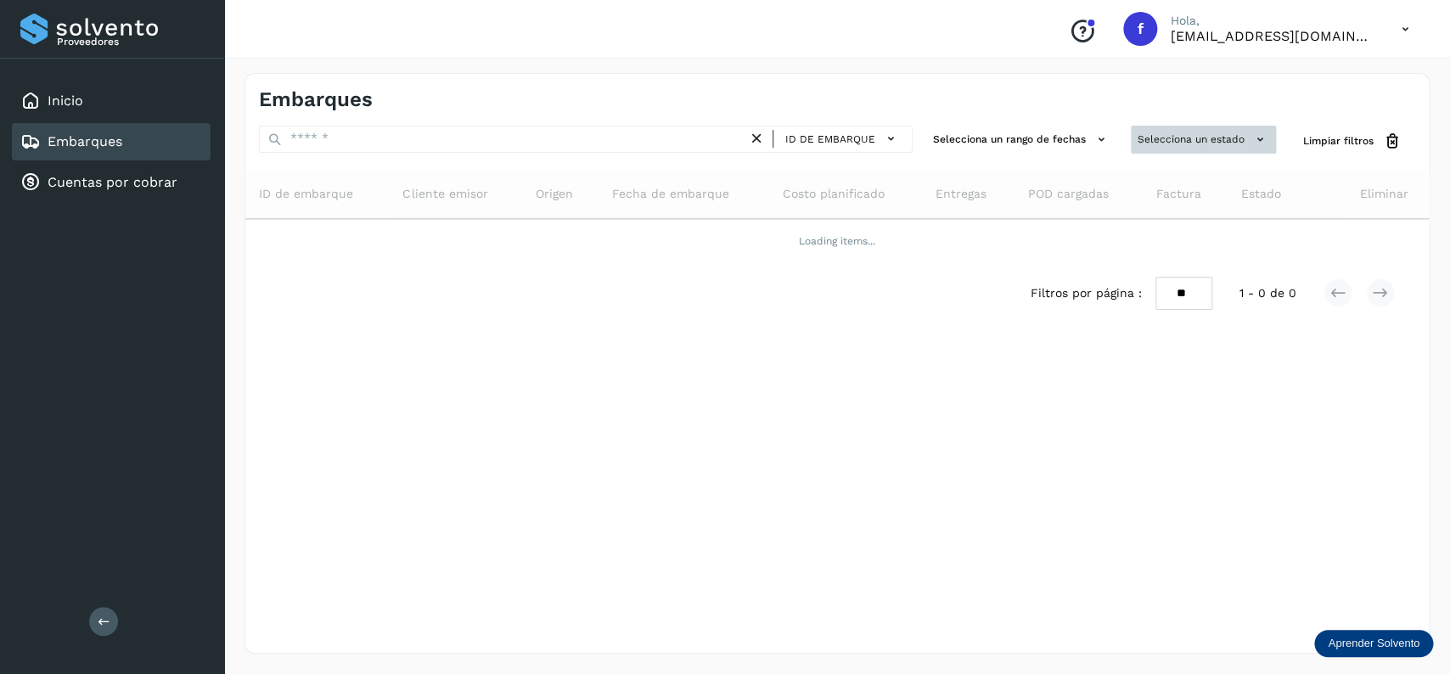
click at [1226, 144] on button "Selecciona un estado" at bounding box center [1203, 140] width 145 height 28
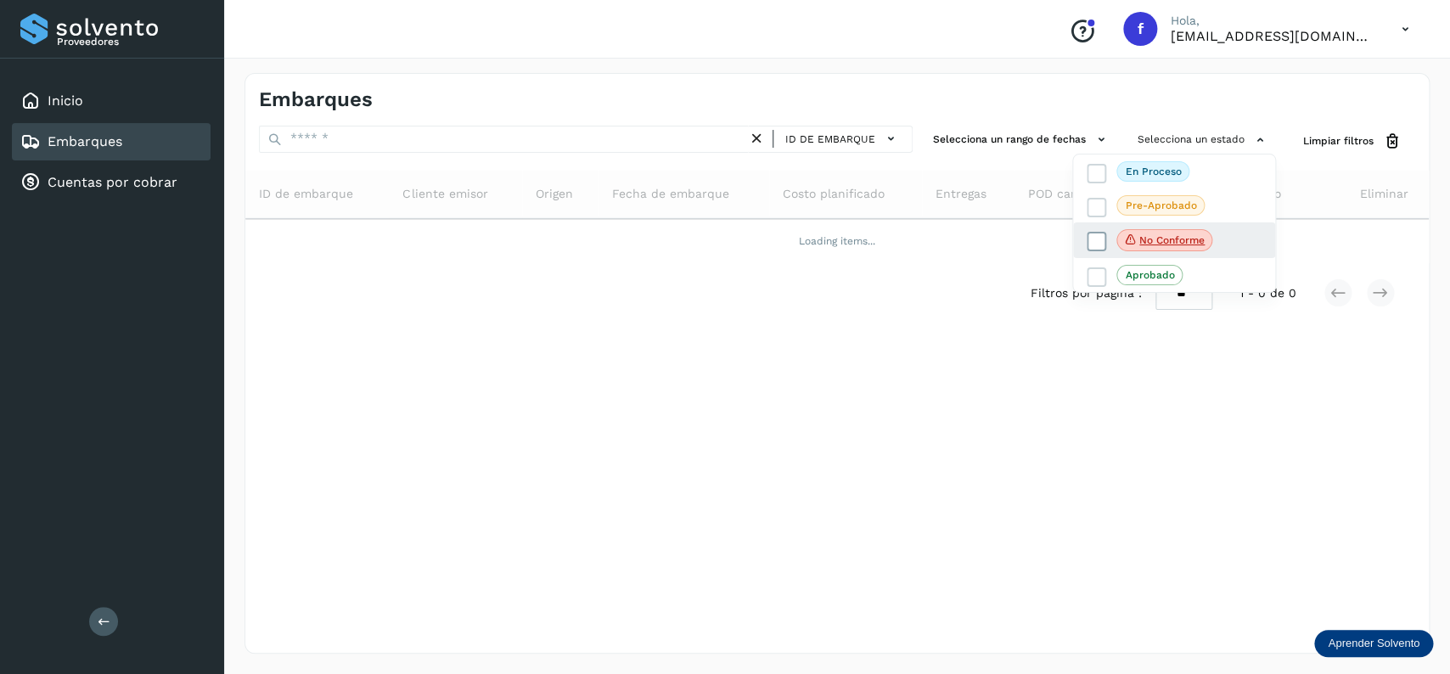
click at [1115, 240] on label "No conforme" at bounding box center [1150, 240] width 126 height 22
click at [1106, 240] on label "No conforme" at bounding box center [1150, 242] width 126 height 22
click at [1095, 170] on icon at bounding box center [1096, 173] width 17 height 17
click at [618, 90] on div at bounding box center [725, 337] width 1450 height 674
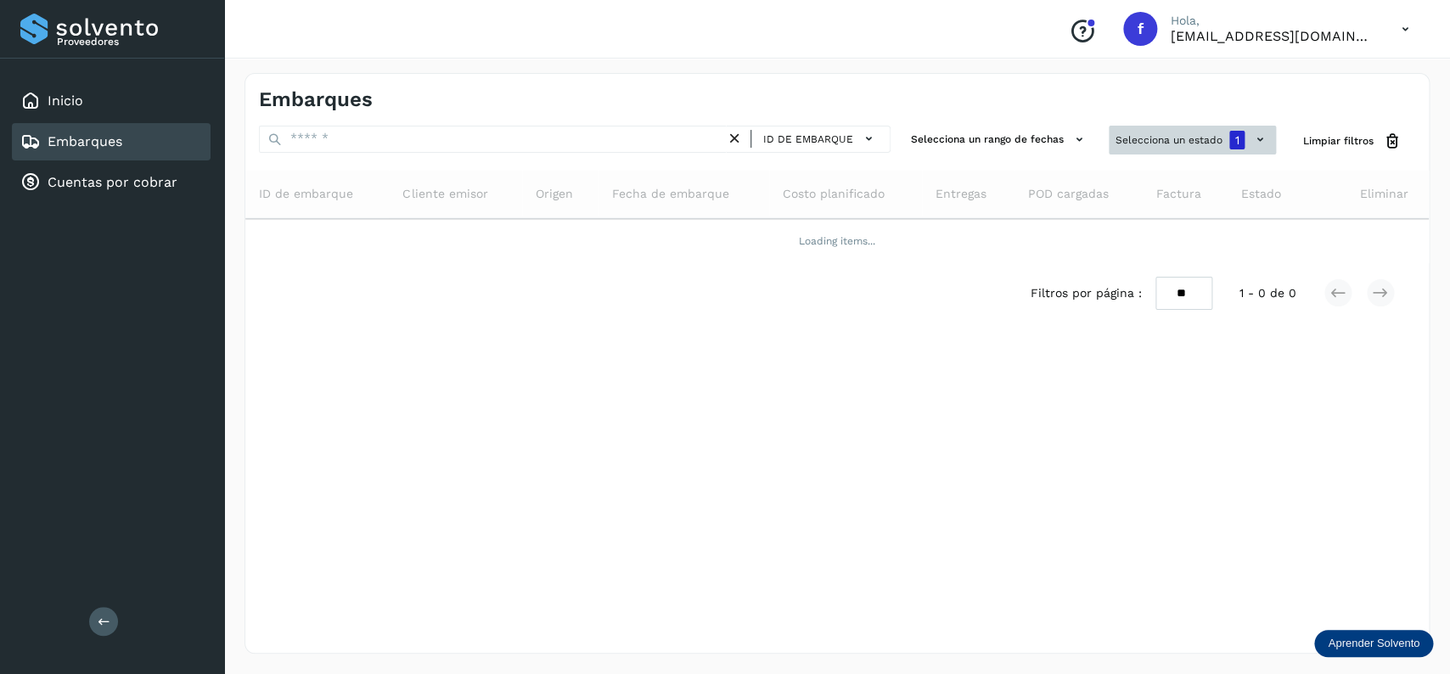
click at [1168, 130] on button "Selecciona un estado 1" at bounding box center [1192, 140] width 167 height 29
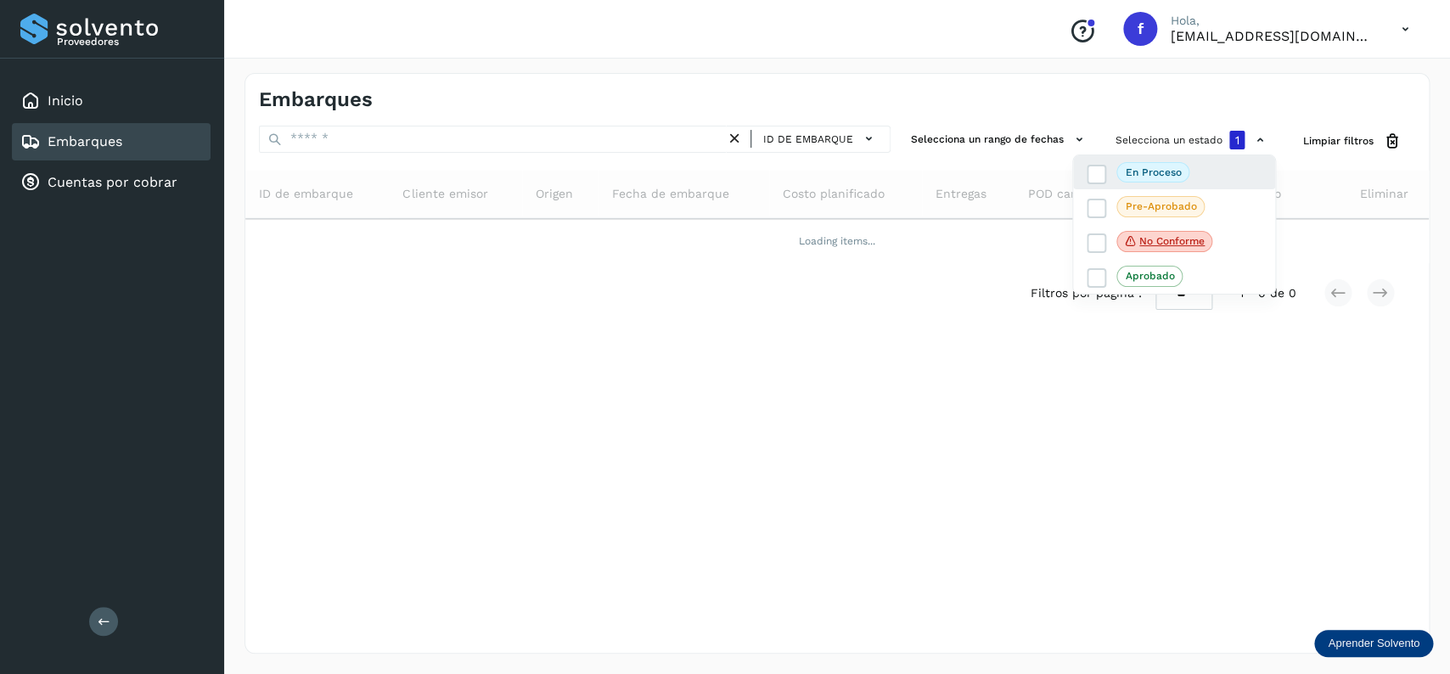
click at [1095, 224] on div "En proceso" at bounding box center [1174, 242] width 202 height 36
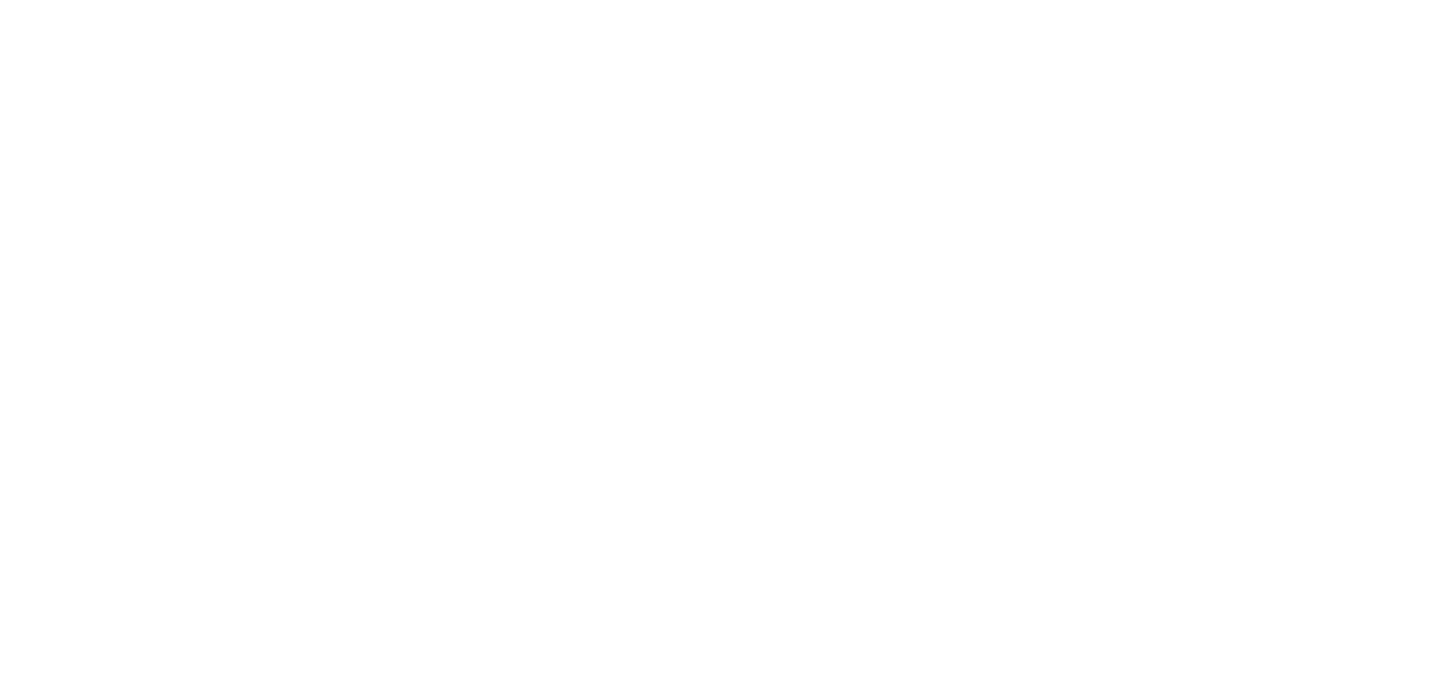
drag, startPoint x: 338, startPoint y: 209, endPoint x: 387, endPoint y: 203, distance: 49.6
click at [339, 209] on div at bounding box center [725, 337] width 1450 height 674
click at [387, 203] on div at bounding box center [725, 337] width 1450 height 674
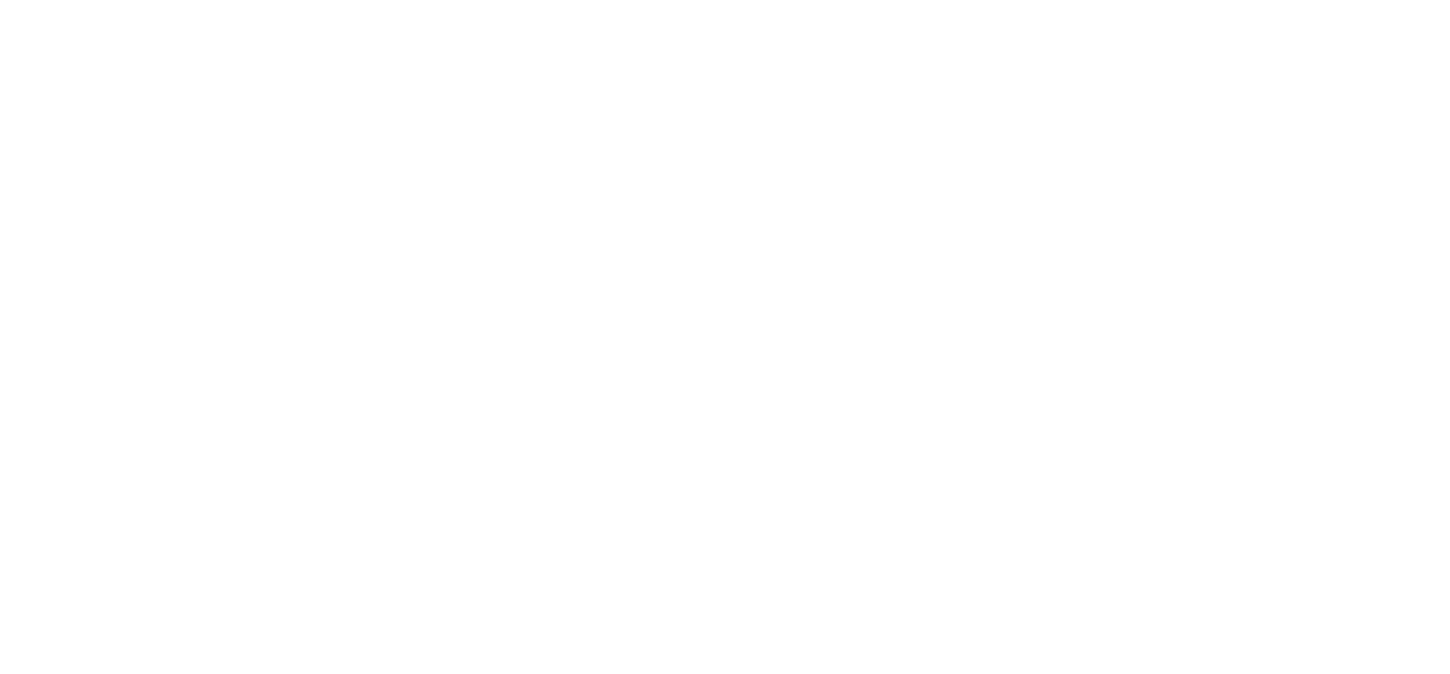
click at [387, 203] on div at bounding box center [725, 337] width 1450 height 674
